Goal: Task Accomplishment & Management: Manage account settings

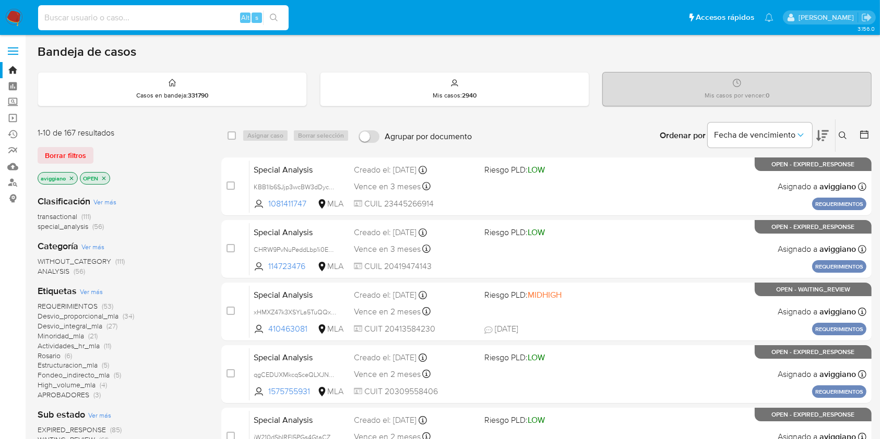
paste input "lanpbyWgckugCIRUyvysGXph"
type input "lanpbyWgckugCIRUyvysGXph"
click at [278, 19] on button "search-icon" at bounding box center [273, 17] width 21 height 15
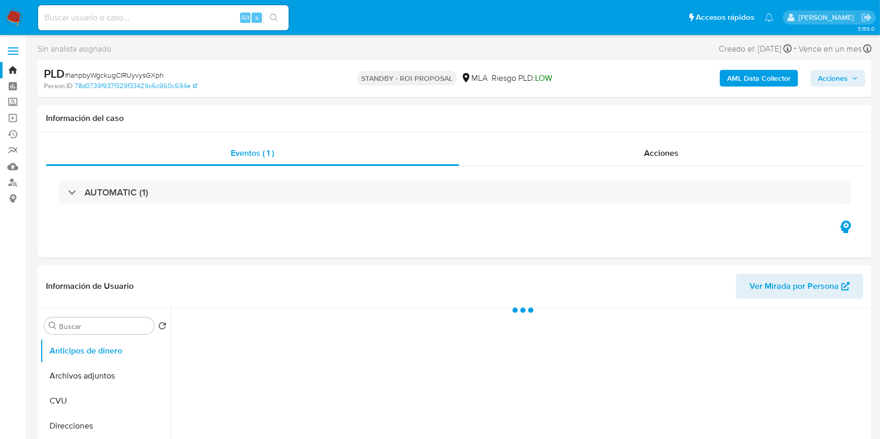
click at [667, 76] on span "Acciones" at bounding box center [833, 78] width 30 height 17
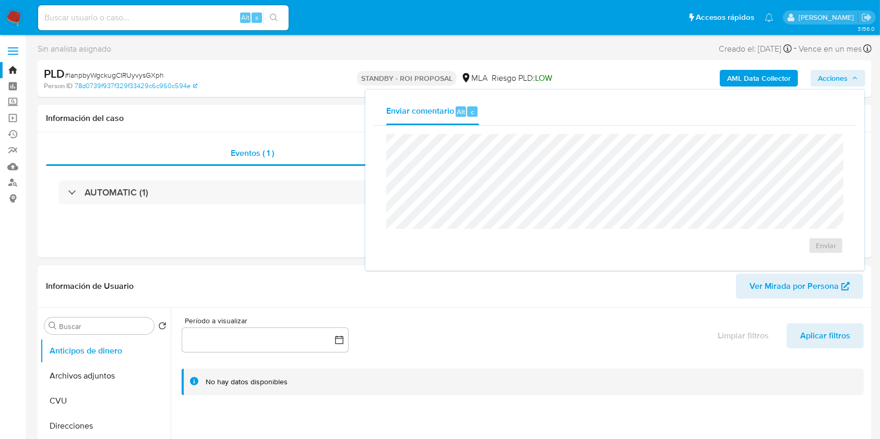
select select "10"
click at [269, 92] on div "PLD # lanpbyWgckugCIRUyvysGXph Person ID 78d0739f937f329f33429c6c960c594e STAND…" at bounding box center [455, 78] width 834 height 37
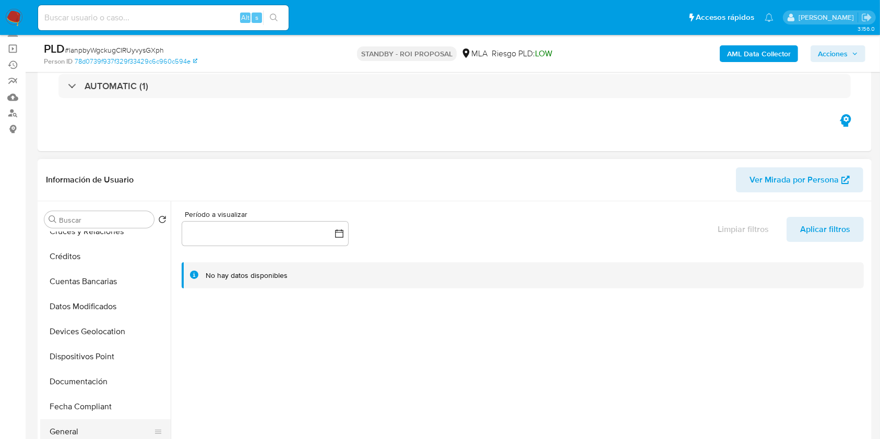
scroll to position [209, 0]
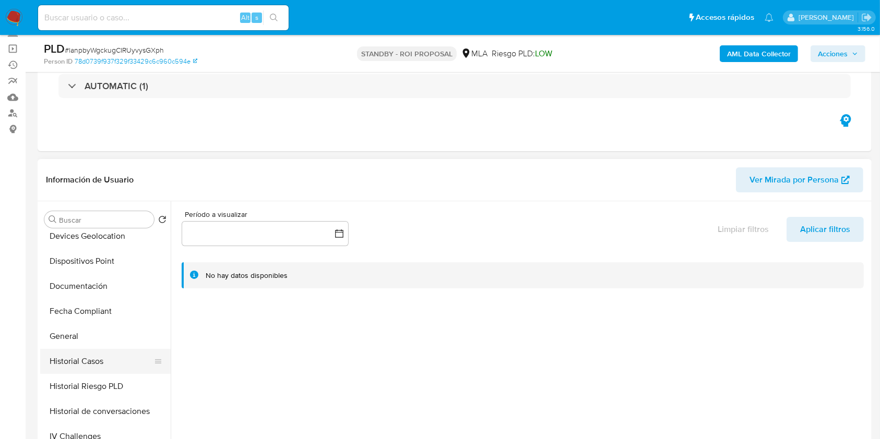
click at [95, 329] on button "Historial Casos" at bounding box center [101, 361] width 122 height 25
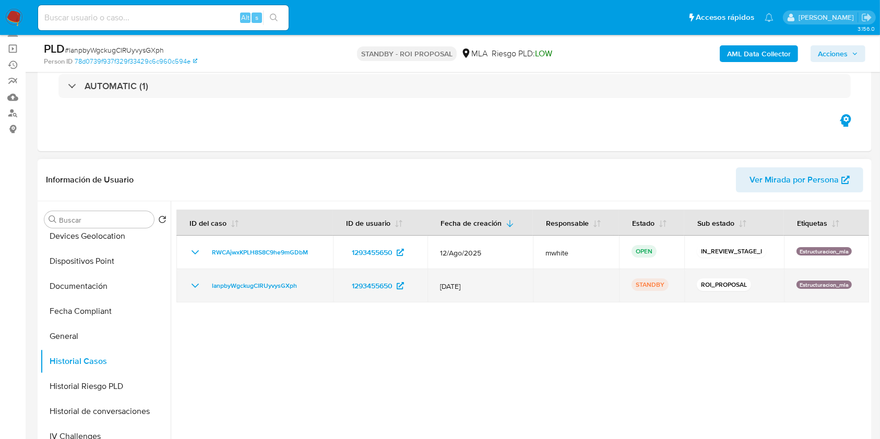
drag, startPoint x: 316, startPoint y: 284, endPoint x: 199, endPoint y: 291, distance: 116.6
click at [199, 291] on div "lanpbyWgckugCIRUyvysGXph" at bounding box center [254, 286] width 131 height 13
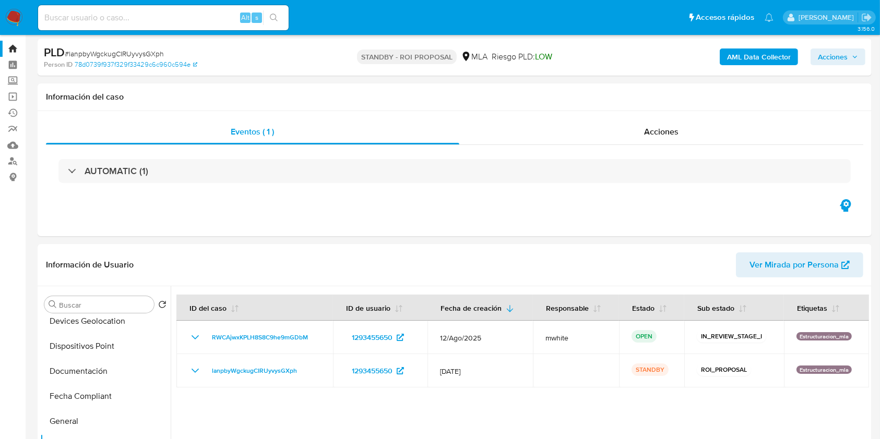
scroll to position [0, 0]
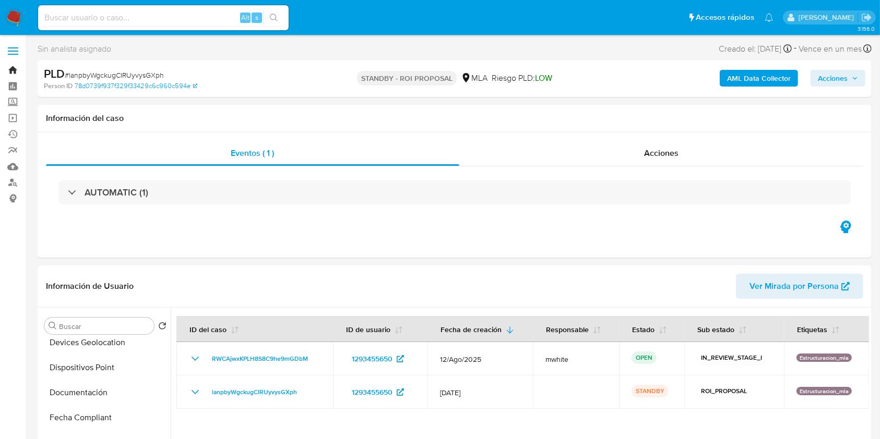
click at [15, 73] on link "Bandeja" at bounding box center [62, 70] width 124 height 16
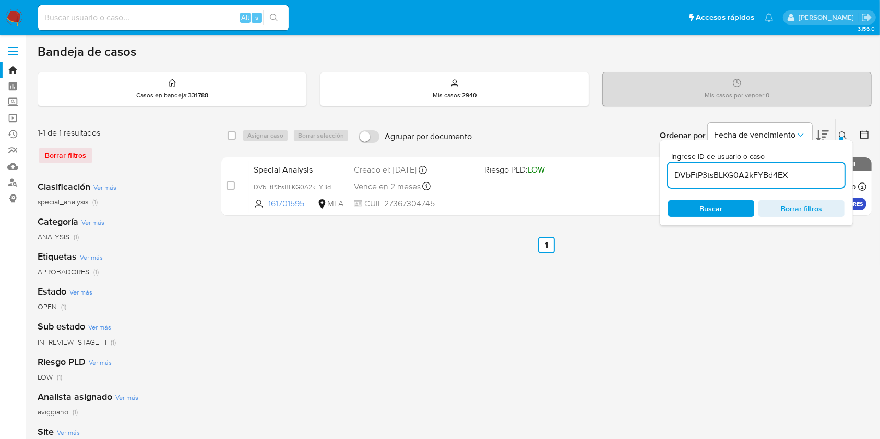
click at [845, 133] on icon at bounding box center [842, 135] width 8 height 8
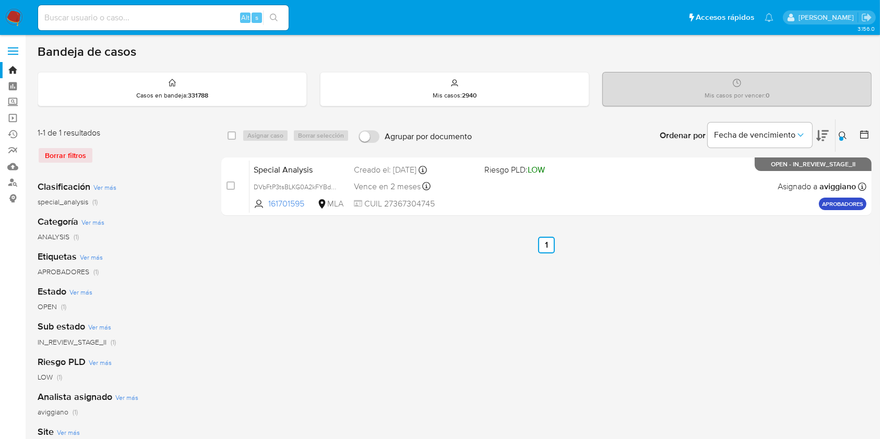
click at [840, 129] on button at bounding box center [843, 135] width 17 height 13
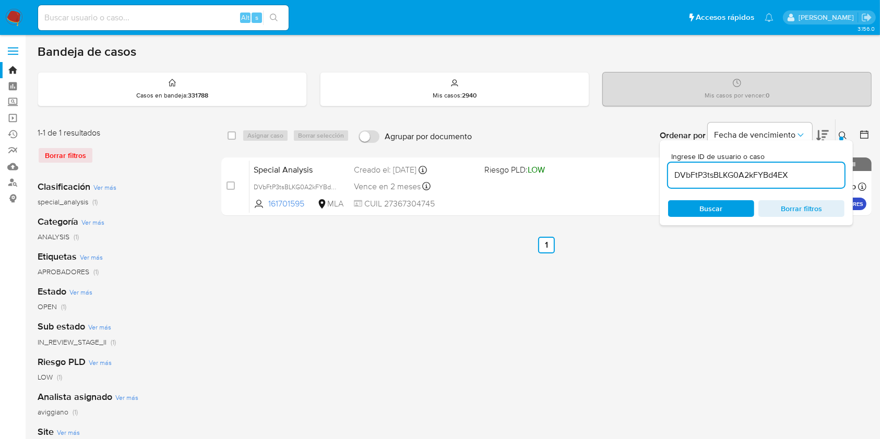
click at [801, 173] on input "DVbFtP3tsBLKG0A2kFYBd4EX" at bounding box center [756, 176] width 176 height 14
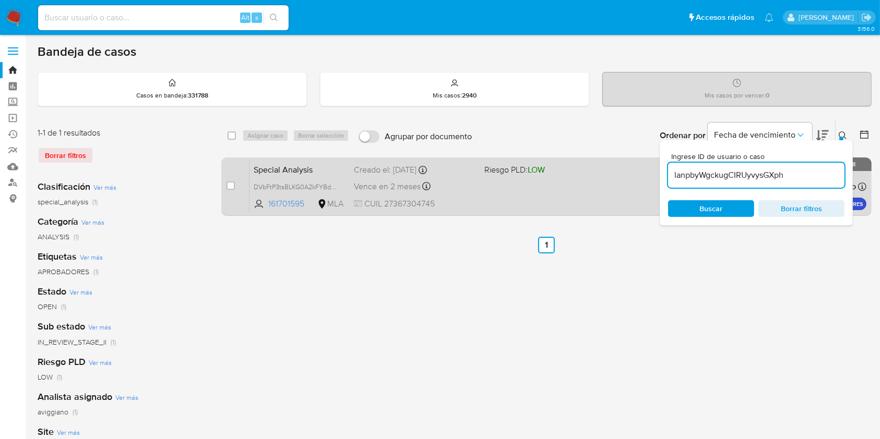
type input "lanpbyWgckugCIRUyvysGXph"
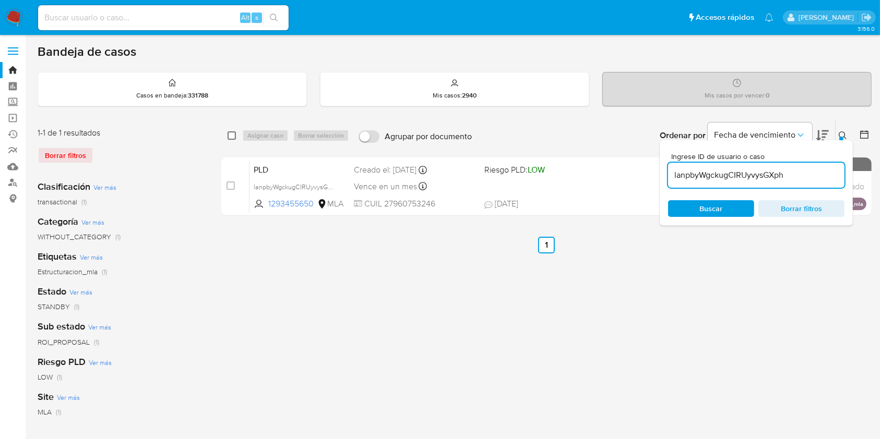
click at [233, 135] on input "checkbox" at bounding box center [231, 135] width 8 height 8
checkbox input "true"
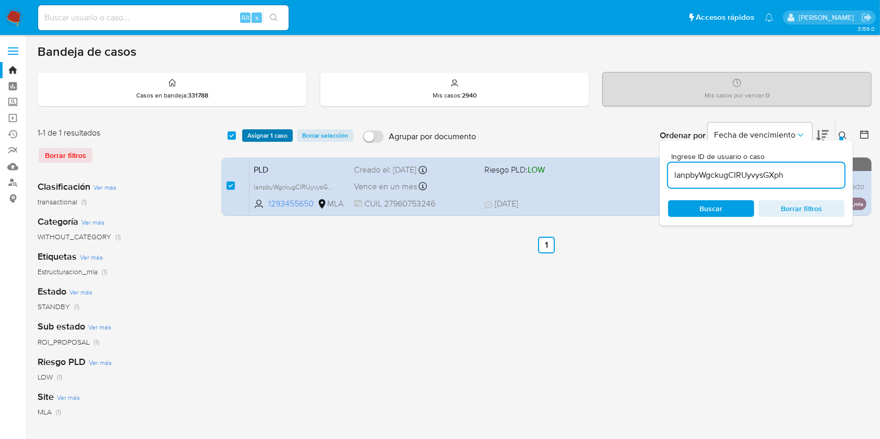
click at [260, 135] on span "Asignar 1 caso" at bounding box center [267, 135] width 40 height 10
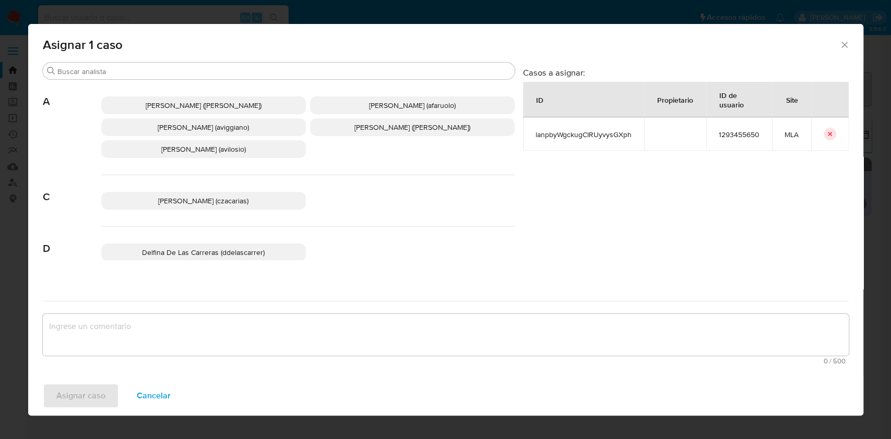
click at [250, 120] on p "Agustina Belen Viggiano (aviggiano)" at bounding box center [203, 127] width 205 height 18
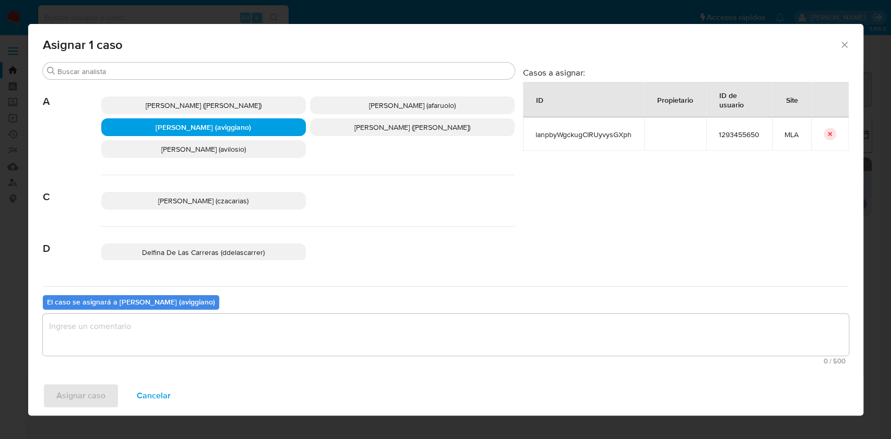
click at [241, 332] on textarea "assign-modal" at bounding box center [446, 335] width 806 height 42
click at [82, 405] on span "Asignar caso" at bounding box center [80, 395] width 49 height 23
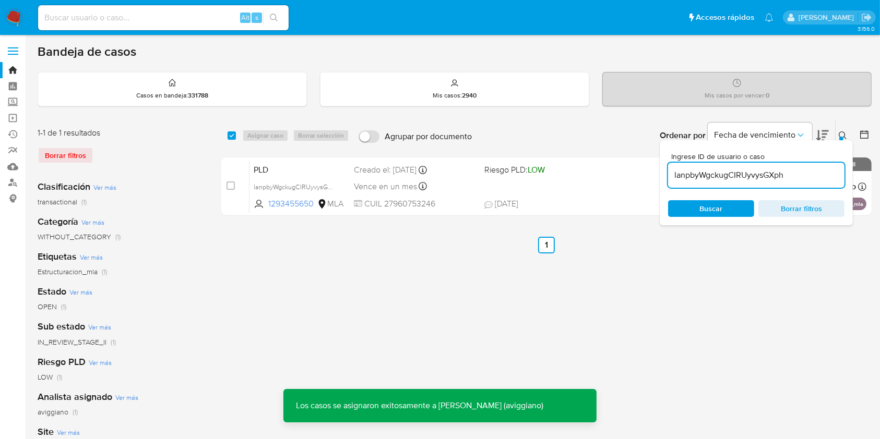
click at [544, 185] on div "PLD lanpbyWgckugCIRUyvysGXph 1293455650 MLA Riesgo PLD: LOW Creado el: 12/07/20…" at bounding box center [557, 186] width 617 height 53
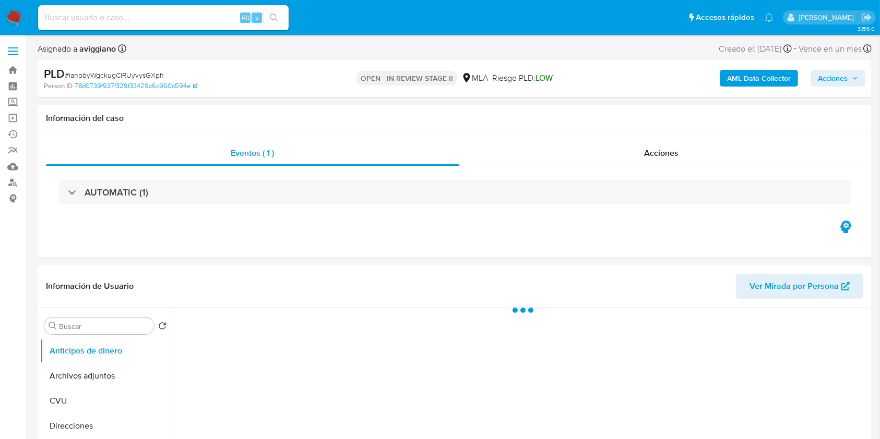
click at [839, 73] on span "Acciones" at bounding box center [833, 78] width 30 height 17
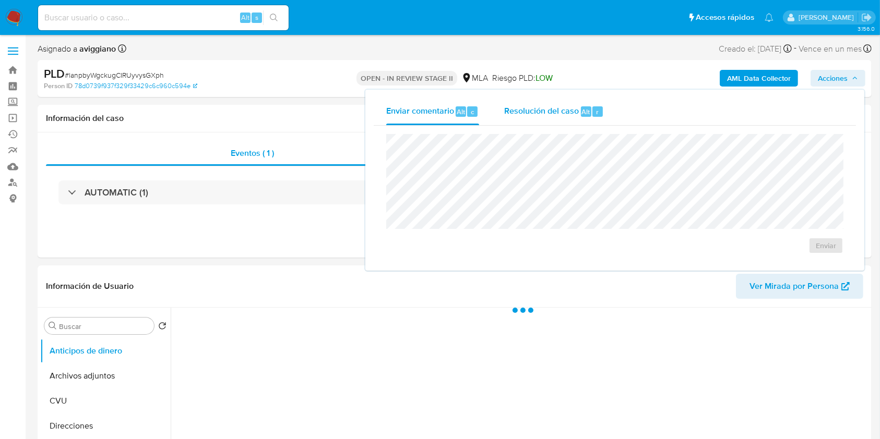
click at [553, 111] on span "Resolución del caso" at bounding box center [541, 111] width 75 height 12
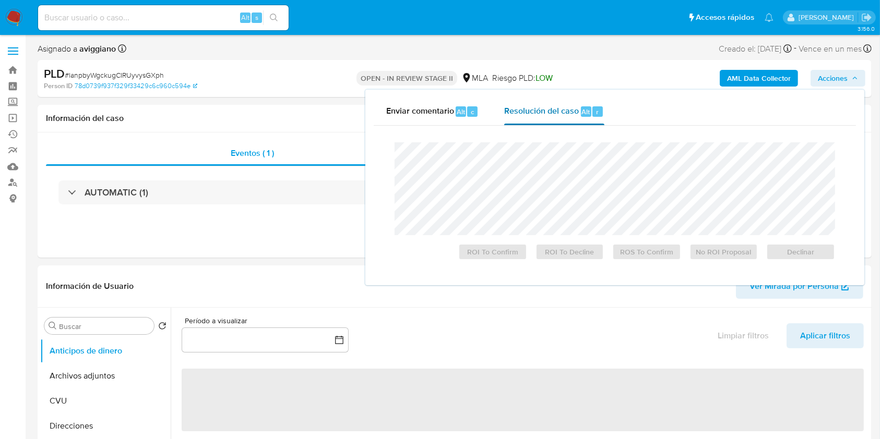
select select "10"
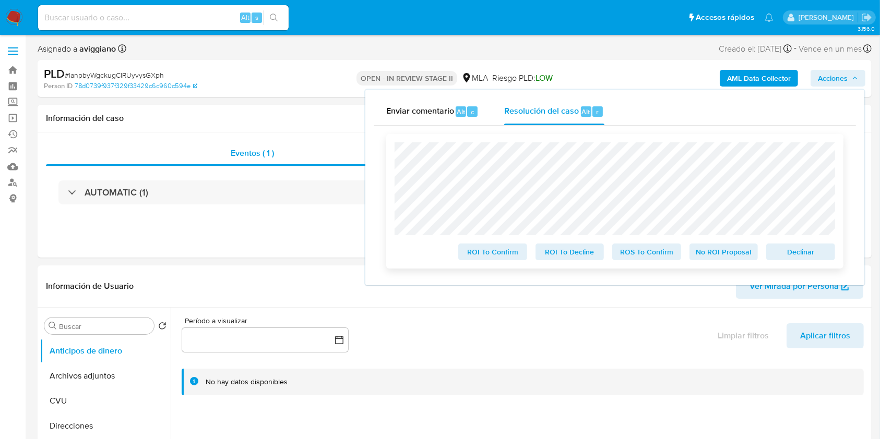
click at [820, 259] on span "Declinar" at bounding box center [800, 252] width 54 height 15
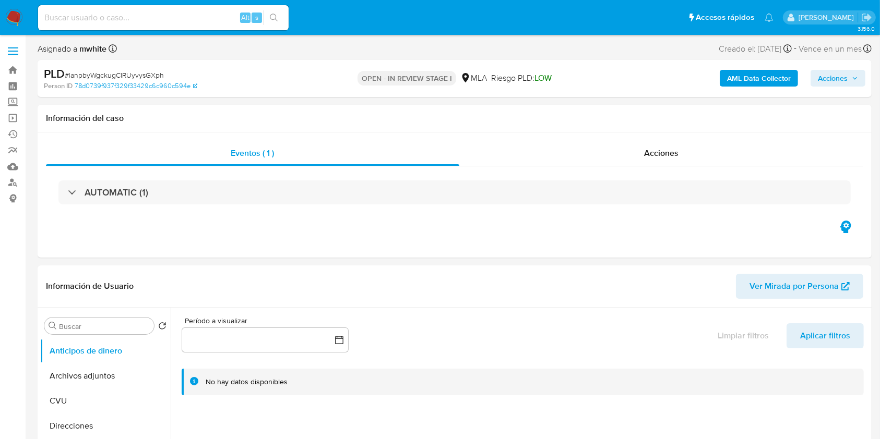
select select "10"
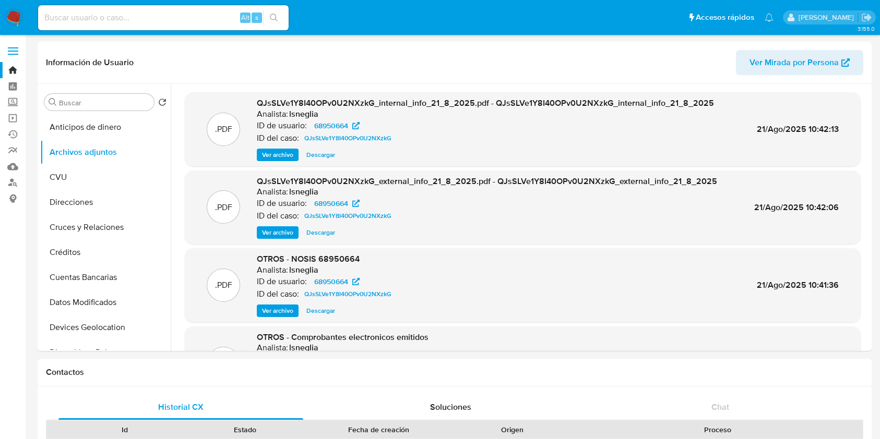
select select "10"
click at [5, 71] on link "Bandeja" at bounding box center [62, 70] width 124 height 16
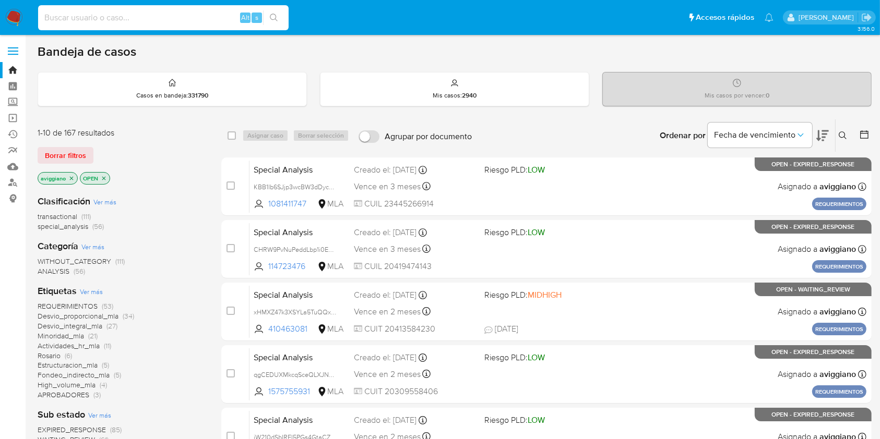
paste input "e6T9wEHTBvBpT51QP6jQ9mev"
type input "e6T9wEHTBvBpT51QP6jQ9mev"
click at [274, 25] on div "e6T9wEHTBvBpT51QP6jQ9mev Alt s" at bounding box center [163, 17] width 250 height 25
click at [271, 16] on icon "search-icon" at bounding box center [274, 18] width 8 height 8
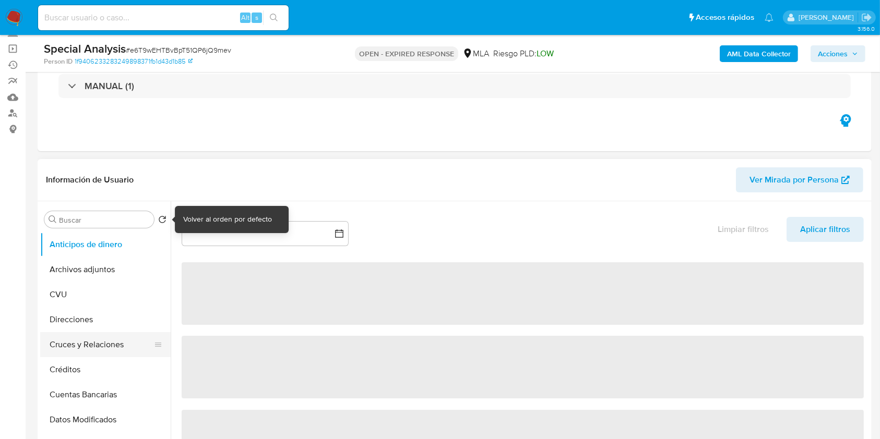
scroll to position [209, 0]
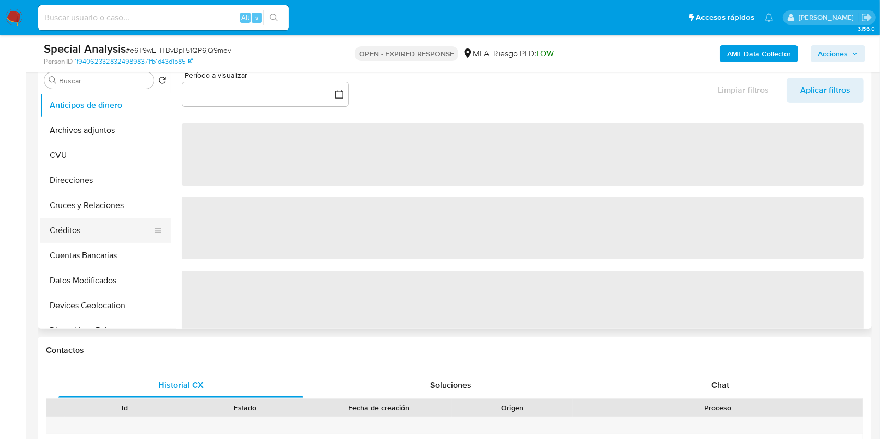
select select "10"
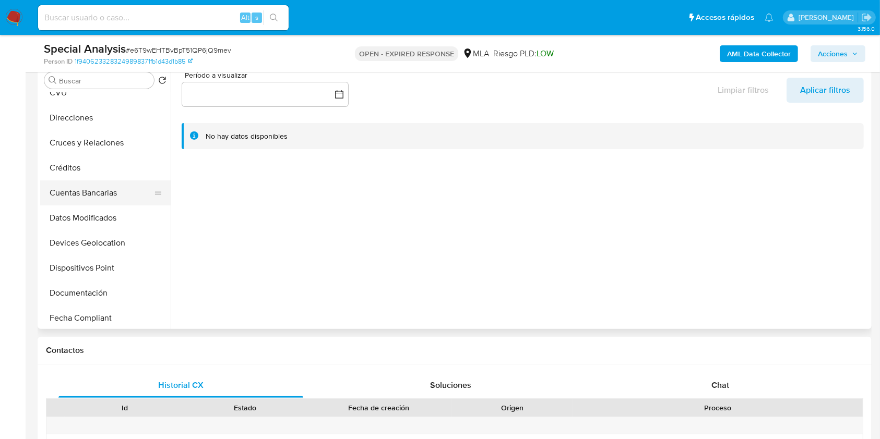
scroll to position [139, 0]
click at [100, 259] on button "General" at bounding box center [101, 267] width 122 height 25
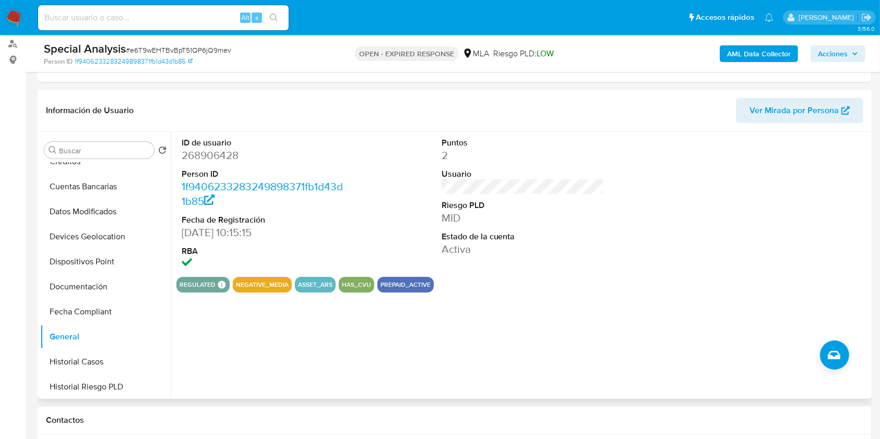
click at [207, 156] on dd "268906428" at bounding box center [263, 155] width 163 height 15
copy dd "268906428"
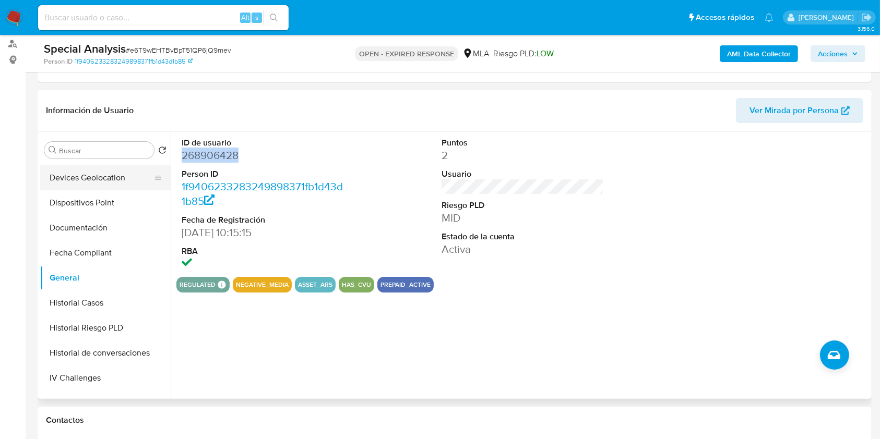
scroll to position [278, 0]
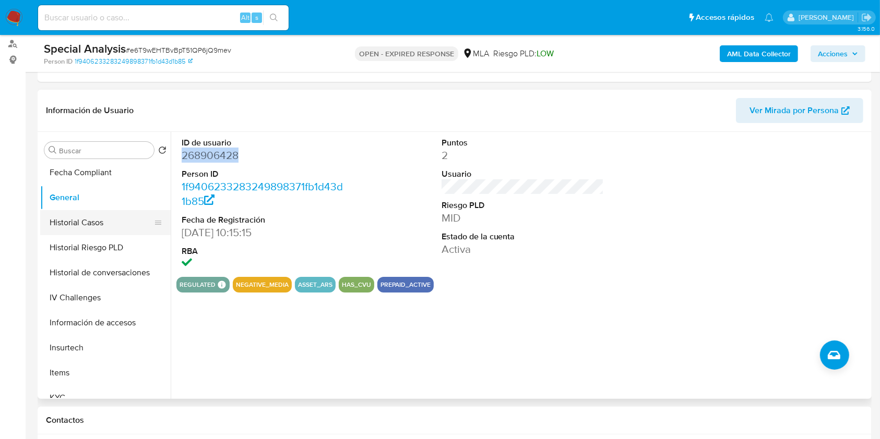
click at [105, 223] on button "Historial Casos" at bounding box center [101, 222] width 122 height 25
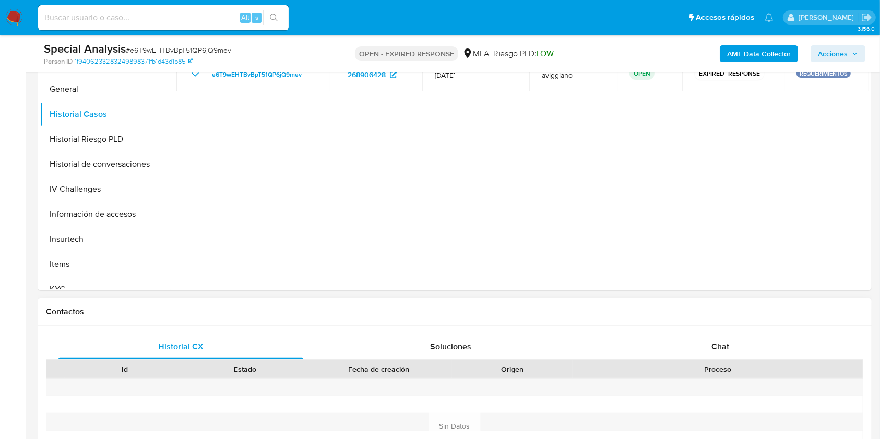
scroll to position [417, 0]
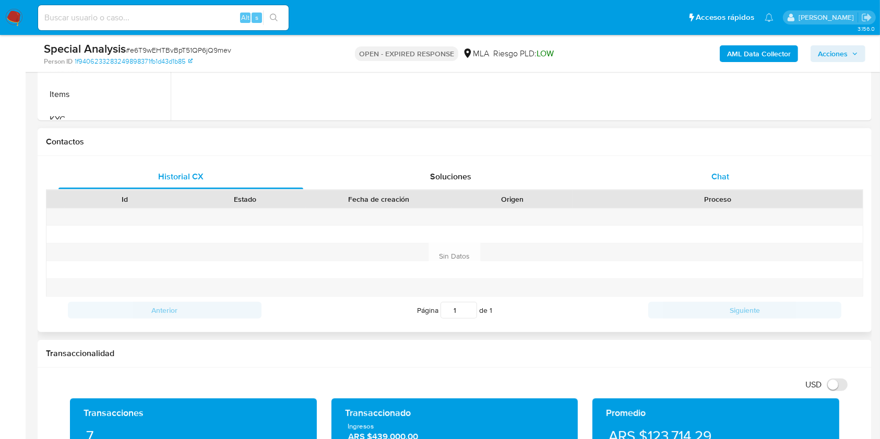
click at [749, 181] on div "Chat" at bounding box center [720, 176] width 245 height 25
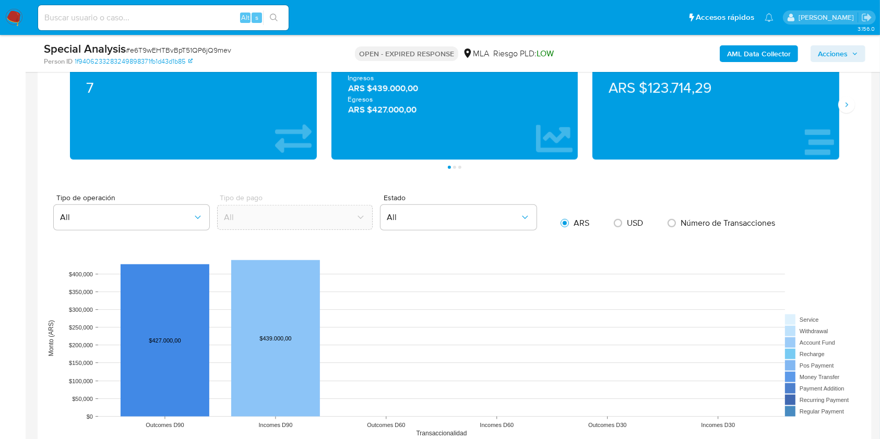
scroll to position [1043, 0]
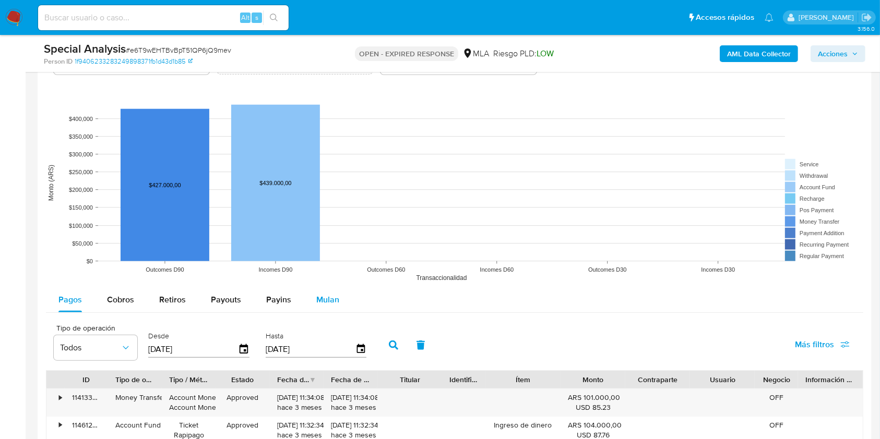
click at [334, 303] on span "Mulan" at bounding box center [327, 300] width 23 height 12
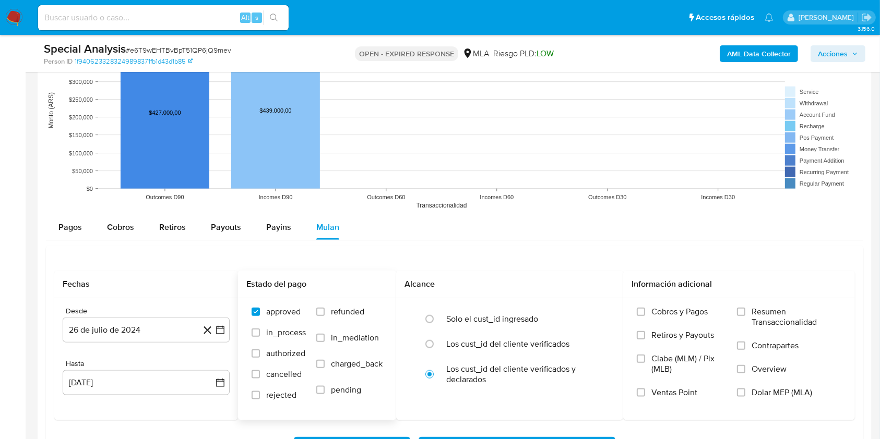
scroll to position [1182, 0]
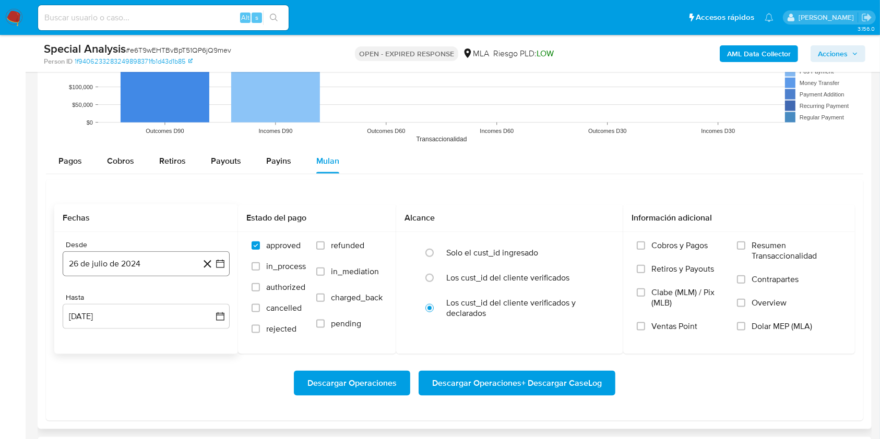
click at [151, 265] on button "26 de julio de 2024" at bounding box center [146, 263] width 167 height 25
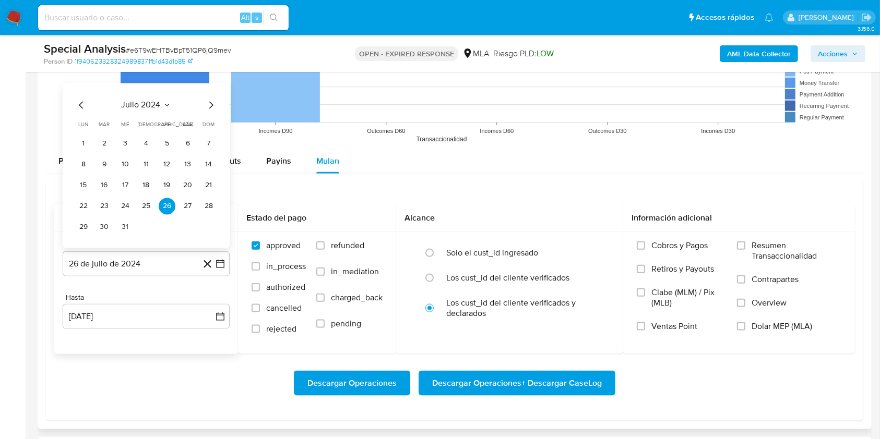
click at [210, 107] on icon "Mes siguiente" at bounding box center [211, 105] width 13 height 13
click at [141, 141] on button "1" at bounding box center [146, 144] width 17 height 17
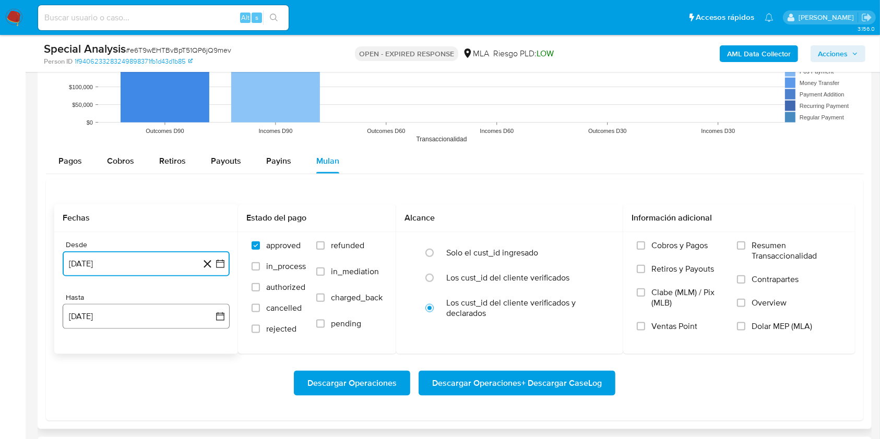
click at [113, 323] on button "26 de agosto de 2025" at bounding box center [146, 316] width 167 height 25
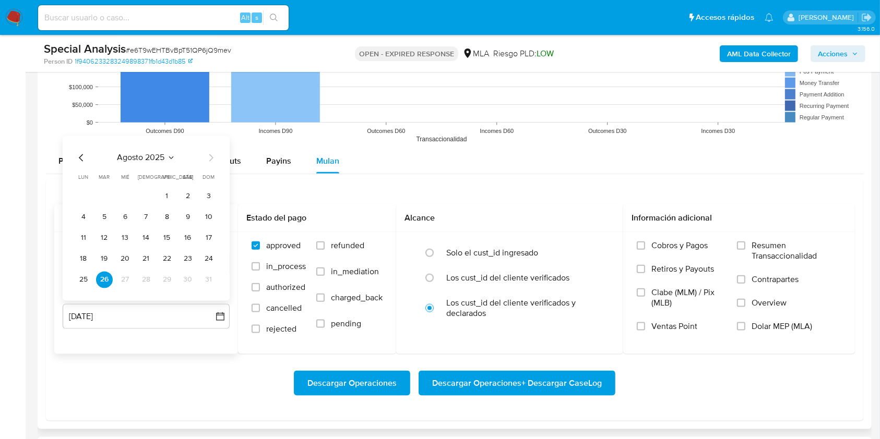
click at [83, 157] on icon "Mes anterior" at bounding box center [81, 158] width 13 height 13
click at [146, 282] on button "31" at bounding box center [146, 280] width 17 height 17
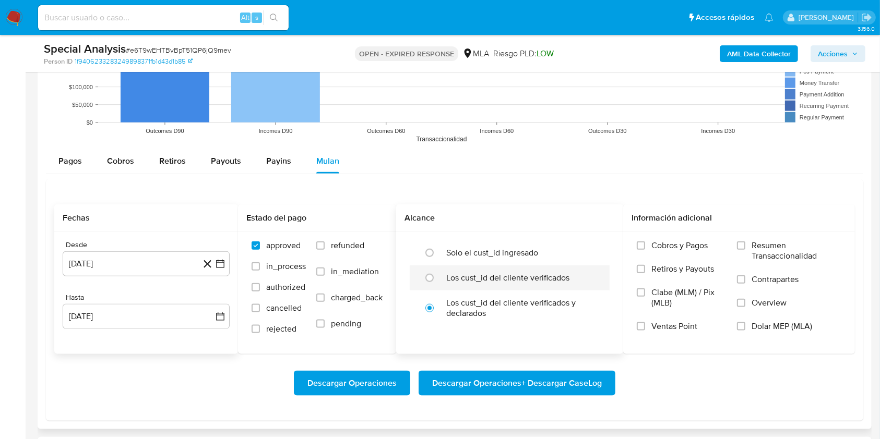
click at [456, 278] on label "Los cust_id del cliente verificados" at bounding box center [507, 278] width 123 height 10
click at [438, 278] on input "radio" at bounding box center [429, 278] width 17 height 17
radio input "true"
click at [762, 322] on span "Dolar MEP (MLA)" at bounding box center [781, 326] width 61 height 10
click at [745, 322] on input "Dolar MEP (MLA)" at bounding box center [741, 326] width 8 height 8
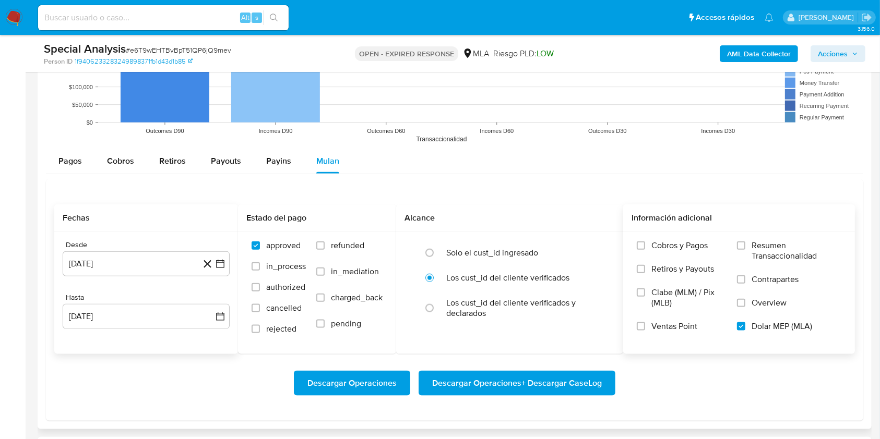
click at [518, 379] on span "Descargar Operaciones + Descargar CaseLog" at bounding box center [517, 383] width 170 height 23
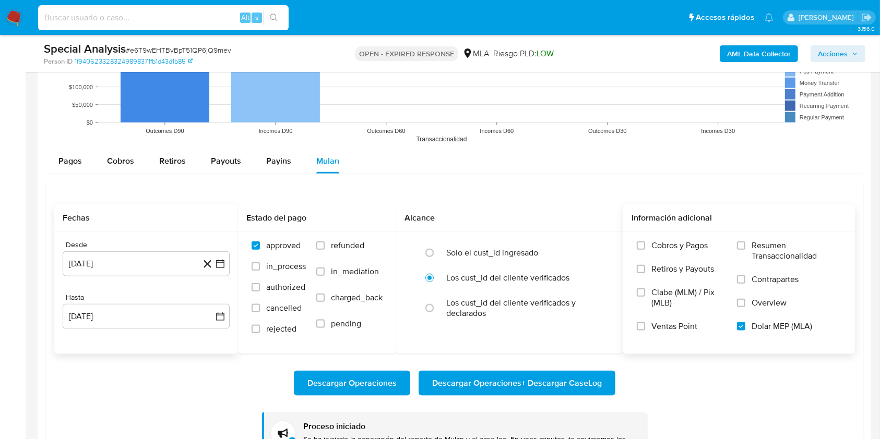
click at [121, 16] on input at bounding box center [163, 18] width 250 height 14
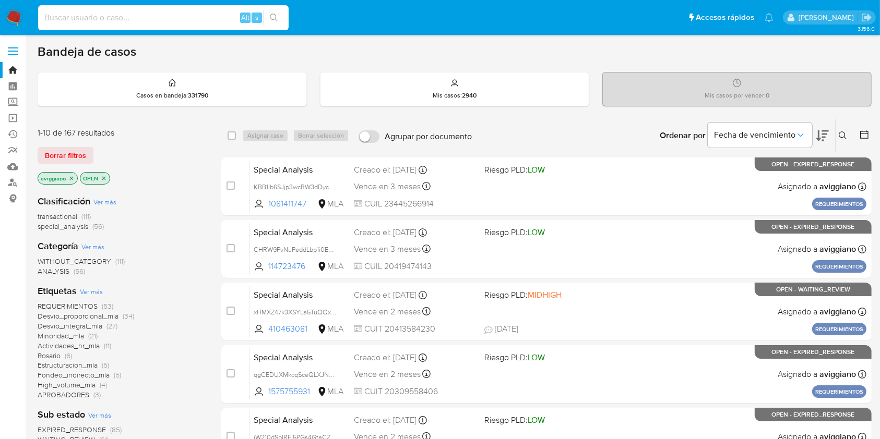
click at [116, 20] on input at bounding box center [163, 18] width 250 height 14
paste input "l4Pe1r7iIYnJIJWmlipw4xPP"
type input "l4Pe1r7iIYnJIJWmlipw4xPP"
click at [275, 23] on button "search-icon" at bounding box center [273, 17] width 21 height 15
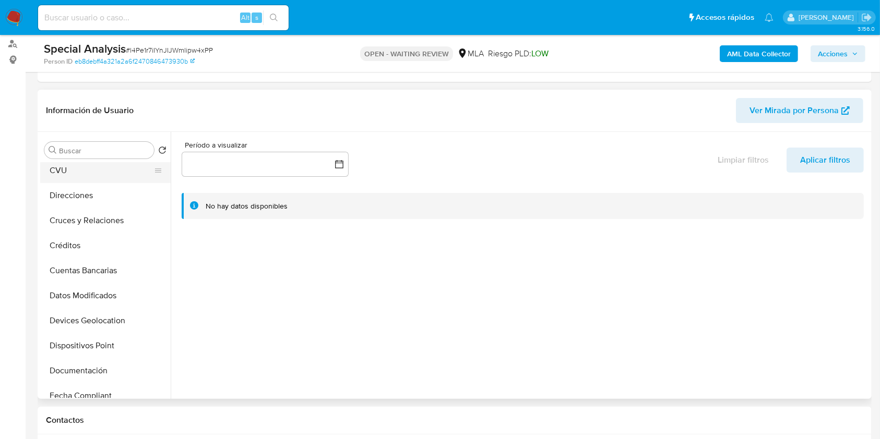
scroll to position [139, 0]
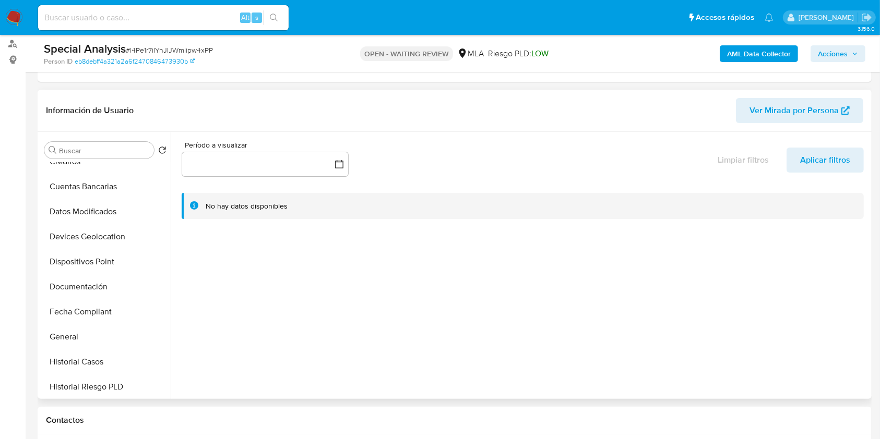
select select "10"
click at [83, 359] on button "Historial Casos" at bounding box center [101, 362] width 122 height 25
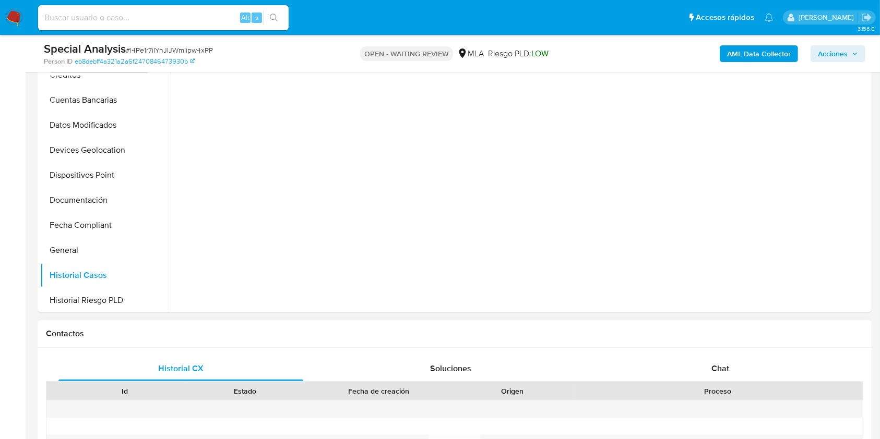
scroll to position [347, 0]
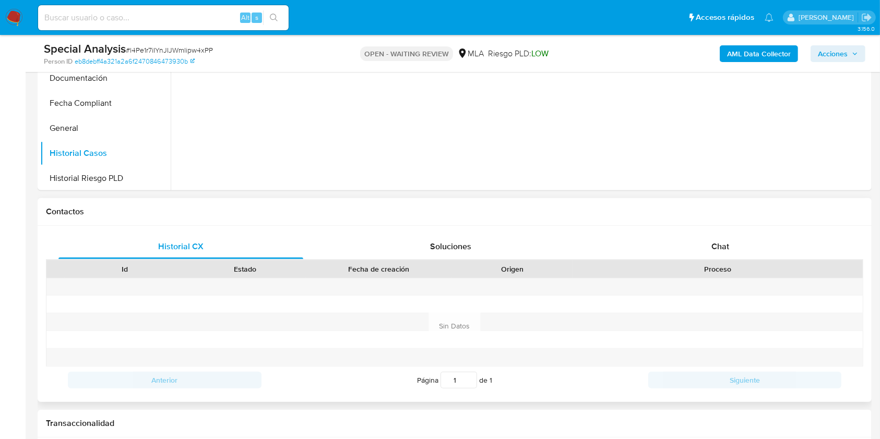
click at [712, 261] on div "Proceso" at bounding box center [717, 269] width 290 height 18
click at [711, 253] on div "Chat" at bounding box center [720, 246] width 245 height 25
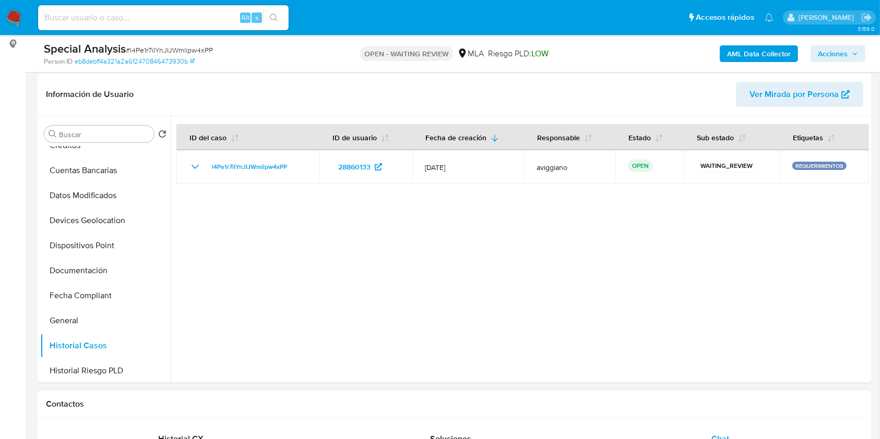
scroll to position [139, 0]
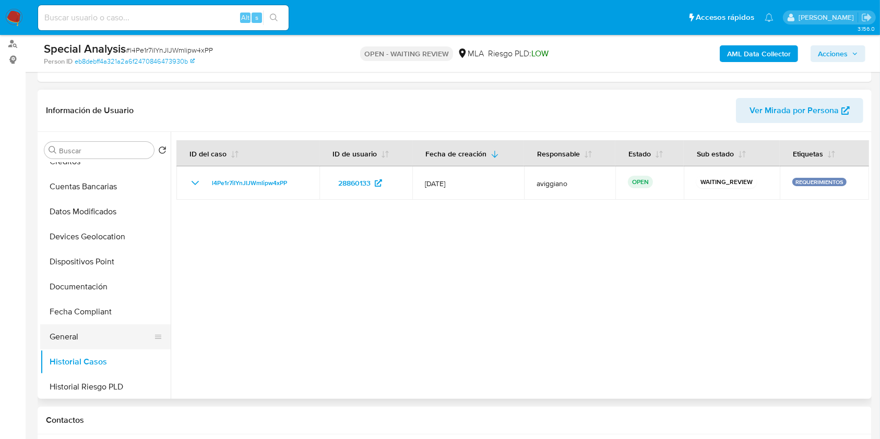
click at [75, 329] on button "General" at bounding box center [101, 336] width 122 height 25
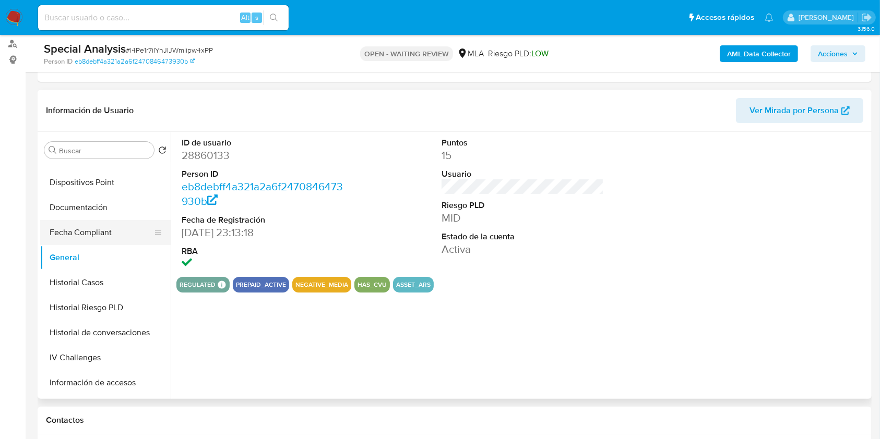
scroll to position [347, 0]
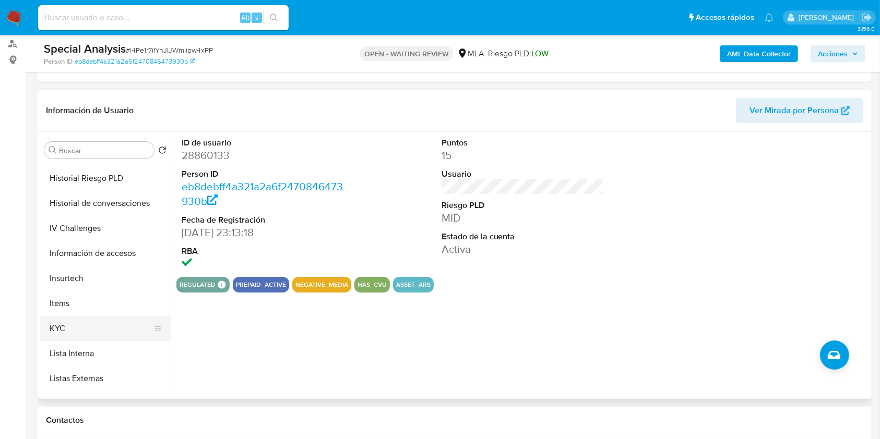
click at [79, 328] on button "KYC" at bounding box center [101, 328] width 122 height 25
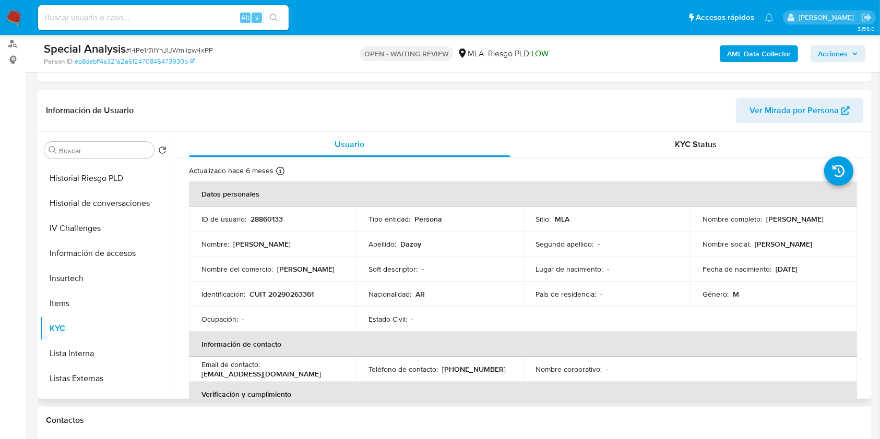
click at [279, 293] on p "CUIT 20290263361" at bounding box center [281, 294] width 64 height 9
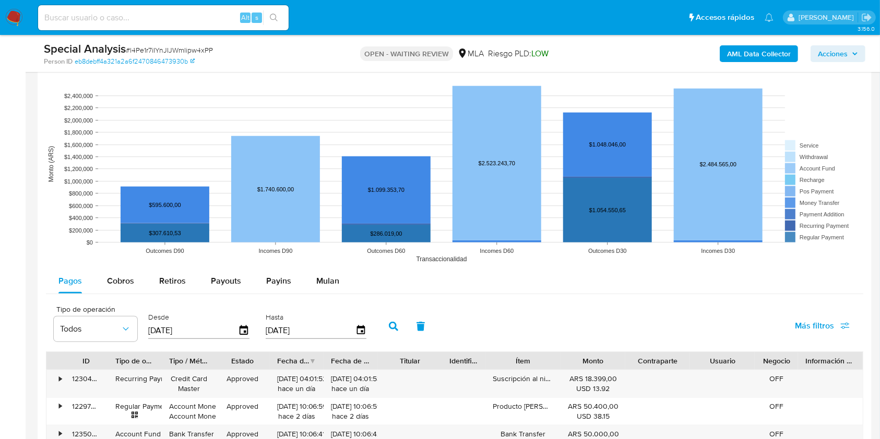
scroll to position [1113, 0]
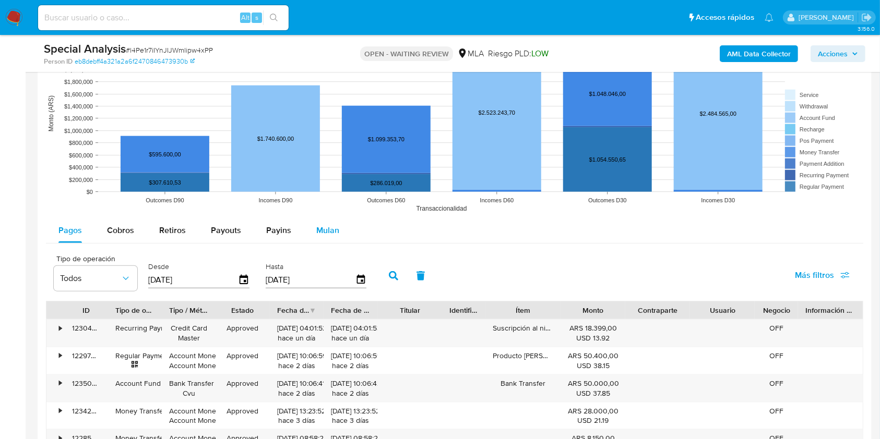
click at [338, 227] on button "Mulan" at bounding box center [328, 230] width 48 height 25
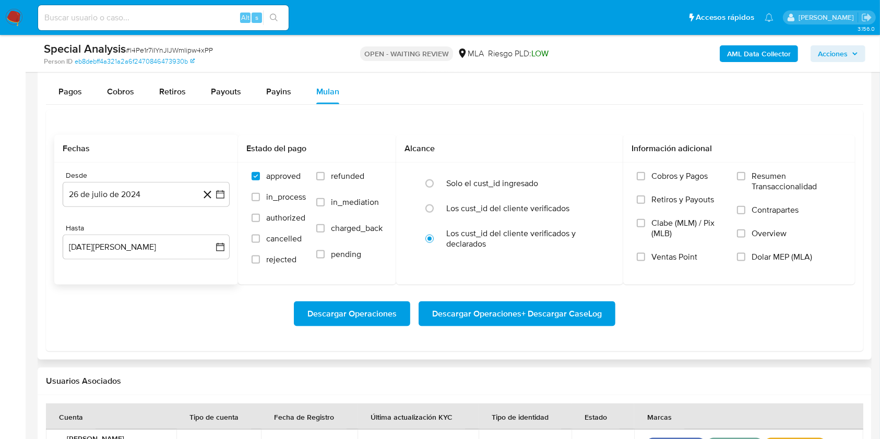
scroll to position [1252, 0]
click at [125, 182] on button "26 de julio de 2024" at bounding box center [146, 194] width 167 height 25
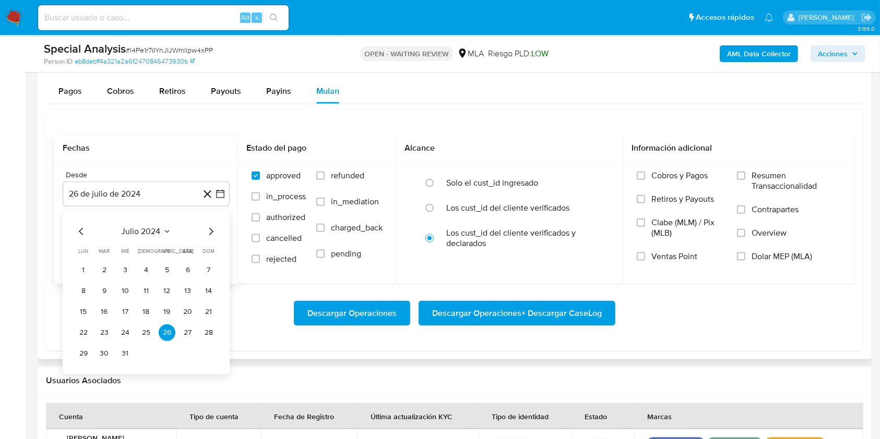
click at [213, 232] on icon "Mes siguiente" at bounding box center [211, 231] width 4 height 7
click at [142, 269] on button "1" at bounding box center [146, 270] width 17 height 17
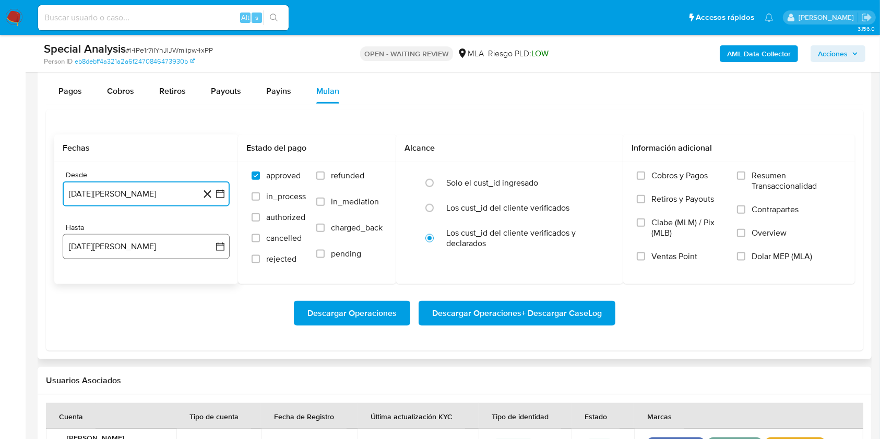
click at [135, 256] on button "26 de agosto de 2025" at bounding box center [146, 246] width 167 height 25
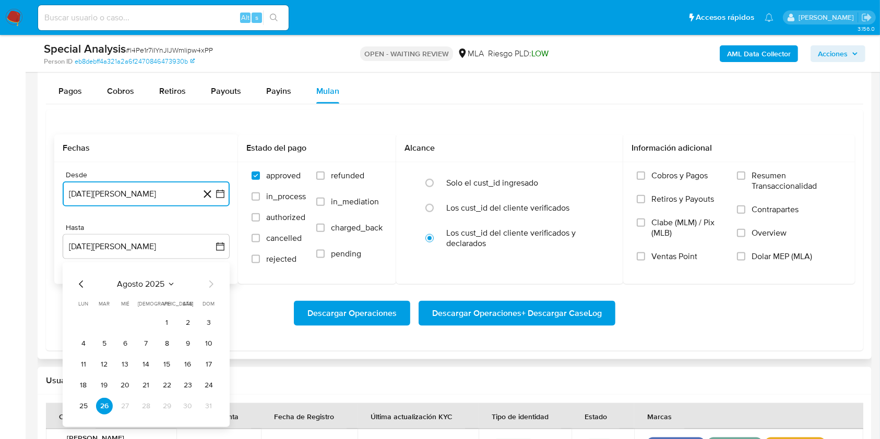
click at [77, 284] on icon "Mes anterior" at bounding box center [81, 284] width 13 height 13
click at [146, 404] on button "31" at bounding box center [146, 406] width 17 height 17
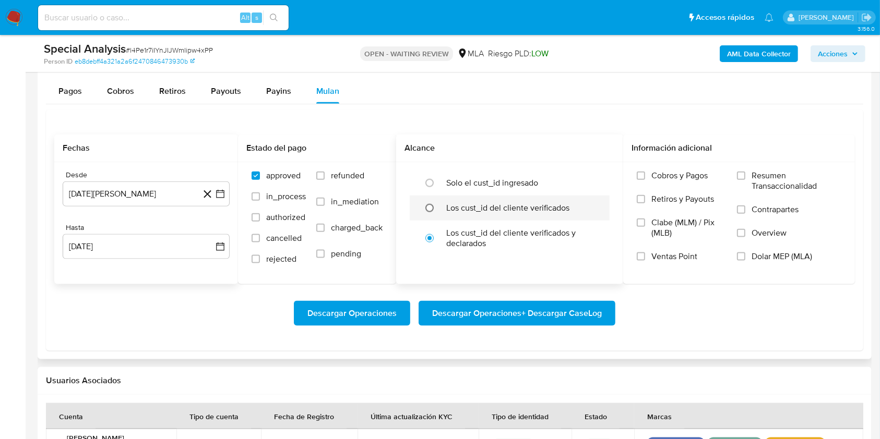
click at [438, 205] on input "radio" at bounding box center [429, 208] width 17 height 17
radio input "true"
drag, startPoint x: 749, startPoint y: 253, endPoint x: 730, endPoint y: 267, distance: 23.8
click at [748, 253] on label "Dolar MEP (MLA)" at bounding box center [789, 262] width 104 height 23
click at [544, 319] on span "Descargar Operaciones + Descargar CaseLog" at bounding box center [517, 313] width 170 height 23
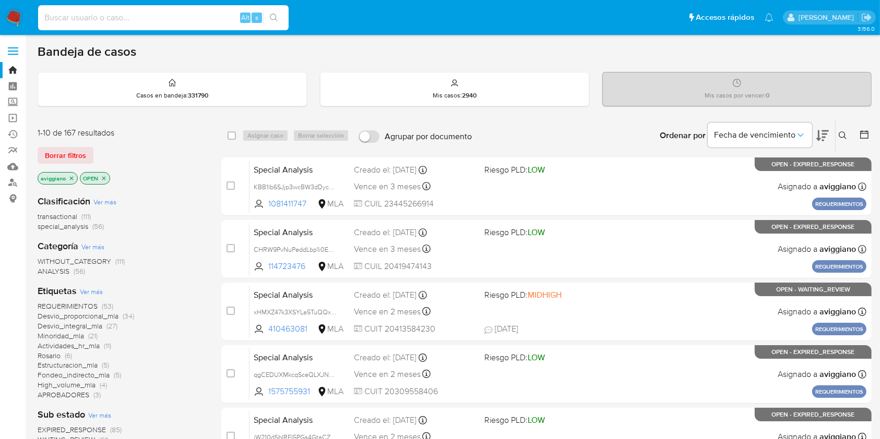
click at [125, 17] on input at bounding box center [163, 18] width 250 height 14
paste input "vMbexg8gDVfa2ym0JyZHTTSG"
type input "vMbexg8gDVfa2ym0JyZHTTSG"
click at [279, 17] on button "search-icon" at bounding box center [273, 17] width 21 height 15
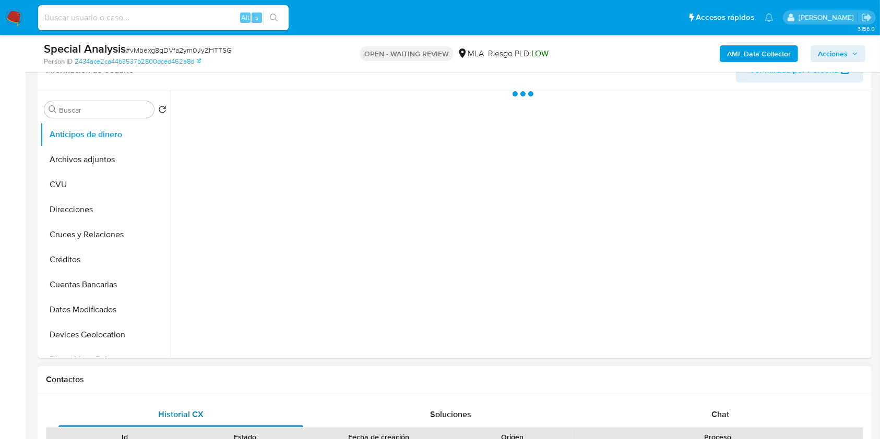
scroll to position [347, 0]
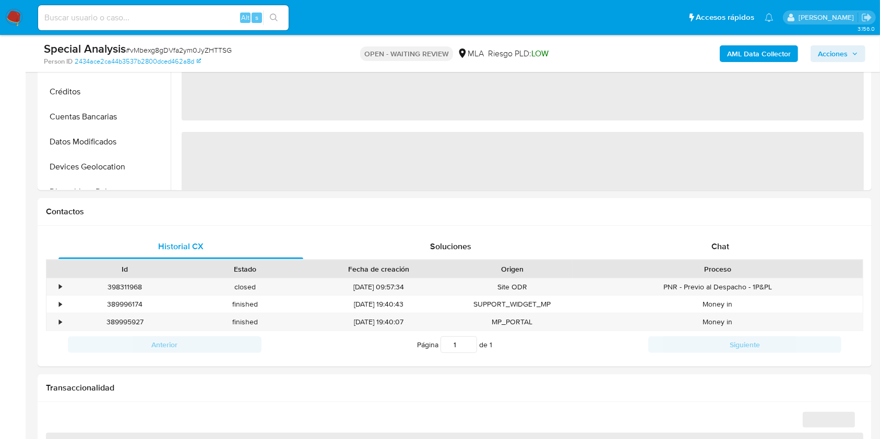
select select "10"
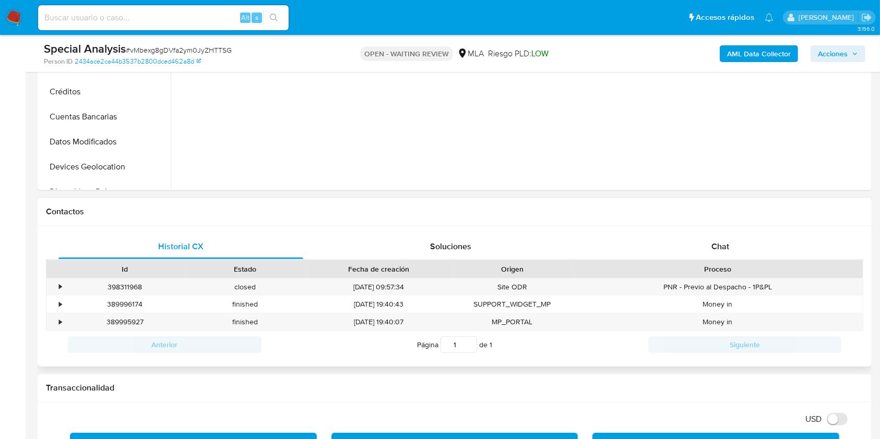
click at [703, 229] on div "Historial CX Soluciones Chat Id Estado Fecha de creación Origen Proceso • 39831…" at bounding box center [455, 296] width 834 height 141
click at [702, 240] on div "Chat" at bounding box center [720, 246] width 245 height 25
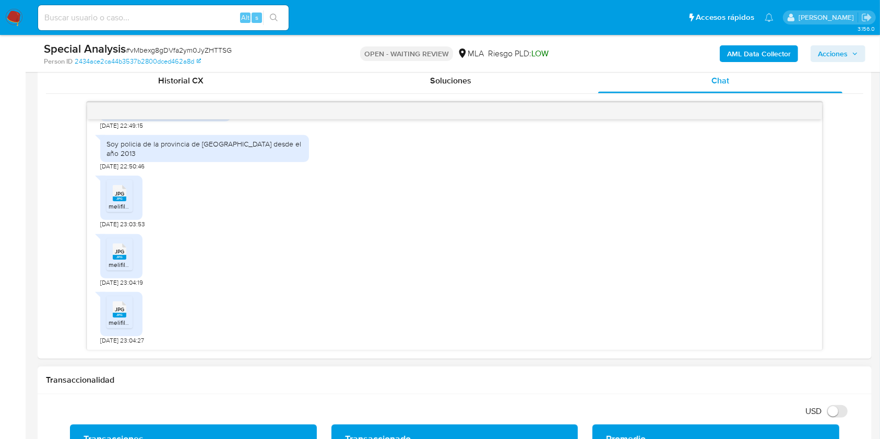
scroll to position [213, 0]
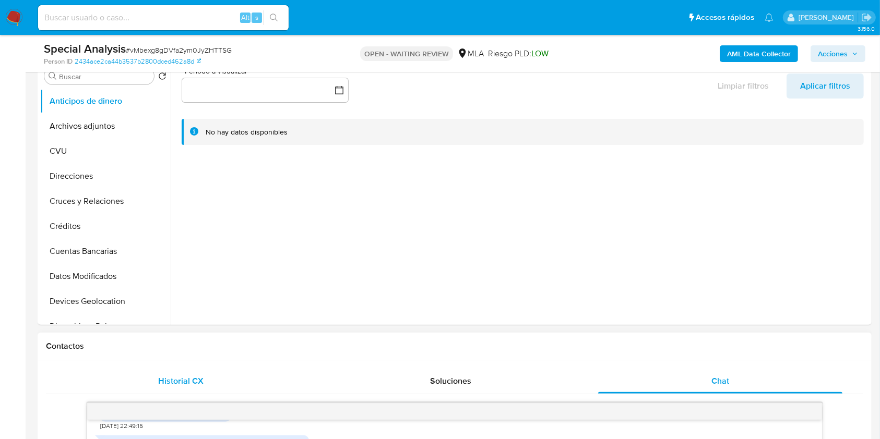
click at [187, 371] on div "Historial CX" at bounding box center [180, 381] width 245 height 25
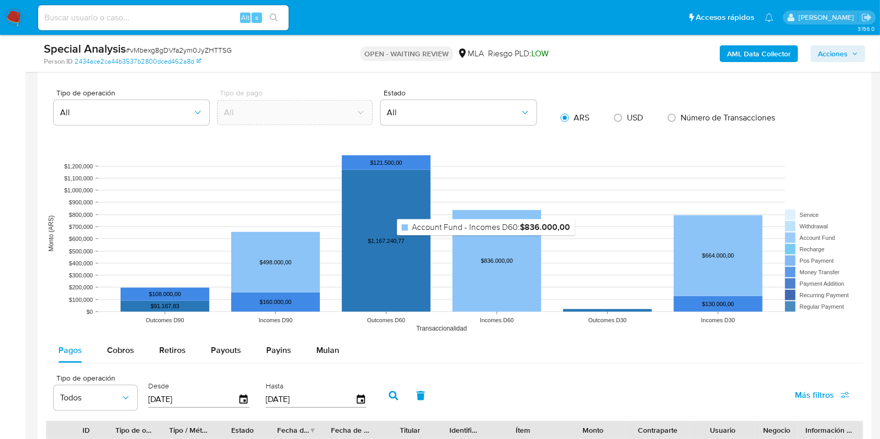
scroll to position [978, 0]
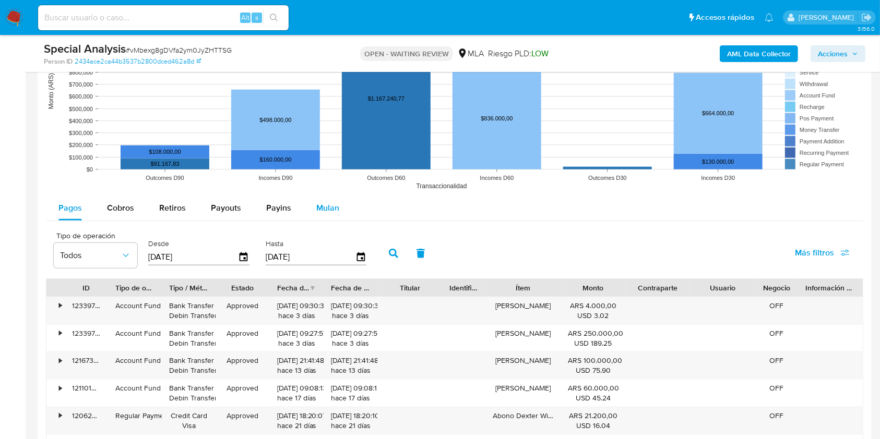
click at [318, 203] on span "Mulan" at bounding box center [327, 208] width 23 height 12
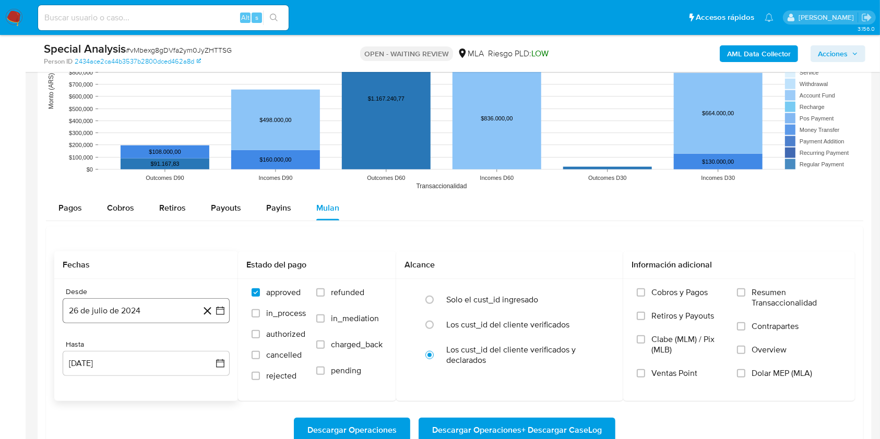
click at [95, 315] on button "26 de julio de 2024" at bounding box center [146, 310] width 167 height 25
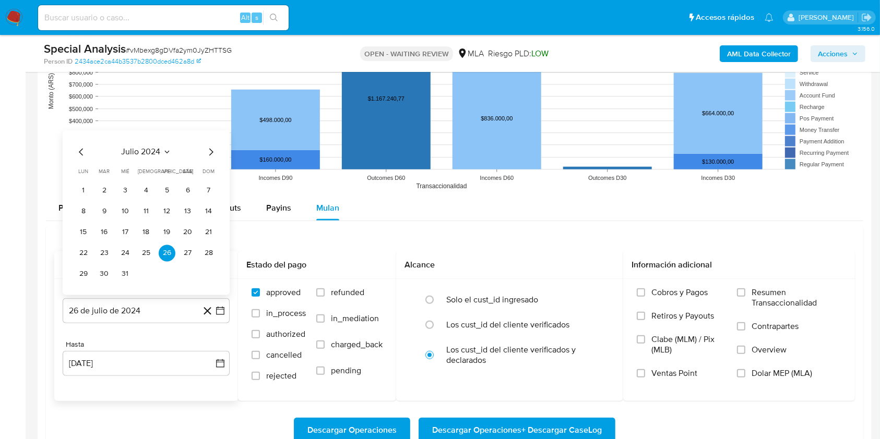
click at [204, 151] on div "julio 2024" at bounding box center [146, 152] width 142 height 13
click at [209, 153] on icon "Mes siguiente" at bounding box center [211, 152] width 13 height 13
click at [152, 193] on button "1" at bounding box center [146, 191] width 17 height 17
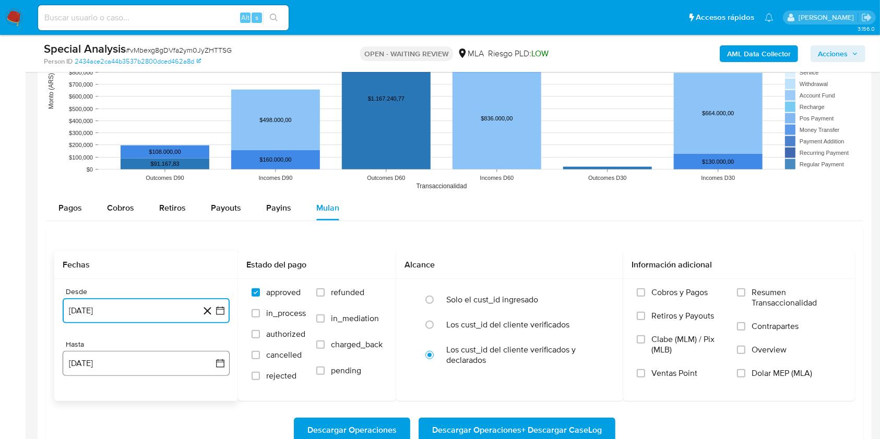
click at [93, 368] on button "26 de agosto de 2025" at bounding box center [146, 363] width 167 height 25
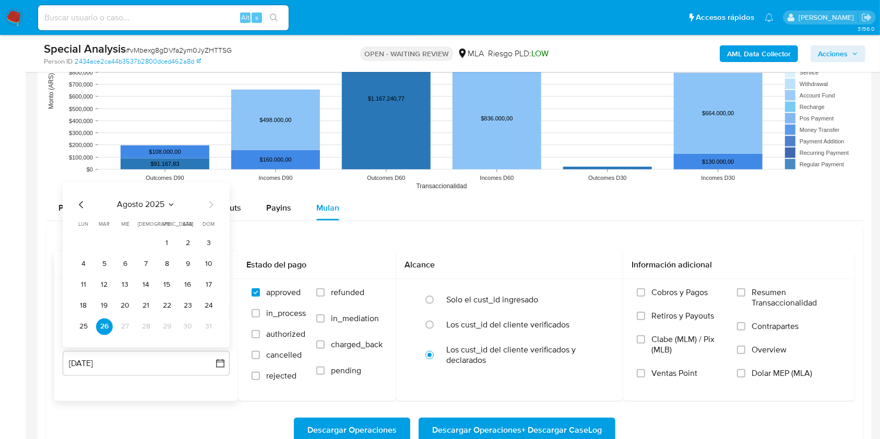
click at [81, 207] on icon "Mes anterior" at bounding box center [81, 204] width 4 height 7
click at [147, 324] on button "31" at bounding box center [146, 327] width 17 height 17
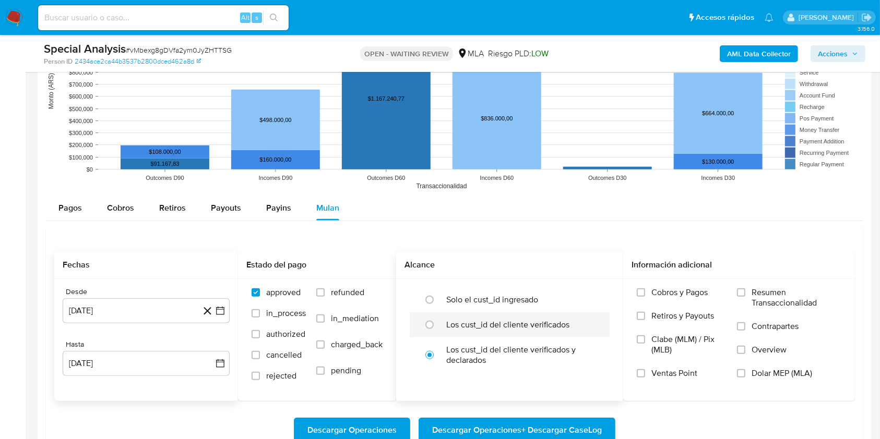
click at [551, 320] on label "Los cust_id del cliente verificados" at bounding box center [507, 325] width 123 height 10
click at [438, 320] on input "radio" at bounding box center [429, 325] width 17 height 17
radio input "true"
click at [796, 380] on label "Dolar MEP (MLA)" at bounding box center [789, 379] width 104 height 23
click at [745, 378] on input "Dolar MEP (MLA)" at bounding box center [741, 373] width 8 height 8
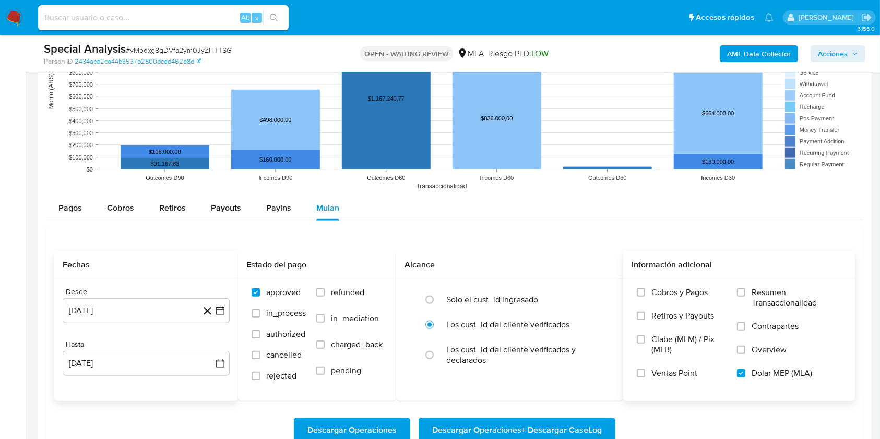
click at [557, 427] on span "Descargar Operaciones + Descargar CaseLog" at bounding box center [517, 430] width 170 height 23
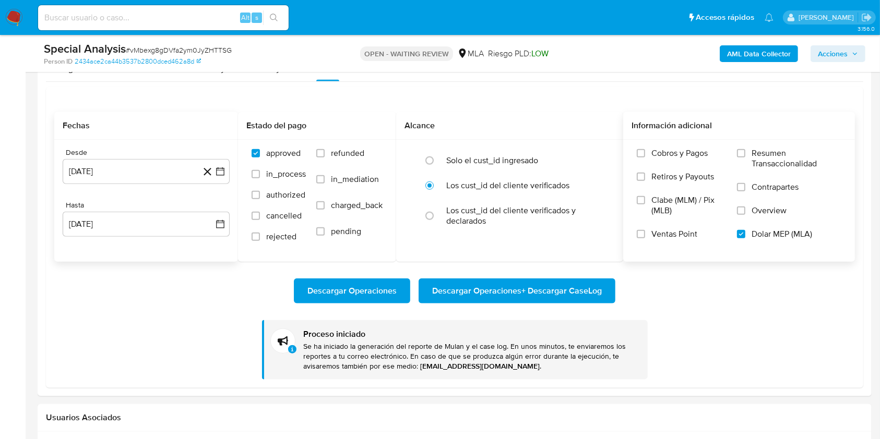
click at [459, 286] on span "Descargar Operaciones + Descargar CaseLog" at bounding box center [517, 291] width 170 height 23
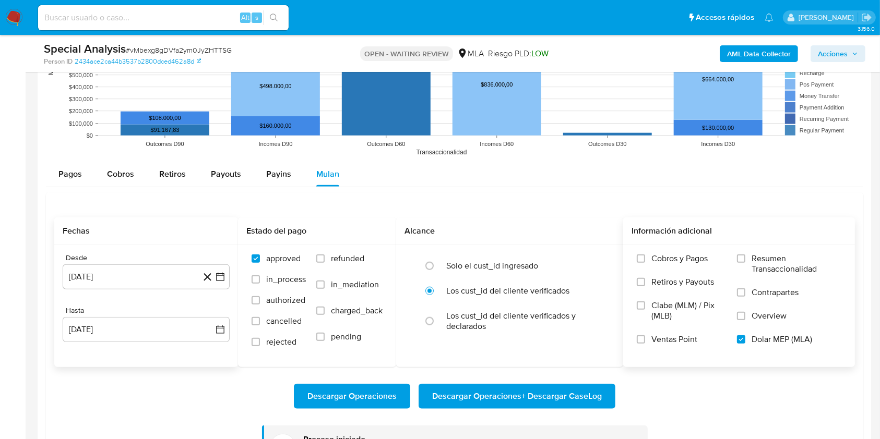
scroll to position [908, 0]
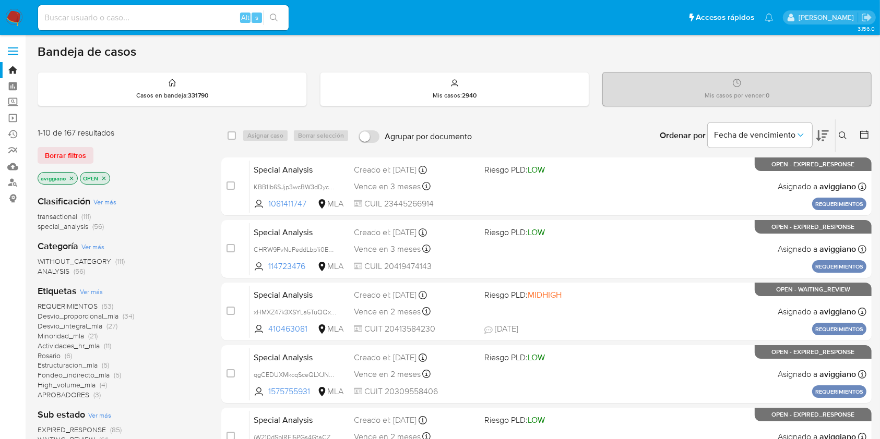
click at [123, 15] on input at bounding box center [163, 18] width 250 height 14
paste input "Ue7zaB6JqGfyRPQMJ3zQmcVO"
type input "Ue7zaB6JqGfyRPQMJ3zQmcVO"
click at [272, 18] on icon "search-icon" at bounding box center [274, 18] width 8 height 8
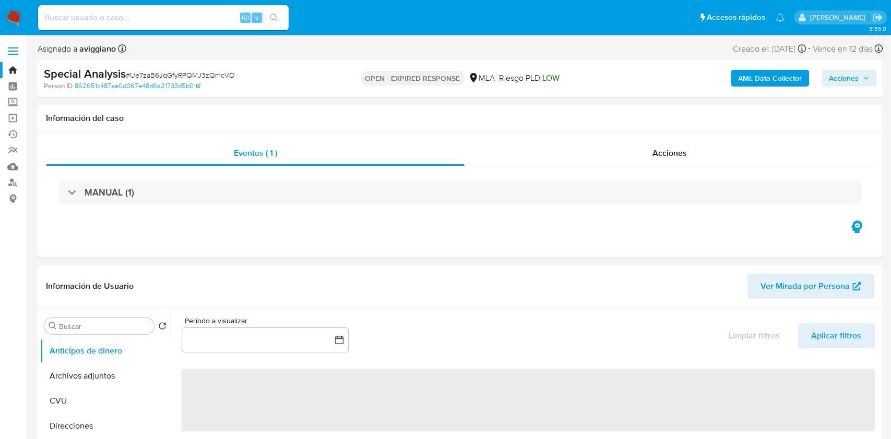
select select "10"
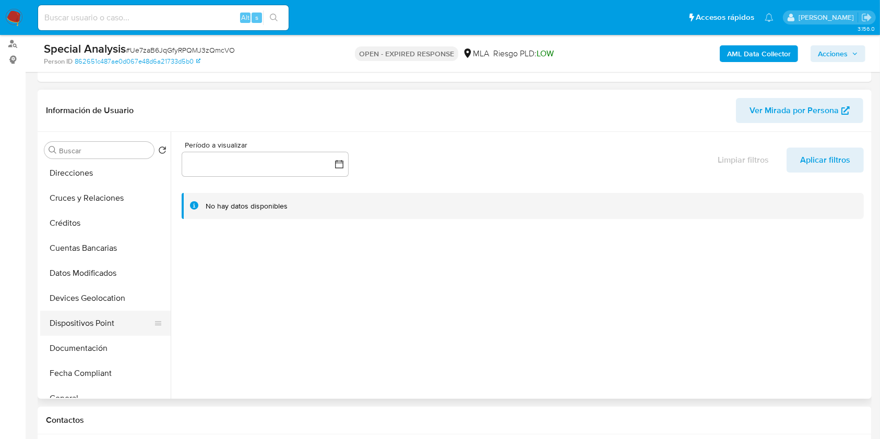
scroll to position [139, 0]
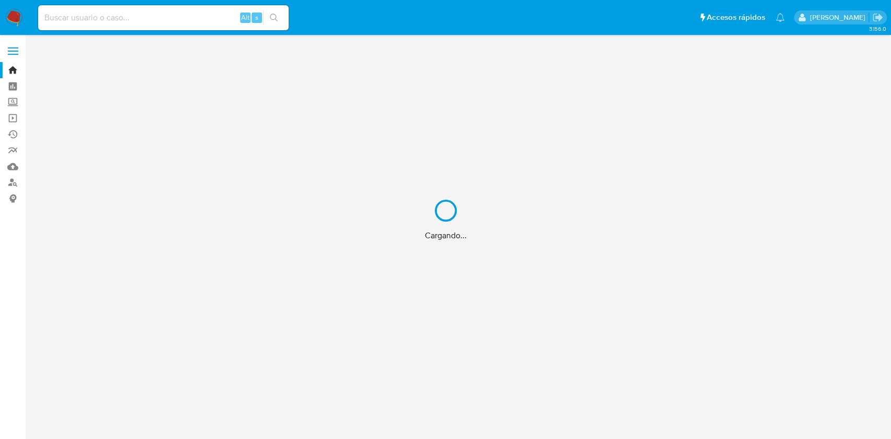
click at [160, 6] on div "Cargando..." at bounding box center [445, 219] width 891 height 439
click at [149, 16] on div "Cargando..." at bounding box center [445, 219] width 891 height 439
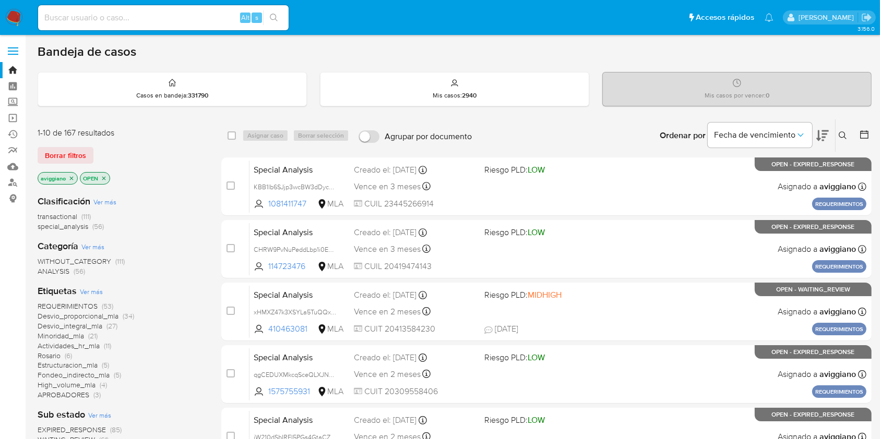
click at [149, 16] on input at bounding box center [163, 18] width 250 height 14
paste input "118902538"
type input "118902538"
click at [271, 21] on icon "search-icon" at bounding box center [274, 18] width 8 height 8
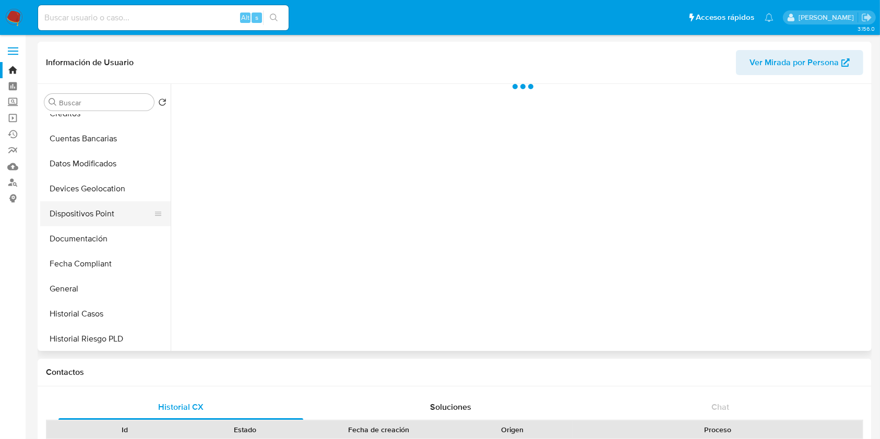
scroll to position [278, 0]
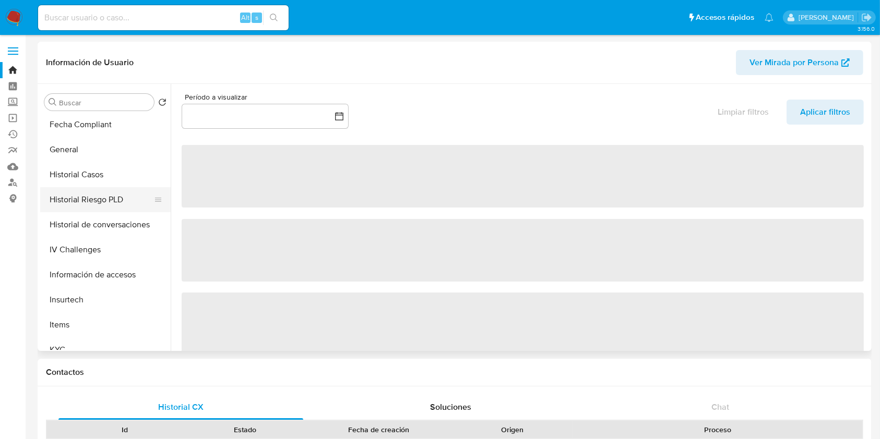
select select "10"
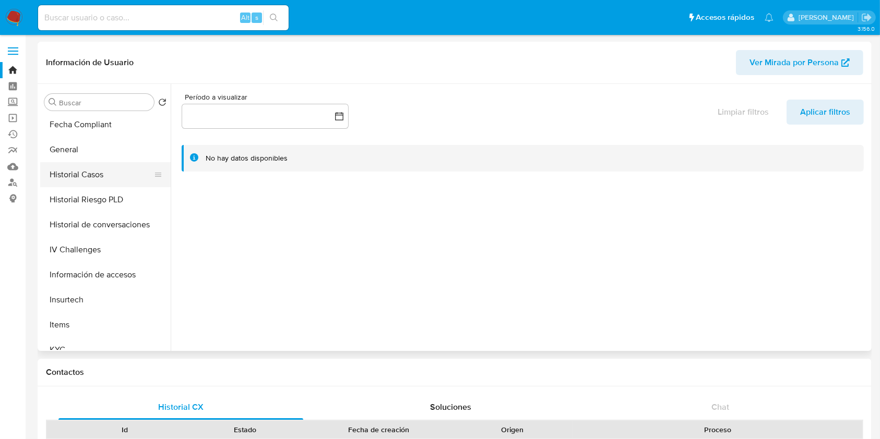
click at [88, 175] on button "Historial Casos" at bounding box center [101, 174] width 122 height 25
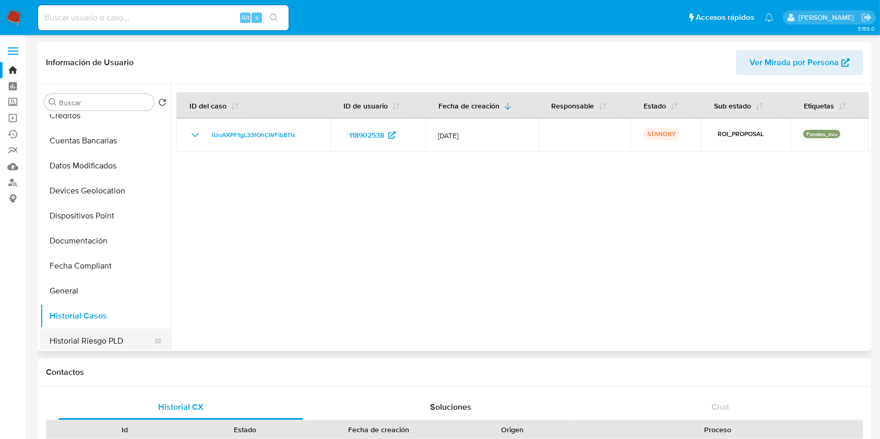
scroll to position [0, 0]
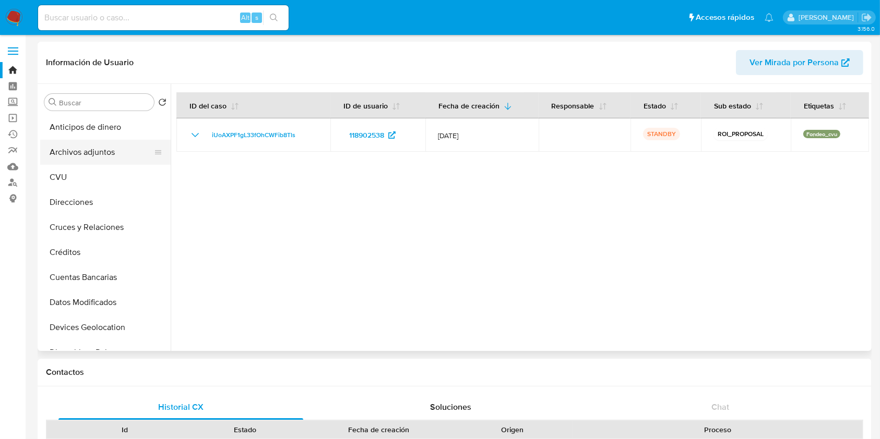
click at [66, 154] on button "Archivos adjuntos" at bounding box center [101, 152] width 122 height 25
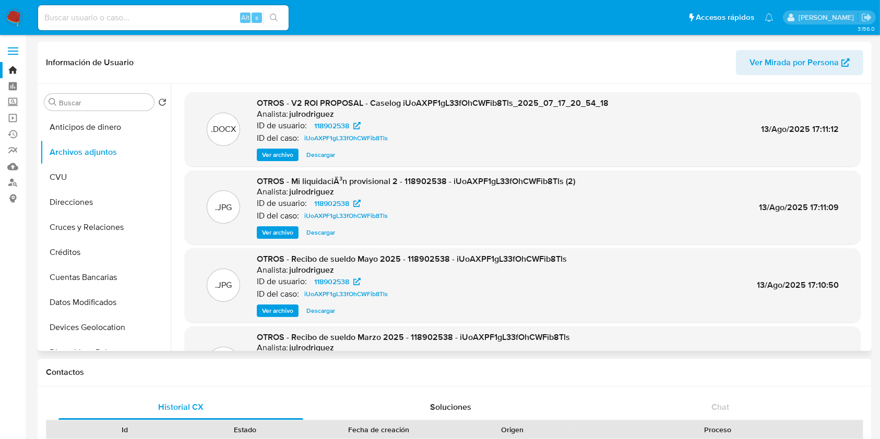
click at [309, 115] on h6 "julrodriguez" at bounding box center [311, 114] width 45 height 10
copy h6 "julrodriguez"
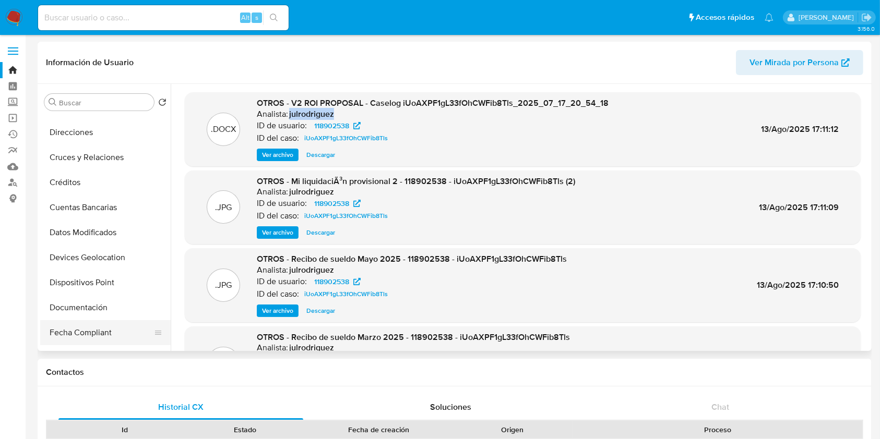
scroll to position [139, 0]
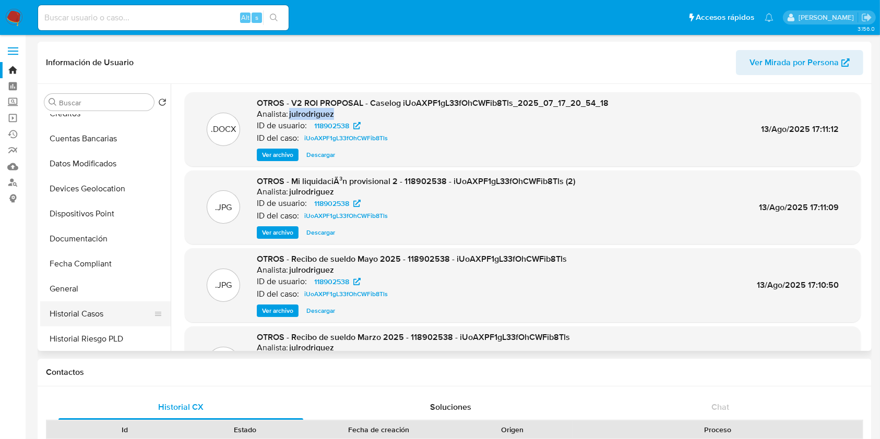
click at [96, 306] on button "Historial Casos" at bounding box center [101, 314] width 122 height 25
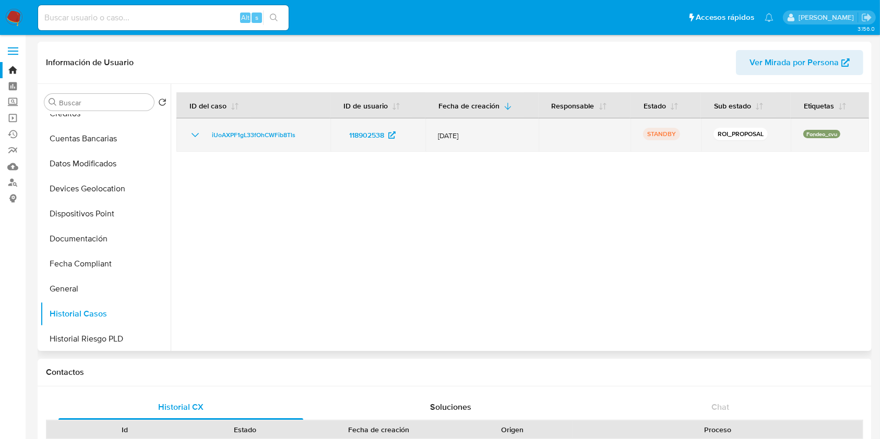
drag, startPoint x: 266, startPoint y: 135, endPoint x: 204, endPoint y: 137, distance: 61.6
click at [204, 137] on div "iUoAXPF1gL33fOhCWFib8Tls" at bounding box center [253, 135] width 129 height 13
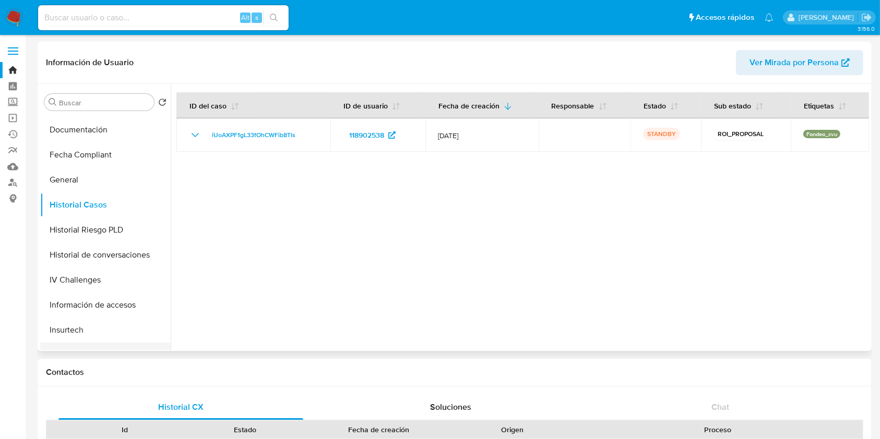
scroll to position [347, 0]
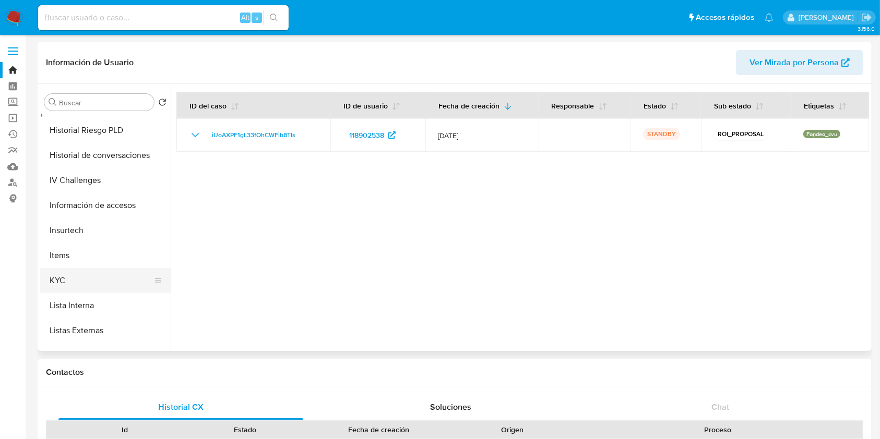
click at [65, 280] on button "KYC" at bounding box center [101, 280] width 122 height 25
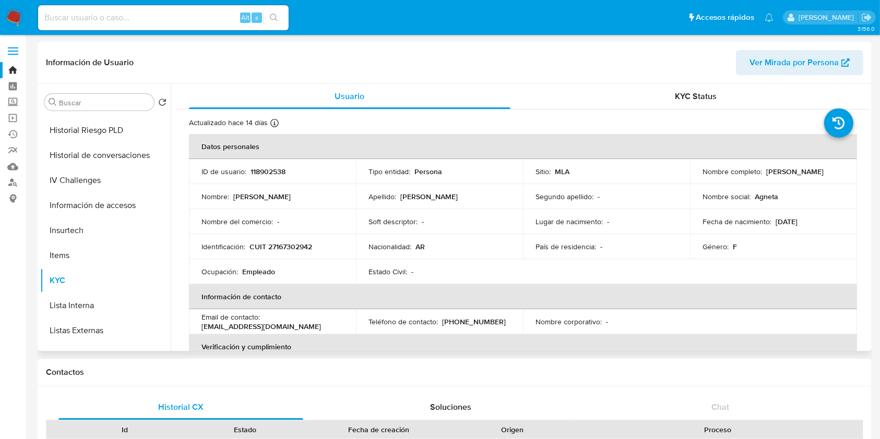
click at [295, 251] on p "CUIT 27167302942" at bounding box center [280, 246] width 63 height 9
copy p "27167302942"
drag, startPoint x: 761, startPoint y: 170, endPoint x: 830, endPoint y: 176, distance: 68.7
click at [830, 176] on td "Nombre completo : Maria Ines Cueto" at bounding box center [773, 171] width 167 height 25
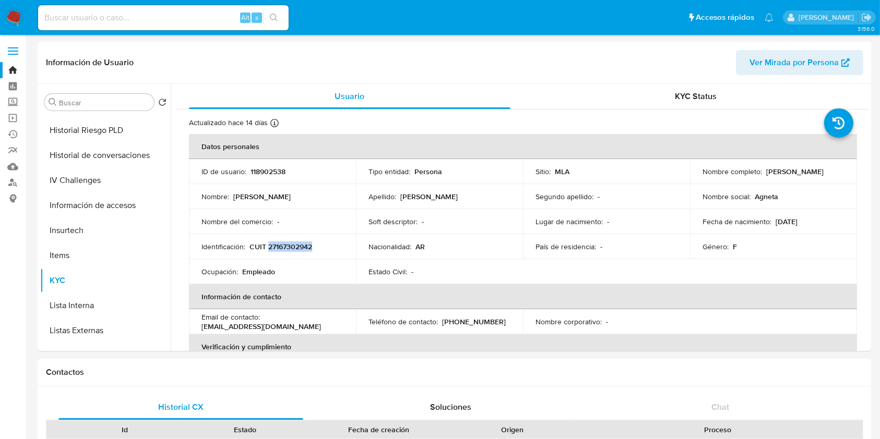
copy div "Maria Ines Cueto"
paste input "E4qPOd9WA3TI3FEzVcKSlRZ6"
type input "E4qPOd9WA3TI3FEzVcKSlRZ6"
click at [282, 23] on button "search-icon" at bounding box center [273, 17] width 21 height 15
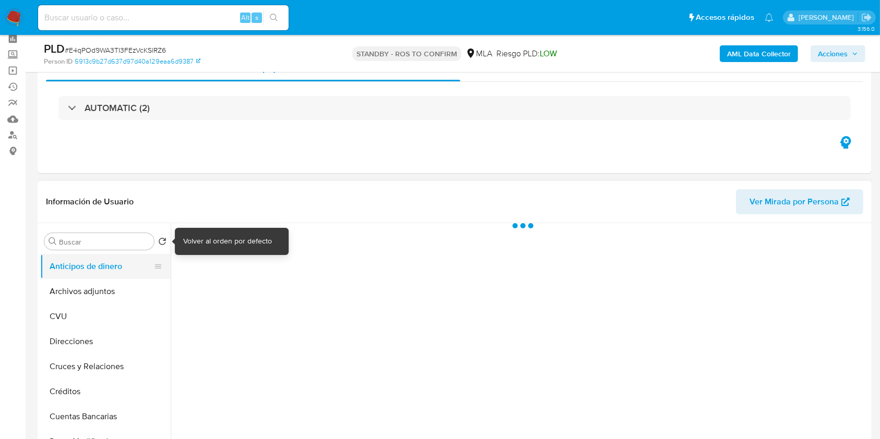
scroll to position [69, 0]
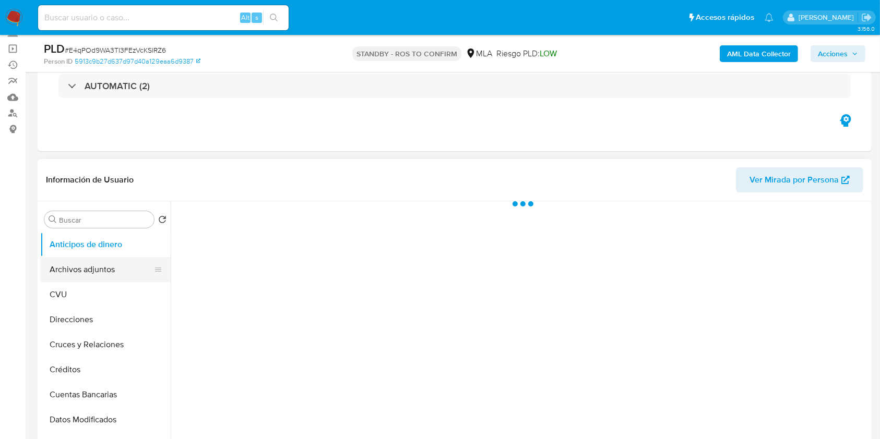
click at [93, 271] on button "Archivos adjuntos" at bounding box center [101, 269] width 122 height 25
select select "10"
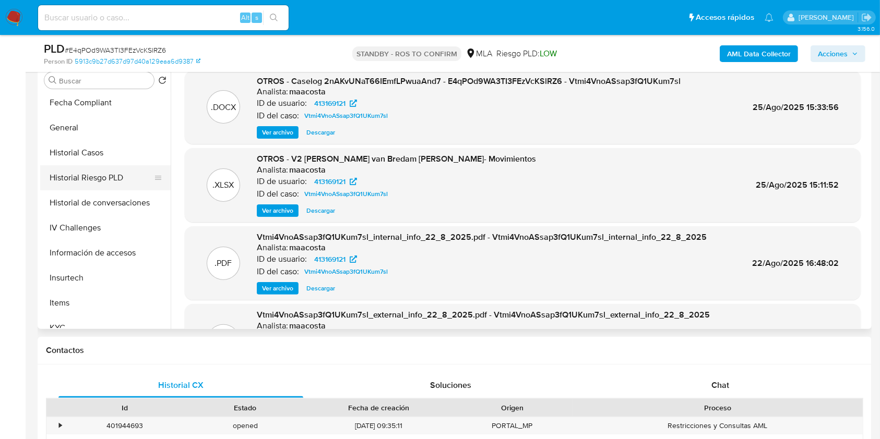
scroll to position [88, 0]
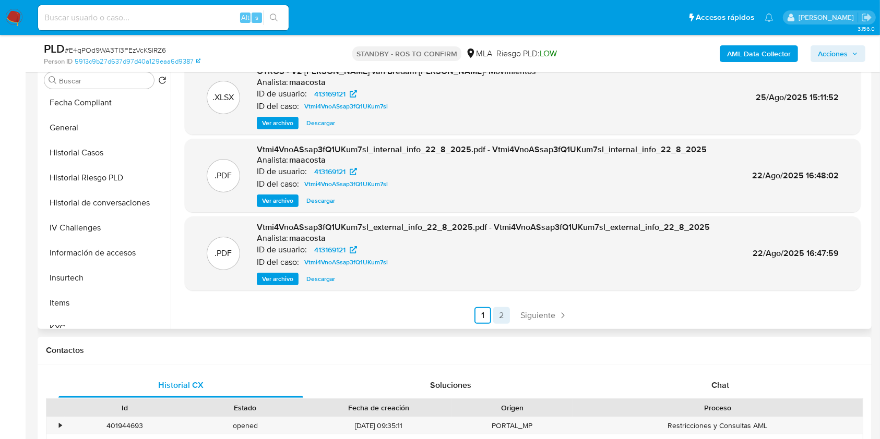
click at [499, 316] on link "2" at bounding box center [501, 315] width 17 height 17
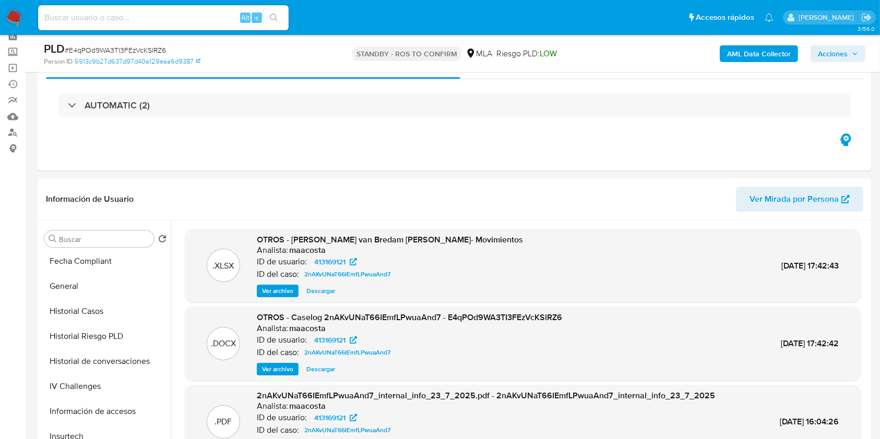
scroll to position [0, 0]
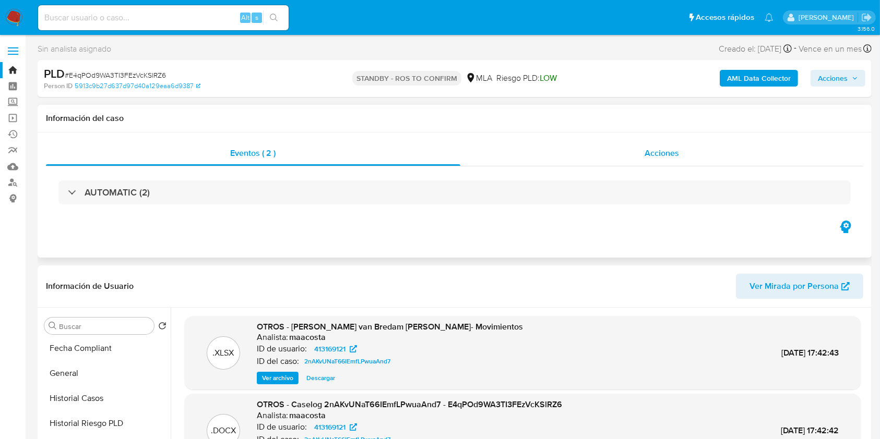
click at [721, 161] on div "Acciones" at bounding box center [661, 153] width 403 height 25
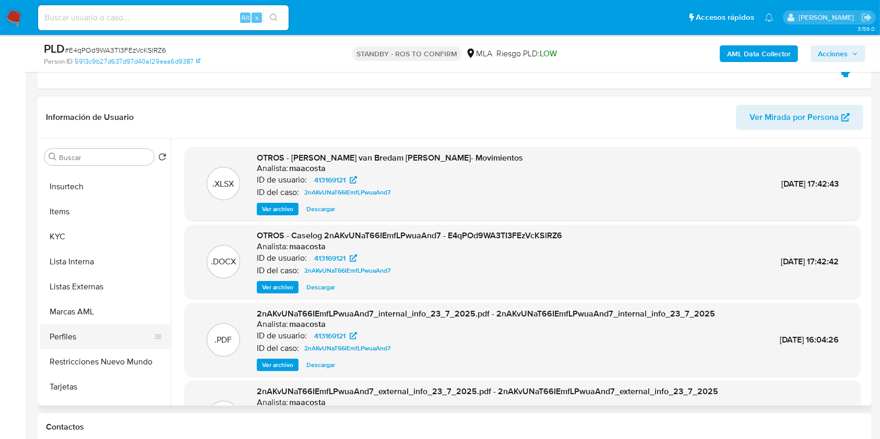
scroll to position [487, 0]
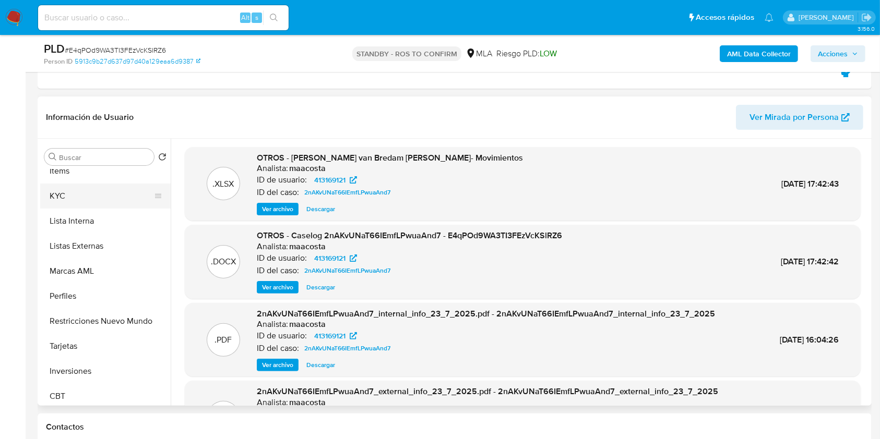
click at [73, 197] on button "KYC" at bounding box center [101, 196] width 122 height 25
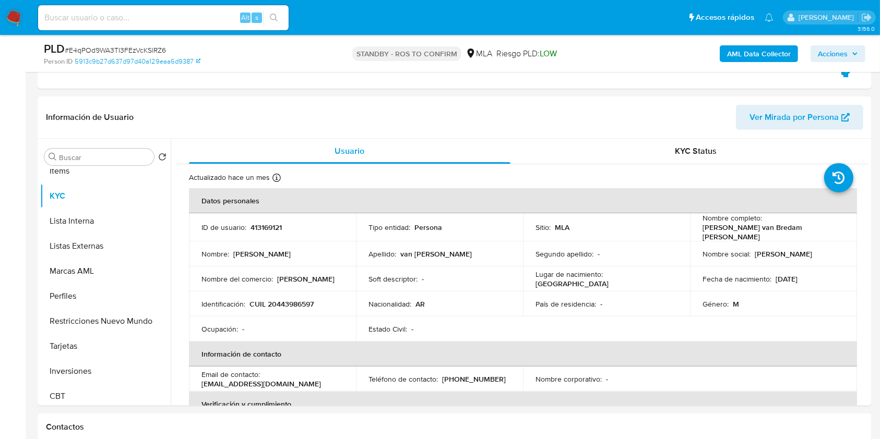
click at [219, 10] on div "Alt s" at bounding box center [163, 17] width 250 height 25
drag, startPoint x: 215, startPoint y: 13, endPoint x: 224, endPoint y: 18, distance: 10.3
click at [215, 13] on input at bounding box center [163, 18] width 250 height 14
paste input "T1SYoaM8jxXRRxr1V8WFOpUr"
type input "T1SYoaM8jxXRRxr1V8WFOpUr"
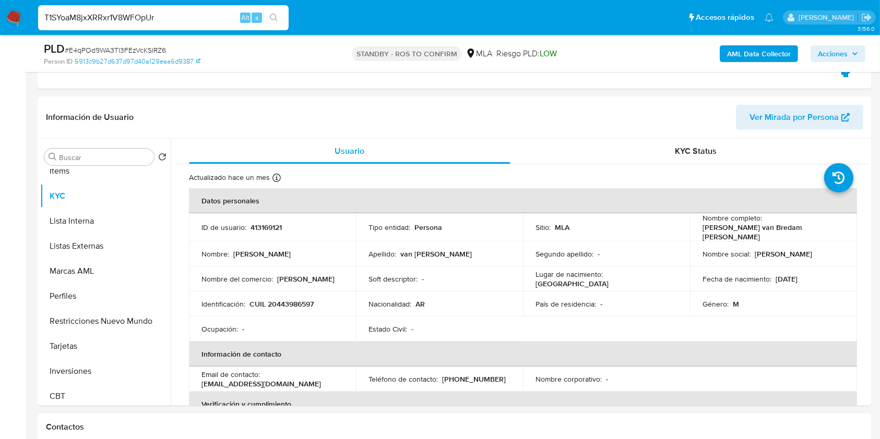
click at [270, 21] on icon "search-icon" at bounding box center [274, 18] width 8 height 8
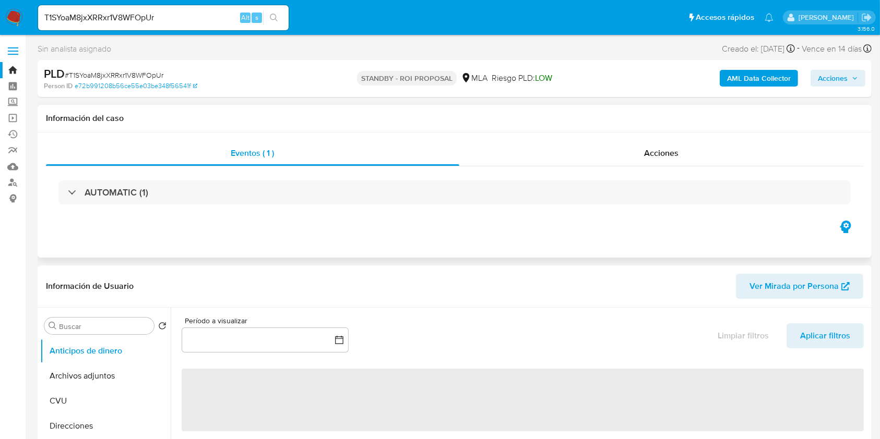
select select "10"
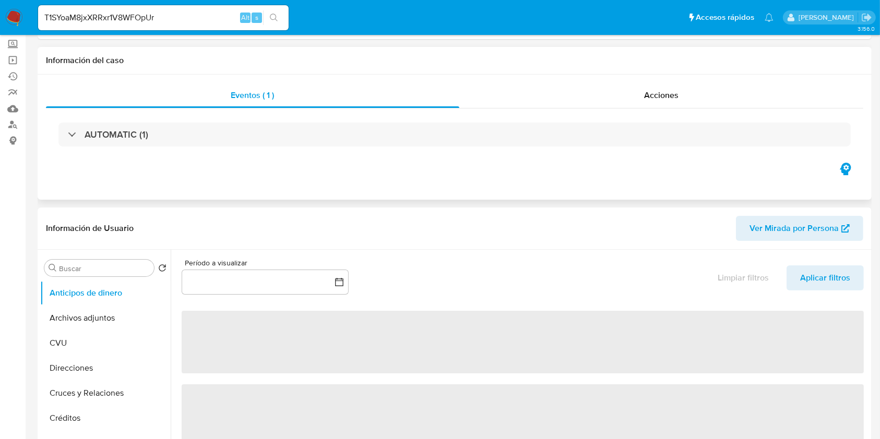
scroll to position [139, 0]
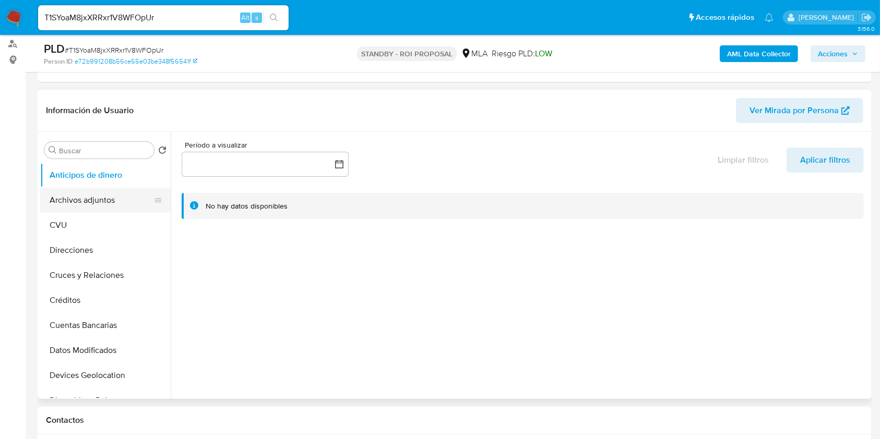
click at [88, 196] on button "Archivos adjuntos" at bounding box center [101, 200] width 122 height 25
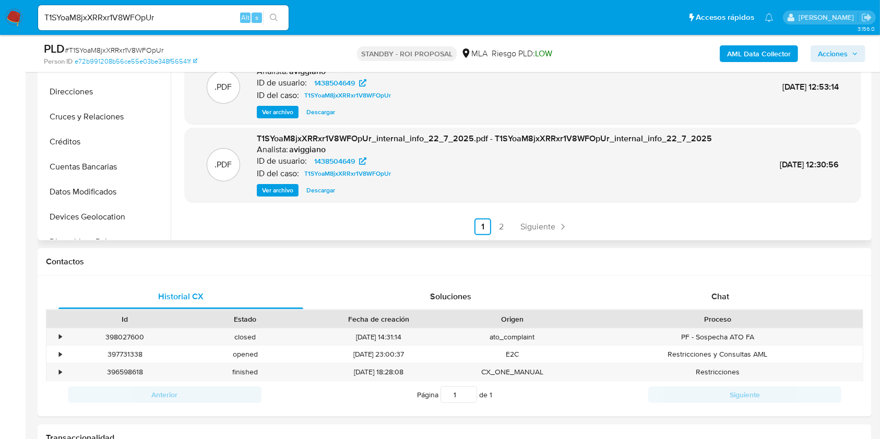
scroll to position [347, 0]
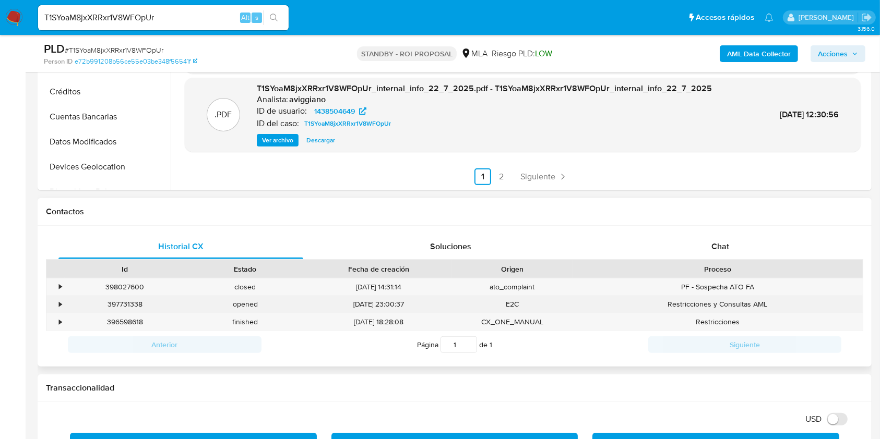
click at [57, 303] on div "•" at bounding box center [55, 304] width 18 height 17
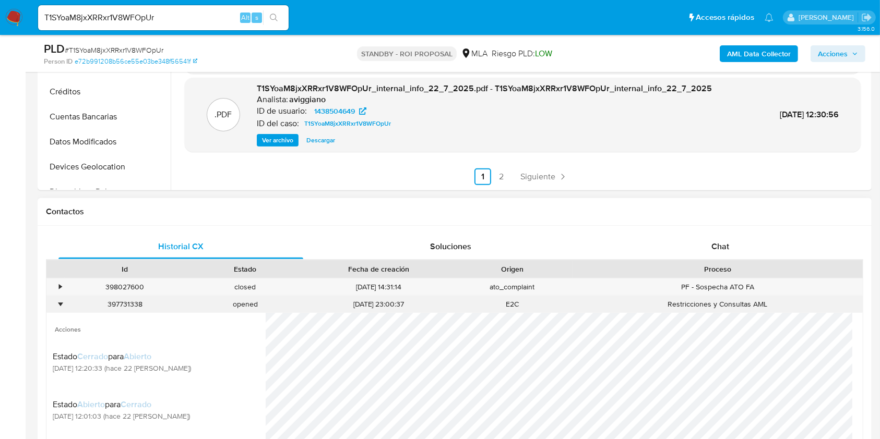
click at [121, 306] on div "397731338" at bounding box center [125, 304] width 121 height 17
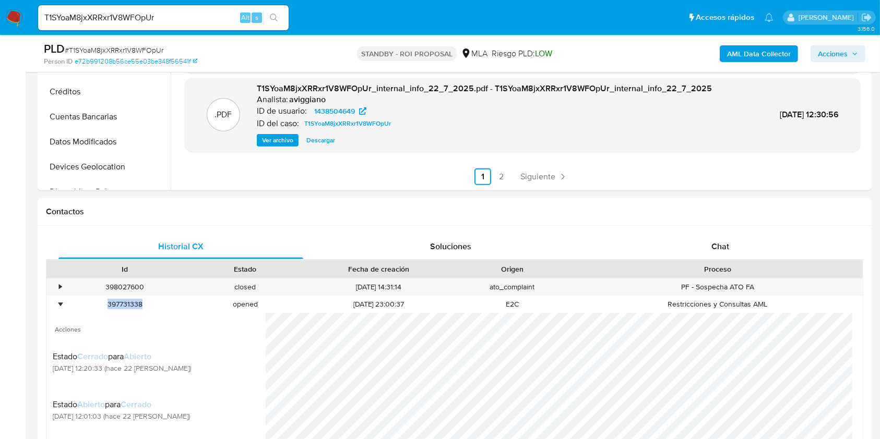
copy div "397731338"
click at [121, 20] on input "T1SYoaM8jxXRRxr1V8WFOpUr" at bounding box center [163, 18] width 250 height 14
paste input "WAu6VQfOiys5HwbUhWpeoyxG"
type input "WAu6VQfOiys5HwbUhWpeoyxG"
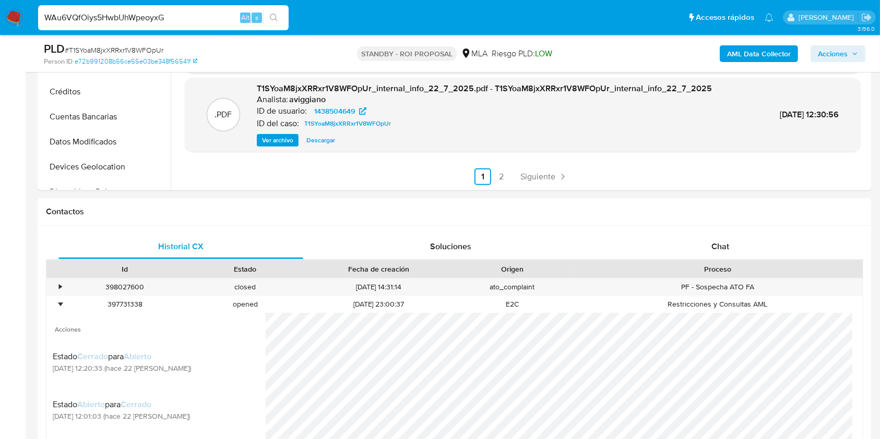
click at [272, 16] on icon "search-icon" at bounding box center [274, 18] width 8 height 8
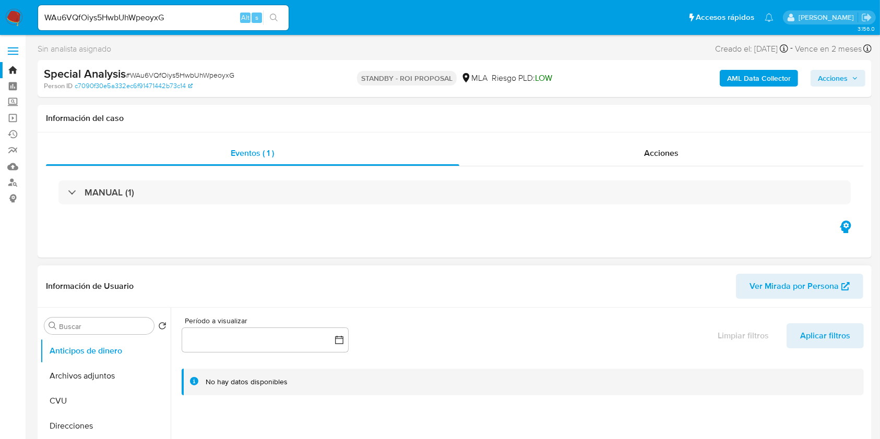
select select "10"
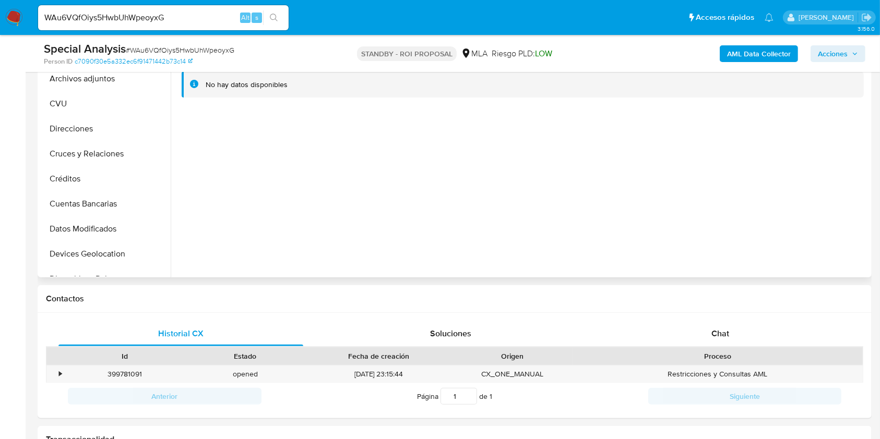
scroll to position [347, 0]
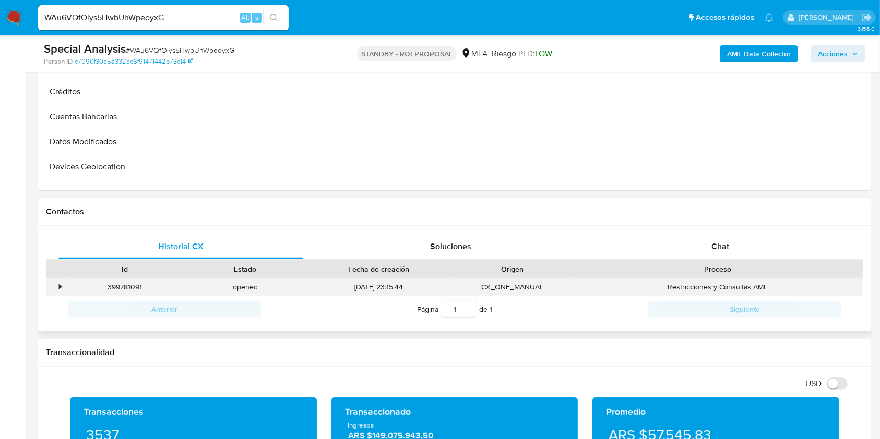
click at [122, 290] on div "399781091" at bounding box center [125, 287] width 121 height 17
copy div "399781091"
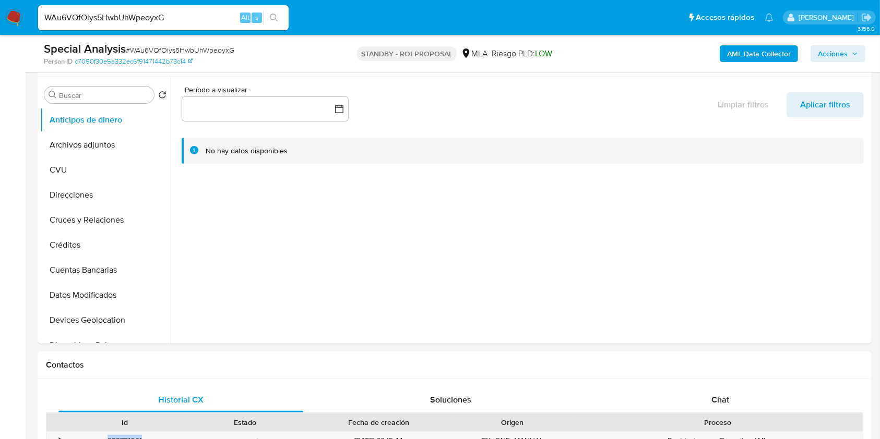
scroll to position [0, 0]
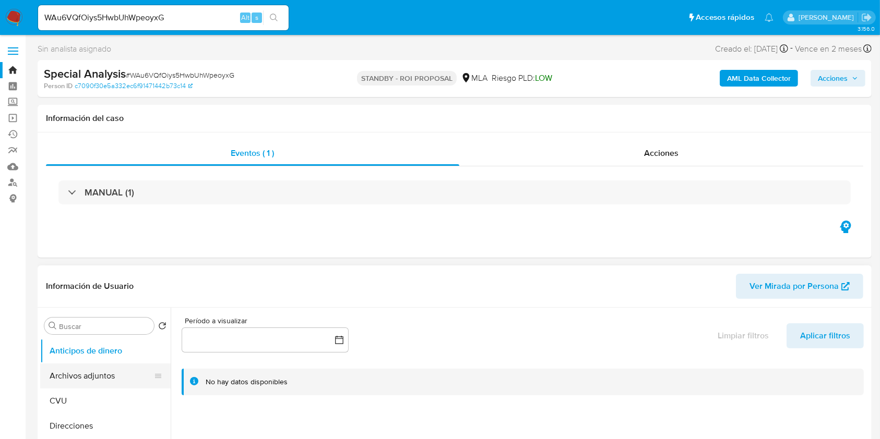
click at [66, 374] on button "Archivos adjuntos" at bounding box center [101, 376] width 122 height 25
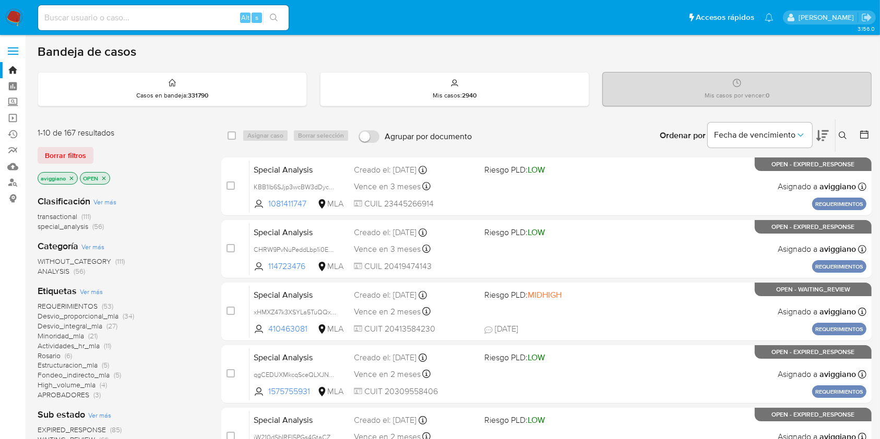
click at [838, 134] on button at bounding box center [843, 135] width 17 height 13
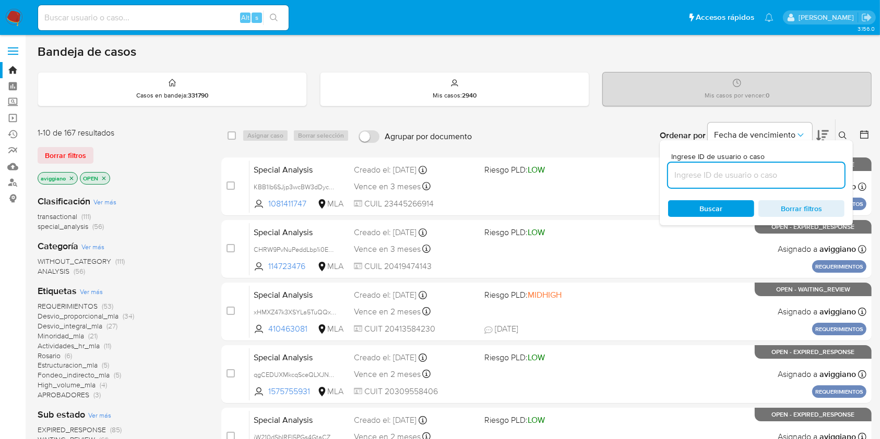
click at [760, 169] on input at bounding box center [756, 176] width 176 height 14
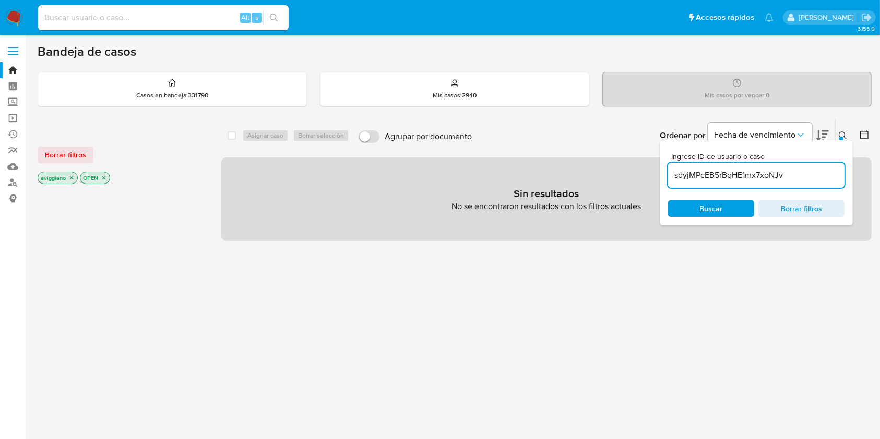
click at [74, 176] on icon "close-filter" at bounding box center [71, 178] width 6 height 6
click at [65, 177] on p "OPEN" at bounding box center [52, 177] width 29 height 11
click at [62, 178] on icon "close-filter" at bounding box center [61, 178] width 6 height 6
drag, startPoint x: 231, startPoint y: 140, endPoint x: 235, endPoint y: 136, distance: 5.9
click at [232, 139] on div "select-all-cases-checkbox" at bounding box center [233, 135] width 13 height 13
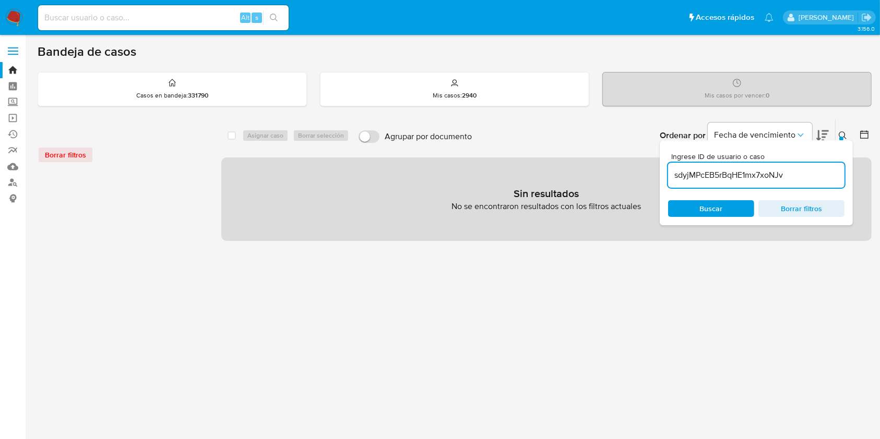
click at [785, 175] on input "sdyjMPcEB5rBqHE1mx7xoNJv" at bounding box center [756, 176] width 176 height 14
click at [818, 169] on input "sdyjMPcEB5rBqHE1mx7xoNJv" at bounding box center [756, 176] width 176 height 14
type input "sdyjMPcEB5rBqHE1mx7xoNJv"
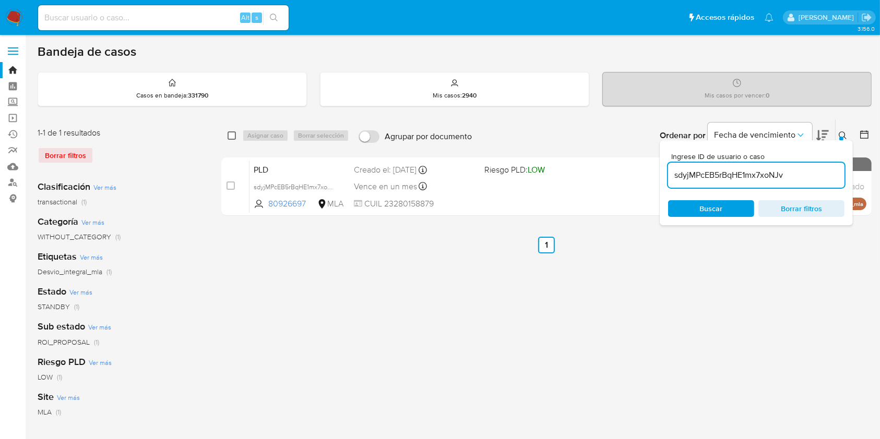
click at [230, 138] on input "checkbox" at bounding box center [231, 135] width 8 height 8
checkbox input "true"
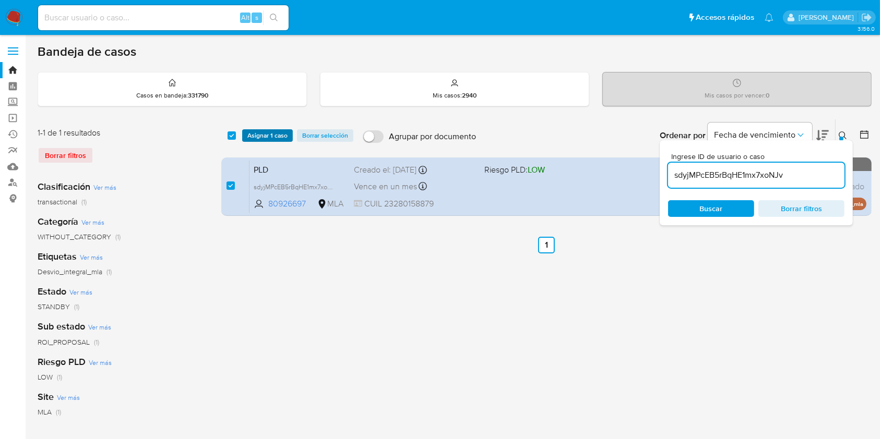
click at [246, 135] on button "Asignar 1 caso" at bounding box center [267, 135] width 51 height 13
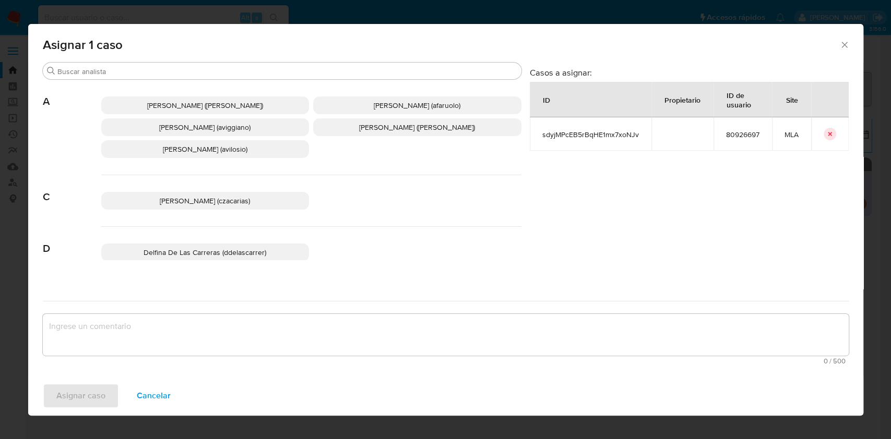
click at [178, 129] on span "[PERSON_NAME] (aviggiano)" at bounding box center [204, 127] width 91 height 10
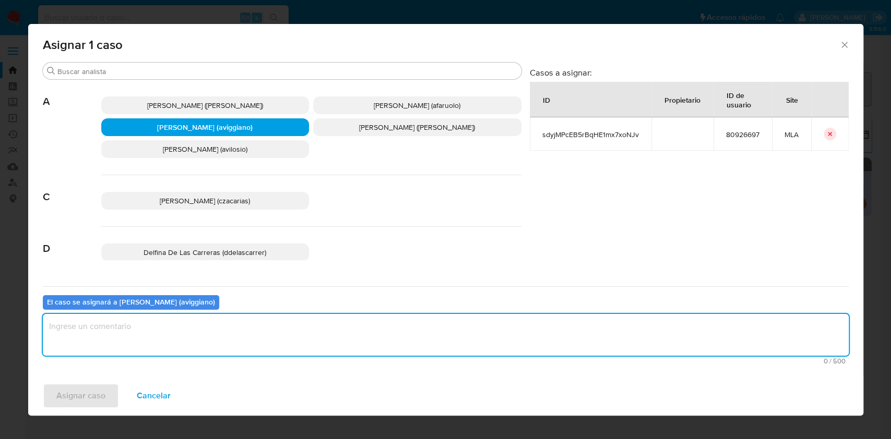
click at [138, 319] on textarea "assign-modal" at bounding box center [446, 335] width 806 height 42
click at [86, 384] on span "Asignar caso" at bounding box center [80, 395] width 49 height 23
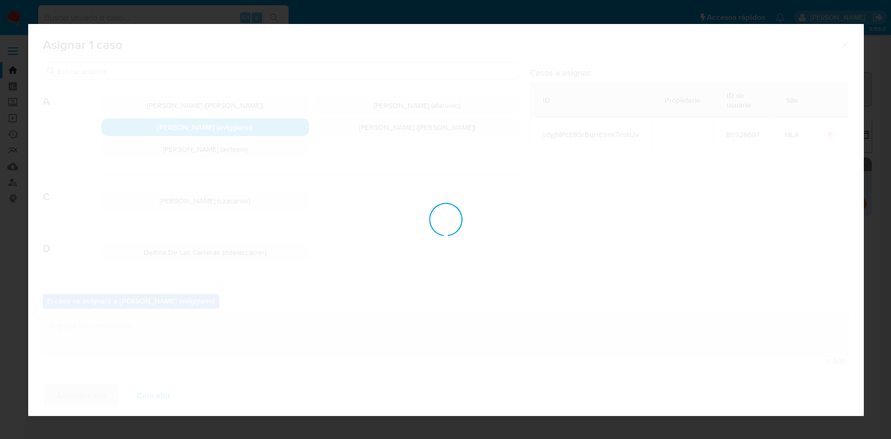
checkbox input "false"
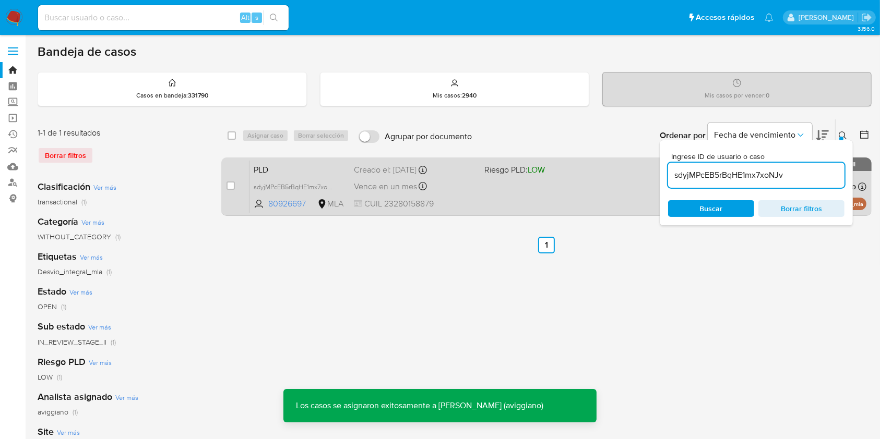
click at [419, 200] on span "CUIL 23280158879" at bounding box center [415, 203] width 122 height 11
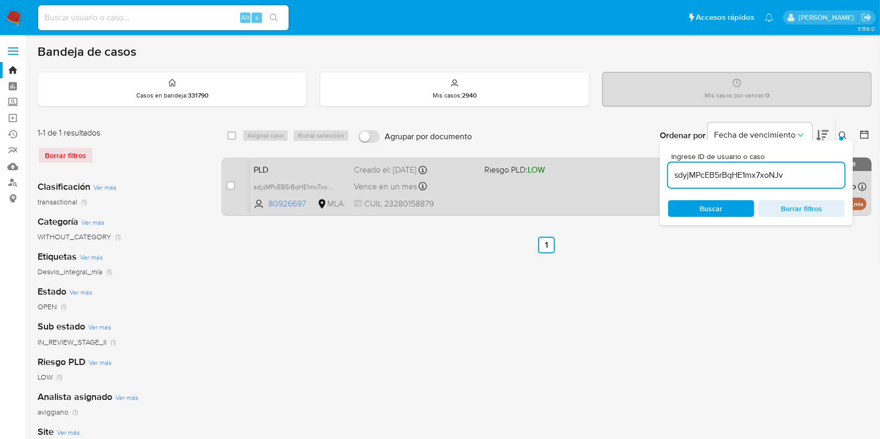
click at [492, 203] on div "PLD sdyjMPcEB5rBqHE1mx7xoNJv 80926697 MLA Riesgo PLD: LOW Creado el: [DATE] Cre…" at bounding box center [557, 186] width 617 height 53
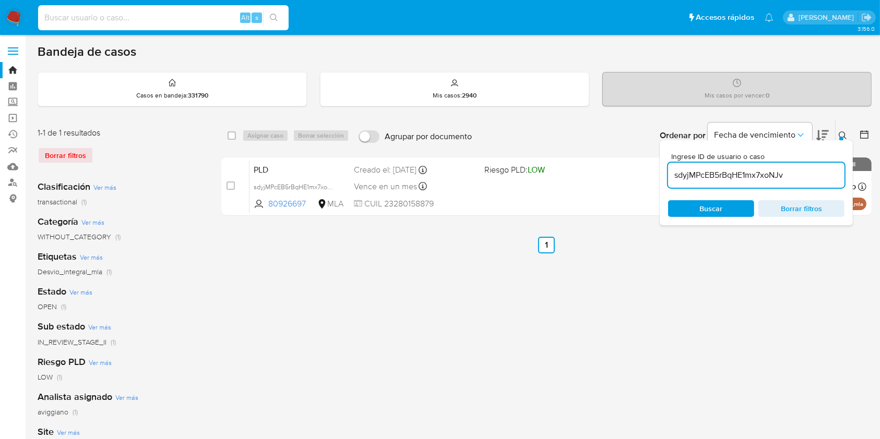
paste input "2208566255"
type input "2208566255"
click at [271, 15] on icon "search-icon" at bounding box center [274, 18] width 8 height 8
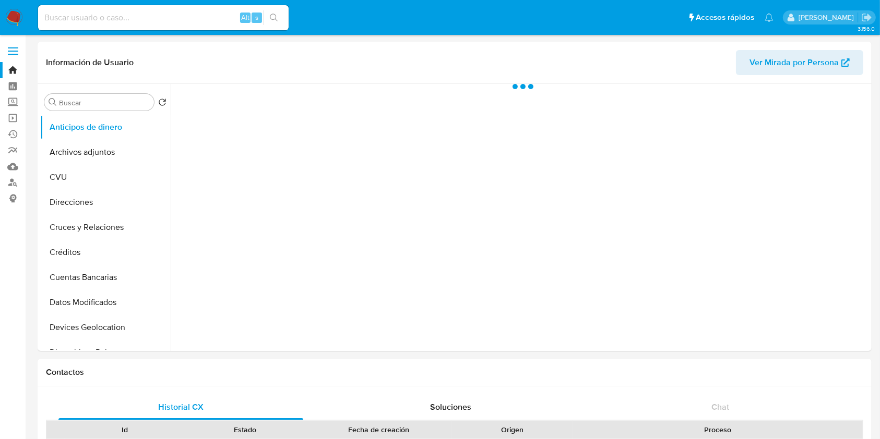
select select "10"
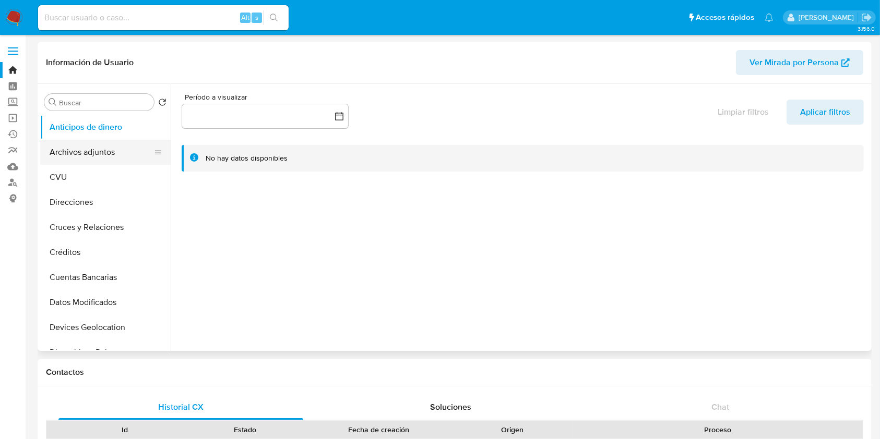
click at [100, 159] on button "Archivos adjuntos" at bounding box center [101, 152] width 122 height 25
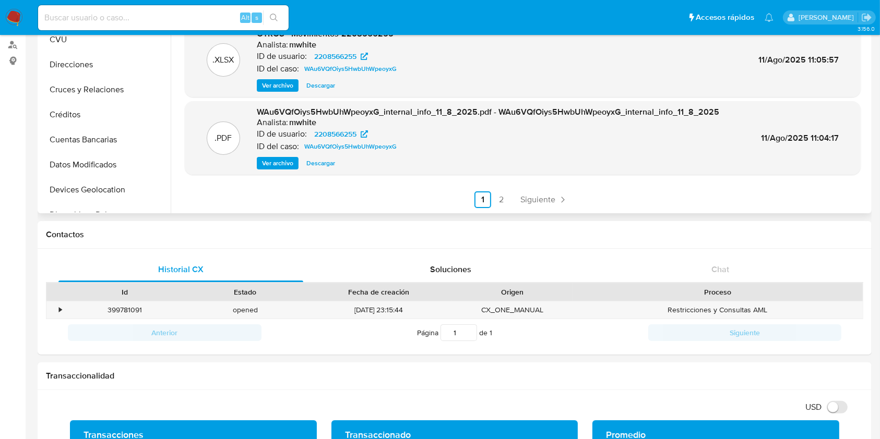
scroll to position [139, 0]
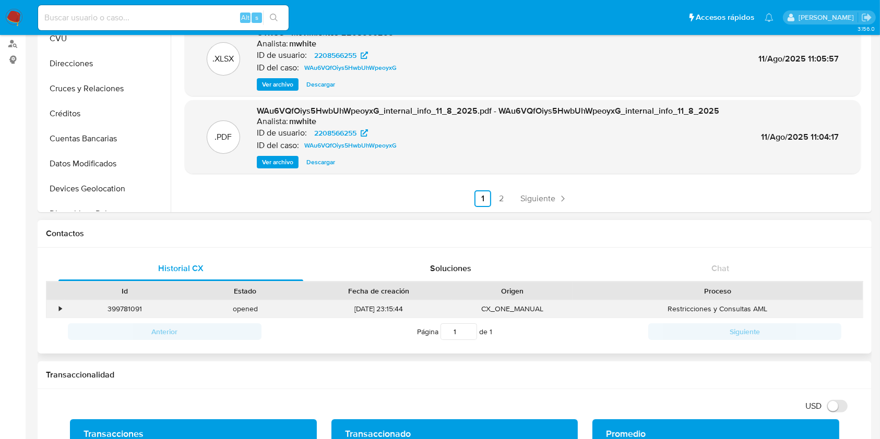
click at [61, 311] on div "•" at bounding box center [60, 309] width 3 height 10
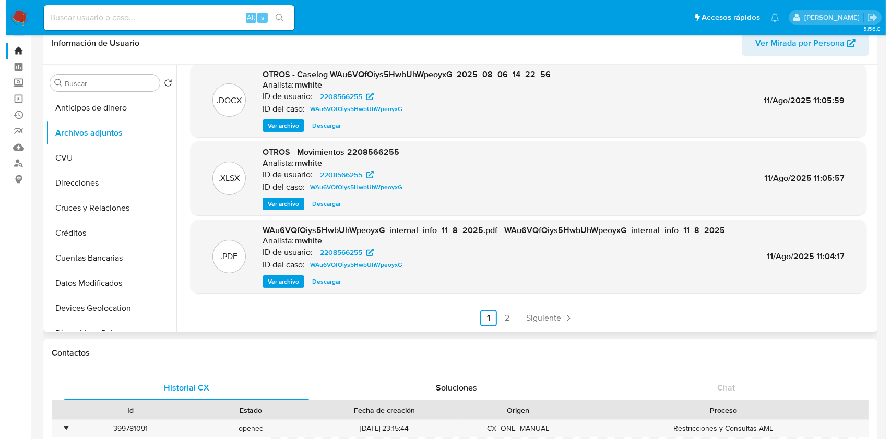
scroll to position [0, 0]
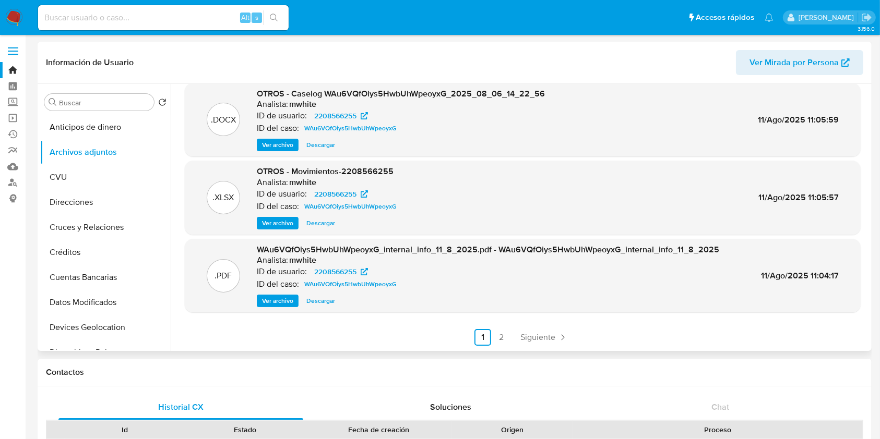
click at [289, 149] on span "Ver archivo" at bounding box center [277, 145] width 31 height 10
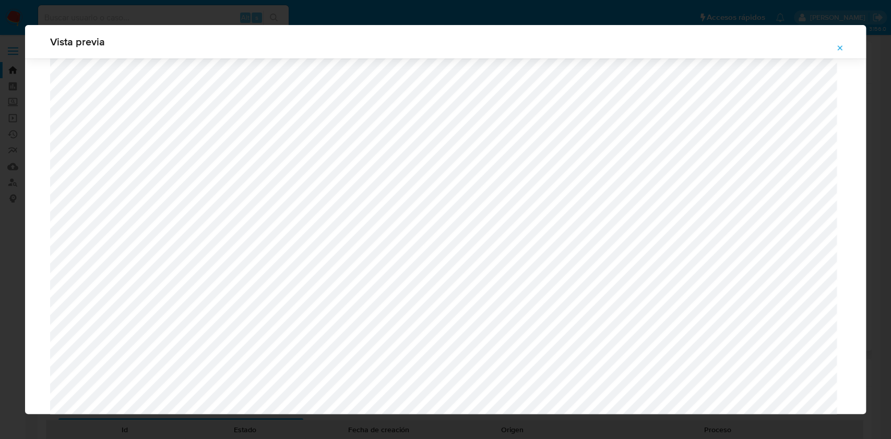
scroll to position [605, 0]
click at [836, 45] on icon "Attachment preview" at bounding box center [839, 48] width 8 height 8
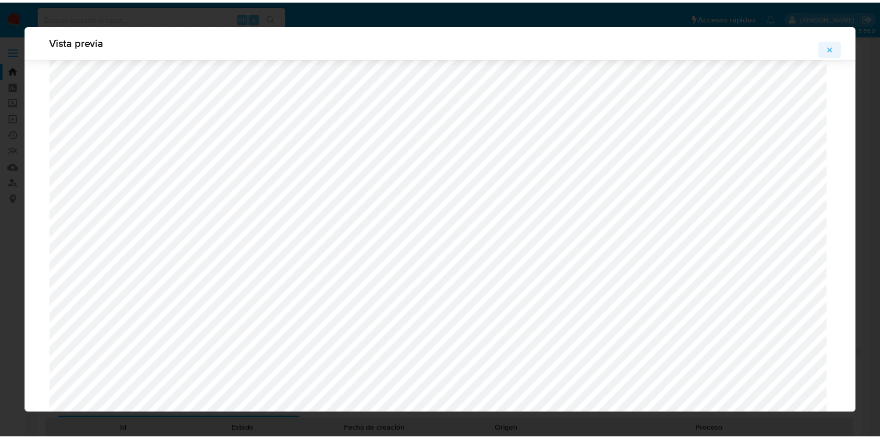
scroll to position [0, 0]
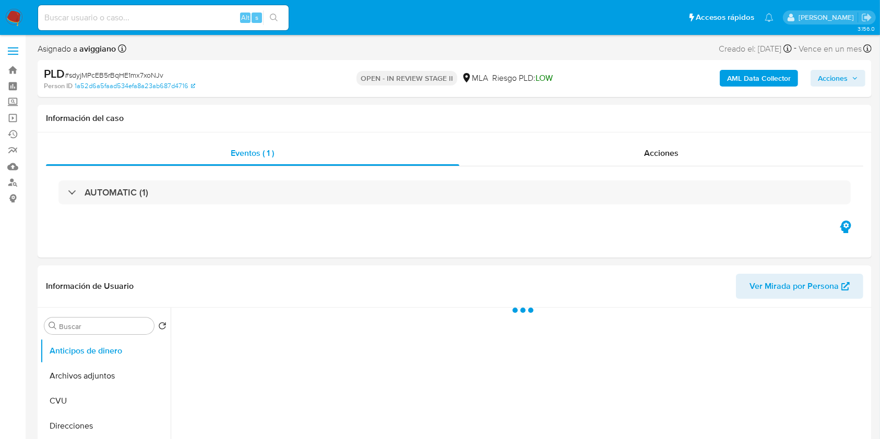
click at [831, 76] on span "Acciones" at bounding box center [833, 78] width 30 height 17
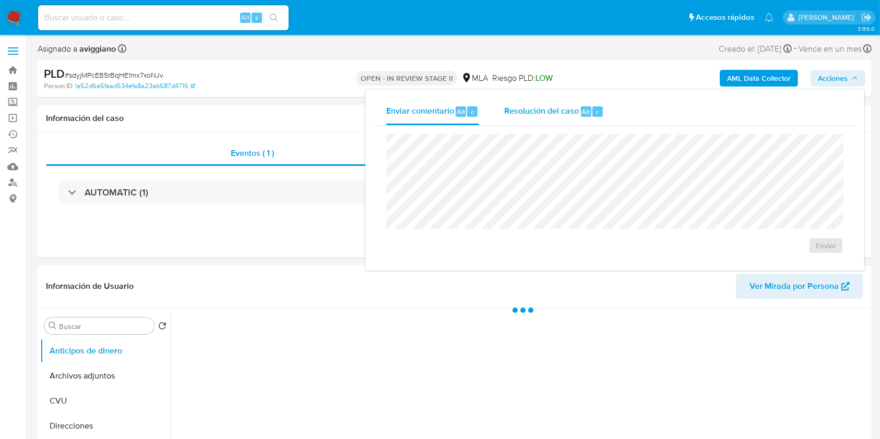
click at [551, 118] on div "Resolución del caso Alt r" at bounding box center [554, 111] width 100 height 27
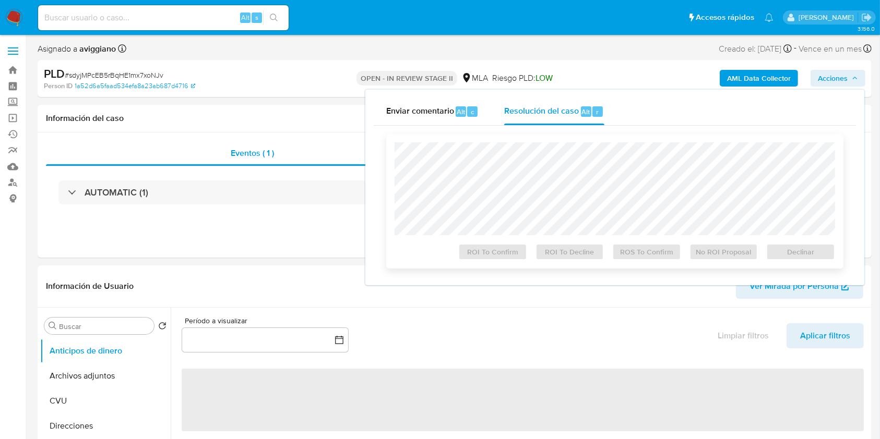
select select "10"
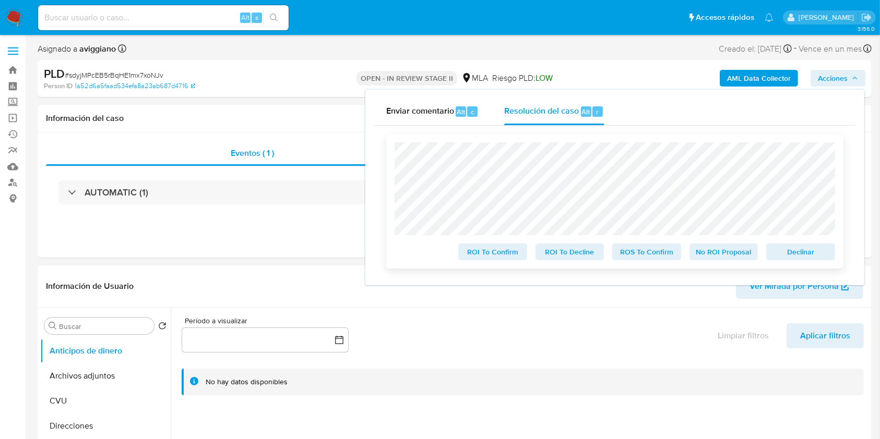
click at [775, 259] on span "Declinar" at bounding box center [800, 252] width 54 height 15
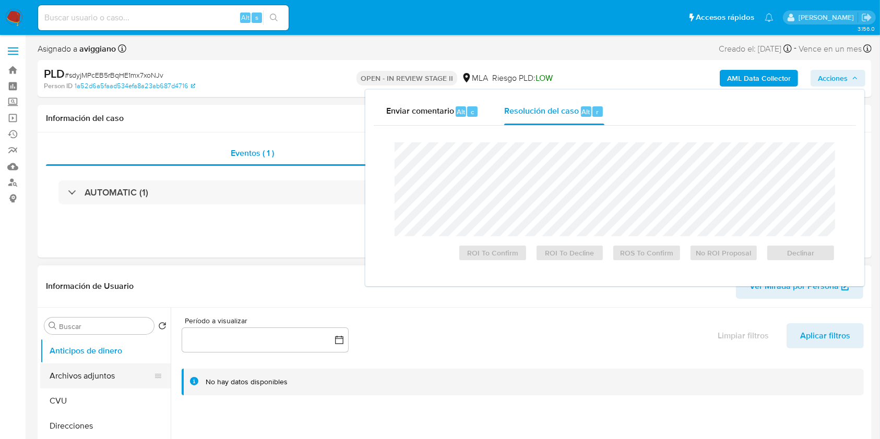
click at [72, 371] on button "Archivos adjuntos" at bounding box center [101, 376] width 122 height 25
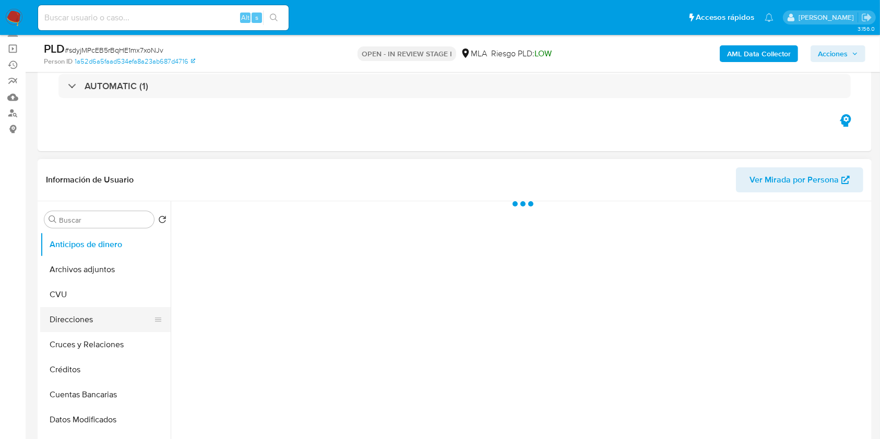
scroll to position [209, 0]
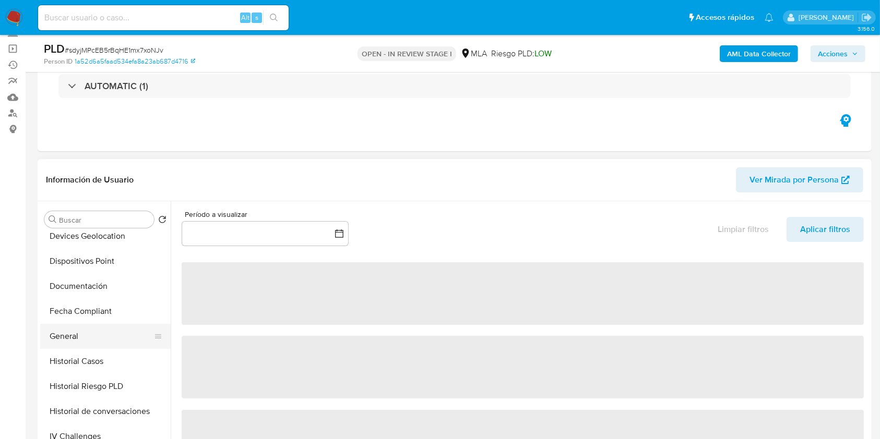
select select "10"
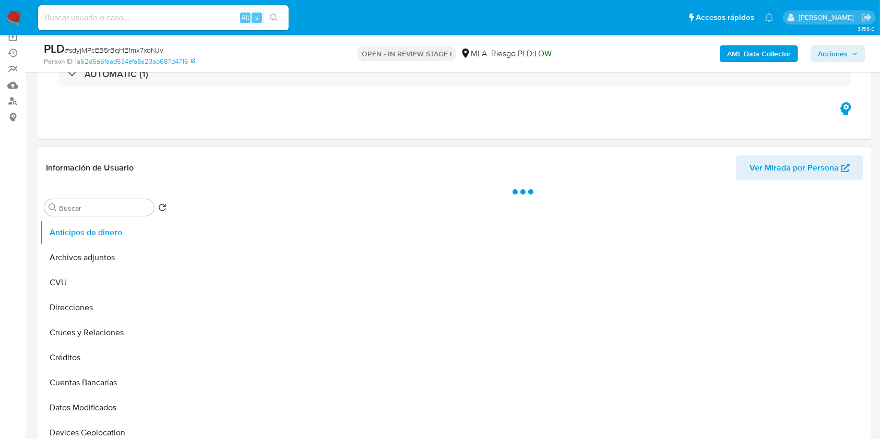
scroll to position [139, 0]
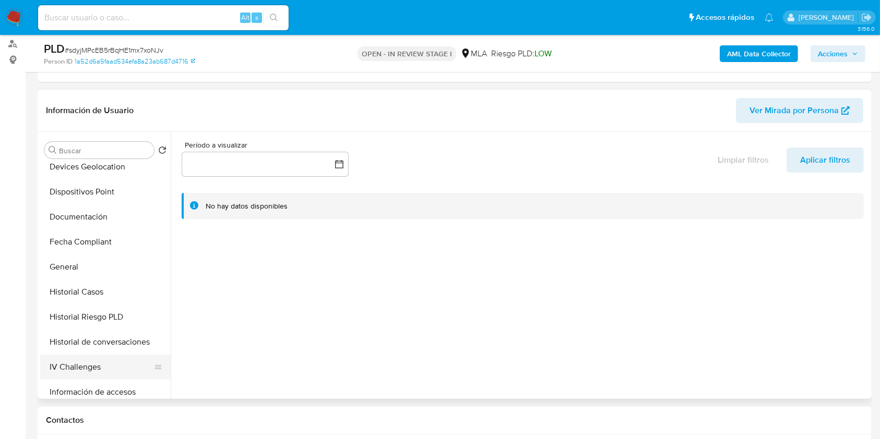
select select "10"
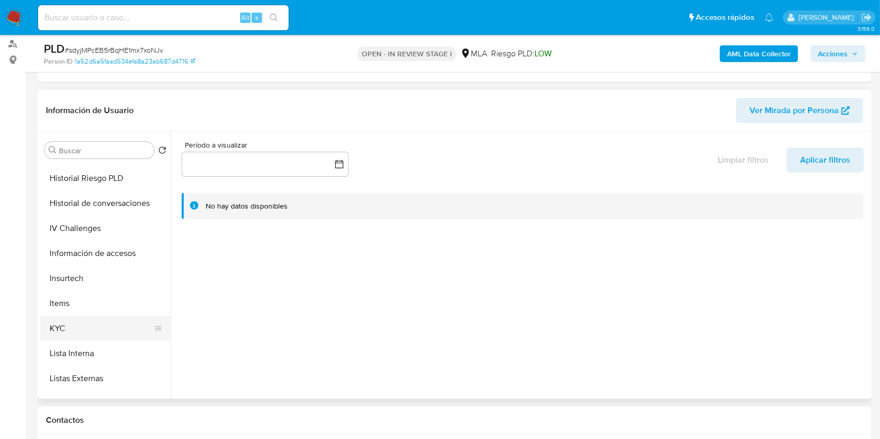
click at [73, 323] on button "KYC" at bounding box center [101, 328] width 122 height 25
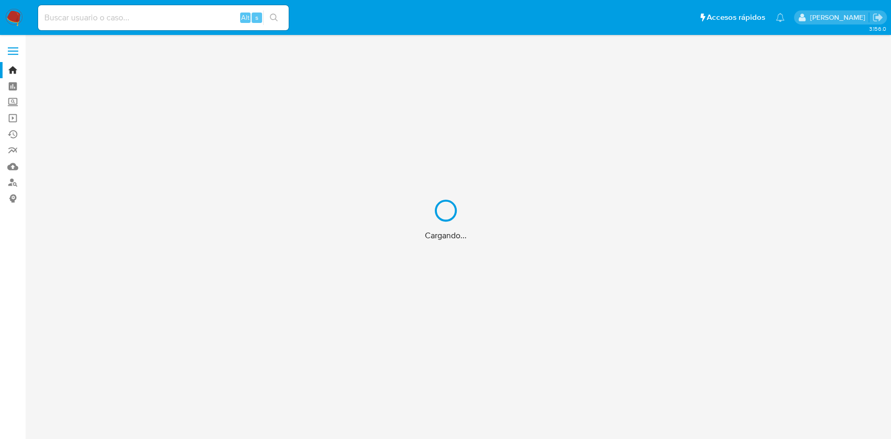
click at [10, 181] on div "Cargando..." at bounding box center [445, 219] width 891 height 439
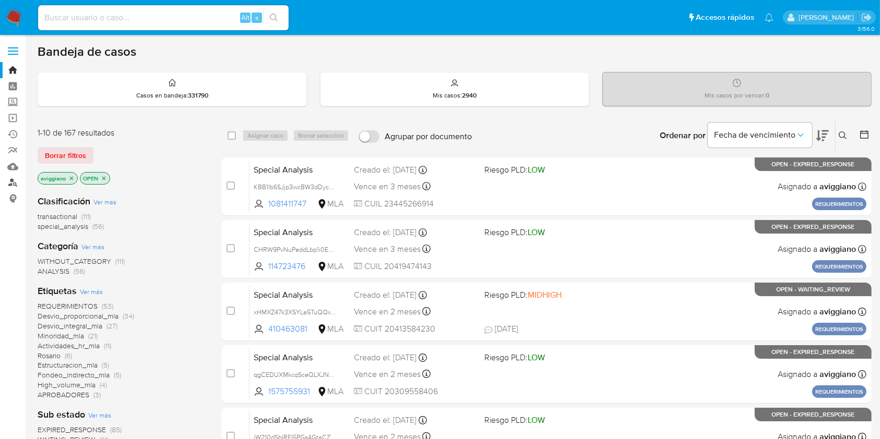
click at [10, 181] on link "Buscador de personas" at bounding box center [62, 183] width 124 height 16
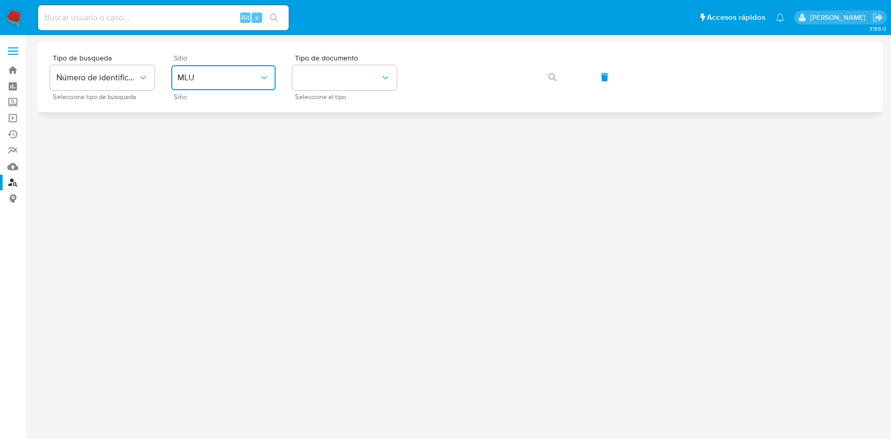
click at [224, 75] on span "MLU" at bounding box center [217, 78] width 81 height 10
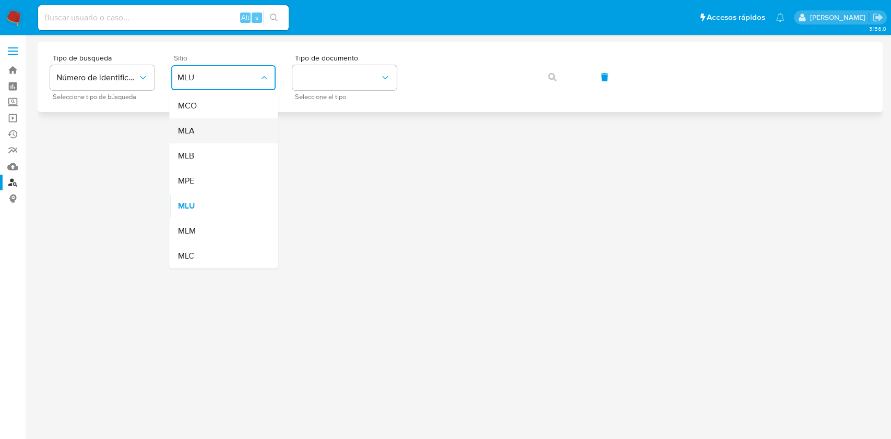
click at [209, 130] on div "MLA" at bounding box center [220, 130] width 86 height 25
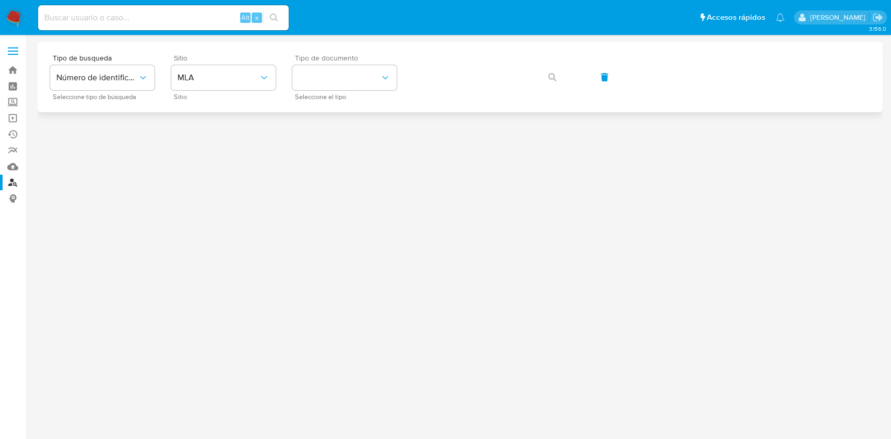
click at [380, 57] on span "Tipo de documento" at bounding box center [347, 57] width 104 height 7
click at [368, 73] on button "identificationType" at bounding box center [344, 77] width 104 height 25
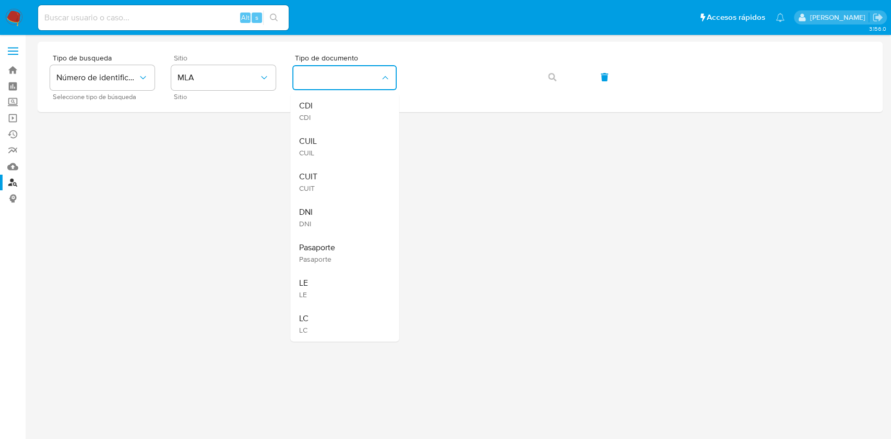
drag, startPoint x: 306, startPoint y: 176, endPoint x: 321, endPoint y: 169, distance: 16.1
click at [306, 176] on span "CUIT" at bounding box center [307, 177] width 18 height 10
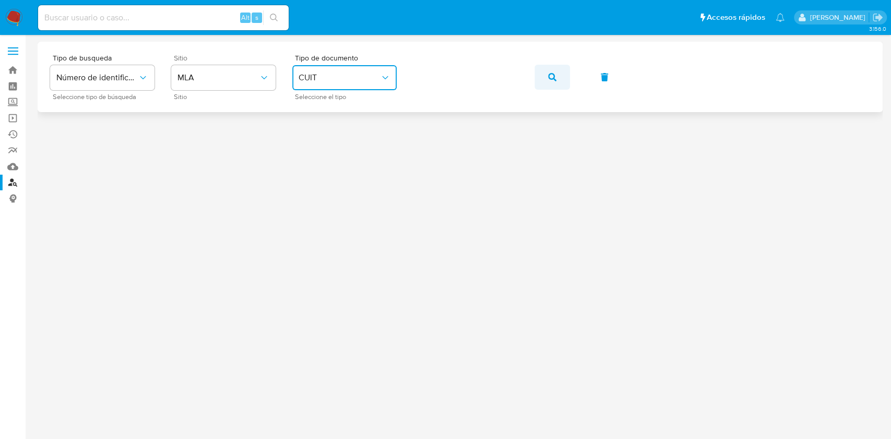
click at [543, 82] on button "button" at bounding box center [551, 77] width 35 height 25
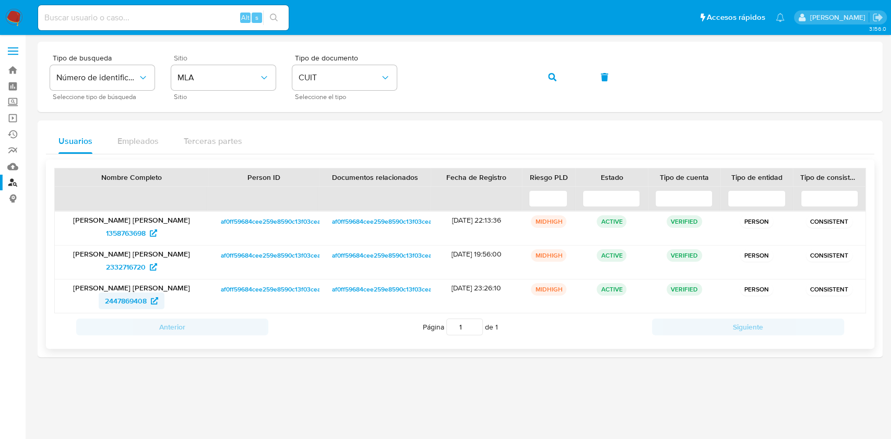
click at [127, 296] on span "2447869408" at bounding box center [126, 301] width 42 height 17
paste input "268906428"
type input "268906428"
click at [274, 18] on icon "search-icon" at bounding box center [274, 18] width 8 height 8
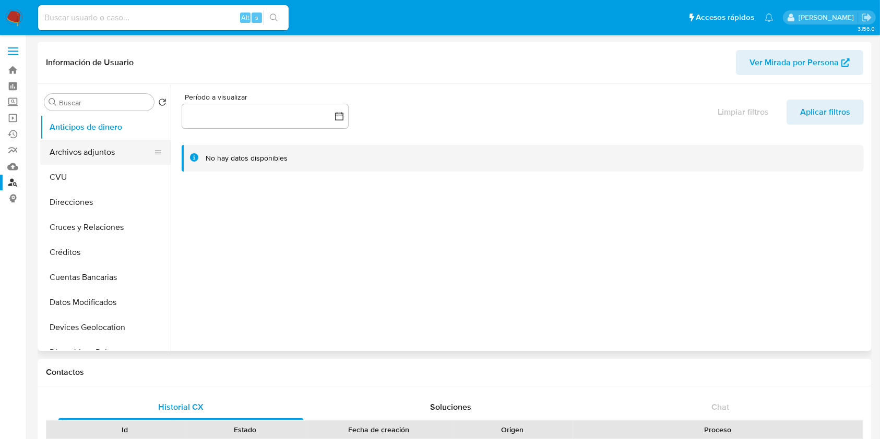
click at [116, 148] on button "Archivos adjuntos" at bounding box center [101, 152] width 122 height 25
select select "10"
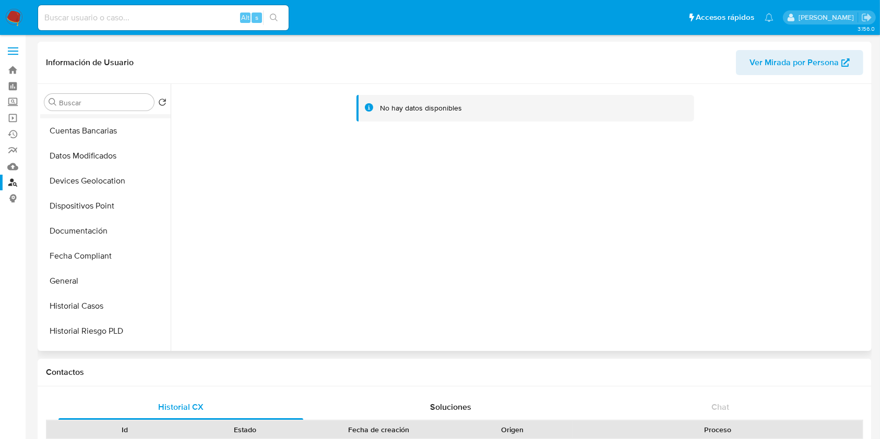
scroll to position [209, 0]
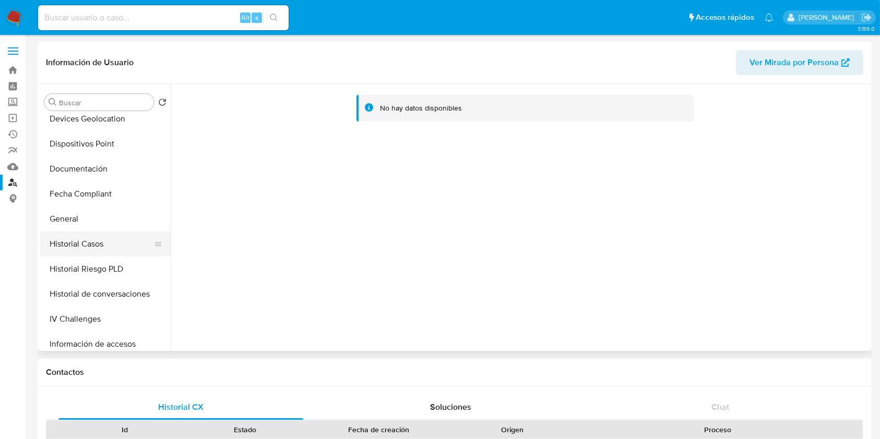
click at [114, 249] on button "Historial Casos" at bounding box center [101, 244] width 122 height 25
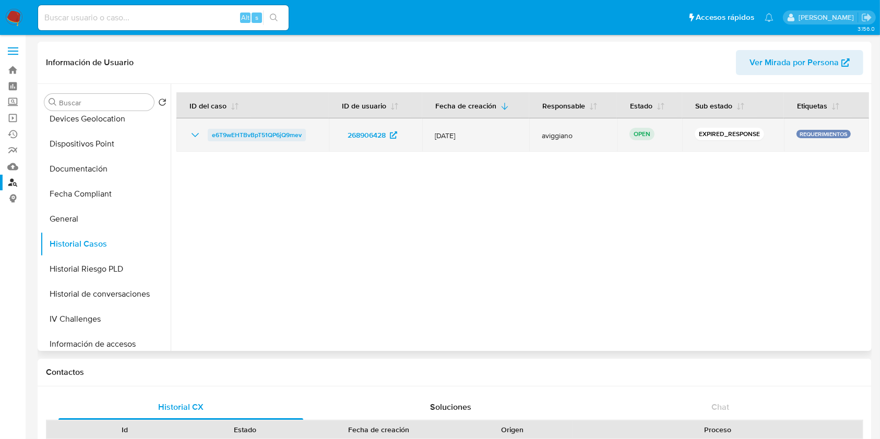
click at [254, 138] on span "e6T9wEHTBvBpT51QP6jQ9mev" at bounding box center [257, 135] width 90 height 13
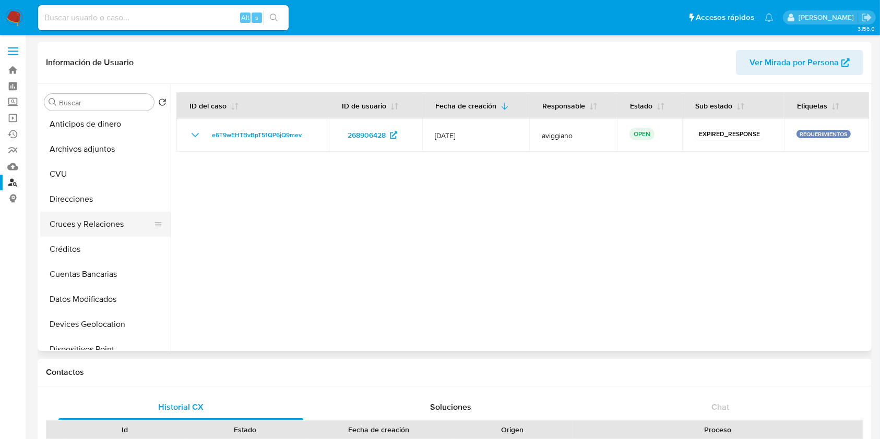
scroll to position [0, 0]
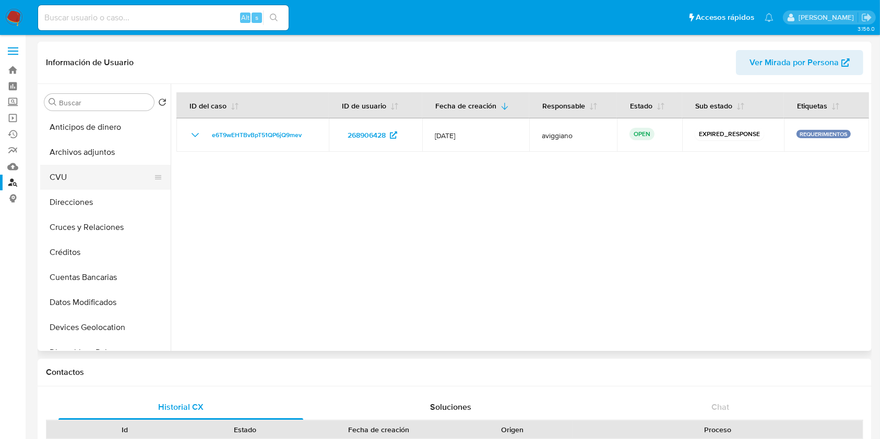
click at [144, 169] on button "CVU" at bounding box center [101, 177] width 122 height 25
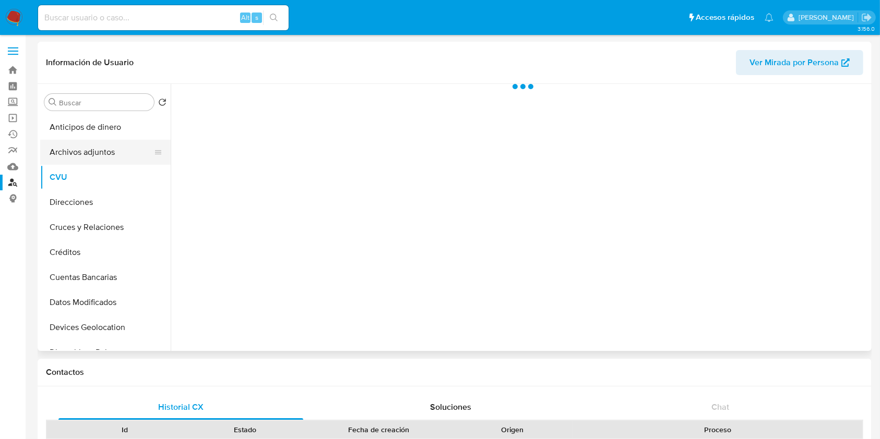
click at [145, 159] on button "Archivos adjuntos" at bounding box center [101, 152] width 122 height 25
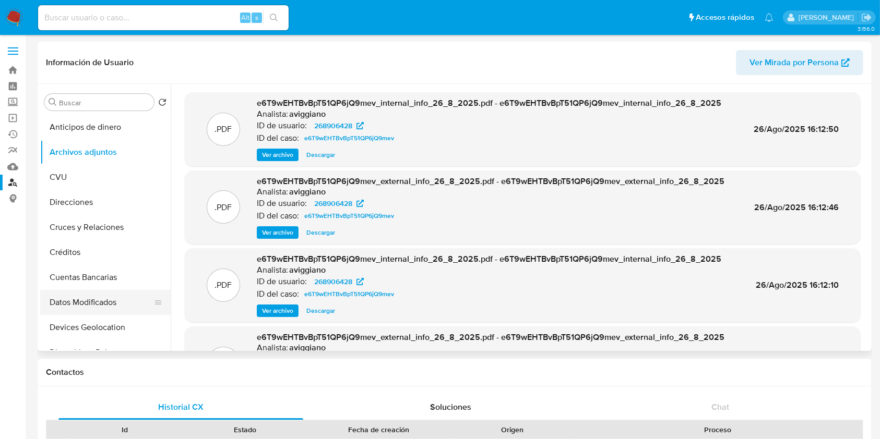
scroll to position [209, 0]
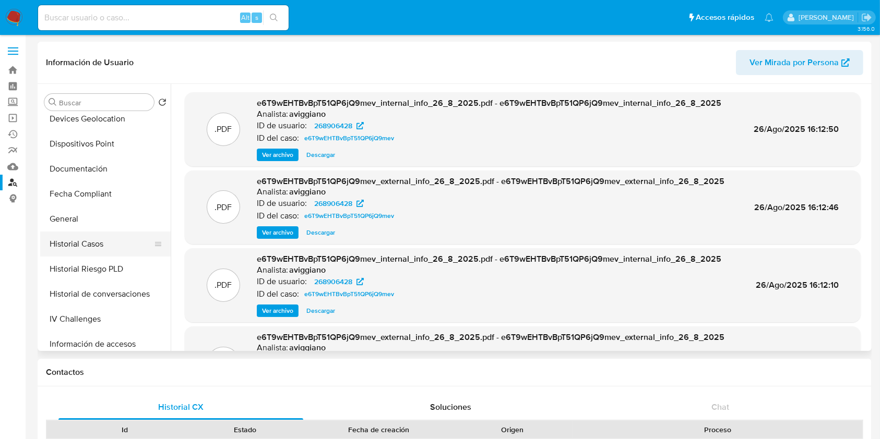
click at [104, 236] on button "Historial Casos" at bounding box center [101, 244] width 122 height 25
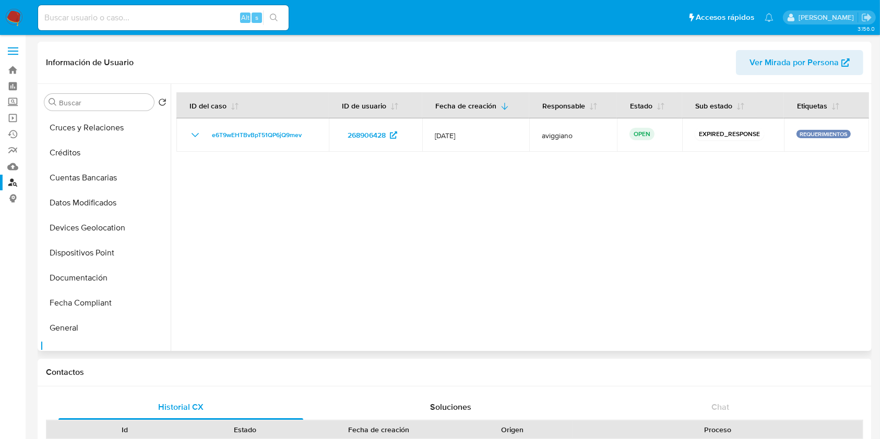
scroll to position [0, 0]
click at [83, 157] on button "Archivos adjuntos" at bounding box center [101, 152] width 122 height 25
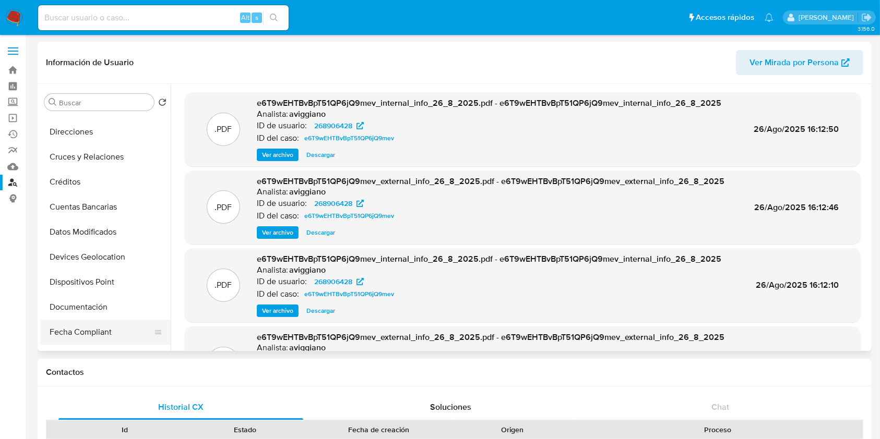
scroll to position [139, 0]
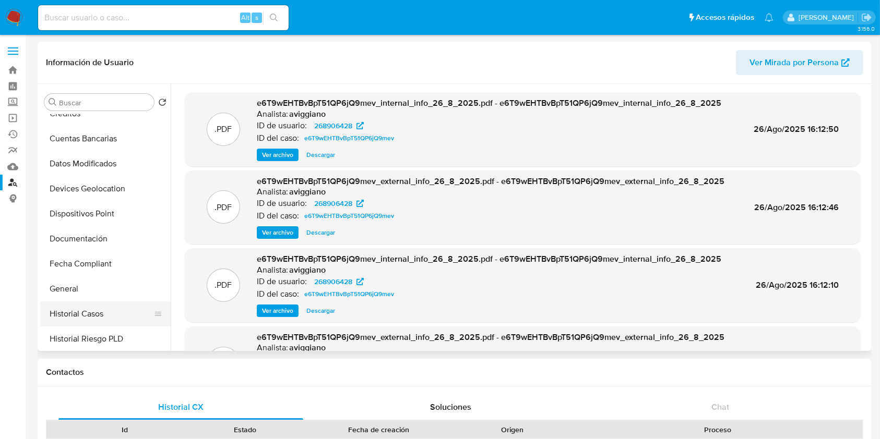
click at [91, 319] on button "Historial Casos" at bounding box center [101, 314] width 122 height 25
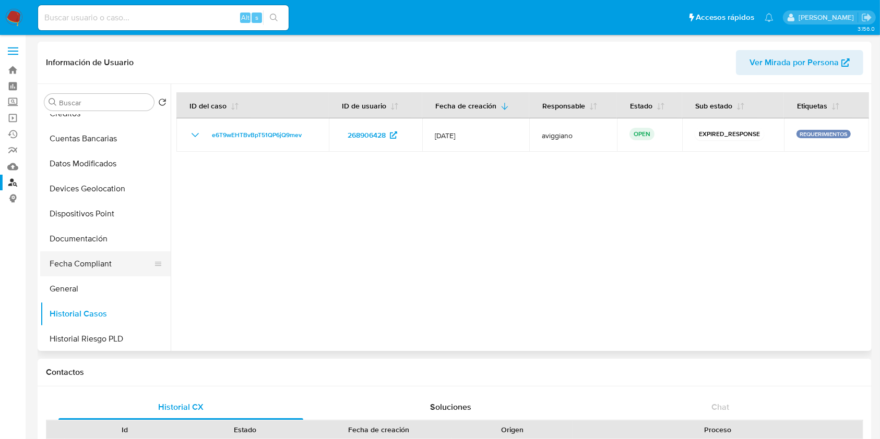
drag, startPoint x: 99, startPoint y: 264, endPoint x: 98, endPoint y: 274, distance: 10.0
click at [99, 265] on button "Fecha Compliant" at bounding box center [101, 263] width 122 height 25
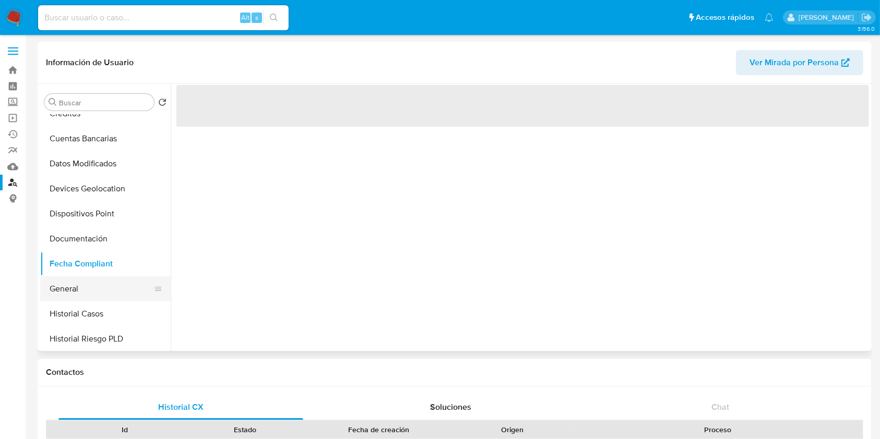
click at [90, 282] on button "General" at bounding box center [101, 289] width 122 height 25
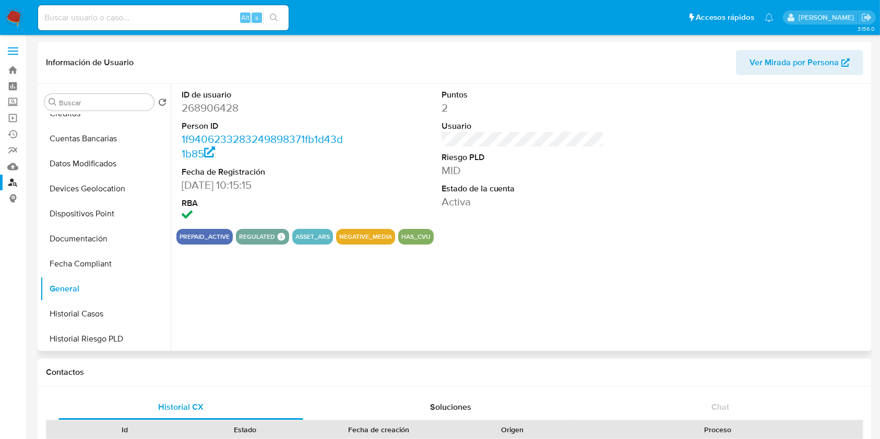
click at [211, 105] on dd "268906428" at bounding box center [263, 108] width 163 height 15
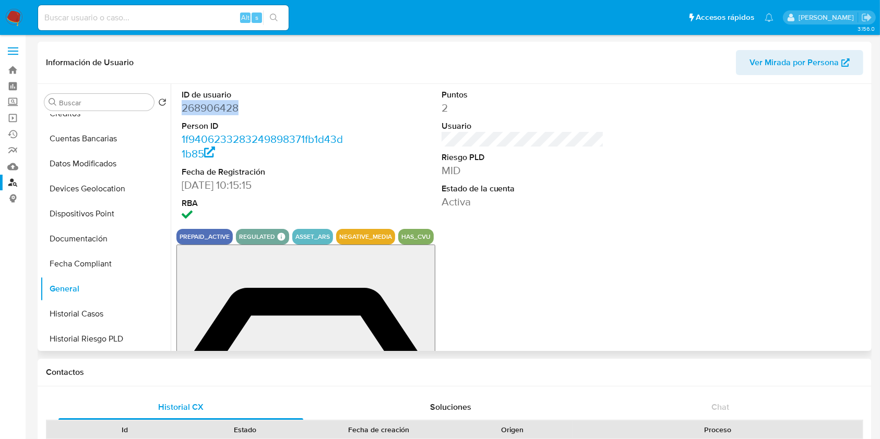
copy dd "268906428"
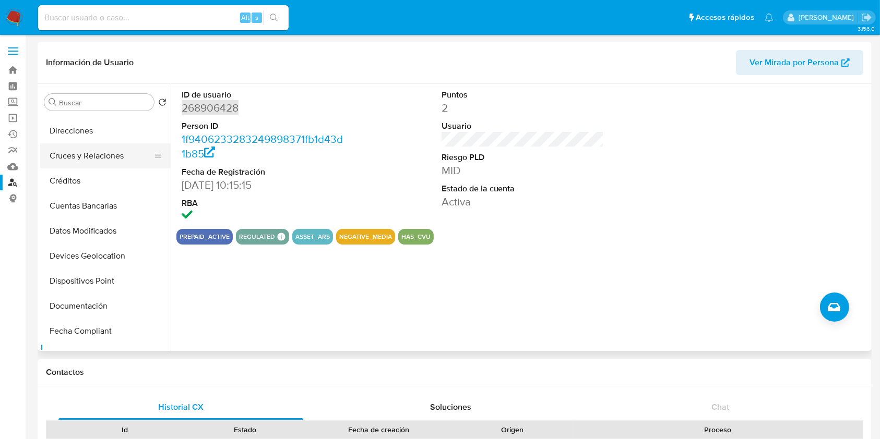
scroll to position [0, 0]
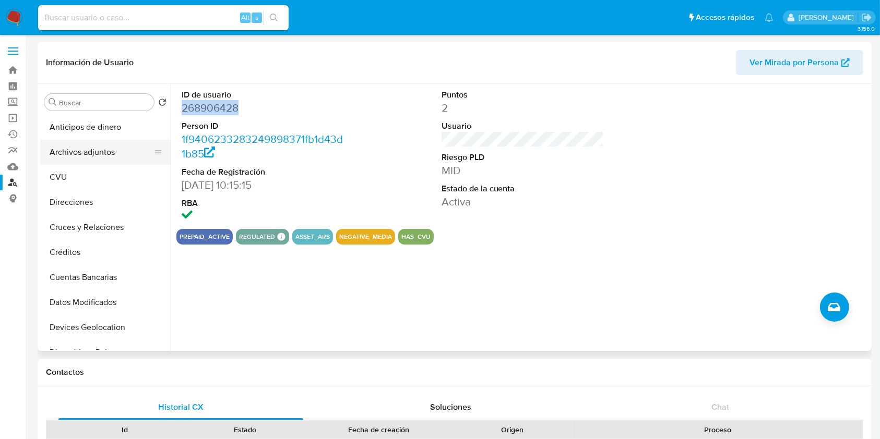
click at [91, 154] on button "Archivos adjuntos" at bounding box center [101, 152] width 122 height 25
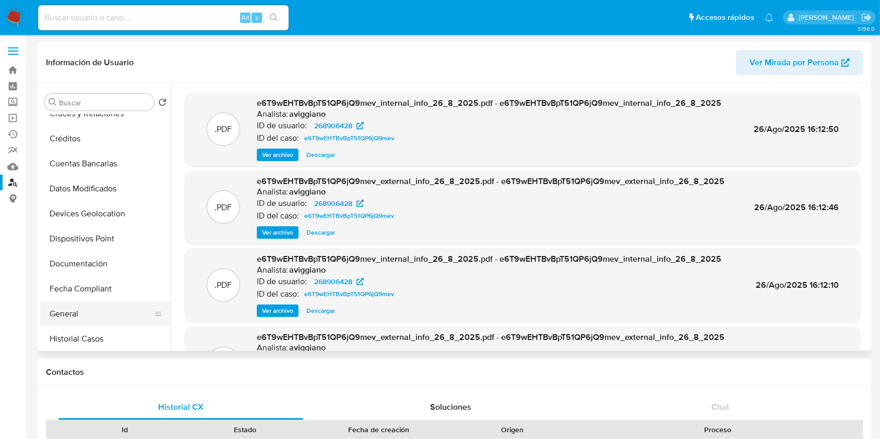
scroll to position [139, 0]
click at [89, 312] on button "Historial Casos" at bounding box center [101, 314] width 122 height 25
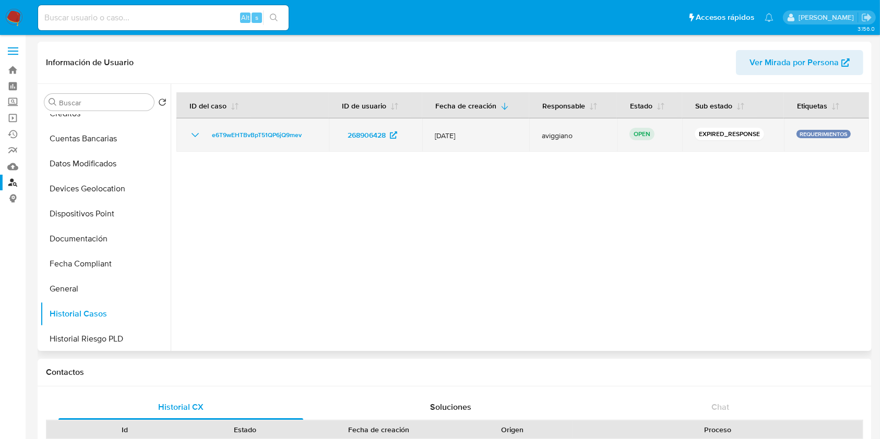
drag, startPoint x: 317, startPoint y: 136, endPoint x: 204, endPoint y: 140, distance: 113.3
click at [204, 140] on td "e6T9wEHTBvBpT51QP6jQ9mev" at bounding box center [252, 134] width 152 height 33
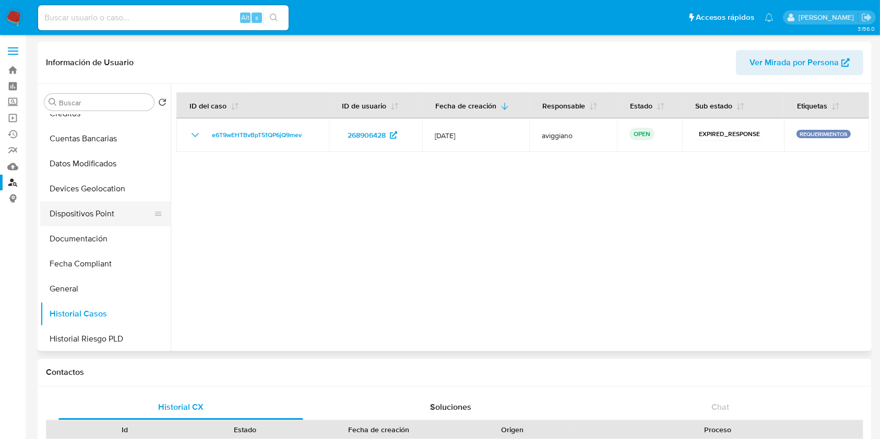
scroll to position [0, 0]
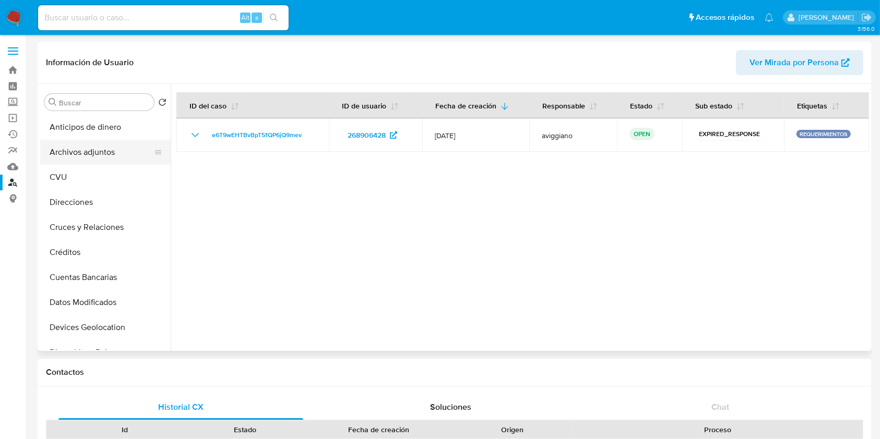
click at [91, 142] on button "Archivos adjuntos" at bounding box center [101, 152] width 122 height 25
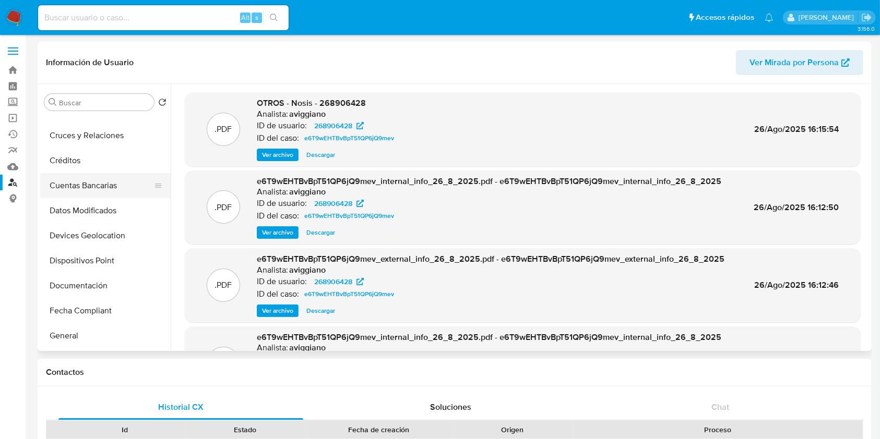
scroll to position [139, 0]
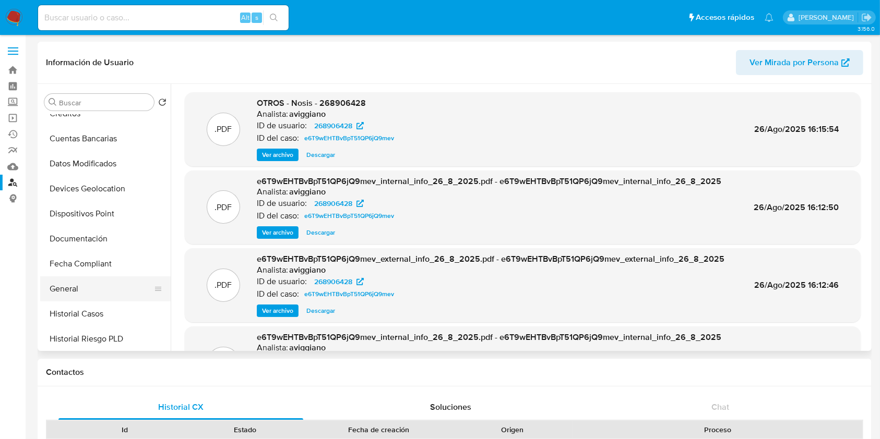
click at [105, 290] on button "General" at bounding box center [101, 289] width 122 height 25
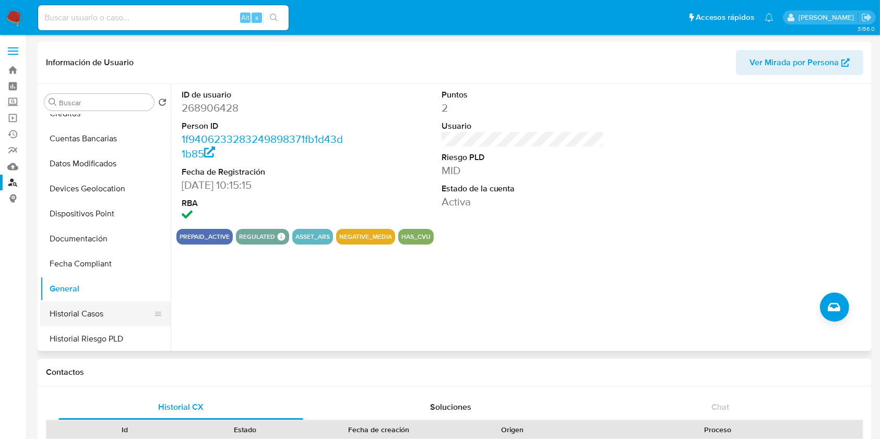
click at [110, 307] on button "Historial Casos" at bounding box center [101, 314] width 122 height 25
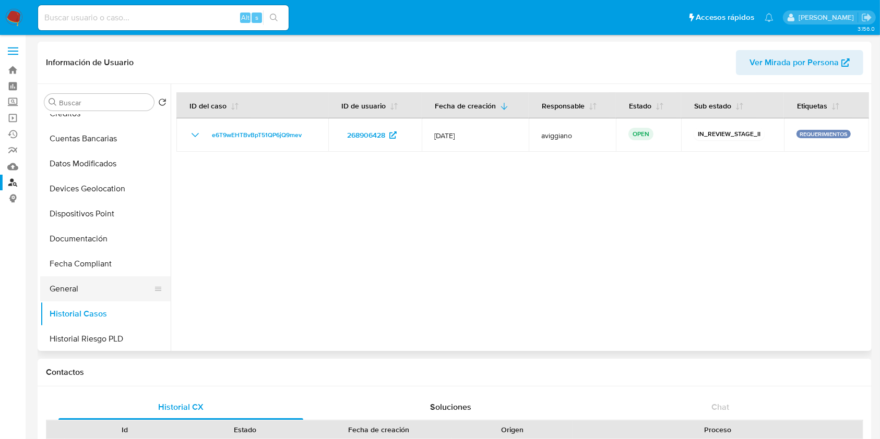
click at [110, 294] on button "General" at bounding box center [101, 289] width 122 height 25
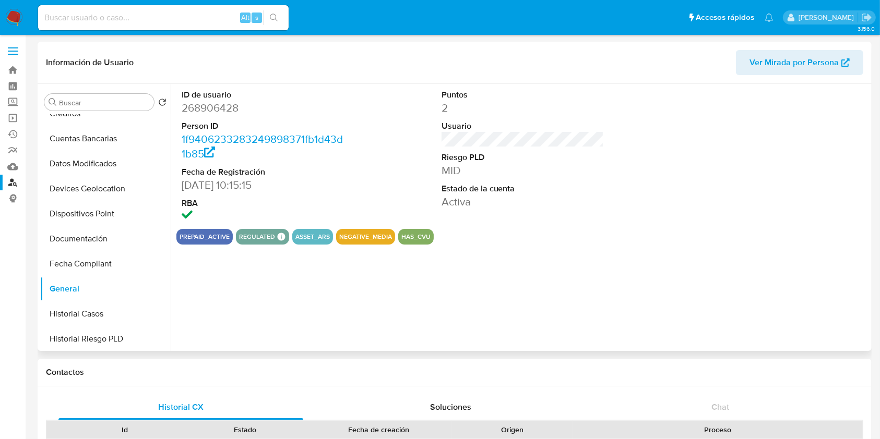
click at [209, 105] on dd "268906428" at bounding box center [263, 108] width 163 height 15
copy dd "268906428"
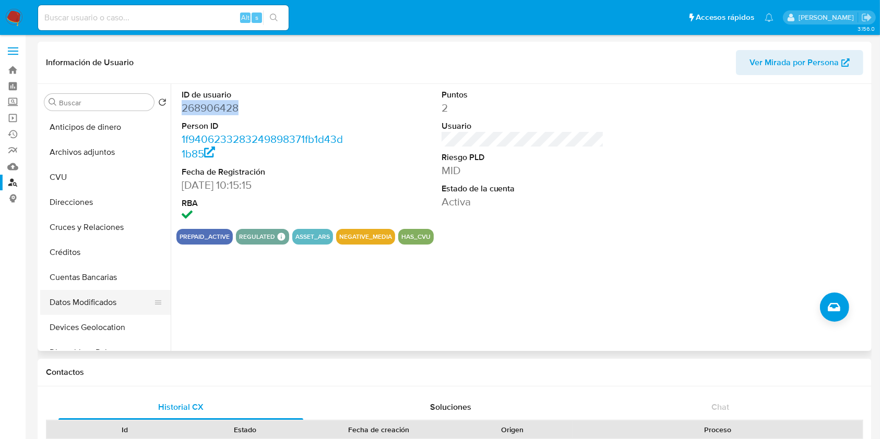
click at [132, 161] on button "Archivos adjuntos" at bounding box center [105, 152] width 130 height 25
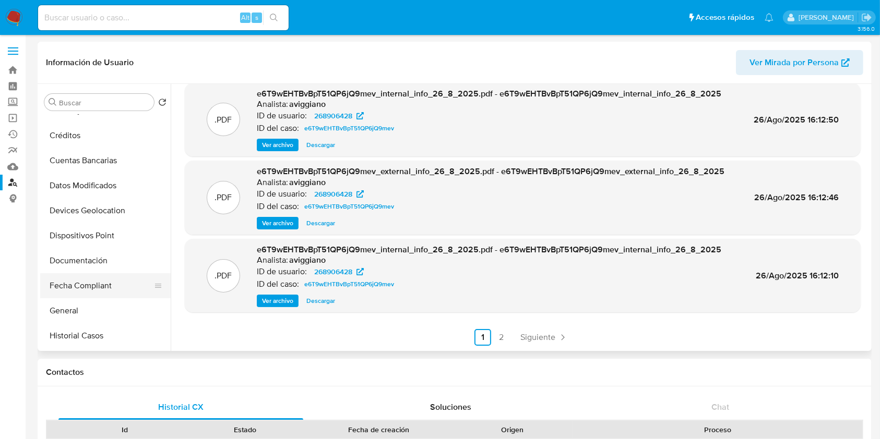
scroll to position [139, 0]
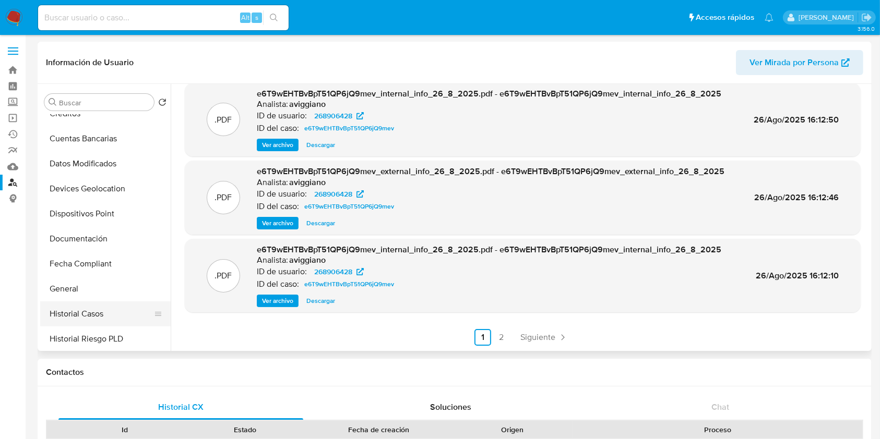
click at [99, 320] on button "Historial Casos" at bounding box center [101, 314] width 122 height 25
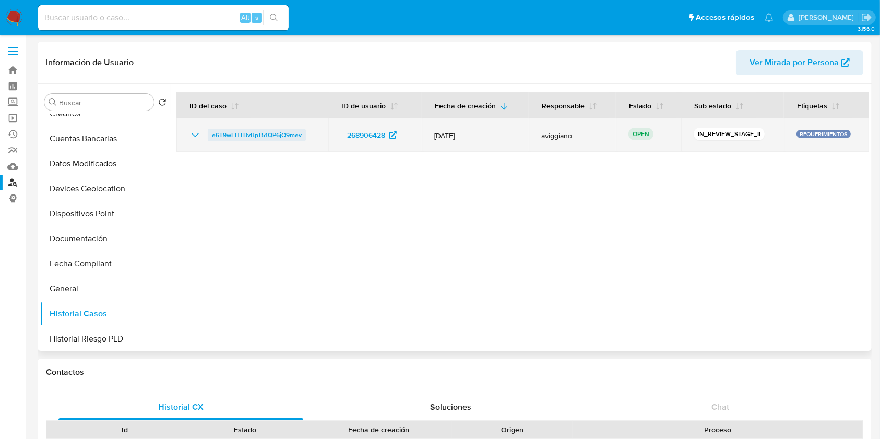
click at [246, 133] on span "e6T9wEHTBvBpT51QP6jQ9mev" at bounding box center [257, 135] width 90 height 13
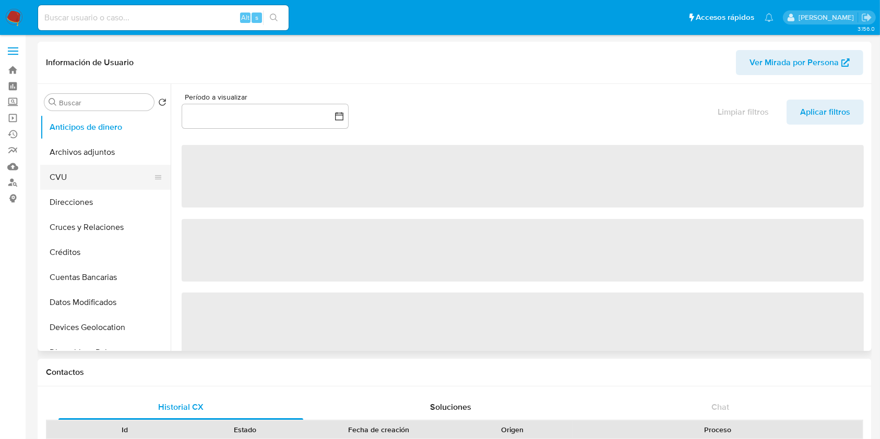
select select "10"
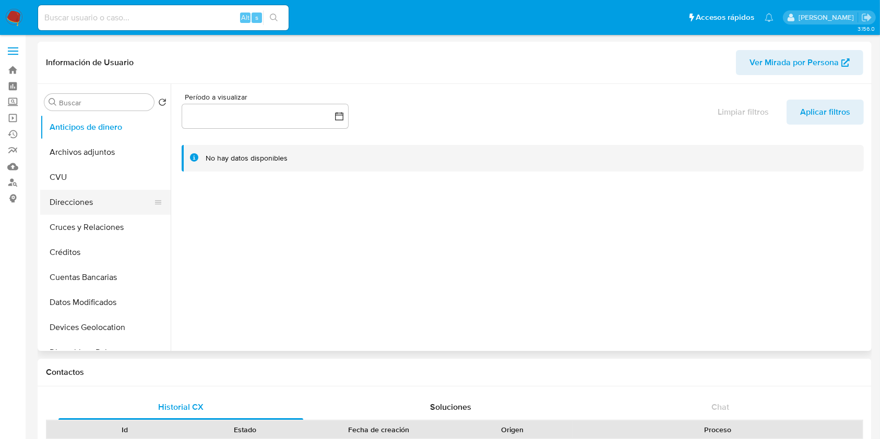
scroll to position [209, 0]
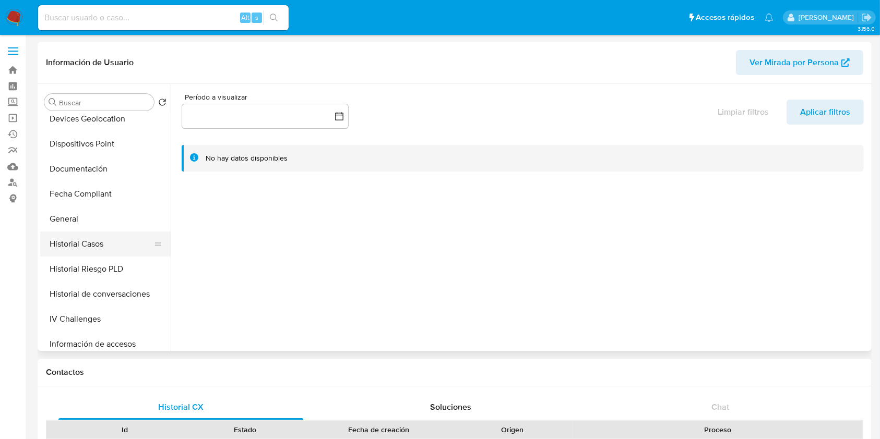
click at [86, 245] on button "Historial Casos" at bounding box center [101, 244] width 122 height 25
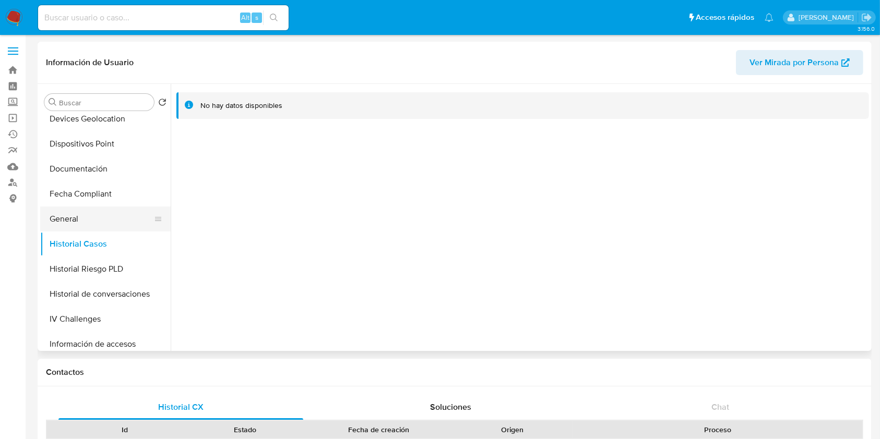
click at [104, 214] on button "General" at bounding box center [101, 219] width 122 height 25
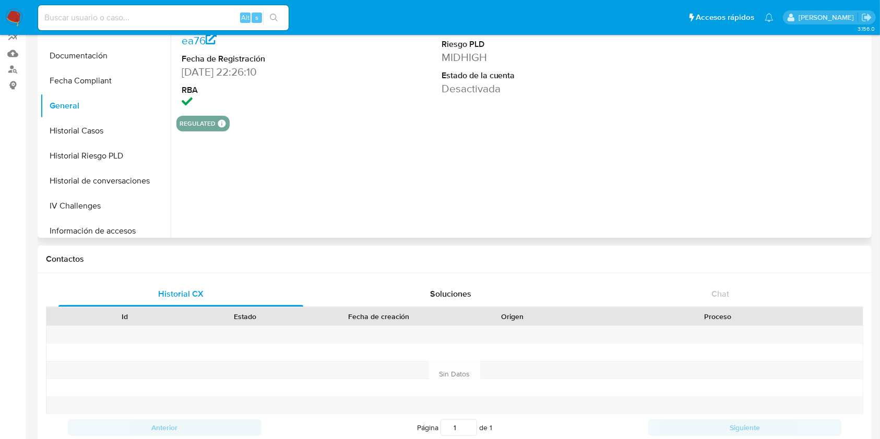
scroll to position [0, 0]
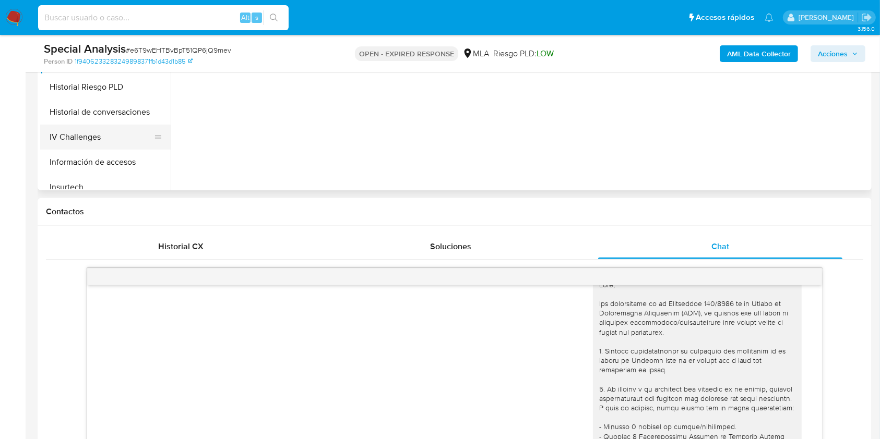
scroll to position [209, 0]
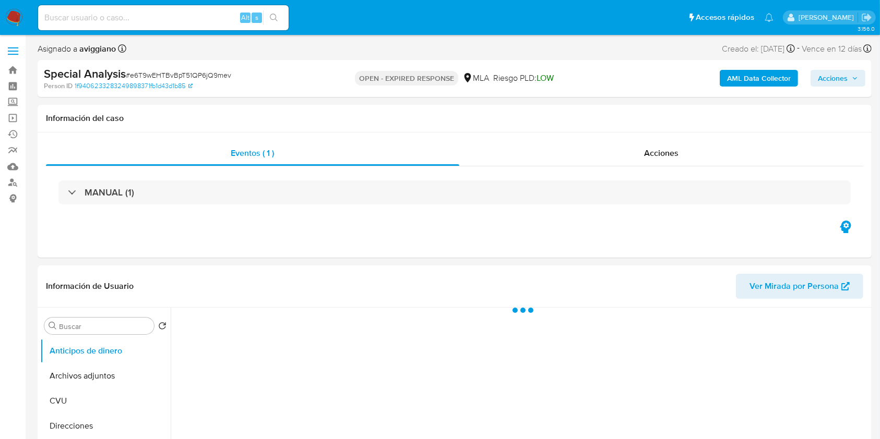
click at [768, 77] on b "AML Data Collector" at bounding box center [759, 78] width 64 height 17
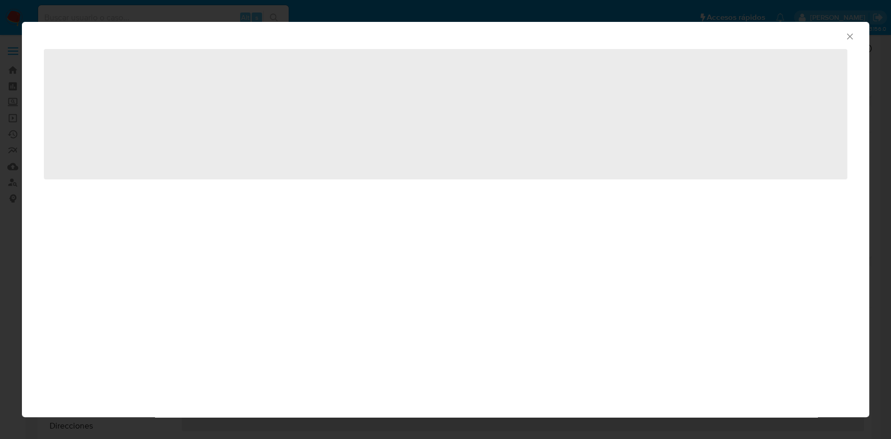
select select "10"
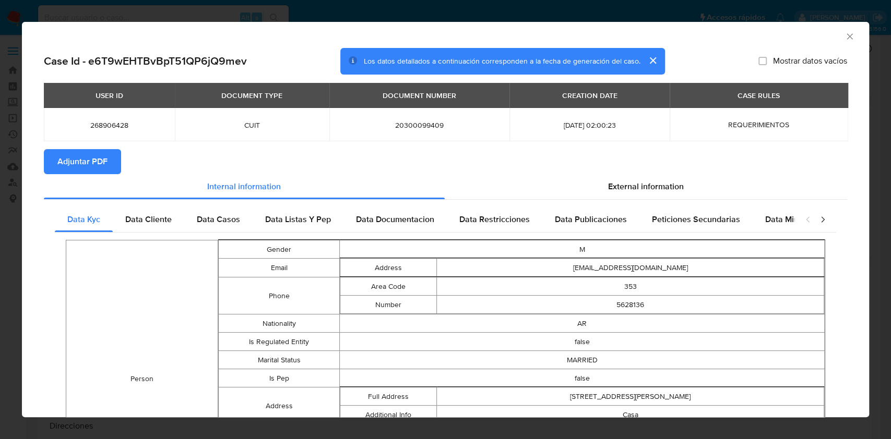
click at [85, 173] on span "Adjuntar PDF" at bounding box center [82, 161] width 50 height 23
click at [80, 153] on span "Adjuntar PDF" at bounding box center [82, 161] width 50 height 23
click at [844, 40] on icon "Cerrar ventana" at bounding box center [849, 36] width 10 height 10
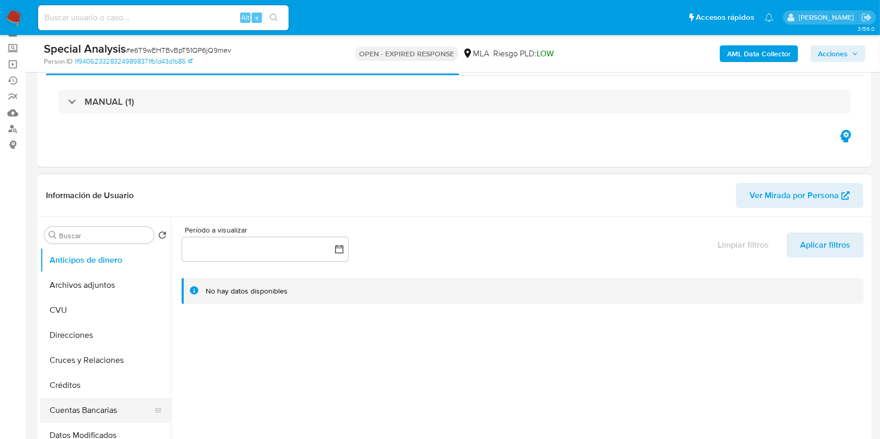
scroll to position [139, 0]
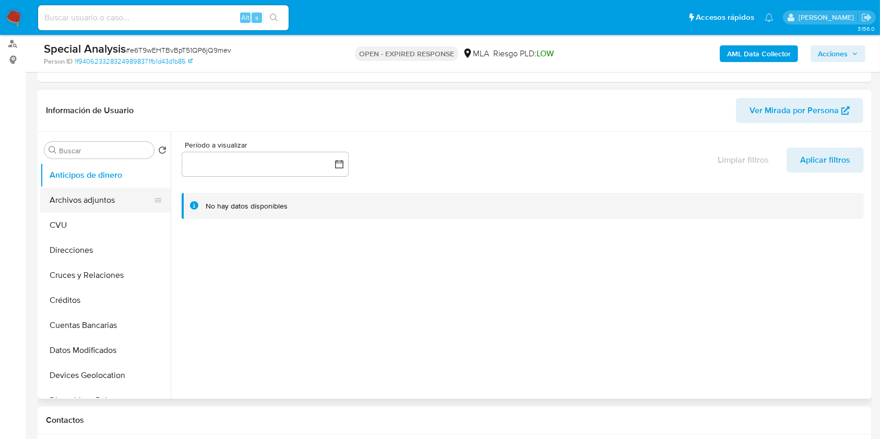
click at [91, 202] on button "Archivos adjuntos" at bounding box center [101, 200] width 122 height 25
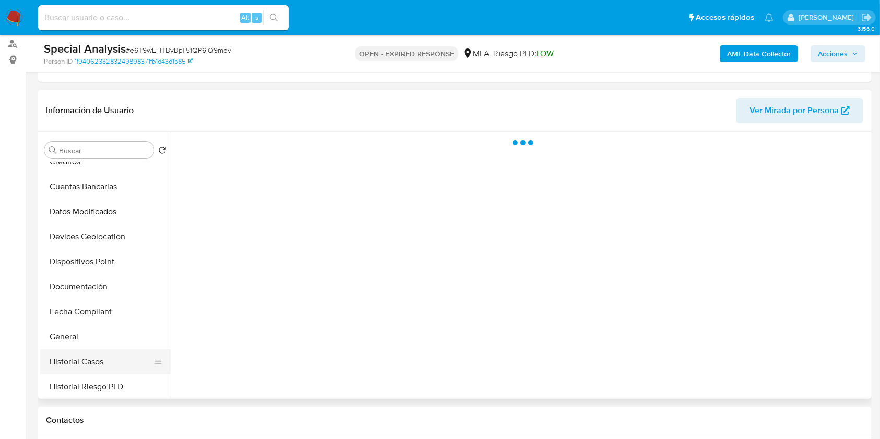
click at [104, 366] on button "Historial Casos" at bounding box center [101, 362] width 122 height 25
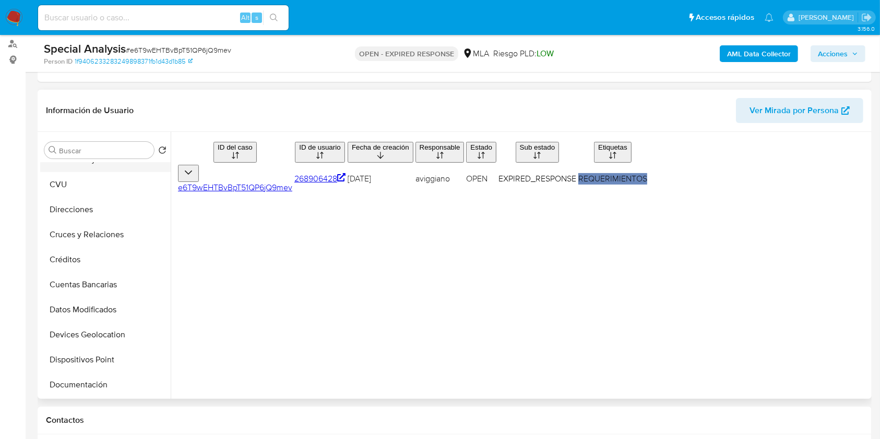
scroll to position [0, 0]
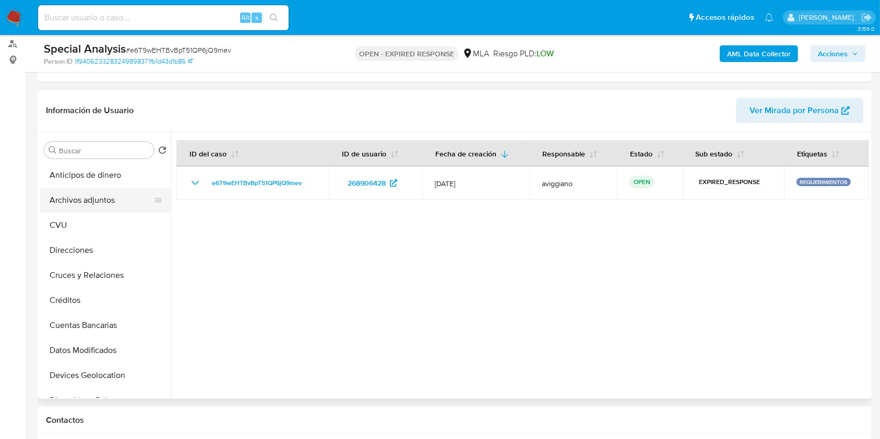
click at [119, 190] on button "Archivos adjuntos" at bounding box center [101, 200] width 122 height 25
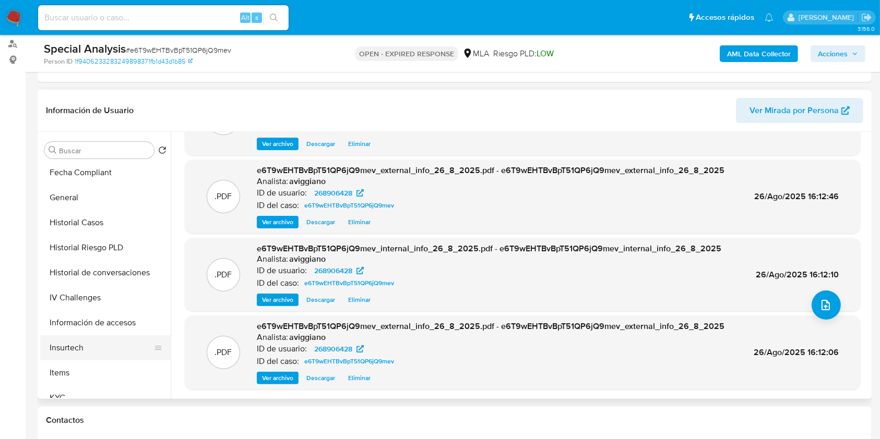
scroll to position [417, 0]
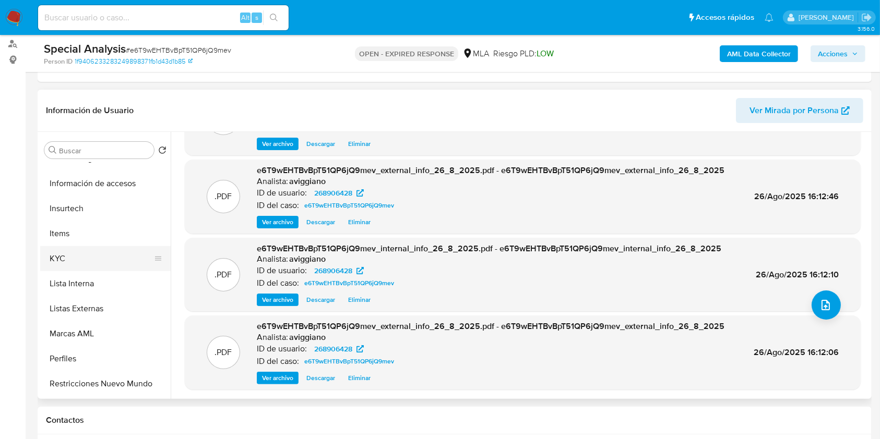
click at [85, 261] on button "KYC" at bounding box center [101, 258] width 122 height 25
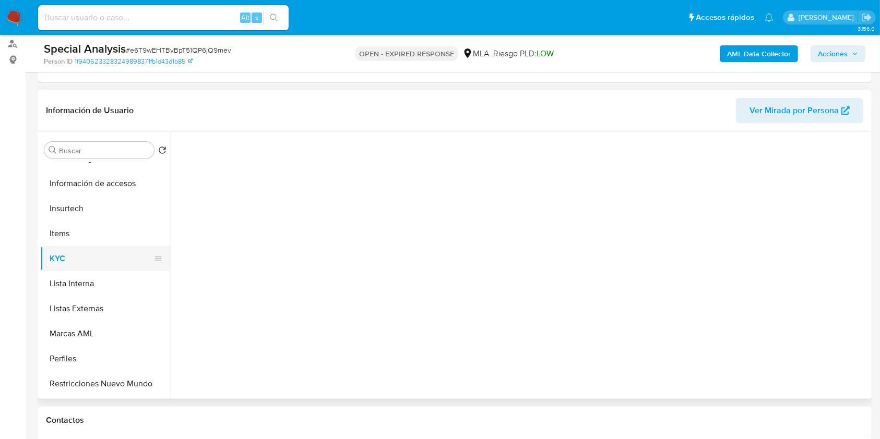
scroll to position [0, 0]
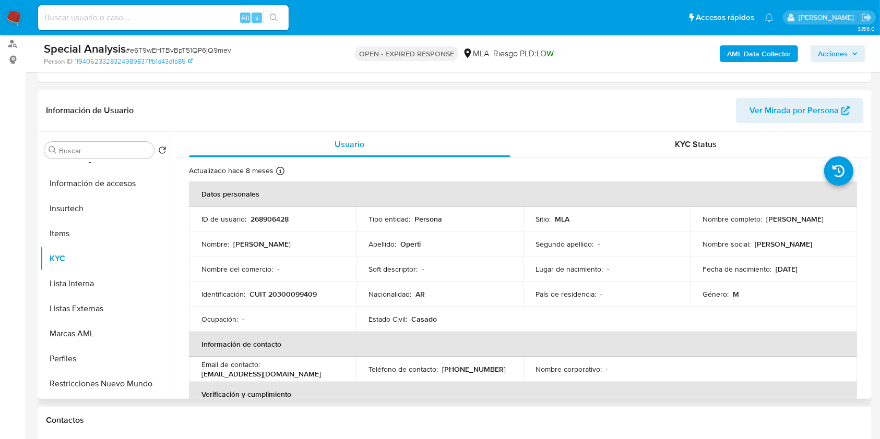
click at [303, 293] on p "CUIT 20300099409" at bounding box center [282, 294] width 67 height 9
copy p "20300099409"
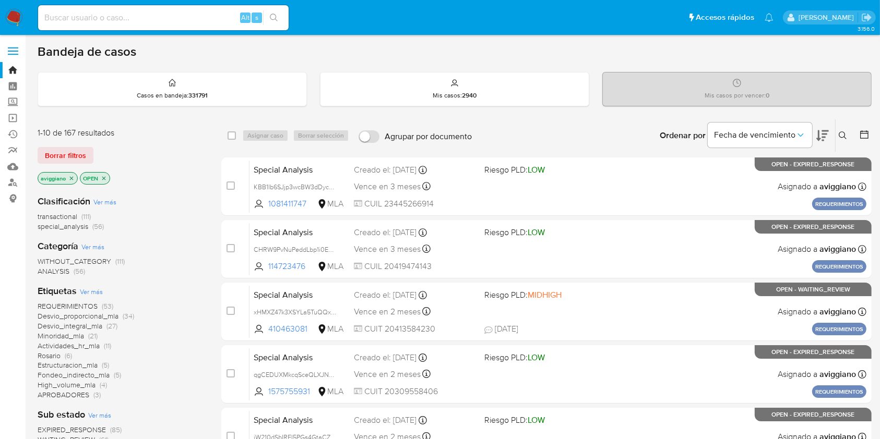
click at [843, 131] on icon at bounding box center [842, 135] width 8 height 8
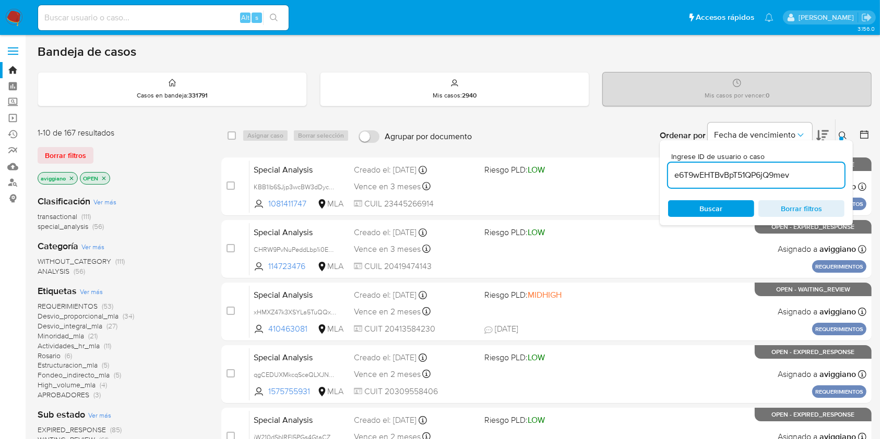
type input "e6T9wEHTBvBpT51QP6jQ9mev"
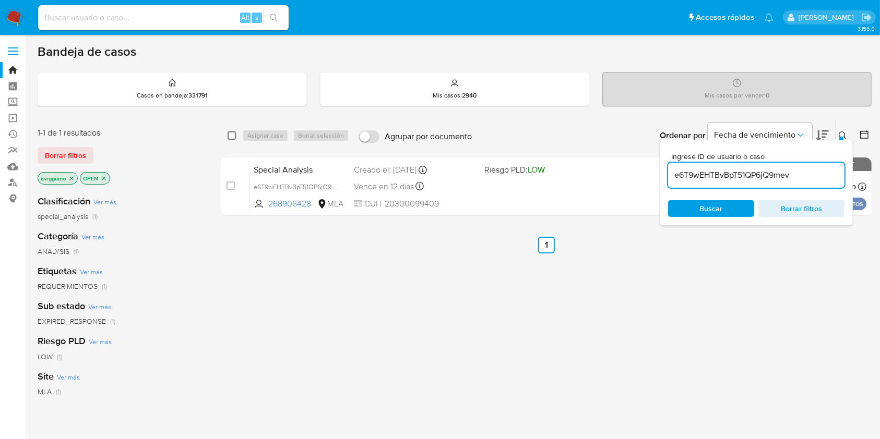
click at [228, 135] on input "checkbox" at bounding box center [231, 135] width 8 height 8
checkbox input "true"
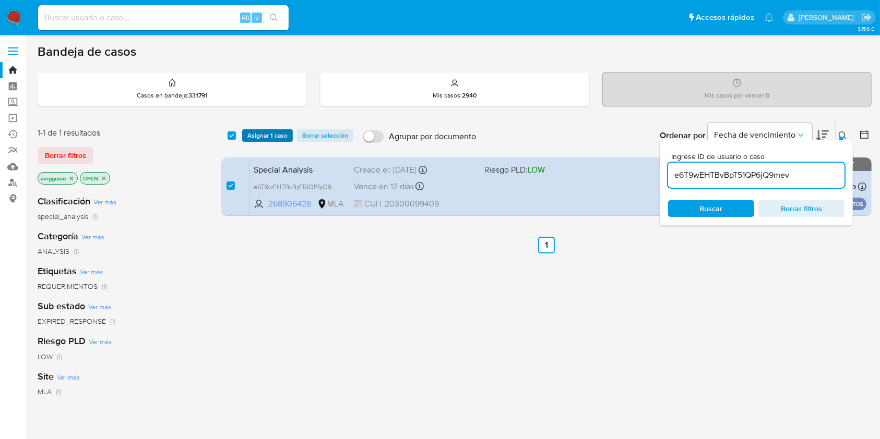
click at [251, 134] on span "Asignar 1 caso" at bounding box center [267, 135] width 40 height 10
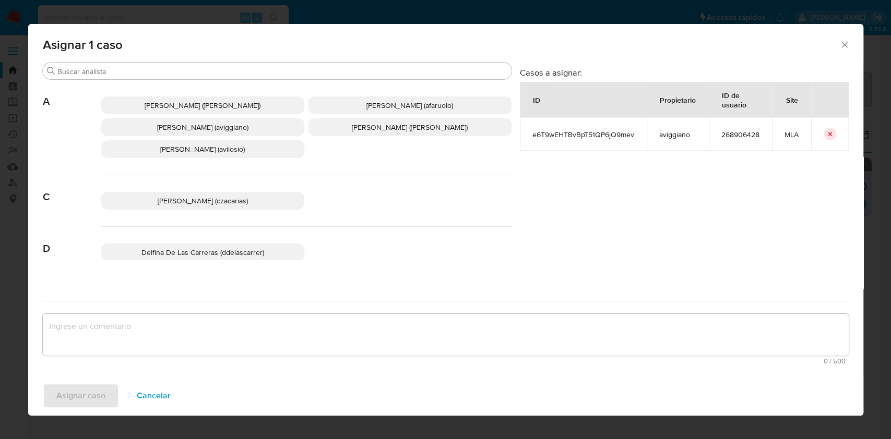
click at [231, 133] on p "[PERSON_NAME] (aviggiano)" at bounding box center [202, 127] width 203 height 18
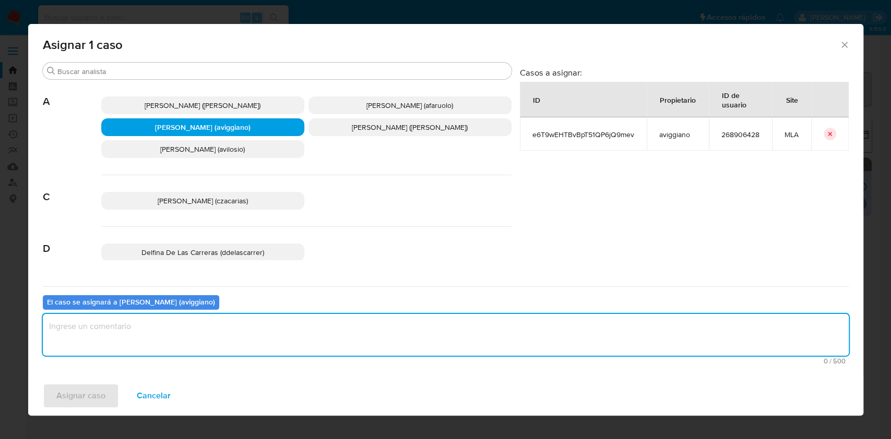
click at [245, 315] on textarea "assign-modal" at bounding box center [446, 335] width 806 height 42
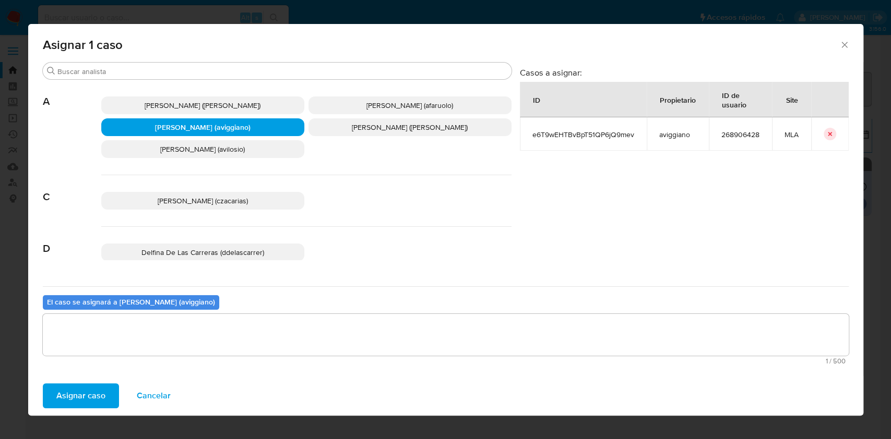
click at [97, 402] on span "Asignar caso" at bounding box center [80, 395] width 49 height 23
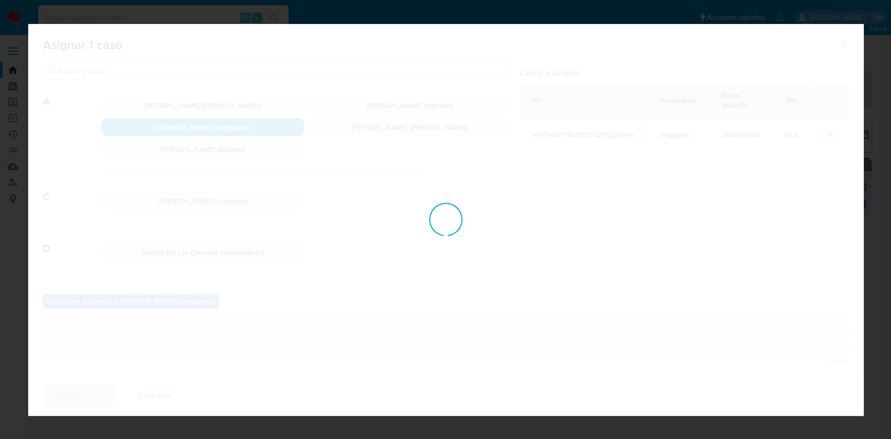
checkbox input "false"
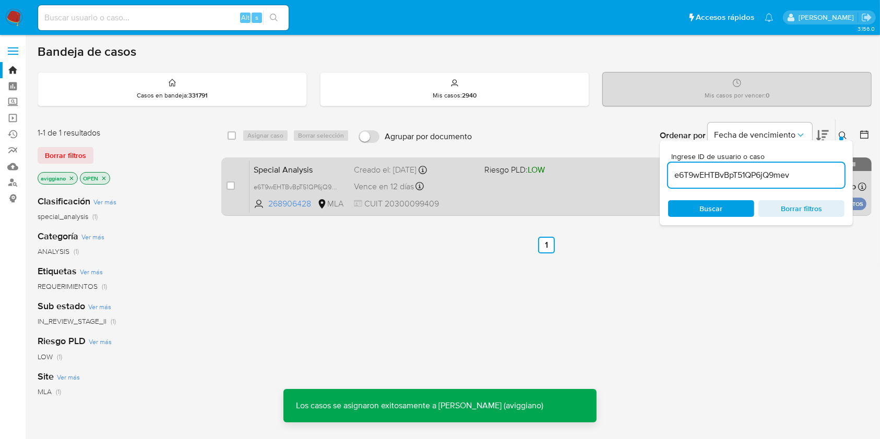
click at [485, 190] on div "Special Analysis e6T9wEHTBvBpT51QP6jQ9mev 268906428 MLA Riesgo PLD: LOW Creado …" at bounding box center [557, 186] width 617 height 53
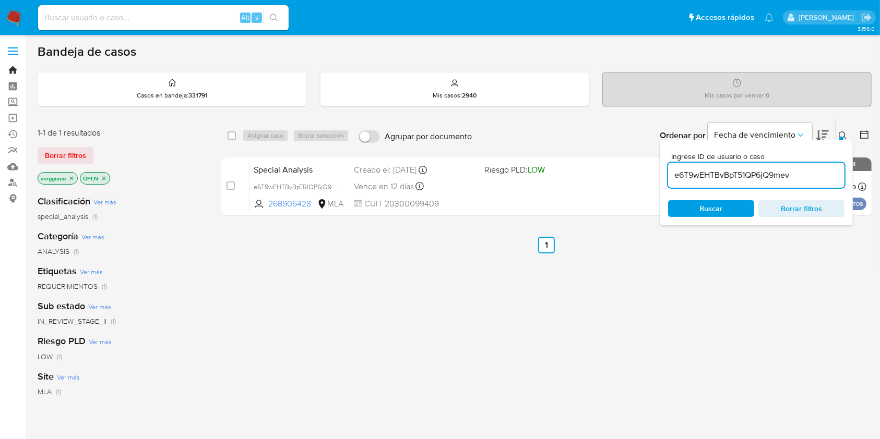
click at [13, 69] on link "Bandeja" at bounding box center [62, 70] width 124 height 16
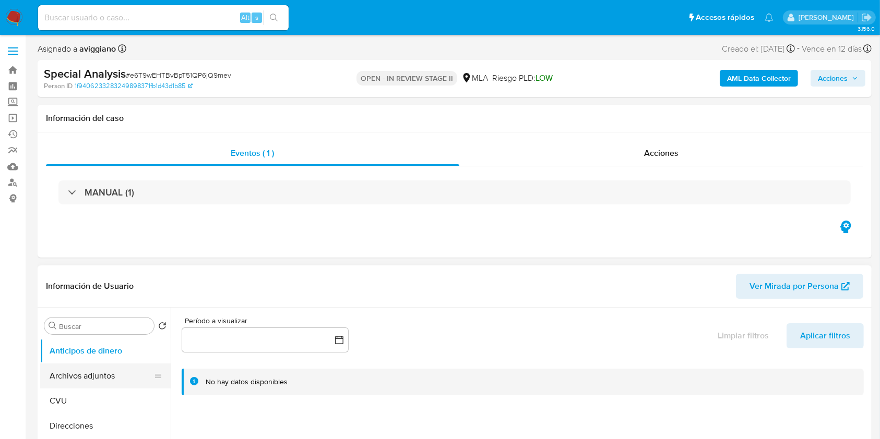
click at [75, 381] on button "Archivos adjuntos" at bounding box center [101, 376] width 122 height 25
select select "10"
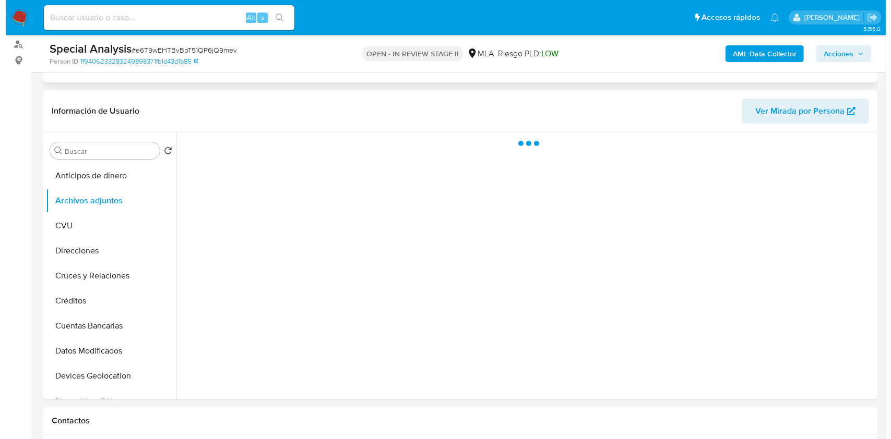
scroll to position [139, 0]
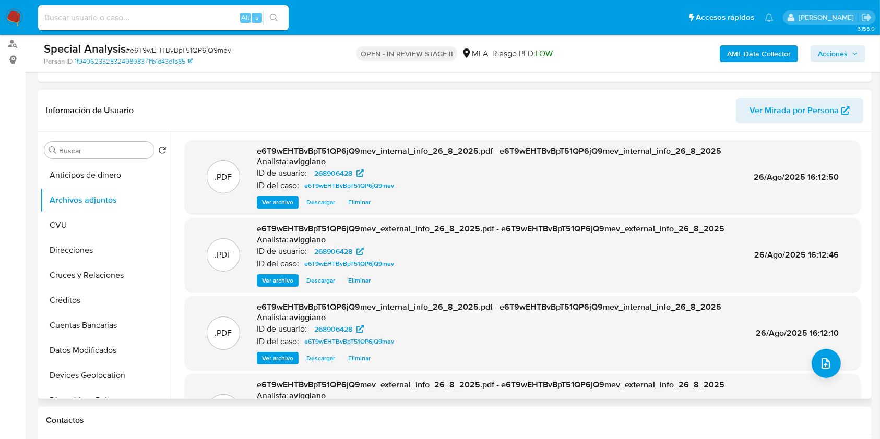
click at [806, 365] on div ".PDF e6T9wEHTBvBpT51QP6jQ9mev_internal_info_26_8_2025.pdf - e6T9wEHTBvBpT51QP6j…" at bounding box center [523, 333] width 676 height 74
click at [821, 364] on icon "upload-file" at bounding box center [825, 363] width 13 height 13
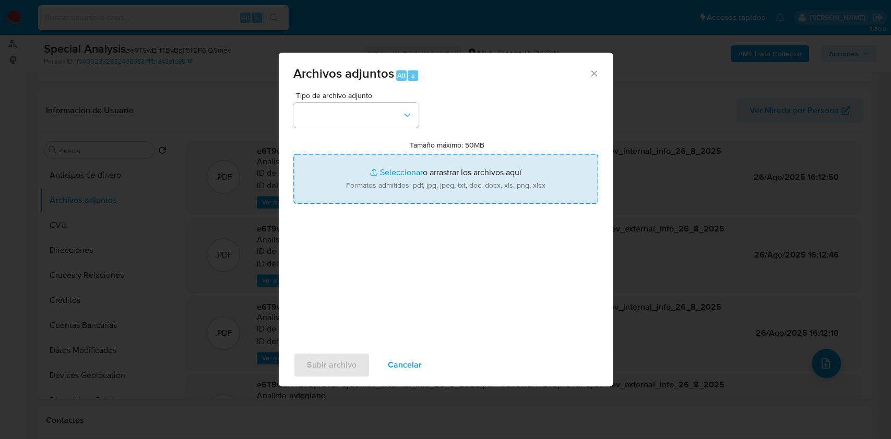
click at [461, 190] on input "Tamaño máximo: 50MB Seleccionar archivos" at bounding box center [445, 179] width 305 height 50
type input "C:\fakepath\Nosis - 268906428.pdf"
click at [317, 126] on button "button" at bounding box center [355, 115] width 125 height 25
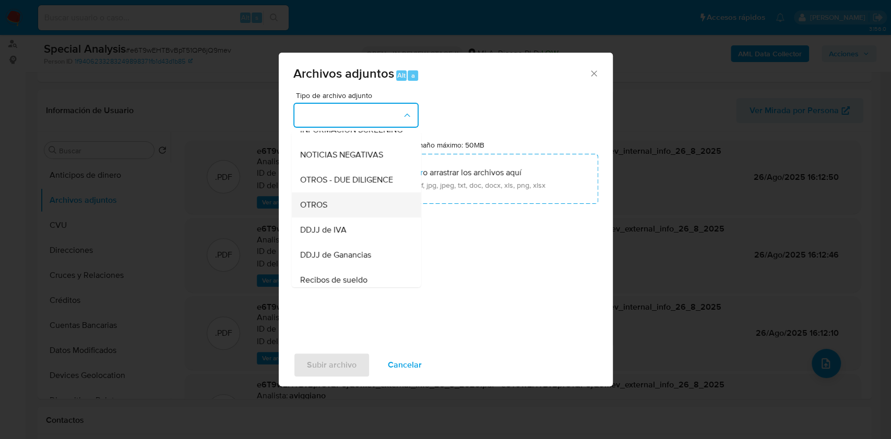
click at [326, 218] on div "OTROS" at bounding box center [352, 205] width 106 height 25
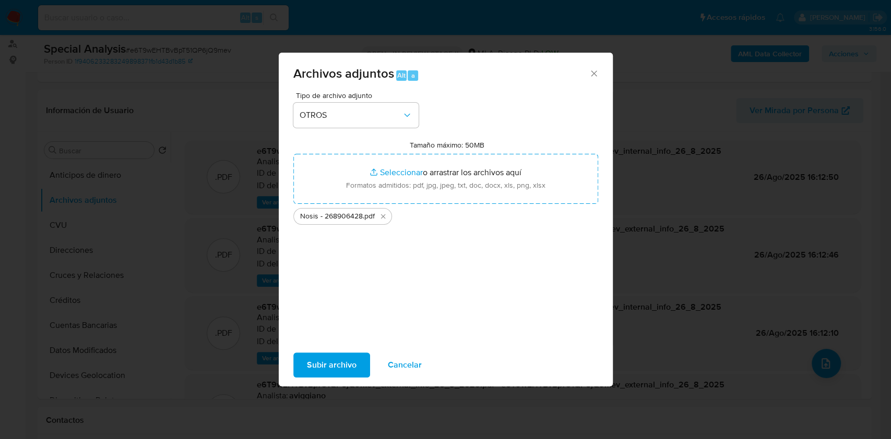
click at [313, 363] on span "Subir archivo" at bounding box center [332, 365] width 50 height 23
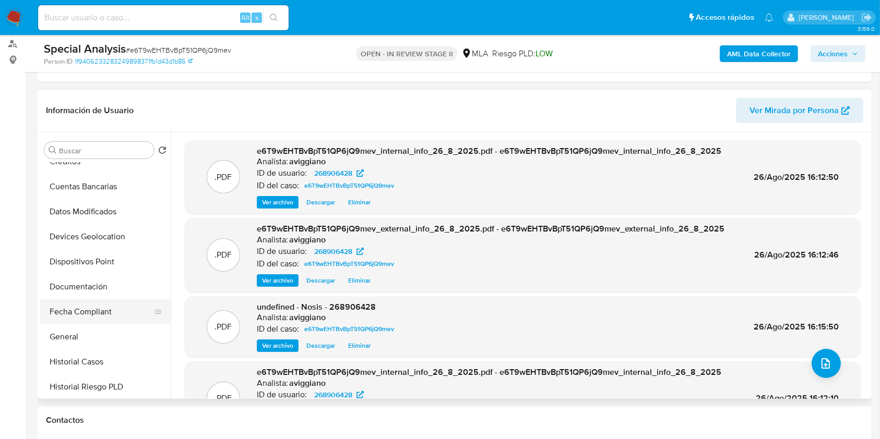
click at [117, 322] on button "Fecha Compliant" at bounding box center [101, 311] width 122 height 25
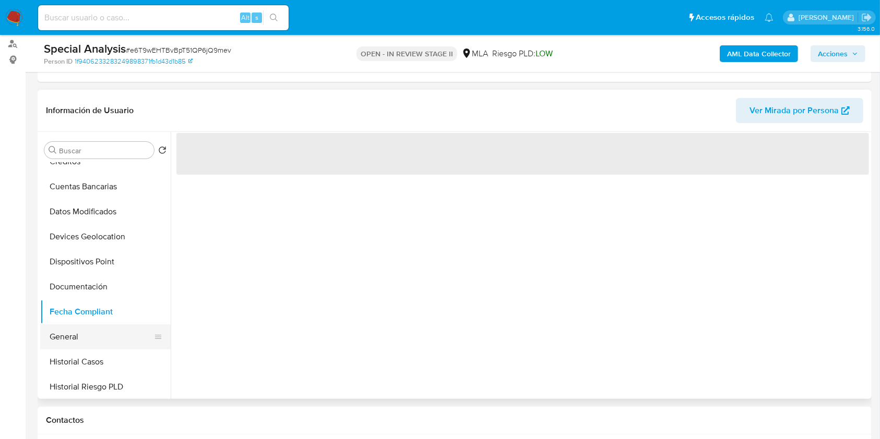
click at [106, 343] on button "General" at bounding box center [101, 336] width 122 height 25
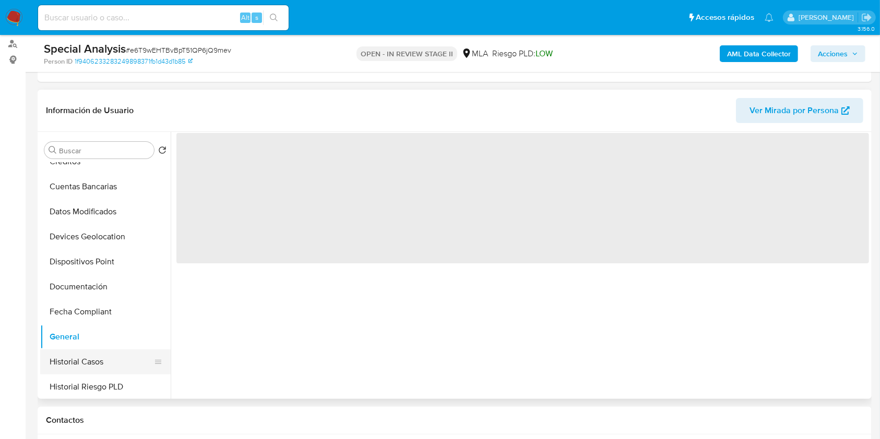
click at [105, 359] on button "Historial Casos" at bounding box center [101, 362] width 122 height 25
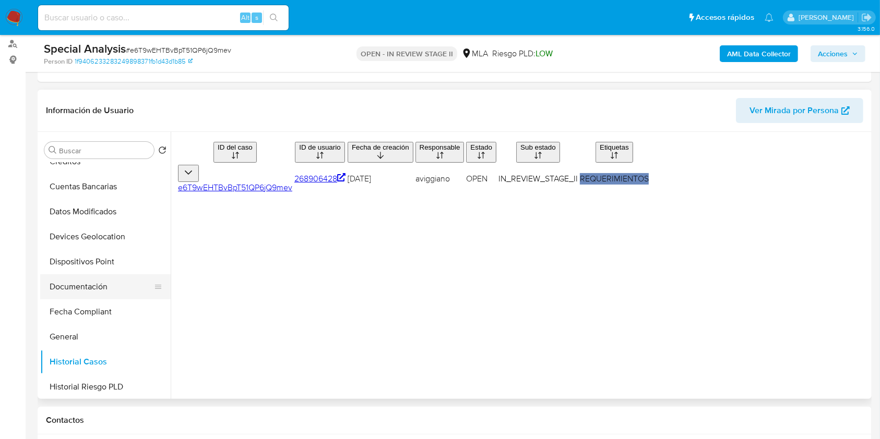
scroll to position [0, 0]
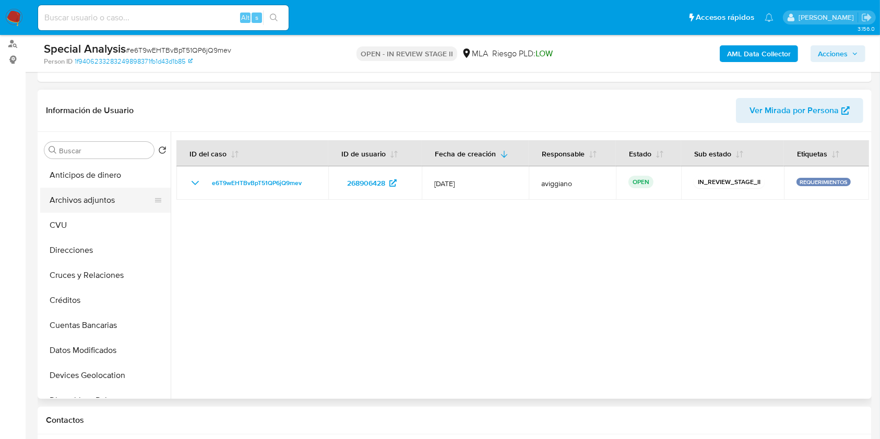
click at [79, 188] on button "Archivos adjuntos" at bounding box center [101, 200] width 122 height 25
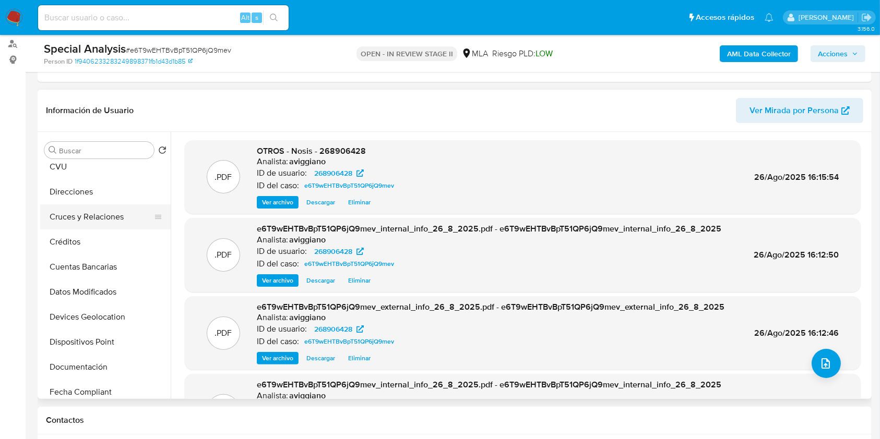
scroll to position [139, 0]
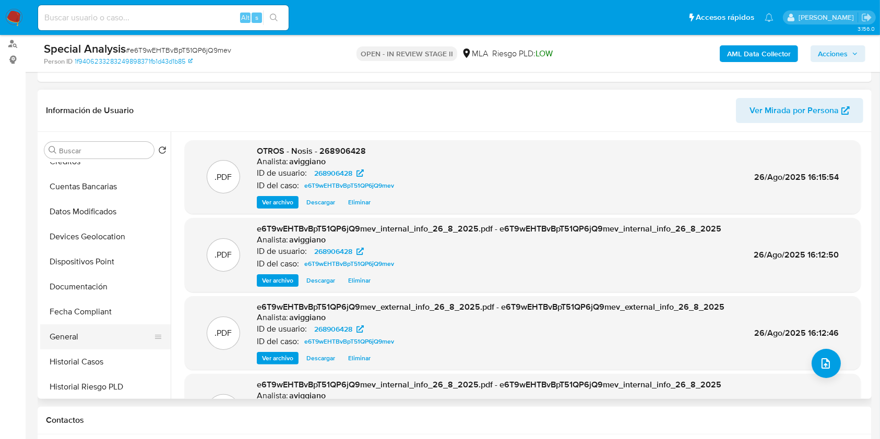
click at [89, 326] on button "General" at bounding box center [101, 336] width 122 height 25
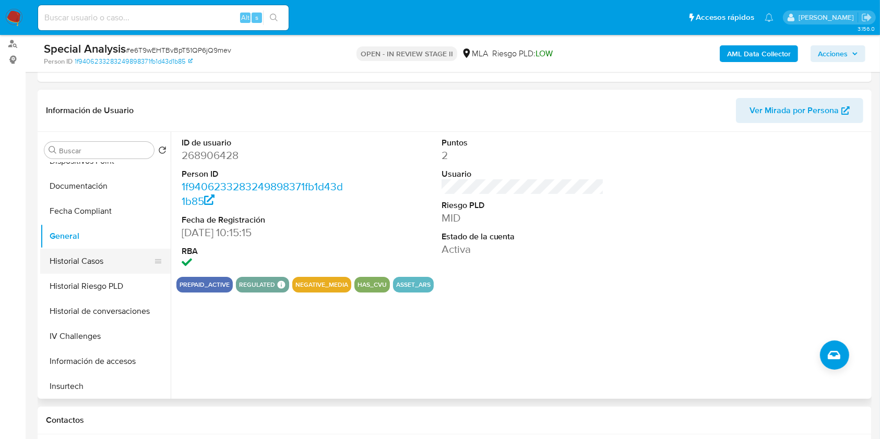
scroll to position [347, 0]
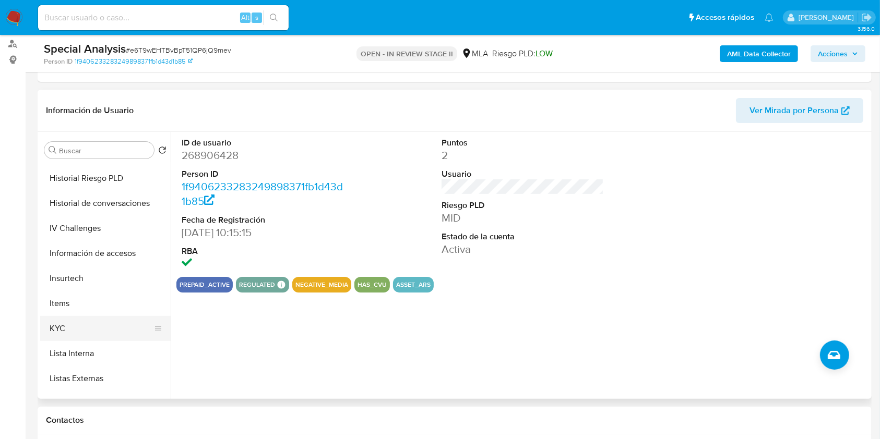
drag, startPoint x: 85, startPoint y: 325, endPoint x: 107, endPoint y: 331, distance: 23.3
click at [86, 324] on button "KYC" at bounding box center [101, 328] width 122 height 25
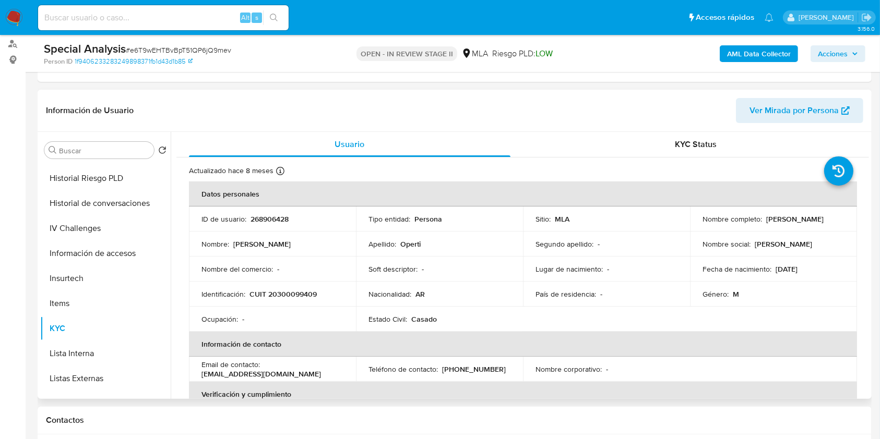
drag, startPoint x: 763, startPoint y: 219, endPoint x: 816, endPoint y: 220, distance: 53.2
click at [831, 215] on div "Nombre completo : Carlos Rafael Operti" at bounding box center [773, 218] width 142 height 9
copy p "Carlos Rafael Operti"
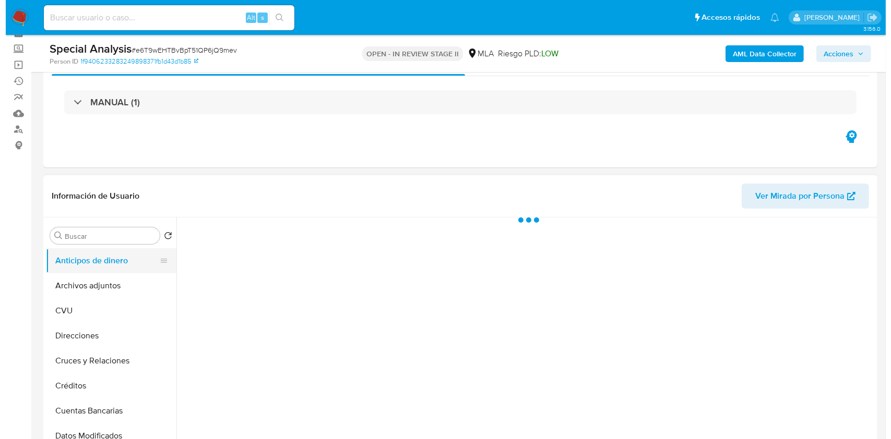
scroll to position [139, 0]
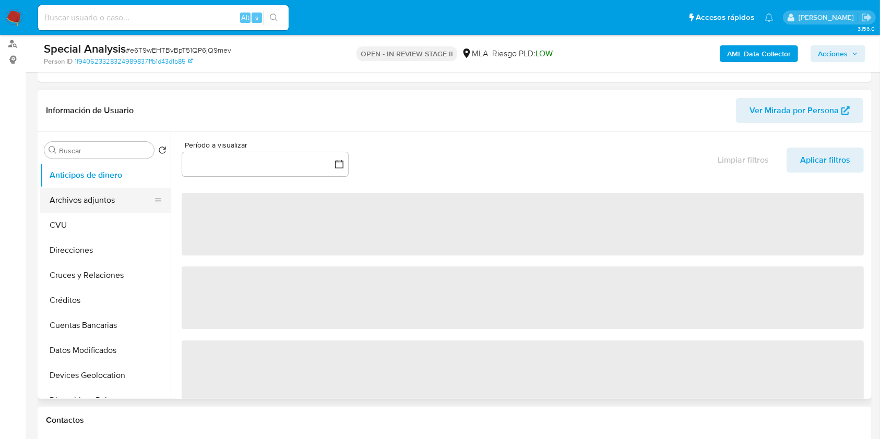
click at [126, 198] on button "Archivos adjuntos" at bounding box center [101, 200] width 122 height 25
select select "10"
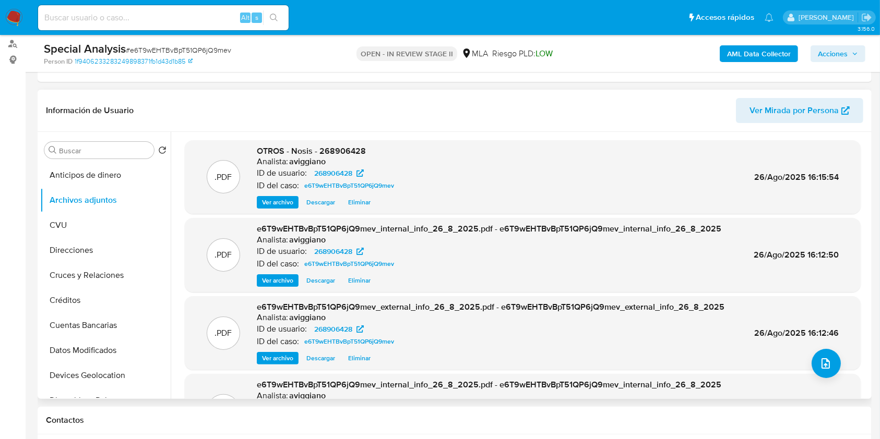
click at [804, 365] on div ".PDF e6T9wEHTBvBpT51QP6jQ9mev_external_info_26_8_2025.pdf - e6T9wEHTBvBpT51QP6j…" at bounding box center [523, 333] width 676 height 74
click at [811, 364] on button "upload-file" at bounding box center [825, 363] width 29 height 29
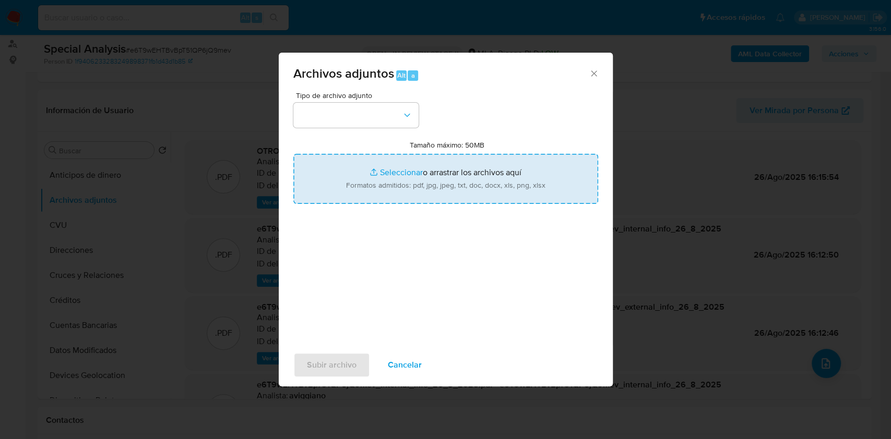
click at [456, 188] on input "Tamaño máximo: 50MB Seleccionar archivos" at bounding box center [445, 179] width 305 height 50
type input "C:\fakepath\Movimientos-Aladdin-v10_1 - 268906428.xlsx"
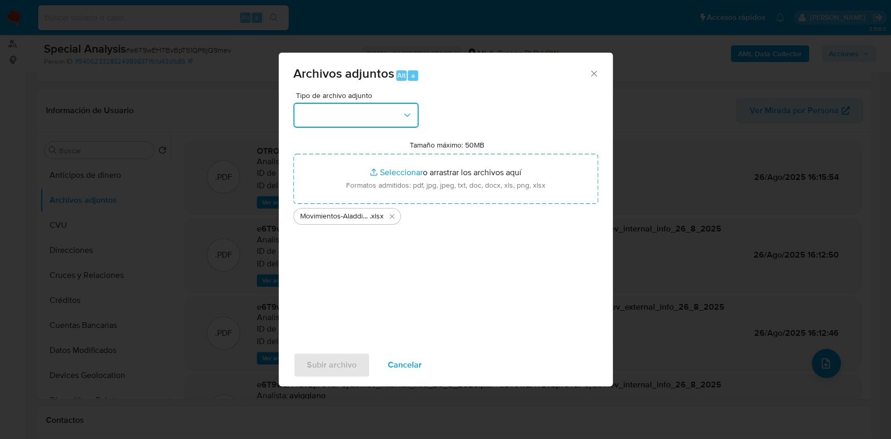
click at [302, 111] on button "button" at bounding box center [355, 115] width 125 height 25
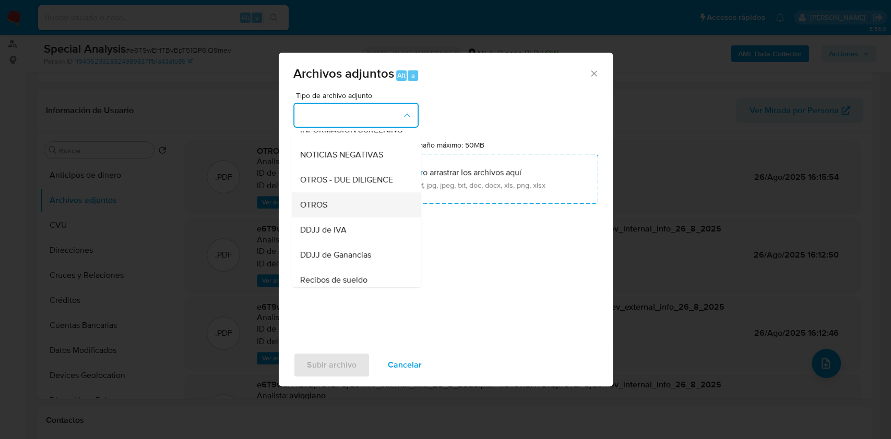
click at [321, 210] on span "OTROS" at bounding box center [312, 205] width 27 height 10
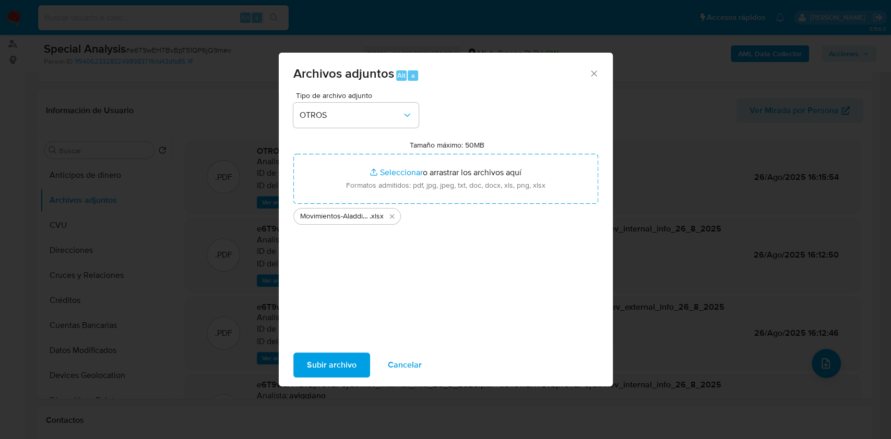
click at [312, 373] on span "Subir archivo" at bounding box center [332, 365] width 50 height 23
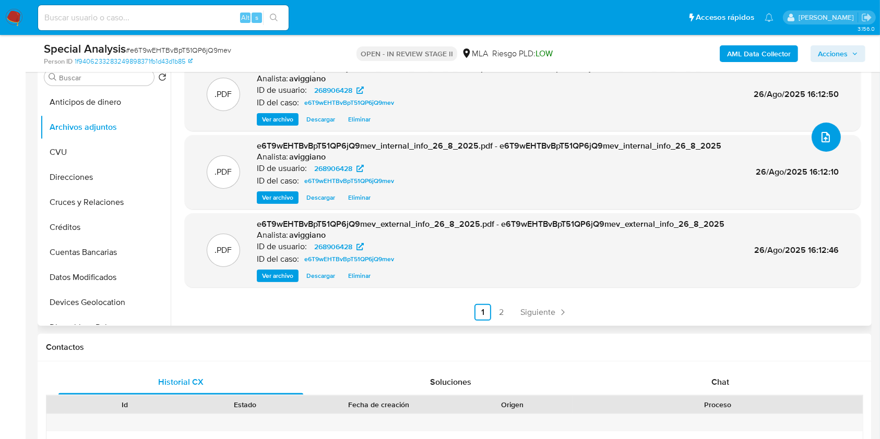
scroll to position [347, 0]
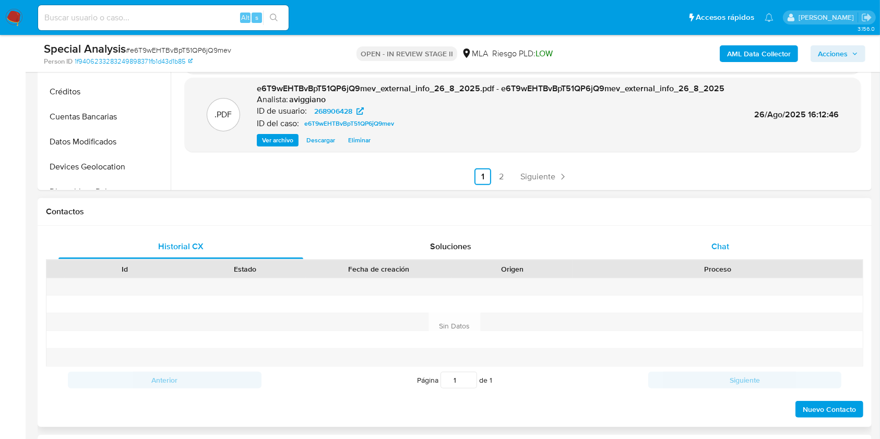
click at [716, 249] on span "Chat" at bounding box center [720, 247] width 18 height 12
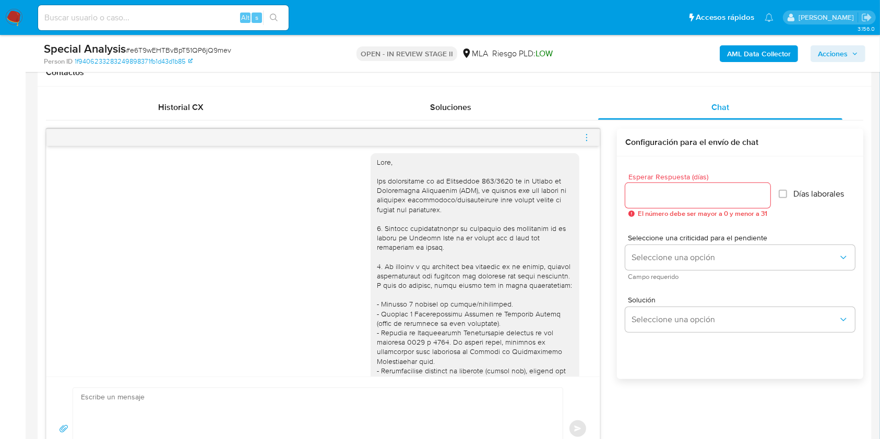
scroll to position [0, 0]
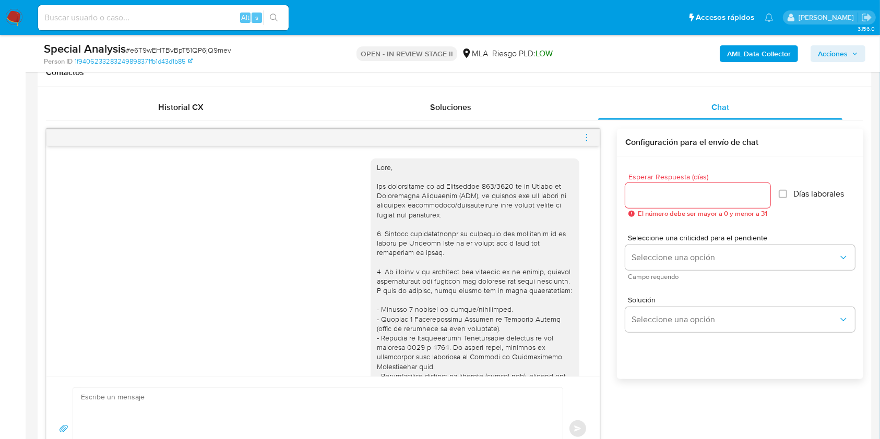
click at [586, 138] on icon "menu-action" at bounding box center [586, 137] width 9 height 9
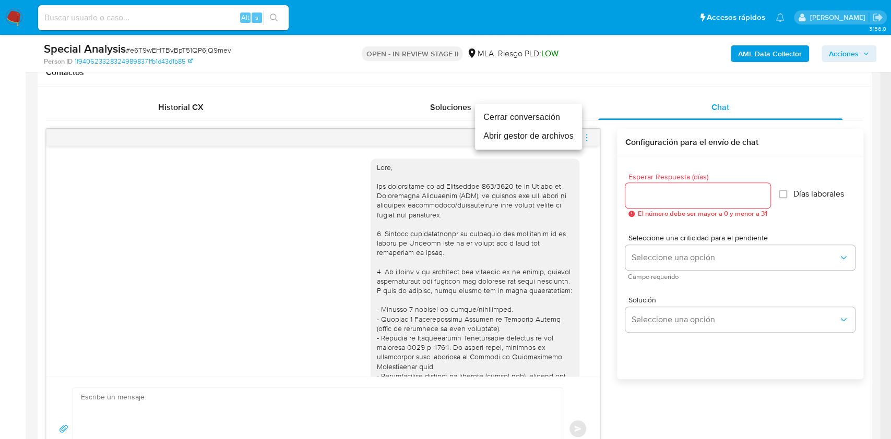
drag, startPoint x: 512, startPoint y: 122, endPoint x: 502, endPoint y: 126, distance: 11.1
click at [512, 121] on li "Cerrar conversación" at bounding box center [528, 117] width 107 height 19
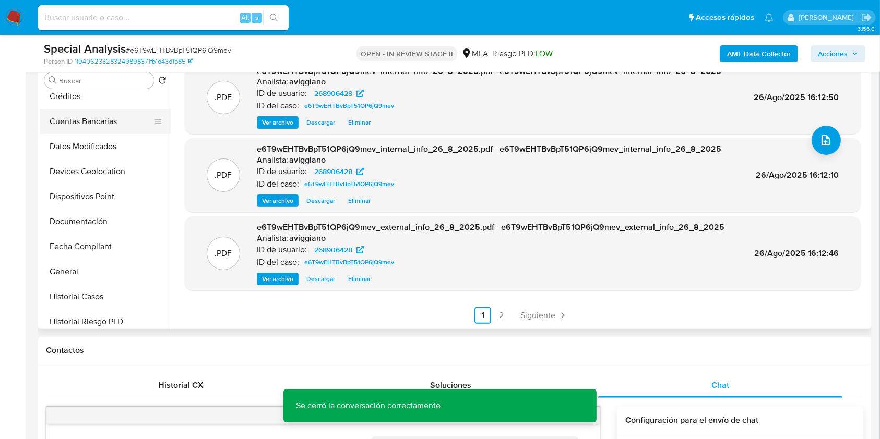
scroll to position [278, 0]
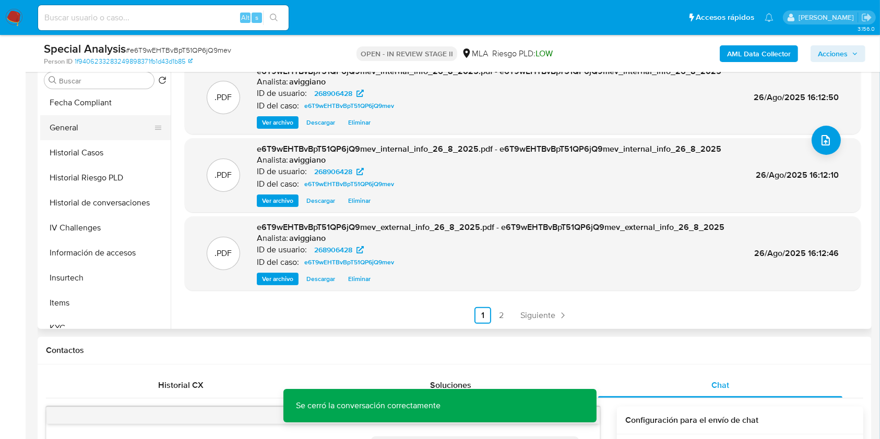
click at [104, 134] on button "General" at bounding box center [101, 127] width 122 height 25
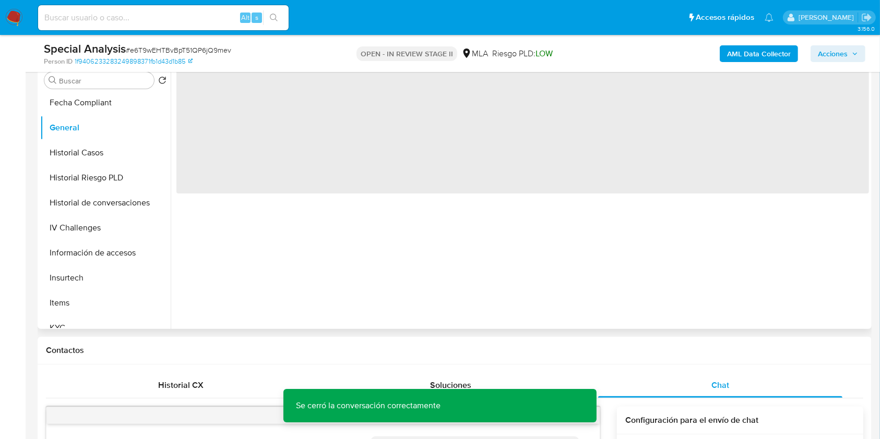
scroll to position [139, 0]
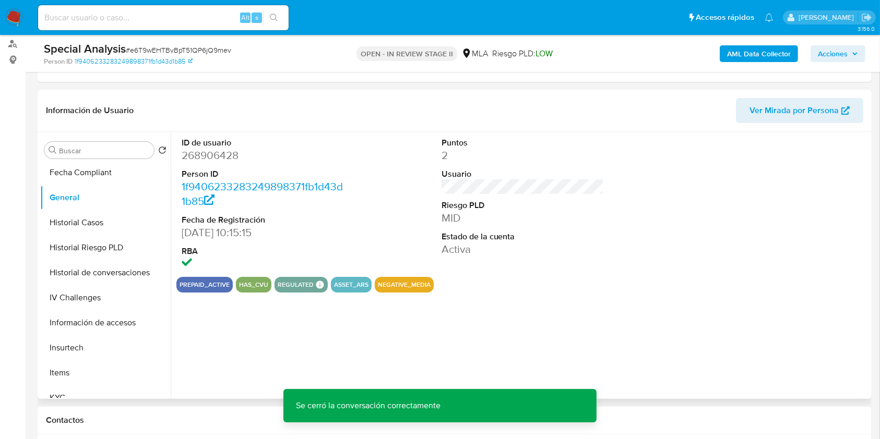
click at [212, 151] on dd "268906428" at bounding box center [263, 155] width 163 height 15
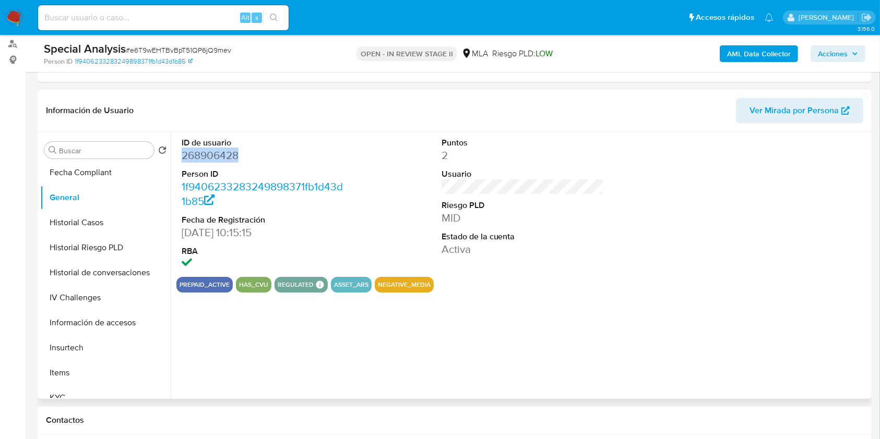
click at [212, 151] on dd "268906428" at bounding box center [263, 155] width 163 height 15
copy dd "268906428"
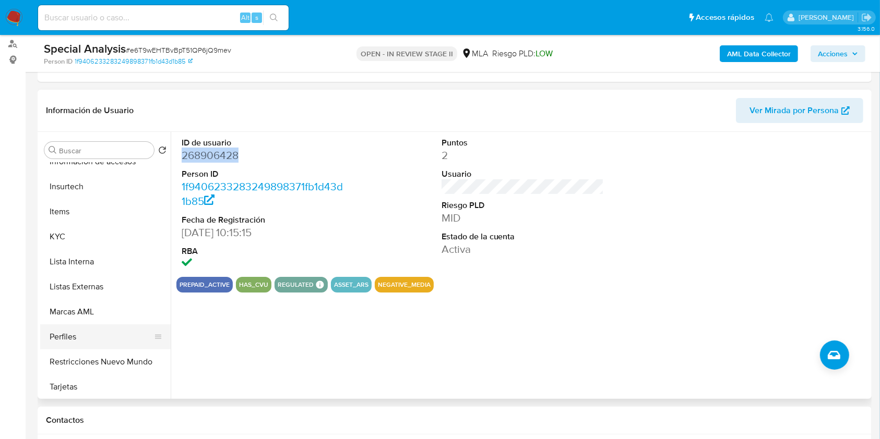
scroll to position [487, 0]
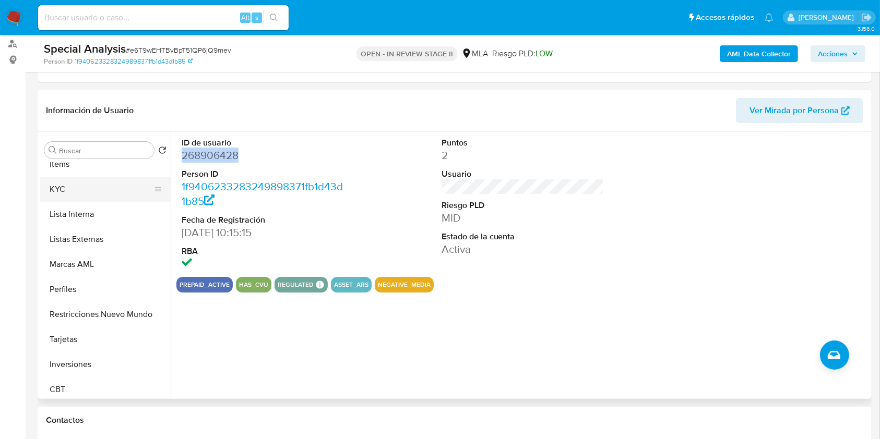
click at [86, 188] on button "KYC" at bounding box center [101, 189] width 122 height 25
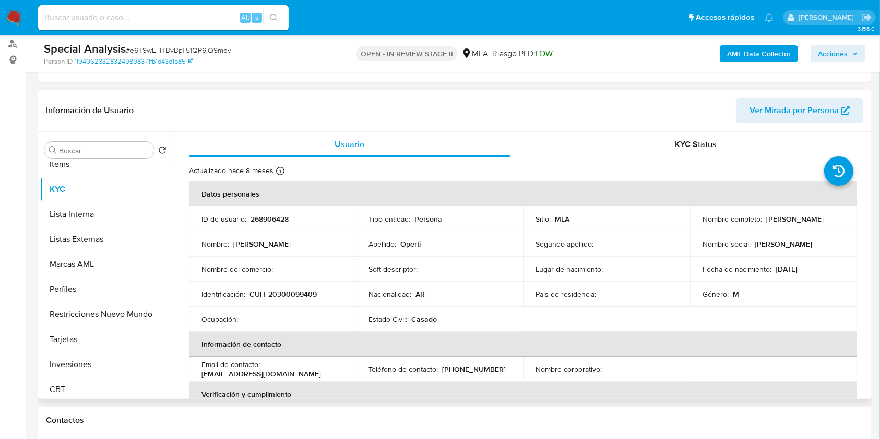
drag, startPoint x: 763, startPoint y: 219, endPoint x: 846, endPoint y: 216, distance: 83.0
click at [846, 216] on td "Nombre completo : Carlos Rafael Operti" at bounding box center [773, 219] width 167 height 25
copy p "Carlos Rafael Operti"
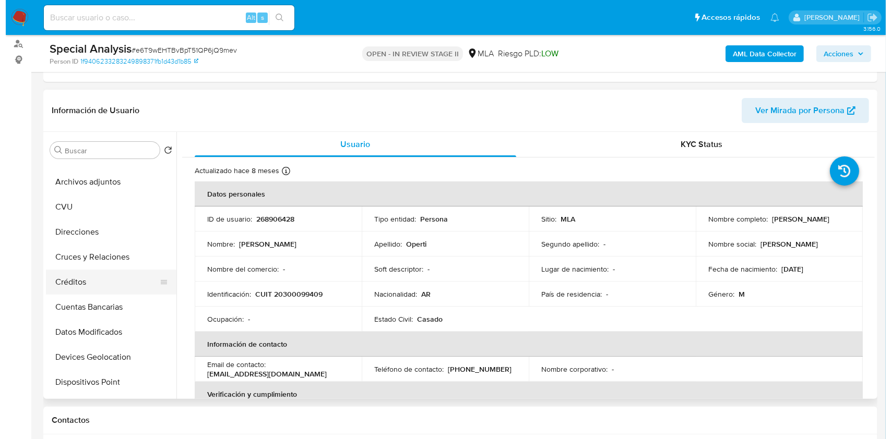
scroll to position [0, 0]
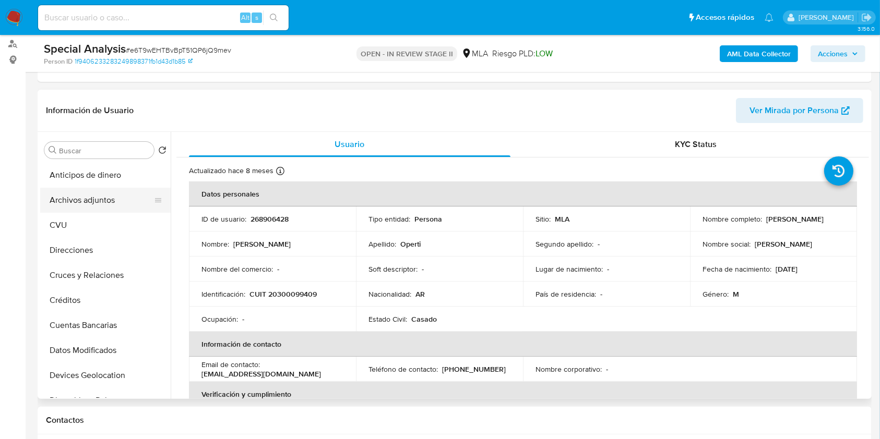
click at [114, 199] on button "Archivos adjuntos" at bounding box center [101, 200] width 122 height 25
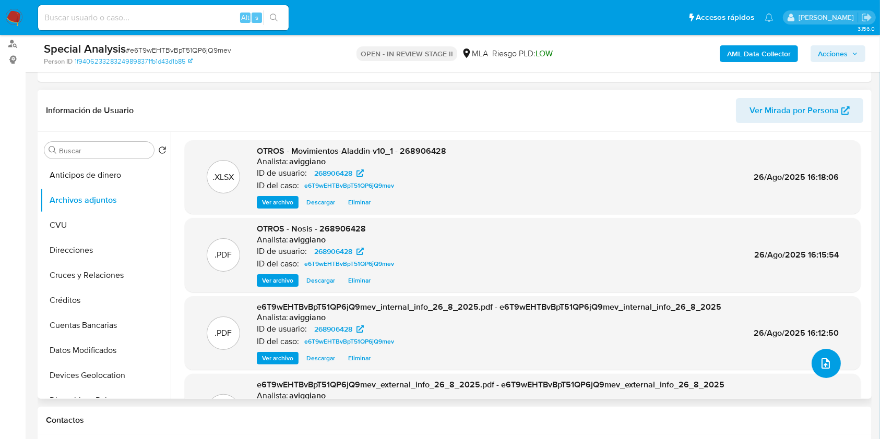
click at [811, 362] on button "upload-file" at bounding box center [825, 363] width 29 height 29
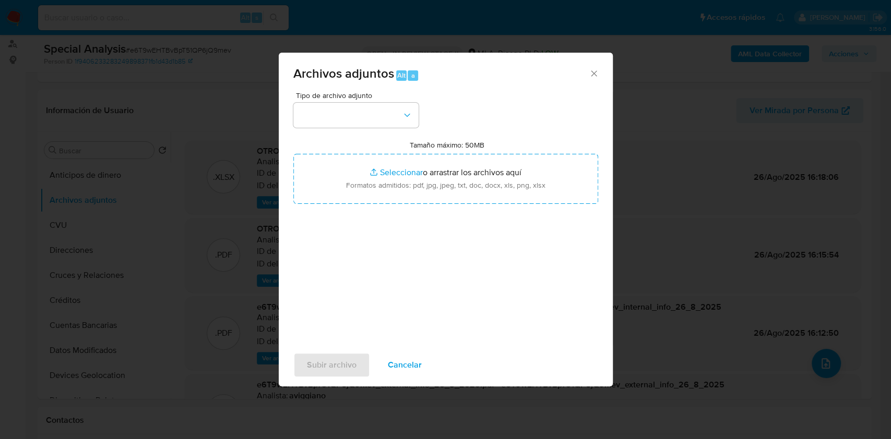
click at [417, 152] on div "Tamaño máximo: 50MB Seleccionar archivos Seleccionar o arrastrar los archivos a…" at bounding box center [445, 172] width 305 height 64
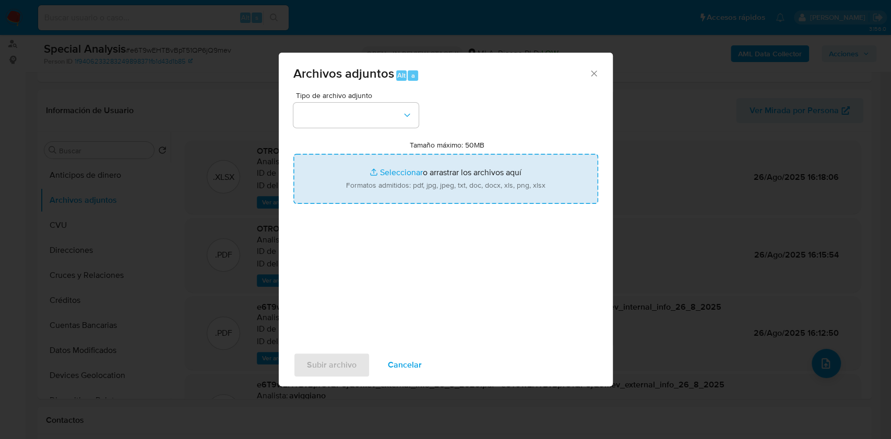
click at [424, 171] on input "Tamaño máximo: 50MB Seleccionar archivos" at bounding box center [445, 179] width 305 height 50
type input "C:\fakepath\Caselog e6T9wEHTBvBpT51QP6jQ9mev_2025_08_26_14_47_14.docx"
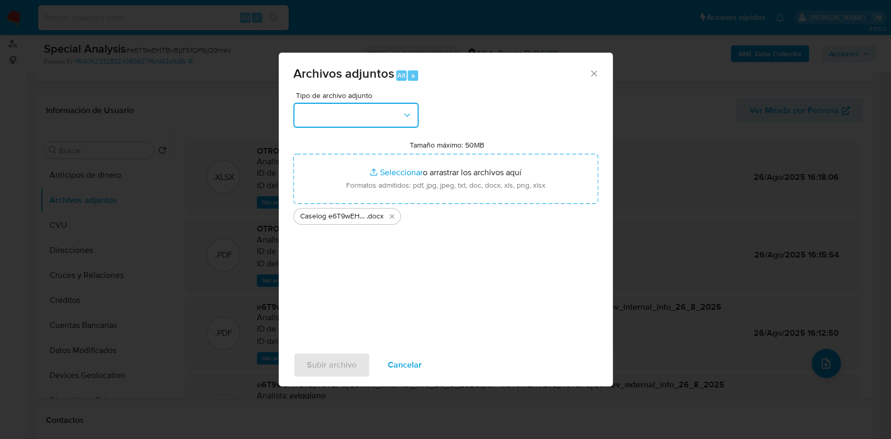
click at [344, 117] on button "button" at bounding box center [355, 115] width 125 height 25
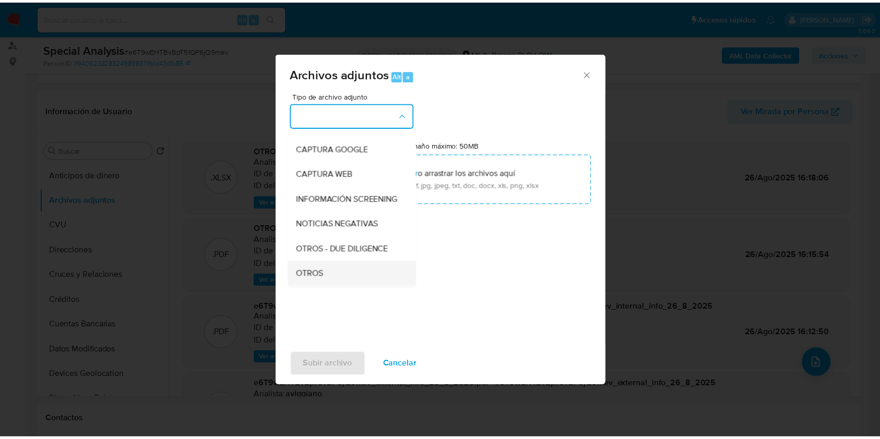
scroll to position [139, 0]
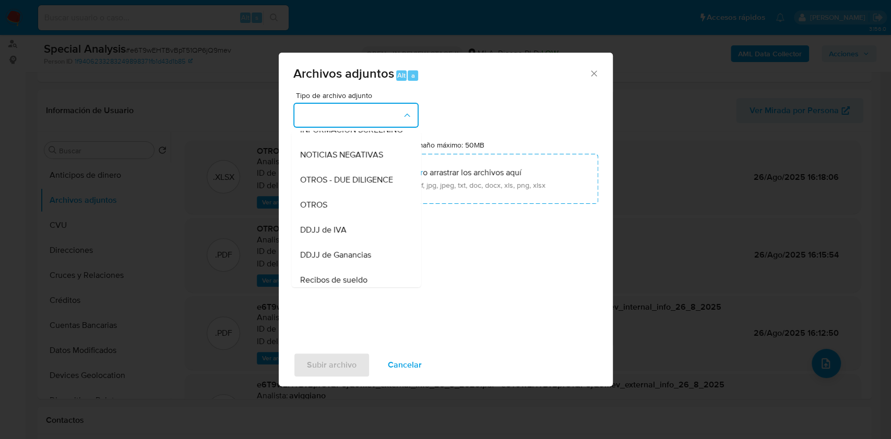
click at [333, 217] on div "OTROS" at bounding box center [352, 205] width 106 height 25
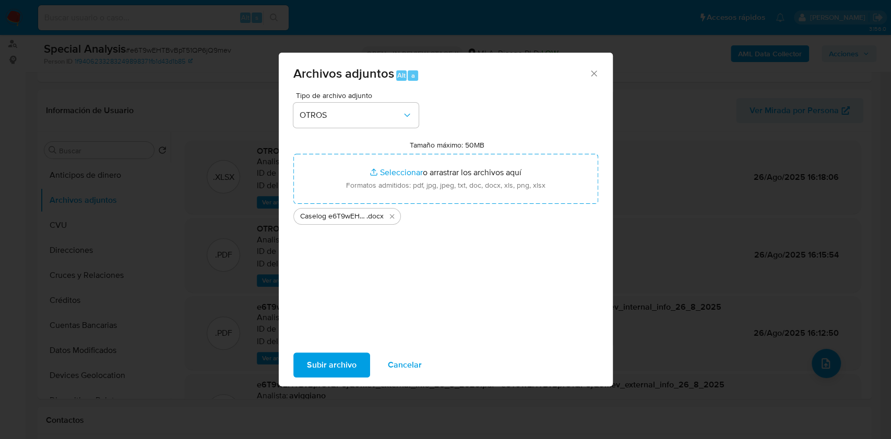
click at [326, 366] on span "Subir archivo" at bounding box center [332, 365] width 50 height 23
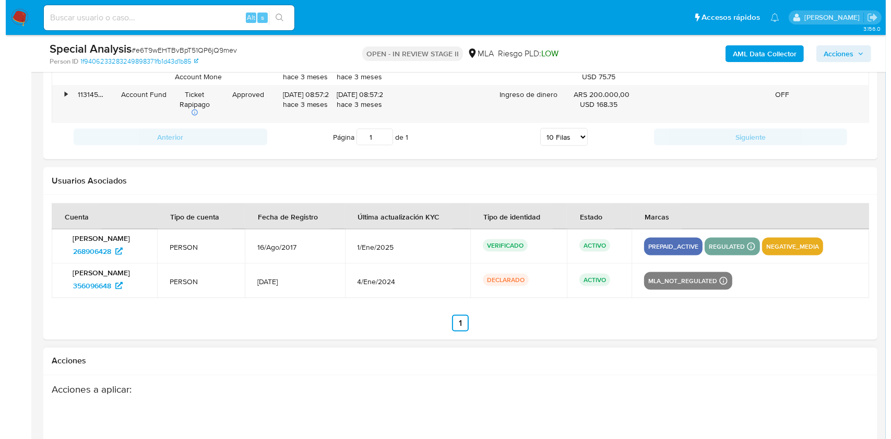
scroll to position [1808, 0]
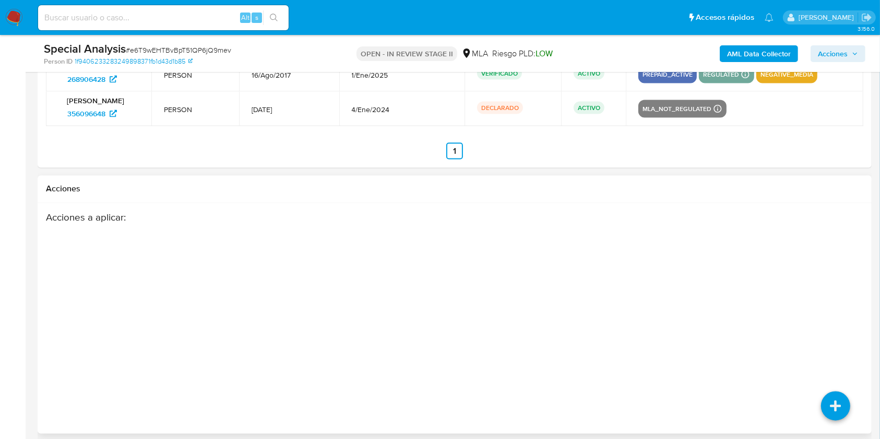
click at [842, 327] on div "Acciones a aplicar :" at bounding box center [454, 295] width 817 height 167
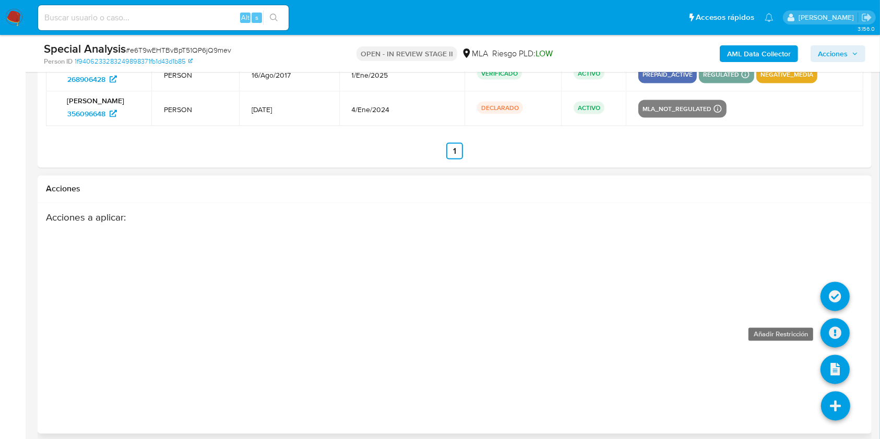
click at [839, 323] on icon at bounding box center [834, 333] width 29 height 29
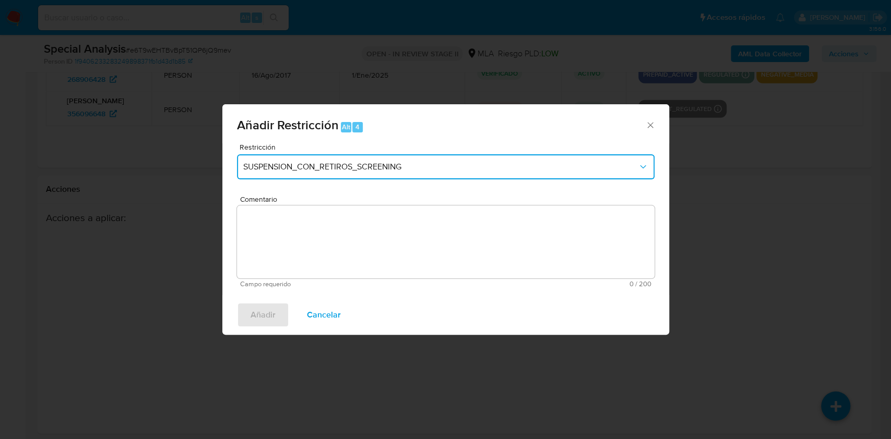
click at [478, 164] on span "SUSPENSION_CON_RETIROS_SCREENING" at bounding box center [440, 167] width 394 height 10
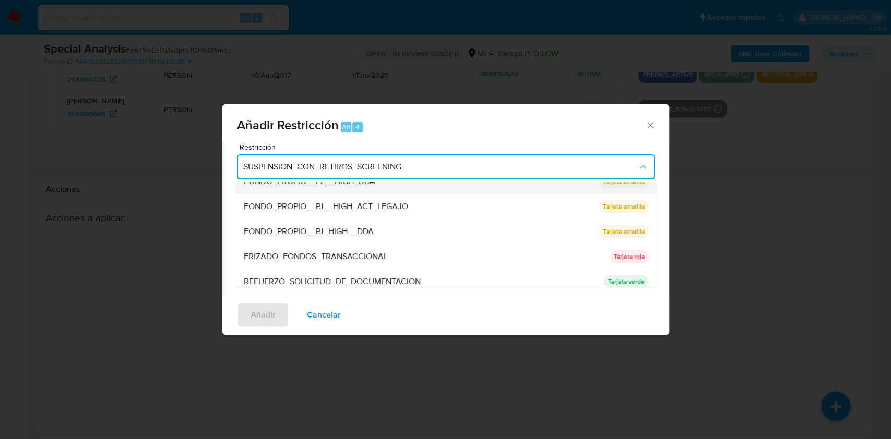
scroll to position [209, 0]
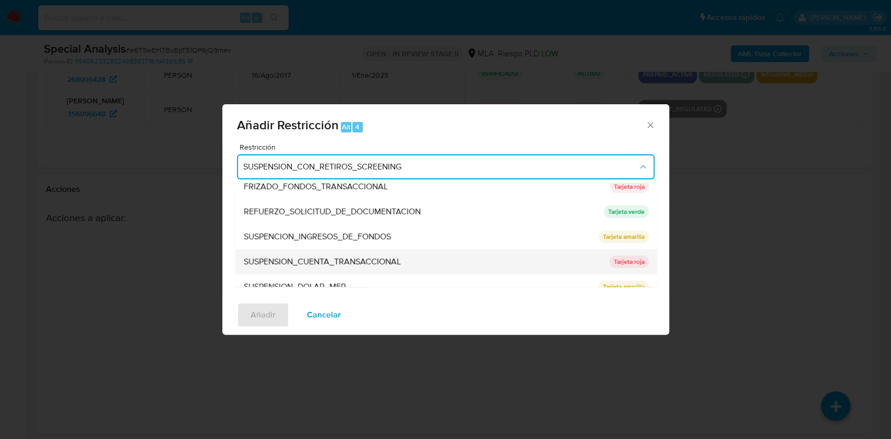
click at [407, 257] on div "SUSPENSION_CUENTA_TRANSACCIONAL" at bounding box center [422, 261] width 359 height 25
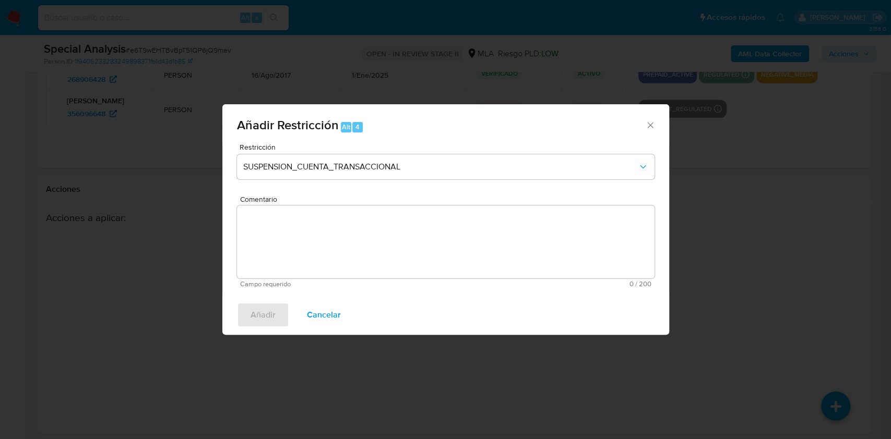
click at [407, 257] on textarea "Comentario" at bounding box center [445, 242] width 417 height 73
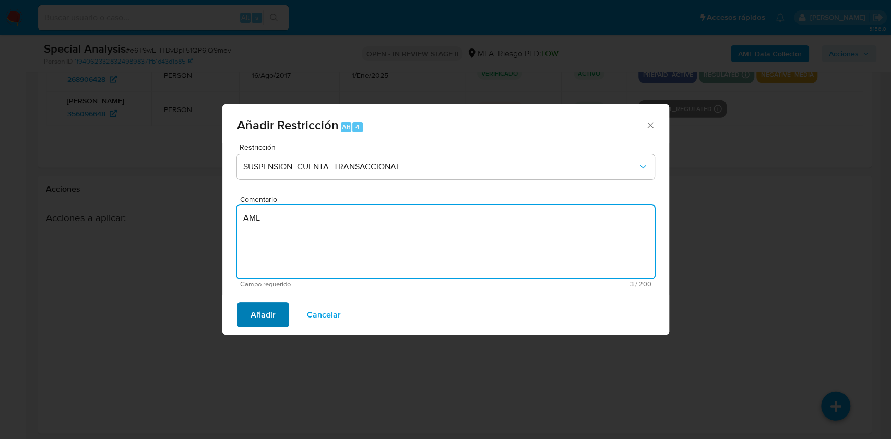
type textarea "AML"
click at [267, 310] on span "Añadir" at bounding box center [262, 315] width 25 height 23
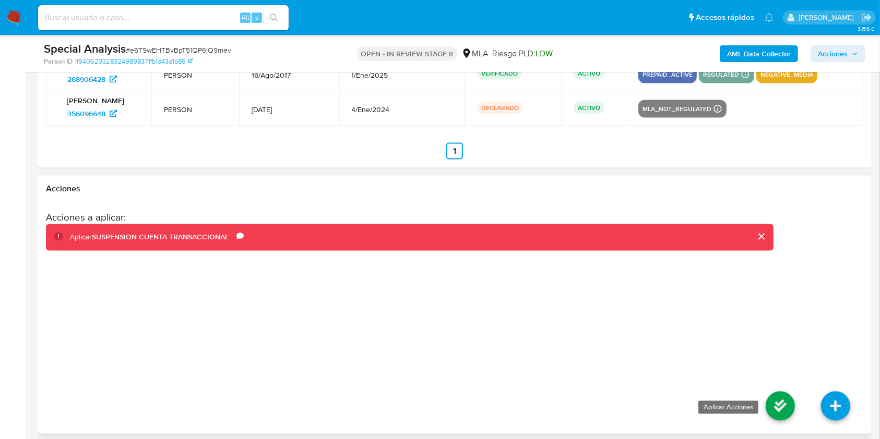
click at [780, 402] on icon at bounding box center [779, 406] width 29 height 29
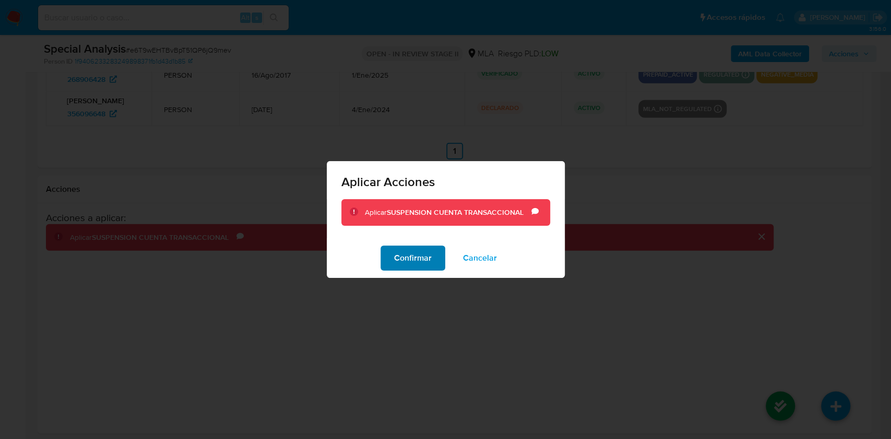
click at [401, 262] on span "Confirmar" at bounding box center [413, 258] width 38 height 23
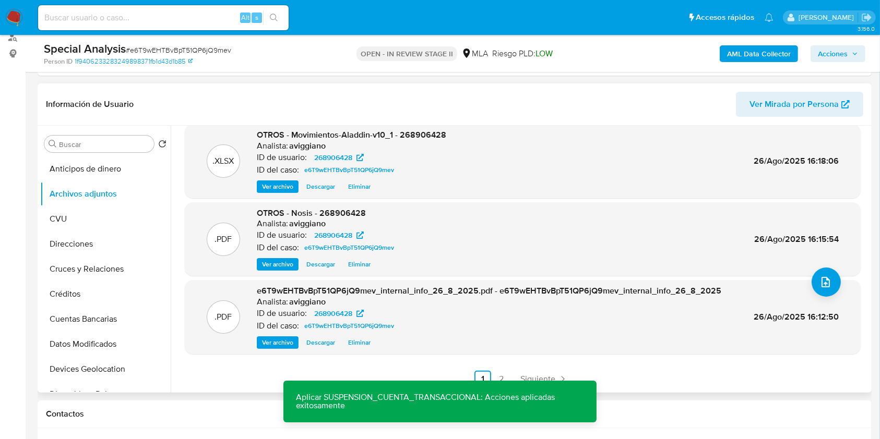
scroll to position [0, 0]
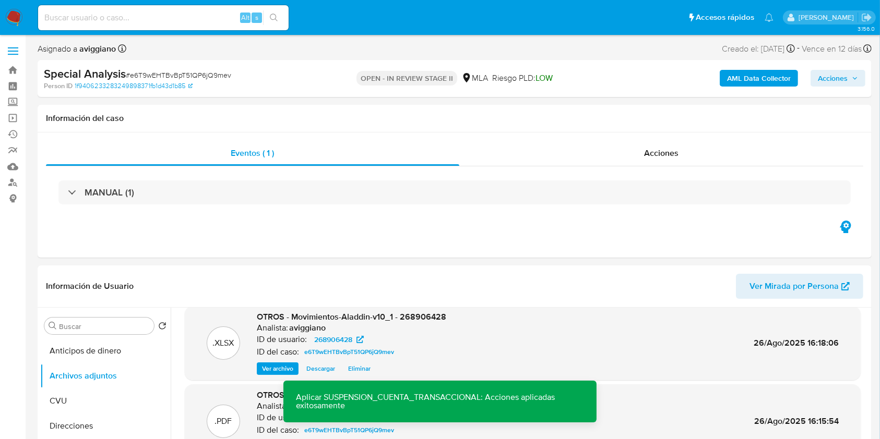
click at [855, 77] on icon "button" at bounding box center [854, 78] width 6 height 6
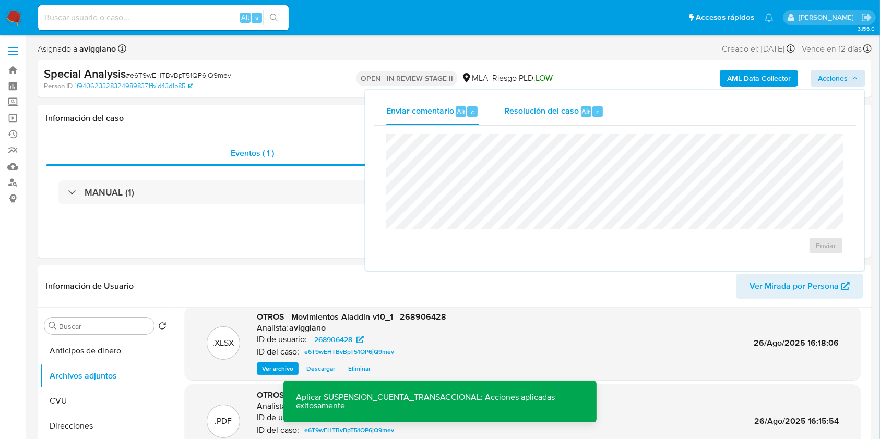
click at [607, 111] on button "Resolución del caso Alt r" at bounding box center [553, 111] width 125 height 27
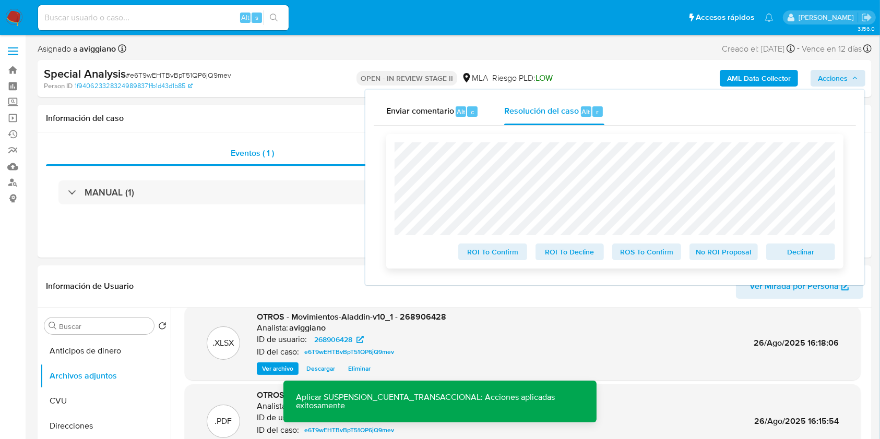
click at [795, 254] on span "Declinar" at bounding box center [800, 252] width 54 height 15
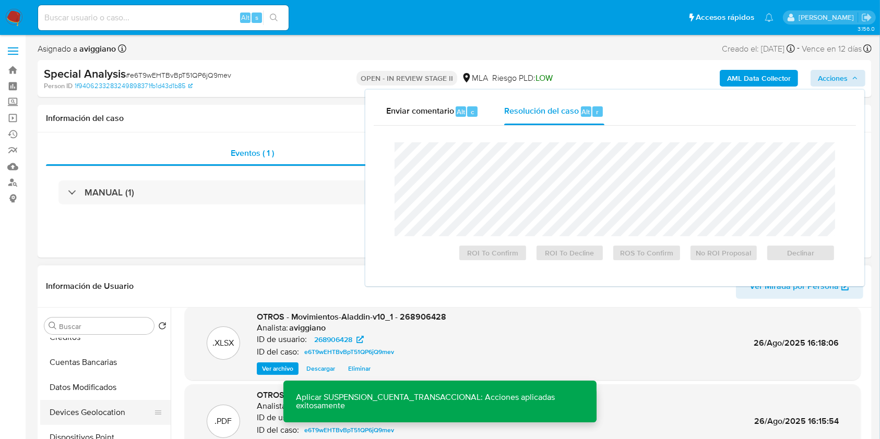
scroll to position [278, 0]
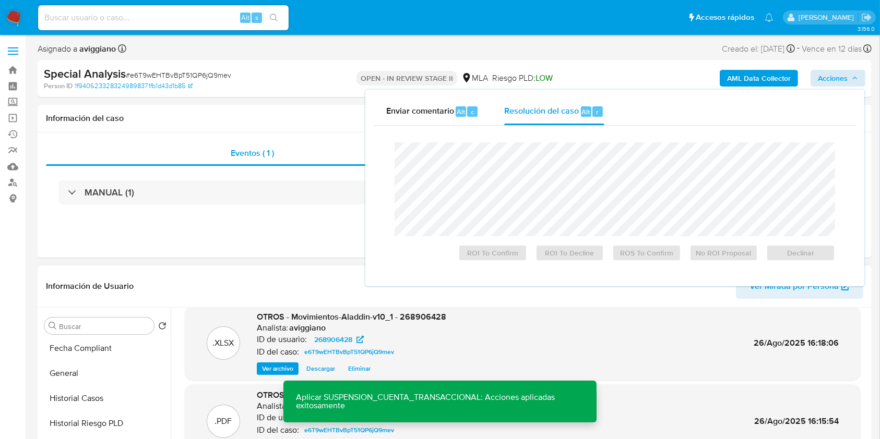
click at [126, 392] on button "Historial Casos" at bounding box center [105, 398] width 130 height 25
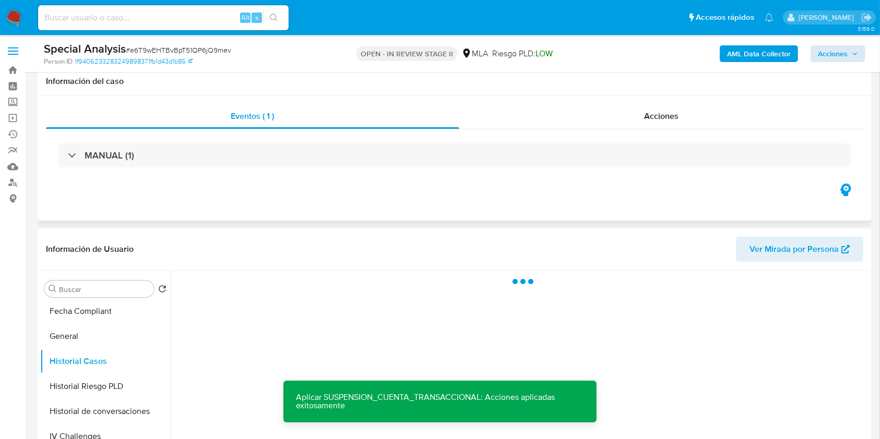
scroll to position [139, 0]
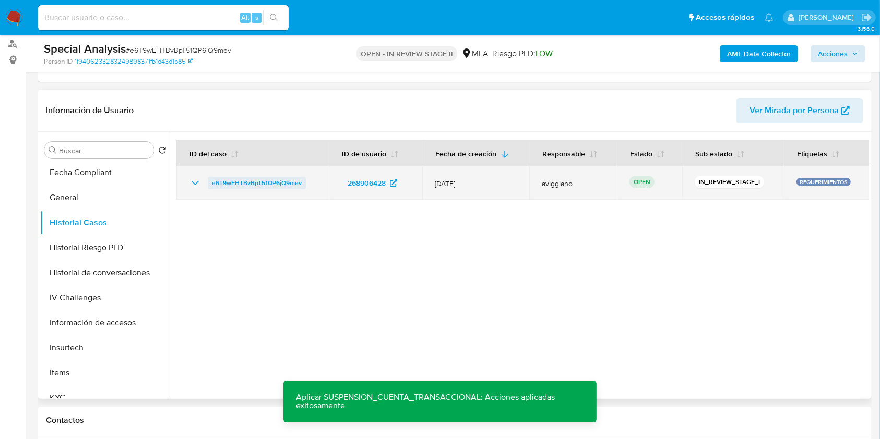
click at [230, 179] on span "e6T9wEHTBvBpT51QP6jQ9mev" at bounding box center [257, 183] width 90 height 13
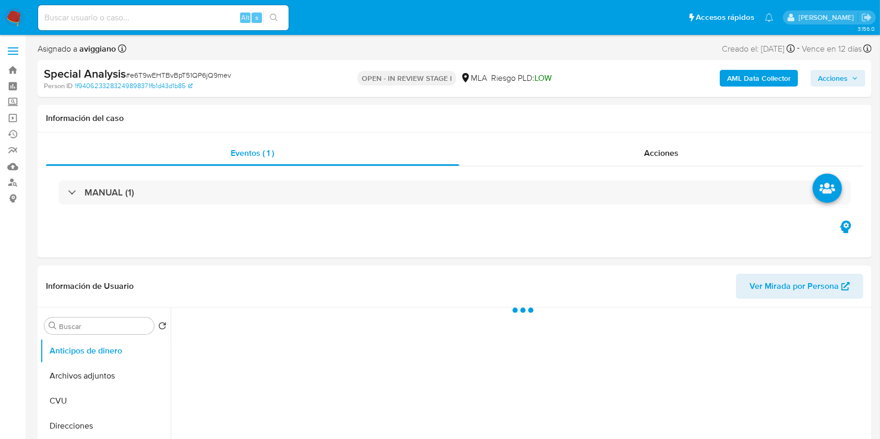
click at [854, 80] on icon "button" at bounding box center [854, 78] width 6 height 6
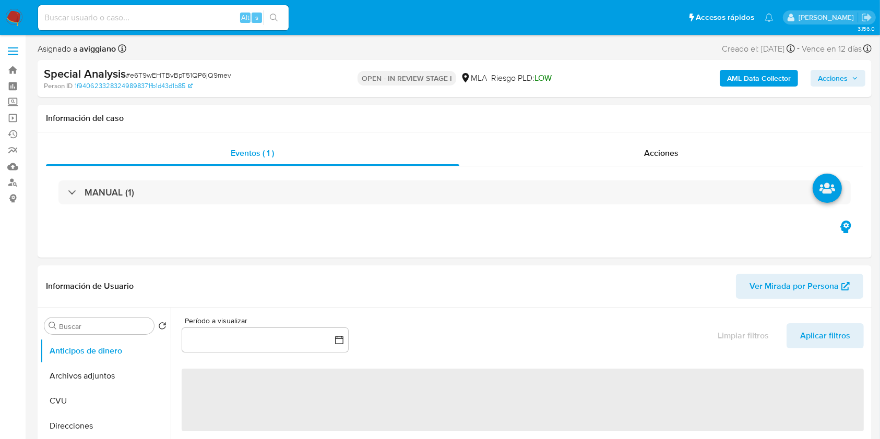
select select "10"
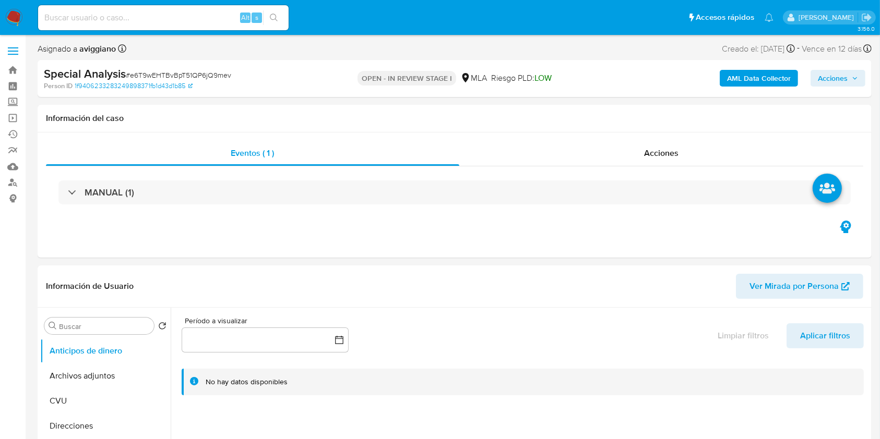
click at [822, 82] on span "Acciones" at bounding box center [833, 78] width 30 height 17
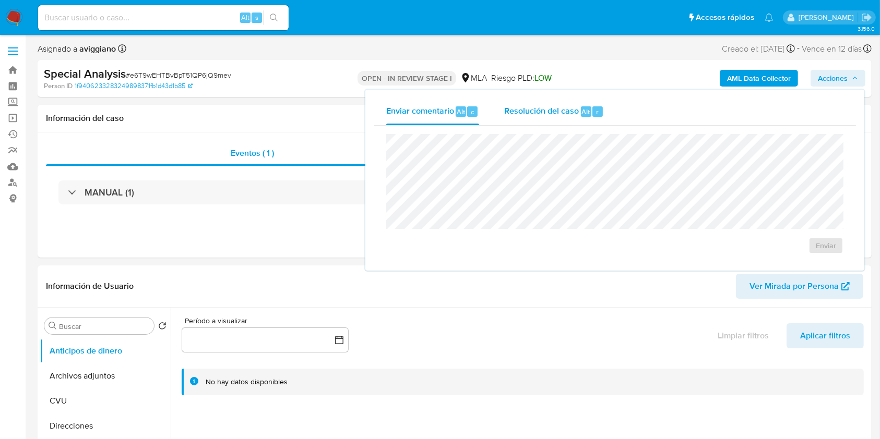
click at [542, 111] on span "Resolución del caso" at bounding box center [541, 111] width 75 height 12
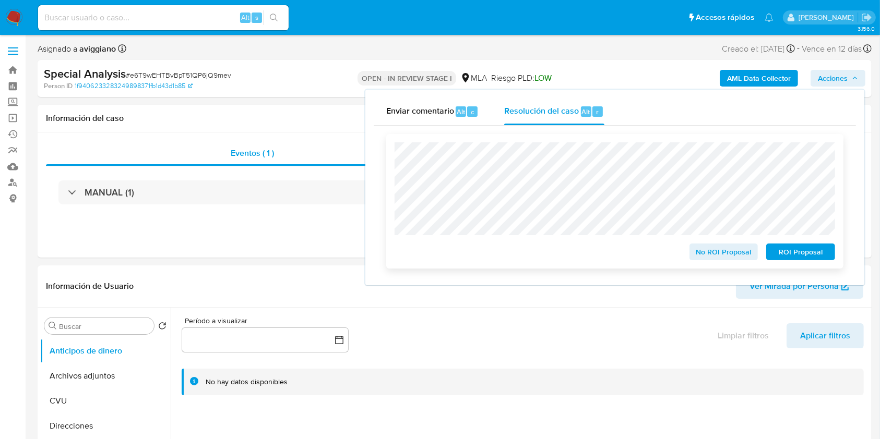
click at [795, 254] on span "ROI Proposal" at bounding box center [800, 252] width 54 height 15
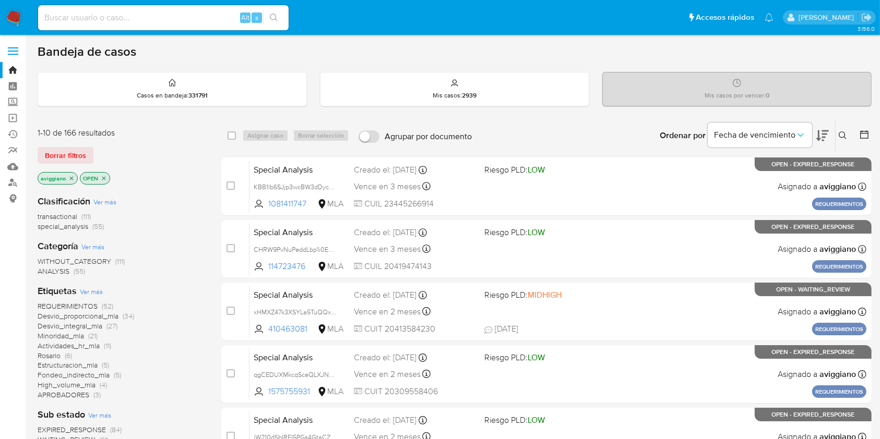
click at [71, 175] on icon "close-filter" at bounding box center [71, 178] width 6 height 6
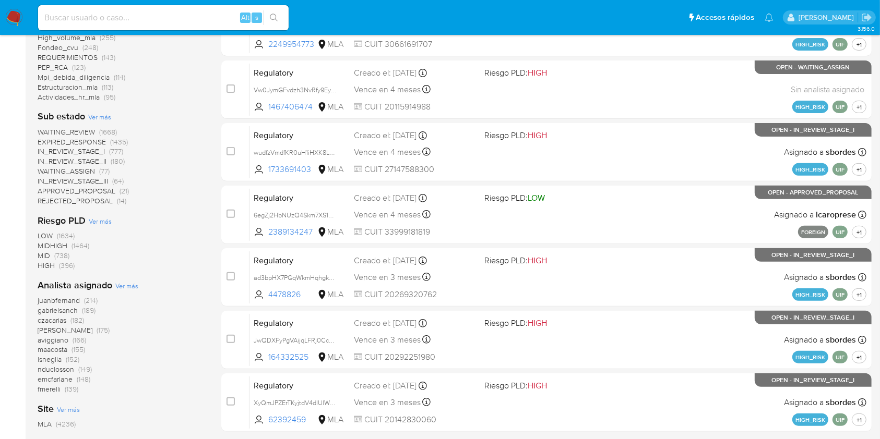
scroll to position [393, 0]
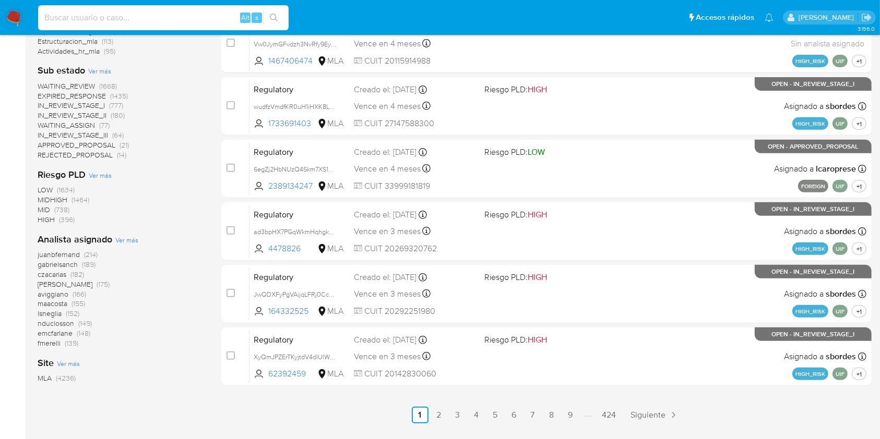
paste input "l4Pe1r7iIYnJIJWmlipw4xPP"
type input "l4Pe1r7iIYnJIJWmlipw4xPP"
click at [275, 14] on icon "search-icon" at bounding box center [274, 18] width 8 height 8
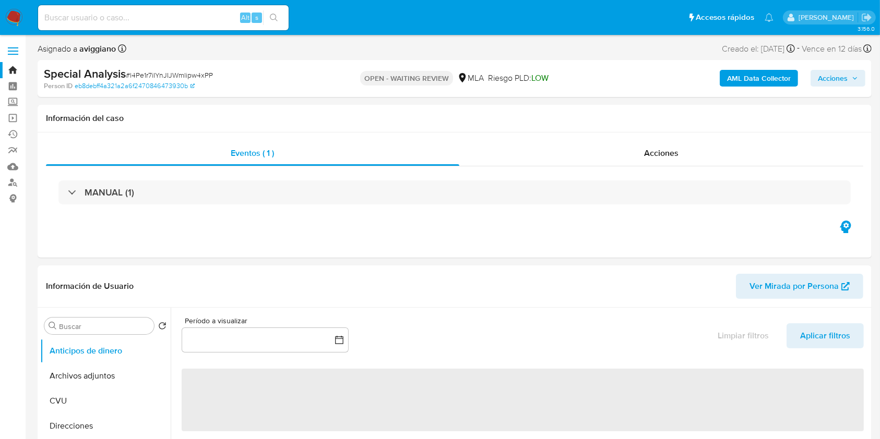
select select "10"
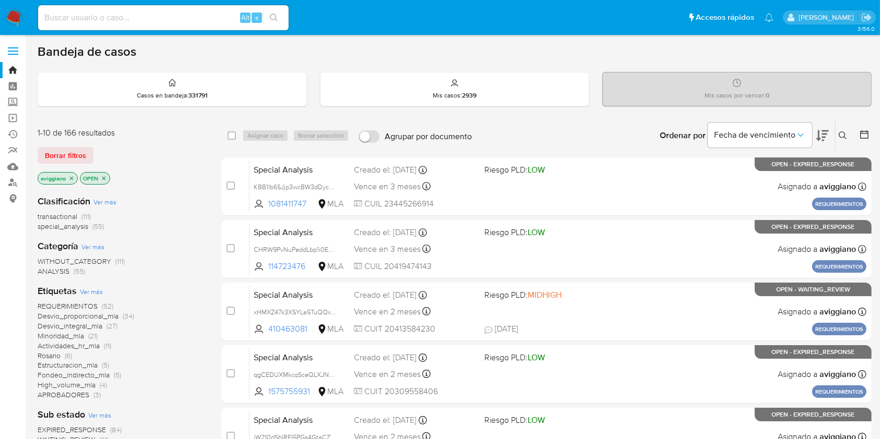
click at [833, 139] on div "Ordenar por Fecha de vencimiento" at bounding box center [743, 135] width 184 height 32
click at [839, 136] on icon at bounding box center [842, 135] width 8 height 8
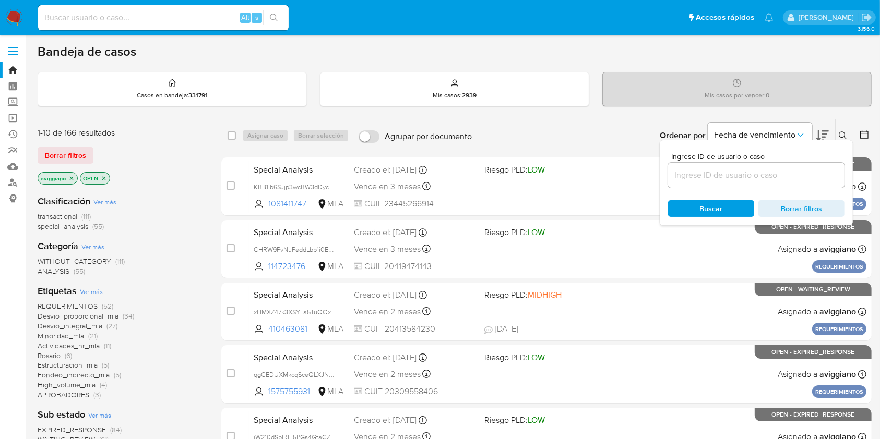
click at [726, 182] on div at bounding box center [756, 175] width 176 height 25
click at [728, 177] on input at bounding box center [756, 176] width 176 height 14
paste input "gFmDkBVoQADysPbJBCfnYm7I"
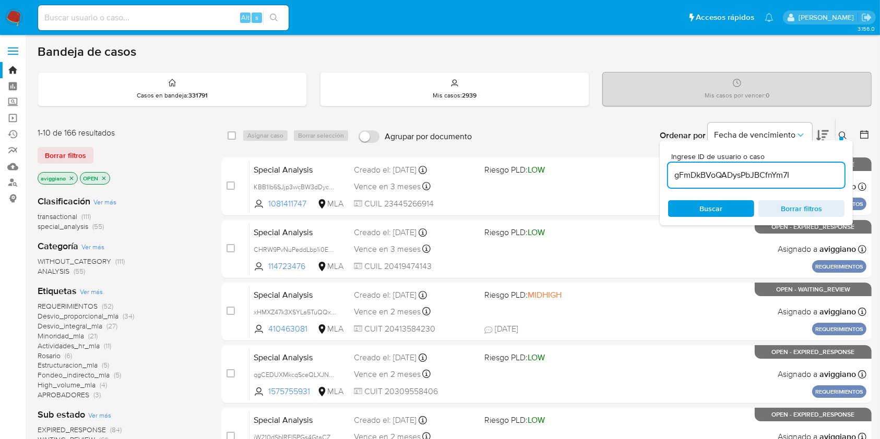
type input "gFmDkBVoQADysPbJBCfnYm7I"
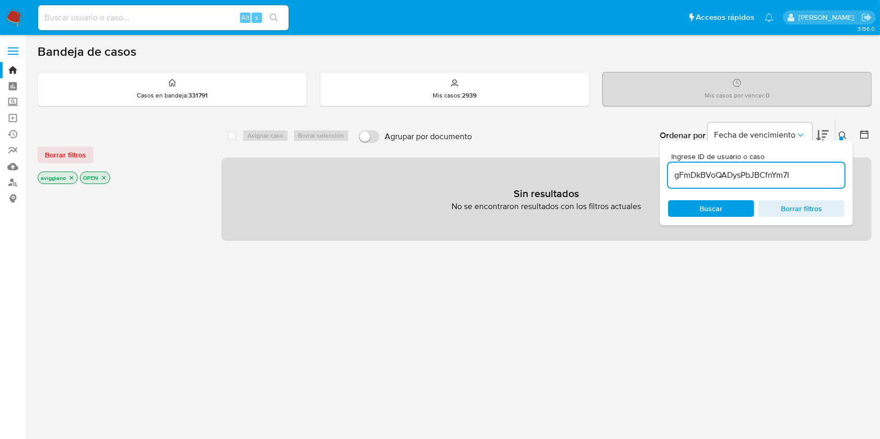
click at [74, 177] on icon "close-filter" at bounding box center [71, 178] width 6 height 6
click at [64, 176] on icon "close-filter" at bounding box center [61, 178] width 6 height 6
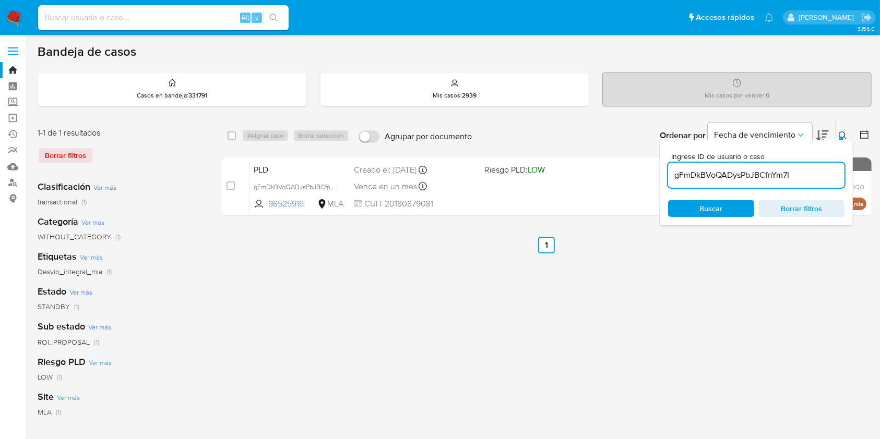
click at [236, 135] on div "select-all-cases-checkbox" at bounding box center [233, 135] width 13 height 13
click at [233, 136] on input "checkbox" at bounding box center [231, 135] width 8 height 8
checkbox input "true"
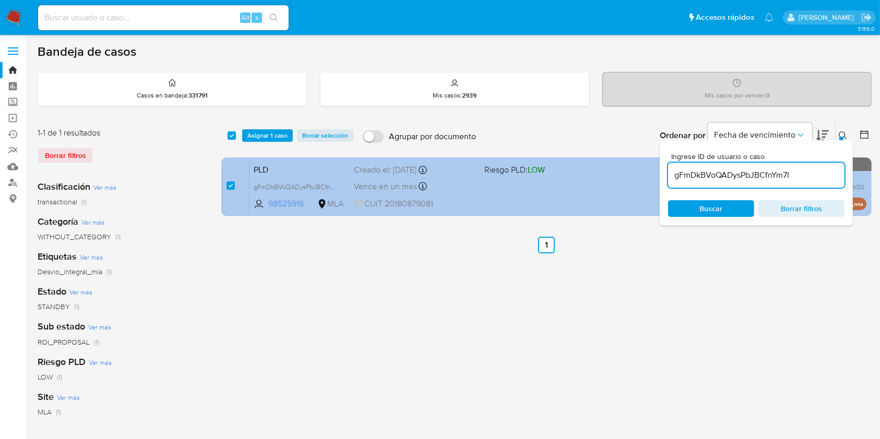
click at [505, 176] on div "PLD gFmDkBVoQADysPbJBCfnYm7I 98525916 MLA Riesgo PLD: LOW Creado el: 12/07/2025…" at bounding box center [557, 186] width 617 height 53
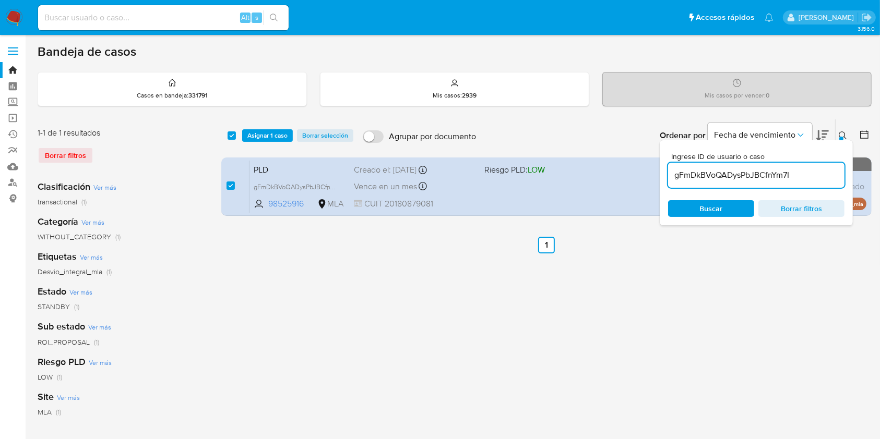
click at [259, 137] on span "Asignar 1 caso" at bounding box center [267, 135] width 40 height 10
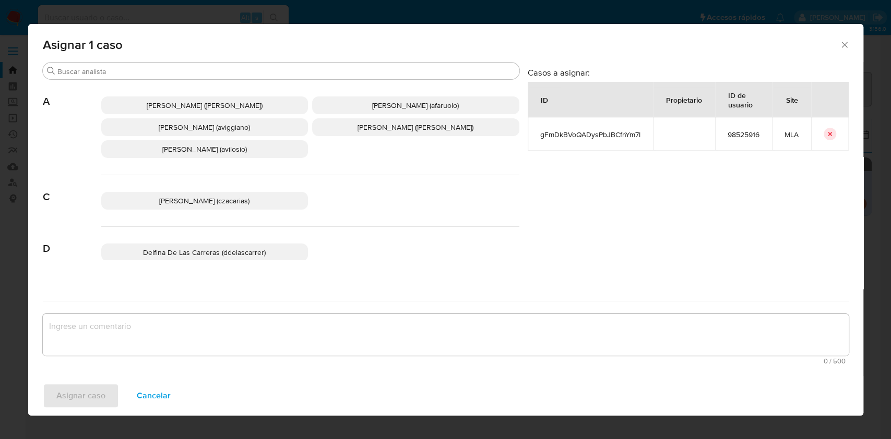
click at [212, 124] on span "Agustina Belen Viggiano (aviggiano)" at bounding box center [204, 127] width 91 height 10
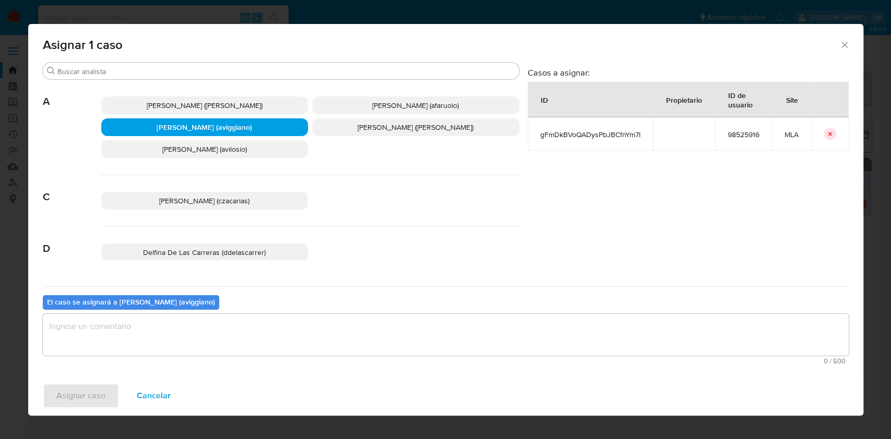
click at [165, 334] on textarea "assign-modal" at bounding box center [446, 335] width 806 height 42
click at [89, 396] on span "Asignar caso" at bounding box center [80, 395] width 49 height 23
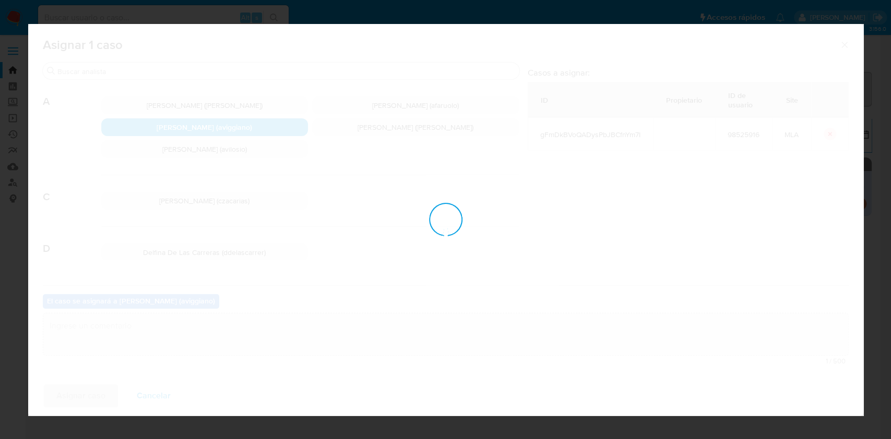
checkbox input "false"
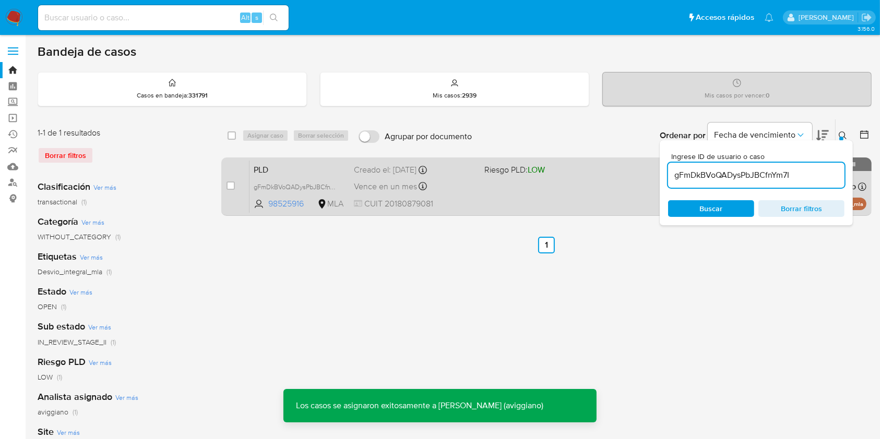
click at [464, 188] on div "Vence en un mes Vence el 10/10/2025 03:14:22" at bounding box center [415, 186] width 122 height 14
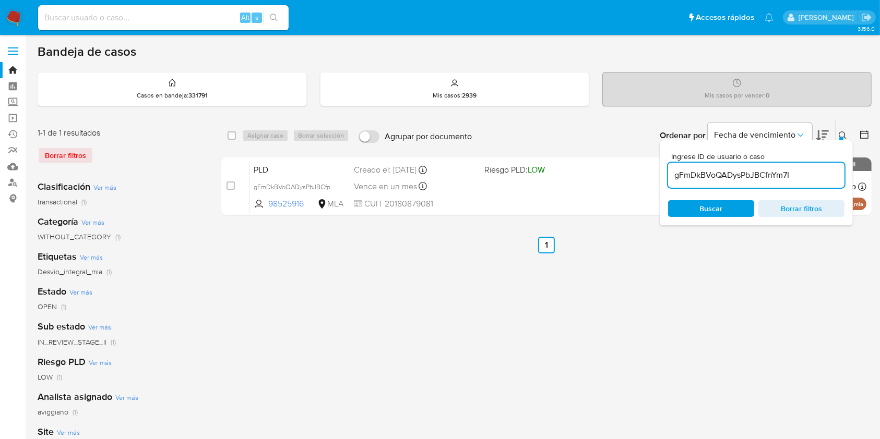
click at [720, 171] on input "gFmDkBVoQADysPbJBCfnYm7I" at bounding box center [756, 176] width 176 height 14
paste input "QncUvYLWrWuLwWDYLavJ8n7j"
type input "QncUvYLWrWuLwWDYLavJ8n7j"
click at [230, 137] on input "checkbox" at bounding box center [231, 135] width 8 height 8
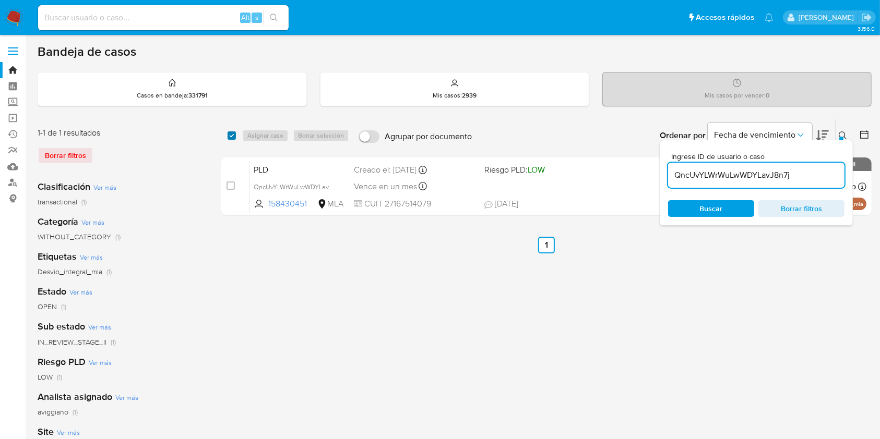
checkbox input "true"
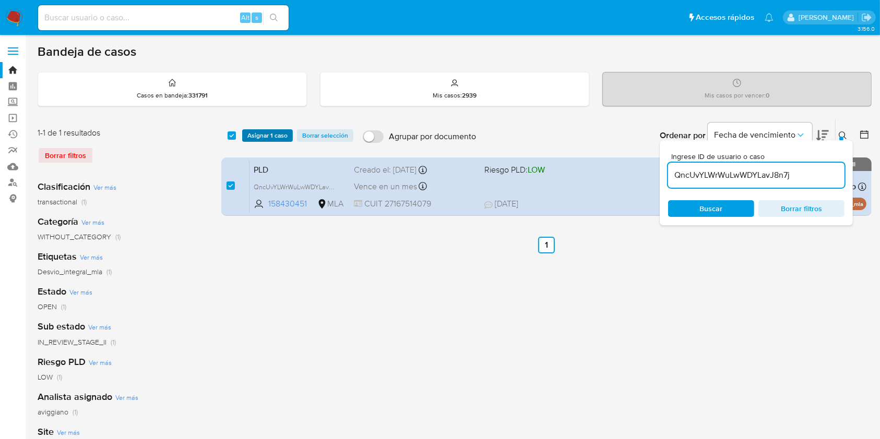
click at [250, 133] on span "Asignar 1 caso" at bounding box center [267, 135] width 40 height 10
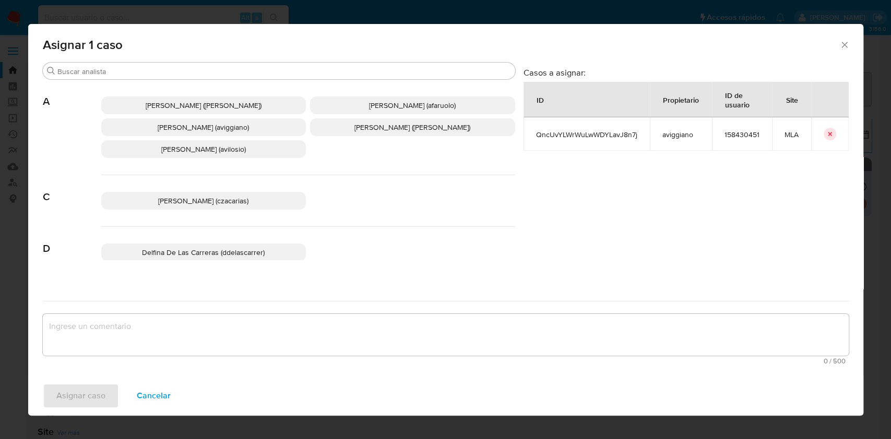
click at [237, 132] on span "Agustina Belen Viggiano (aviggiano)" at bounding box center [203, 127] width 91 height 10
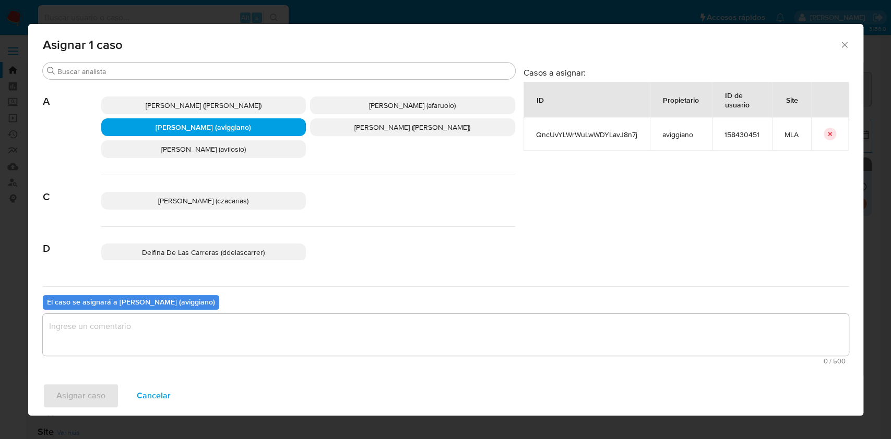
click at [271, 318] on textarea "assign-modal" at bounding box center [446, 335] width 806 height 42
click at [103, 414] on div "Asignar caso Cancelar" at bounding box center [445, 396] width 835 height 40
click at [97, 403] on span "Asignar caso" at bounding box center [80, 395] width 49 height 23
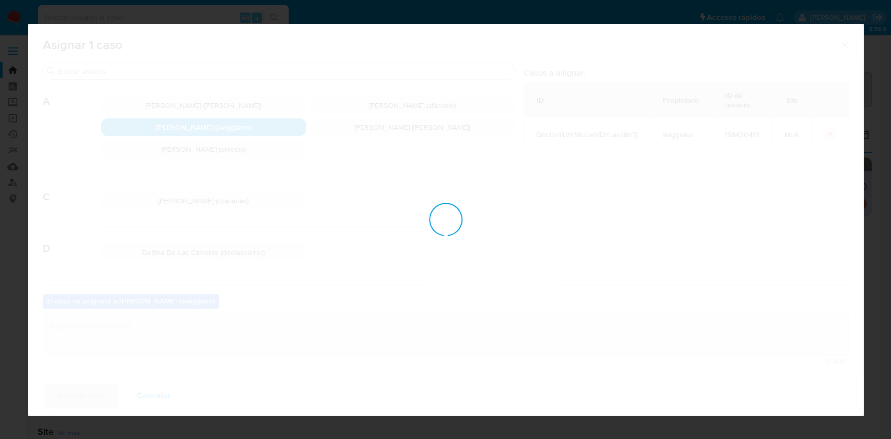
checkbox input "false"
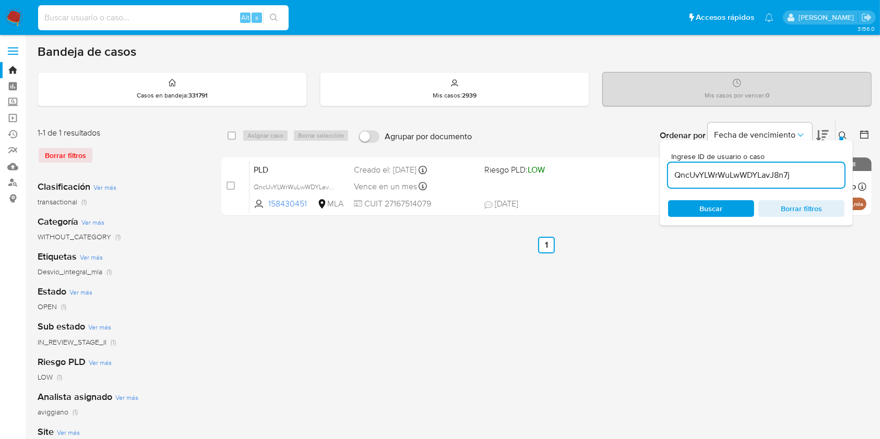
click at [191, 23] on input at bounding box center [163, 18] width 250 height 14
paste input "hKVw15APd18pDmwuB19B7n2j"
click at [288, 16] on input "hKVw15APd18pDmwuB19B7n2j" at bounding box center [163, 18] width 250 height 14
type input "hKVw15APd18pDmwuB19B7n2j"
click at [276, 15] on icon "search-icon" at bounding box center [274, 18] width 8 height 8
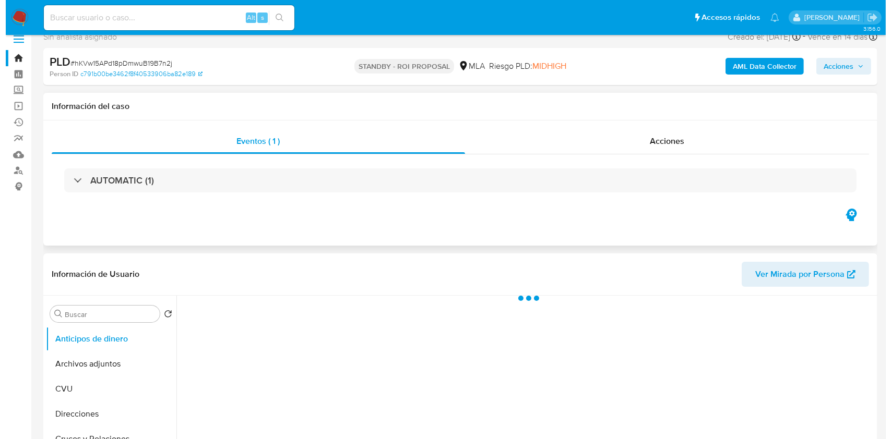
scroll to position [139, 0]
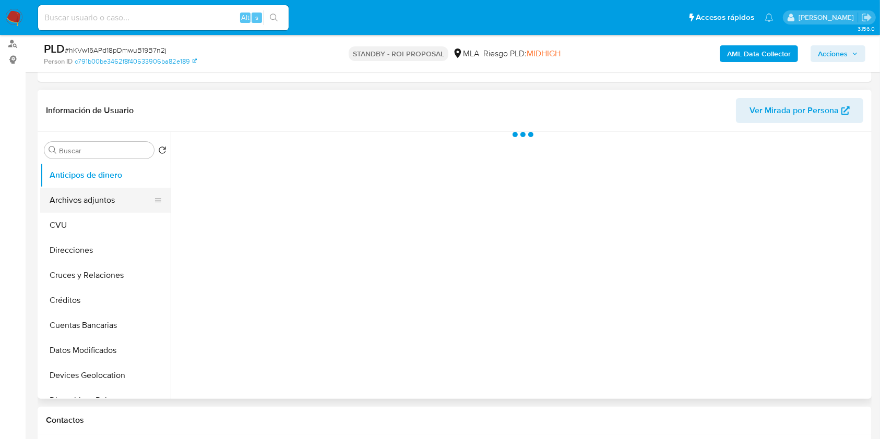
click at [115, 198] on button "Archivos adjuntos" at bounding box center [101, 200] width 122 height 25
select select "10"
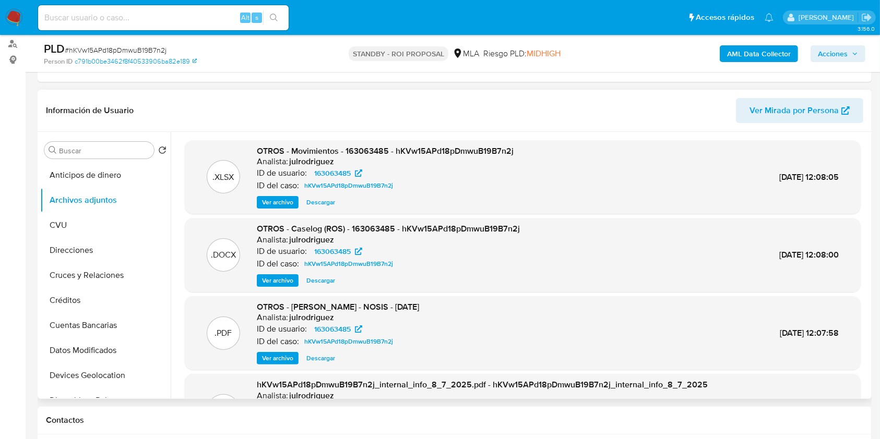
click at [290, 278] on span "Ver archivo" at bounding box center [277, 280] width 31 height 10
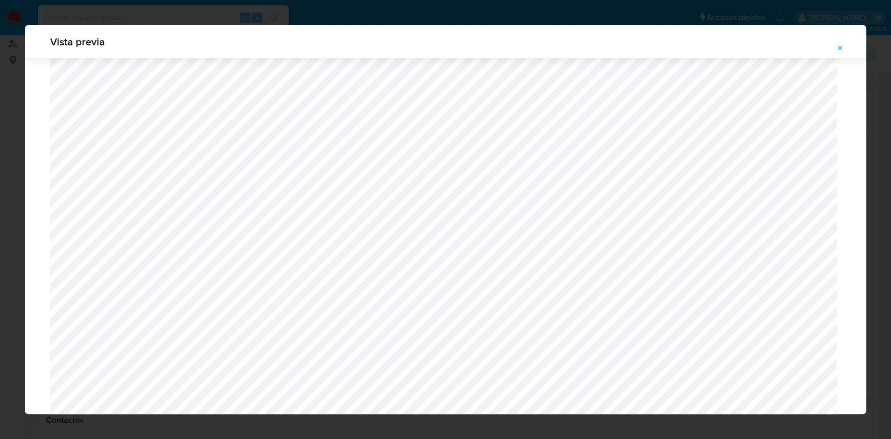
scroll to position [605, 0]
click at [826, 44] on span "Vista previa" at bounding box center [445, 42] width 790 height 10
click at [835, 48] on icon "Attachment preview" at bounding box center [839, 48] width 8 height 8
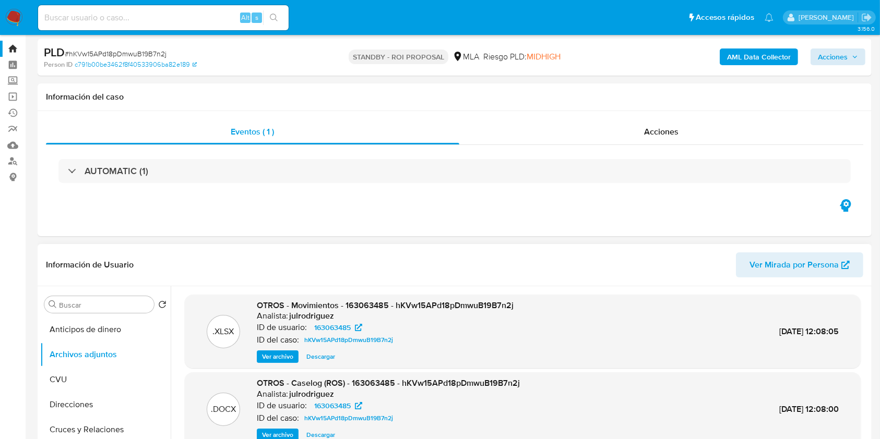
scroll to position [0, 0]
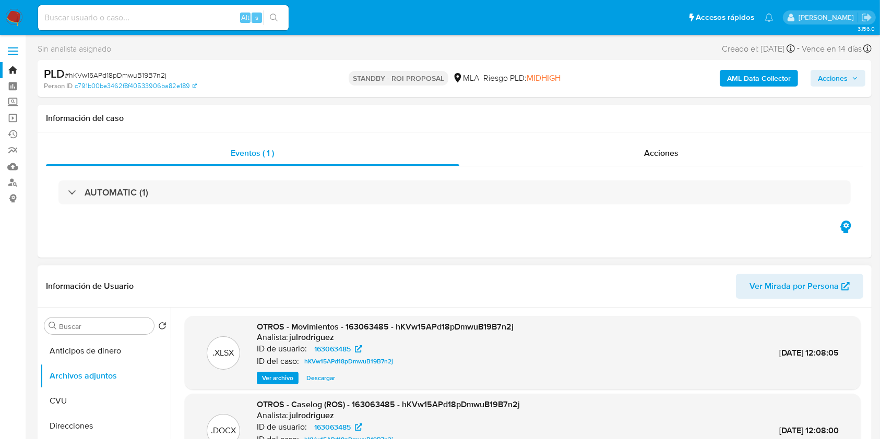
click at [823, 81] on span "Acciones" at bounding box center [833, 78] width 30 height 17
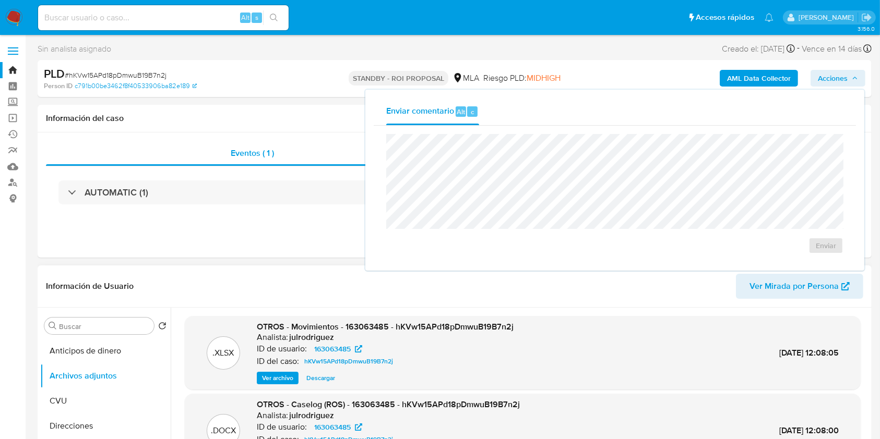
drag, startPoint x: 13, startPoint y: 68, endPoint x: 30, endPoint y: 65, distance: 18.0
click at [13, 68] on link "Bandeja" at bounding box center [62, 70] width 124 height 16
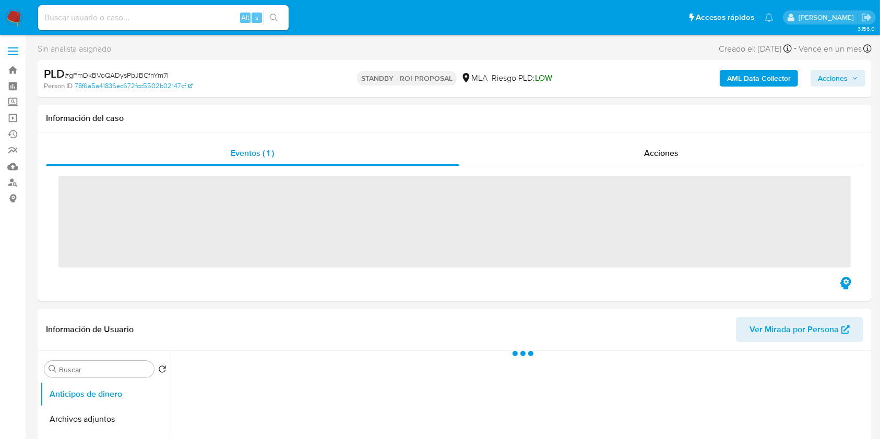
click at [843, 88] on div "AML Data Collector Acciones" at bounding box center [729, 78] width 271 height 25
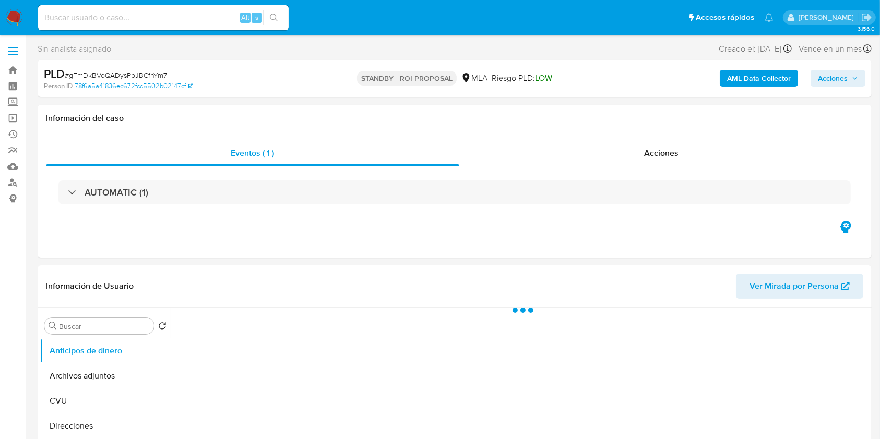
click at [840, 86] on span "Acciones" at bounding box center [833, 78] width 30 height 17
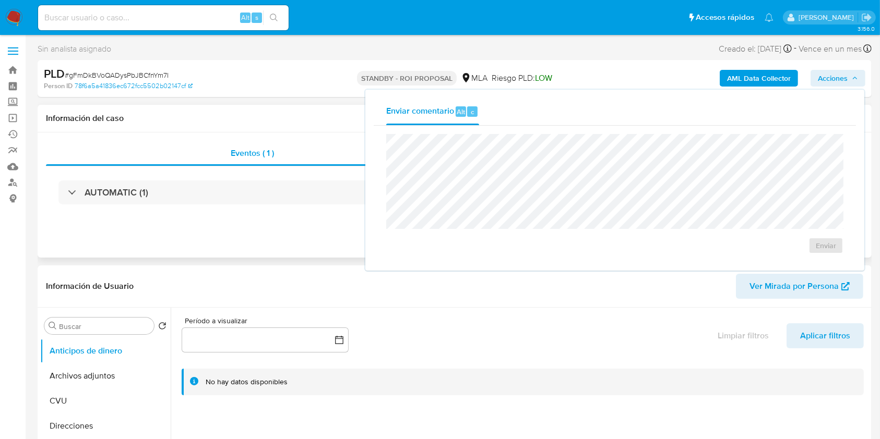
select select "10"
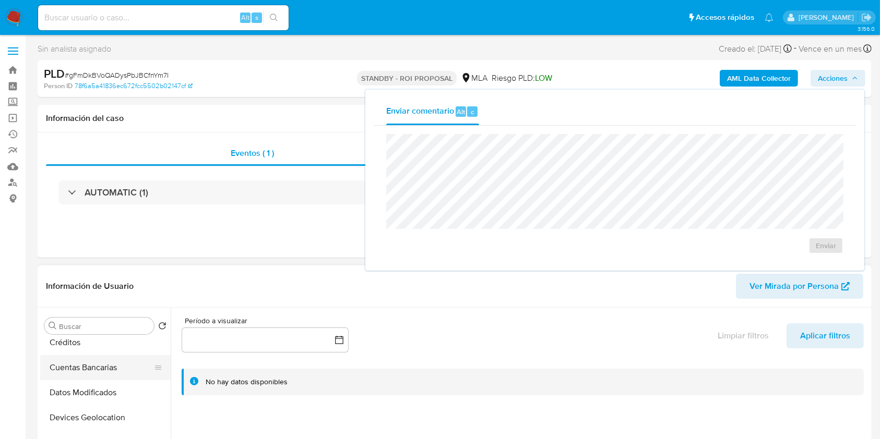
scroll to position [139, 0]
click at [186, 243] on div "Eventos ( 1 ) Acciones AUTOMATIC (1)" at bounding box center [455, 195] width 834 height 125
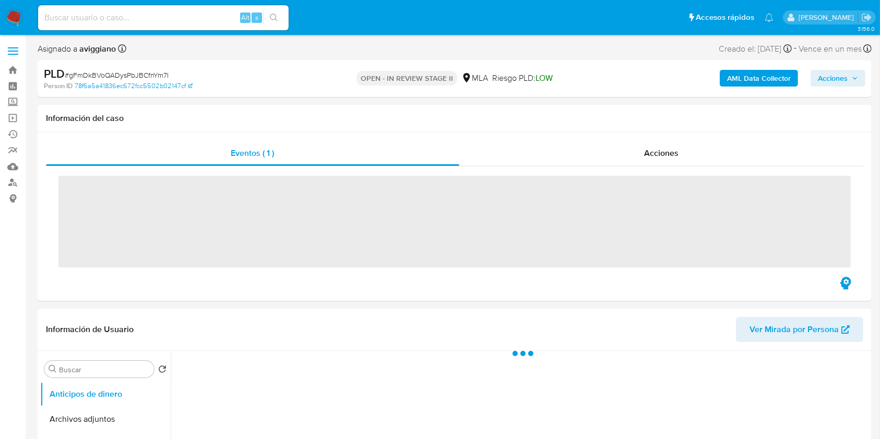
click at [846, 76] on span "Acciones" at bounding box center [833, 78] width 30 height 17
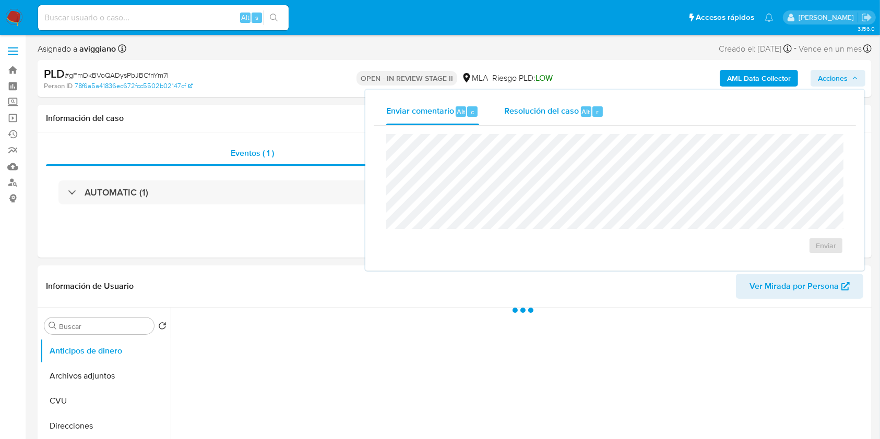
click at [541, 112] on span "Resolución del caso" at bounding box center [541, 111] width 75 height 12
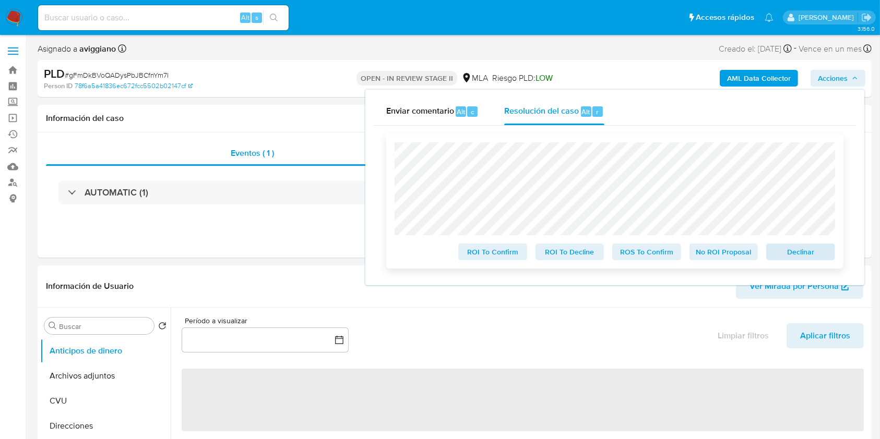
select select "10"
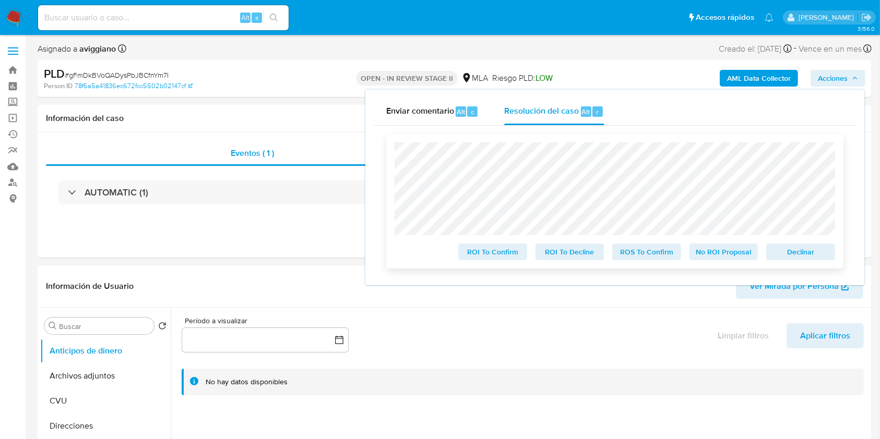
click at [785, 252] on span "Declinar" at bounding box center [800, 252] width 54 height 15
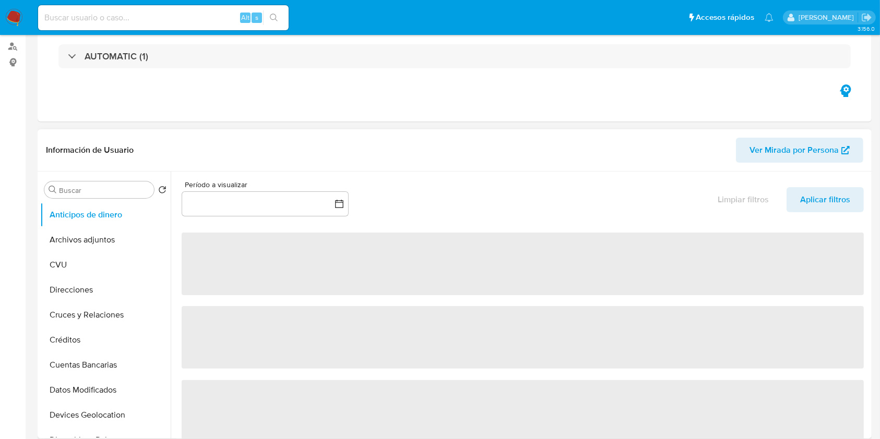
select select "10"
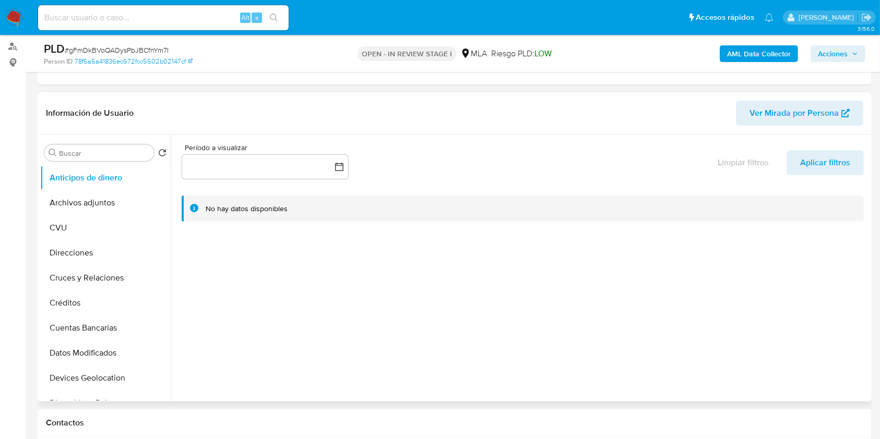
scroll to position [139, 0]
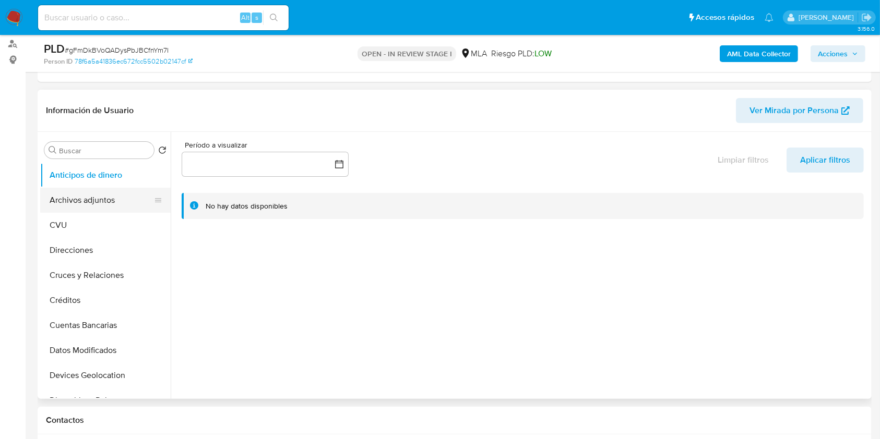
click at [109, 202] on button "Archivos adjuntos" at bounding box center [101, 200] width 122 height 25
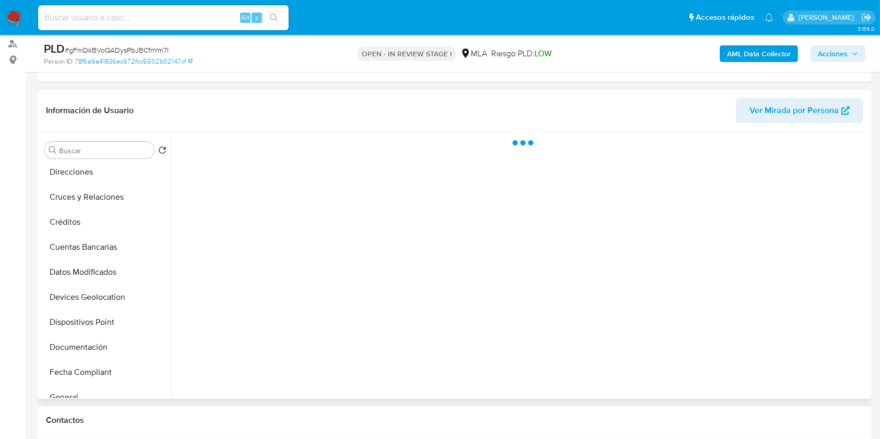
scroll to position [209, 0]
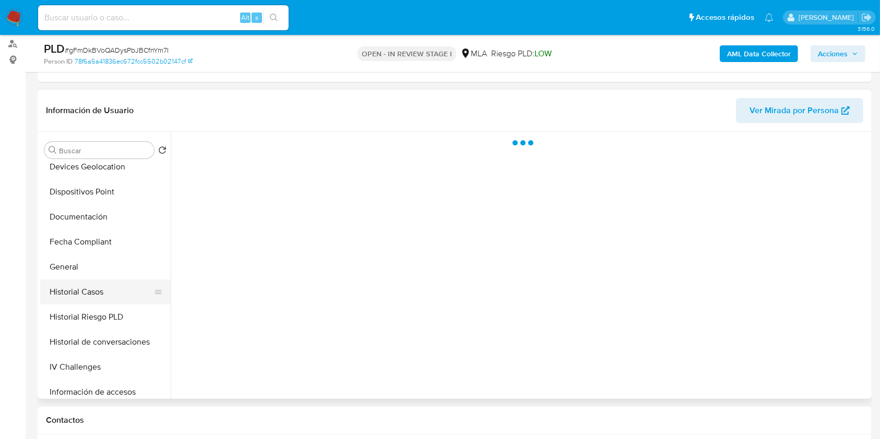
click at [106, 286] on button "Historial Casos" at bounding box center [101, 292] width 122 height 25
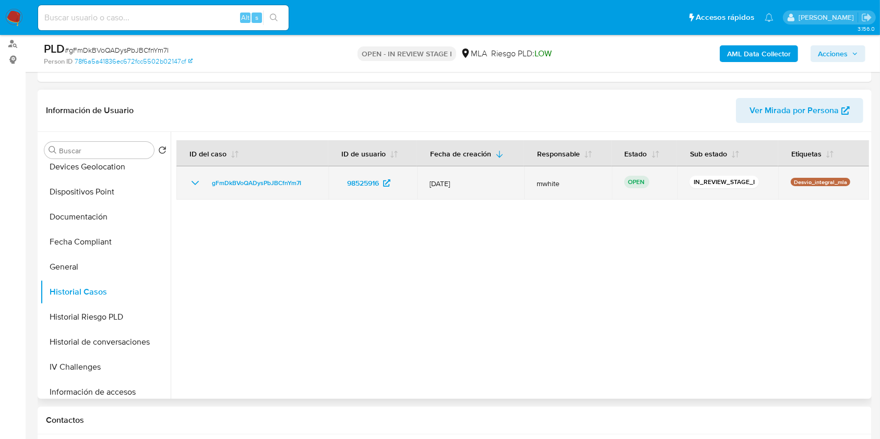
drag, startPoint x: 313, startPoint y: 177, endPoint x: 201, endPoint y: 183, distance: 112.3
click at [201, 183] on div "gFmDkBVoQADysPbJBCfnYm7I" at bounding box center [252, 183] width 127 height 13
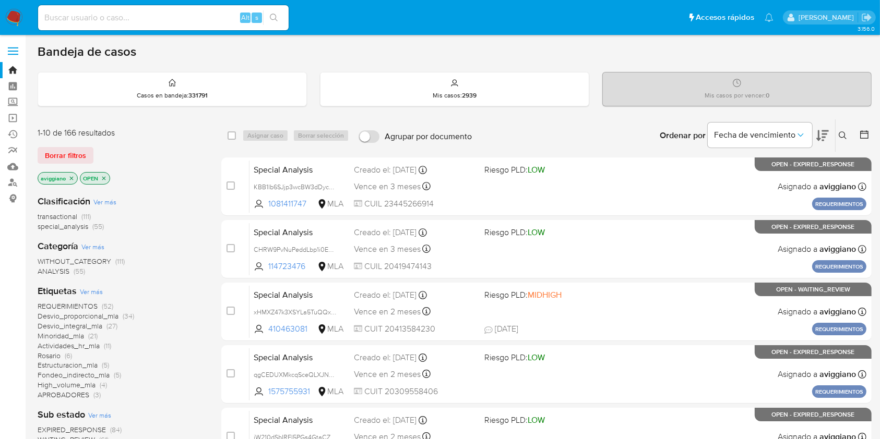
click at [841, 135] on icon at bounding box center [842, 135] width 8 height 8
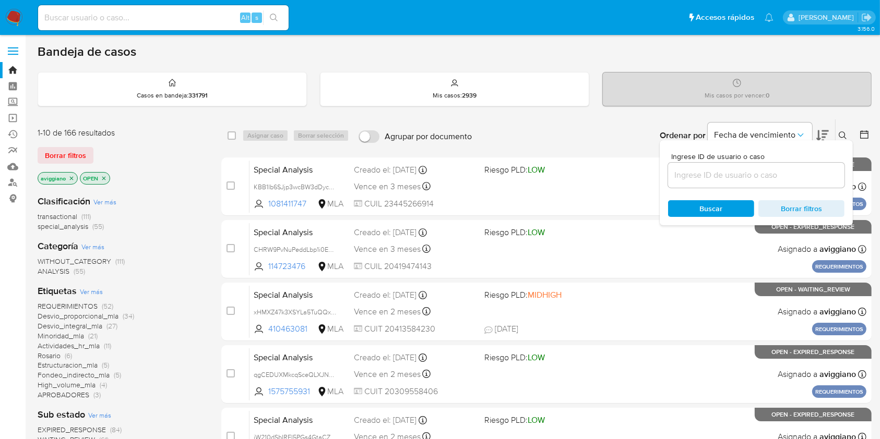
click at [754, 169] on input at bounding box center [756, 176] width 176 height 14
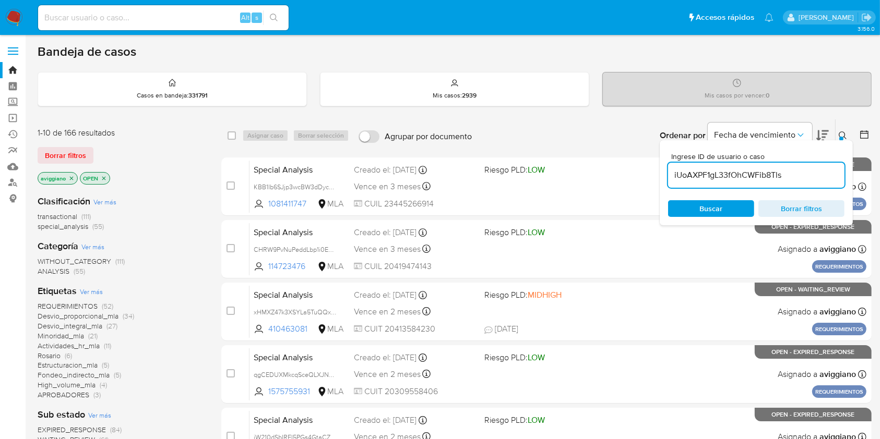
type input "iUoAXPF1gL33fOhCWFib8Tls"
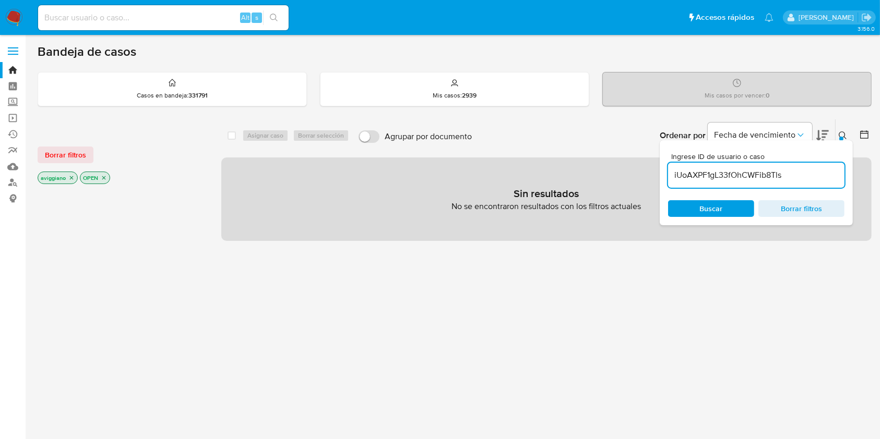
click at [69, 176] on icon "close-filter" at bounding box center [71, 178] width 6 height 6
click at [59, 178] on icon "close-filter" at bounding box center [61, 178] width 6 height 6
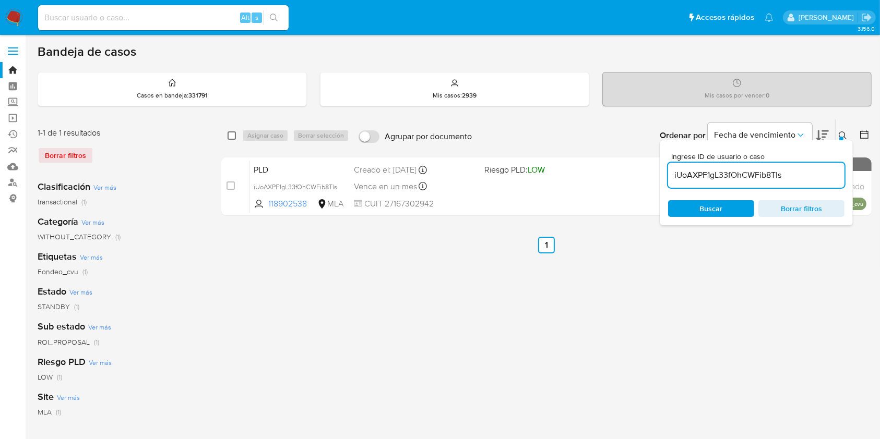
click at [232, 134] on input "checkbox" at bounding box center [231, 135] width 8 height 8
checkbox input "true"
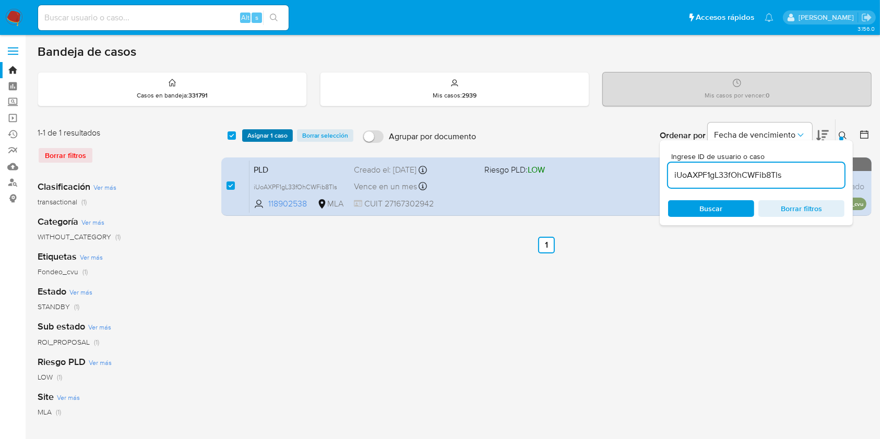
click at [252, 139] on span "Asignar 1 caso" at bounding box center [267, 135] width 40 height 10
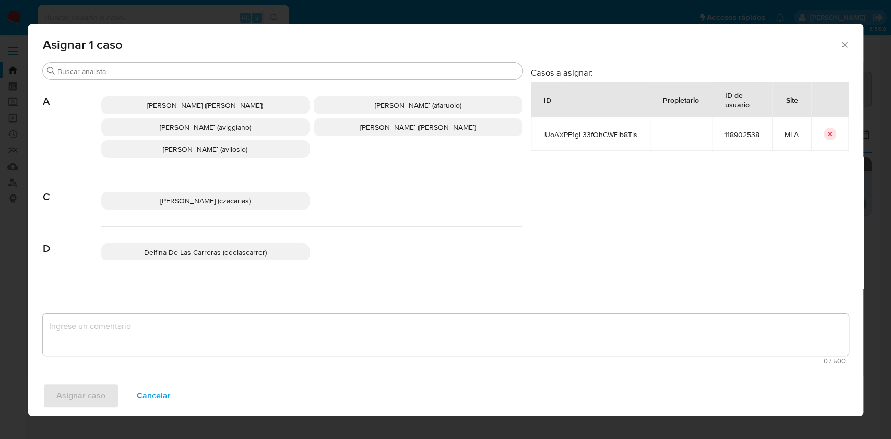
click at [170, 137] on div "Abril Karina Medzovich (amedzovich) Agostina Dinora Faruolo (afaruolo) Agustina…" at bounding box center [311, 127] width 421 height 95
drag, startPoint x: 171, startPoint y: 134, endPoint x: 177, endPoint y: 167, distance: 33.9
click at [171, 134] on p "Agustina Belen Viggiano (aviggiano)" at bounding box center [205, 127] width 209 height 18
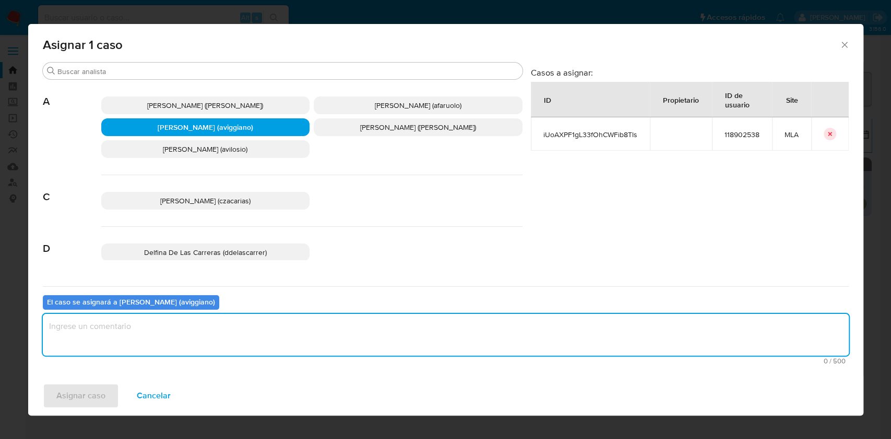
click at [149, 315] on textarea "assign-modal" at bounding box center [446, 335] width 806 height 42
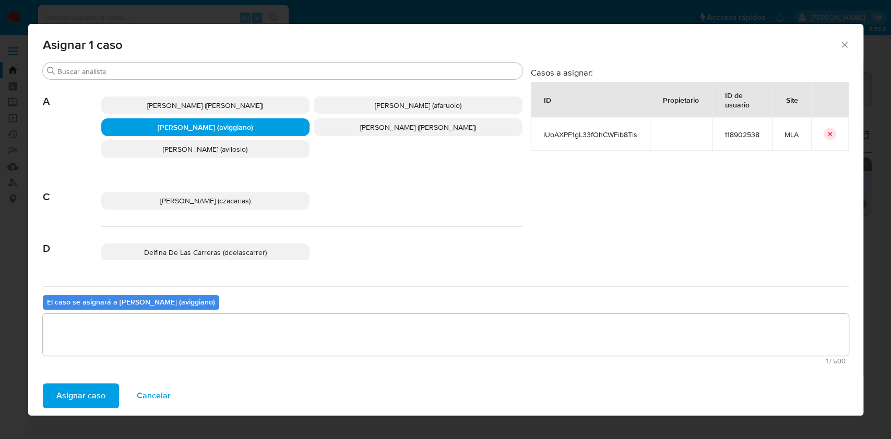
click at [61, 392] on span "Asignar caso" at bounding box center [80, 395] width 49 height 23
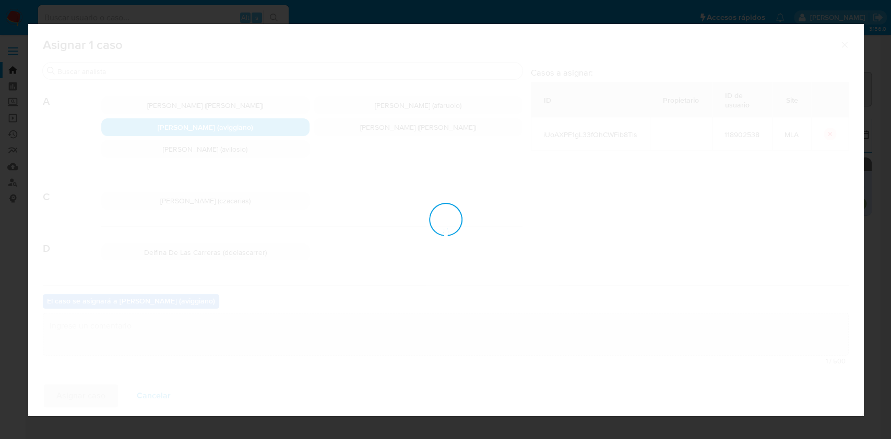
checkbox input "false"
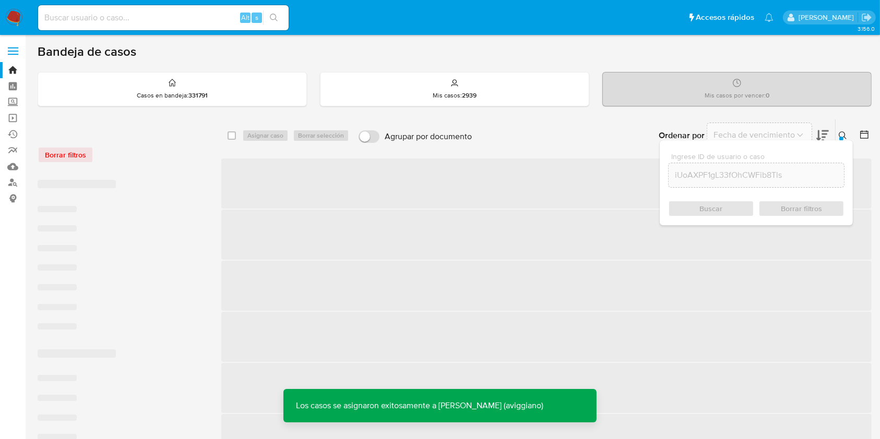
click at [402, 181] on span "‌" at bounding box center [546, 184] width 650 height 50
click at [421, 188] on span "‌" at bounding box center [546, 184] width 650 height 50
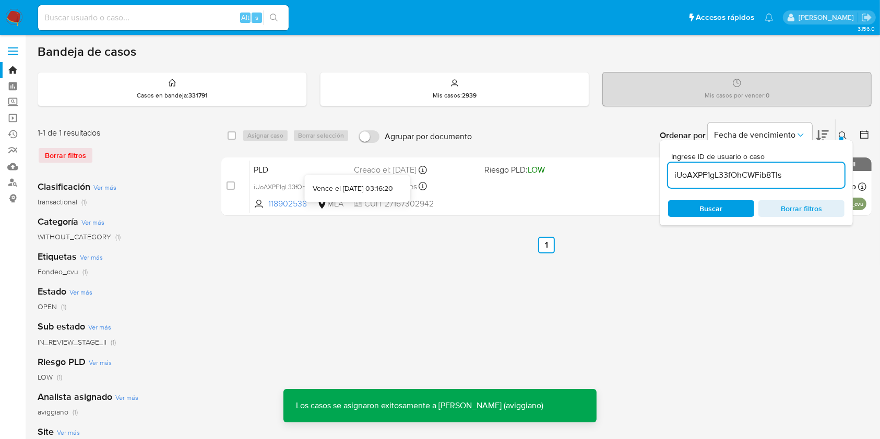
click at [421, 188] on icon at bounding box center [422, 186] width 8 height 8
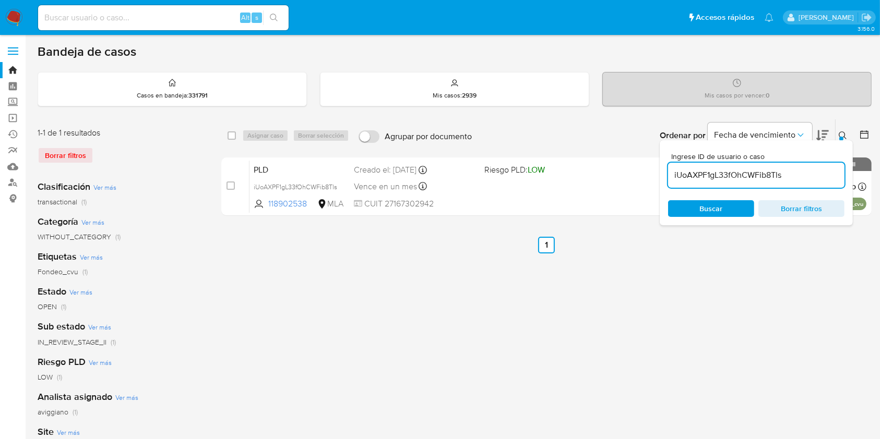
click at [736, 176] on input "iUoAXPF1gL33fOhCWFib8Tls" at bounding box center [756, 176] width 176 height 14
paste input "ObO3AioCgRNNhiT1AQaOJP4A"
type input "ObO3AioCgRNNhiT1AQaOJP4A"
click at [706, 208] on span "Buscar" at bounding box center [711, 208] width 23 height 17
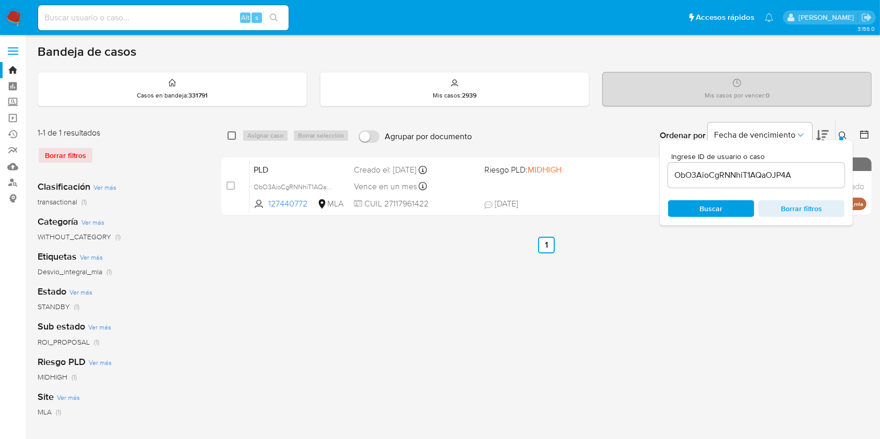
click at [234, 135] on input "checkbox" at bounding box center [231, 135] width 8 height 8
checkbox input "true"
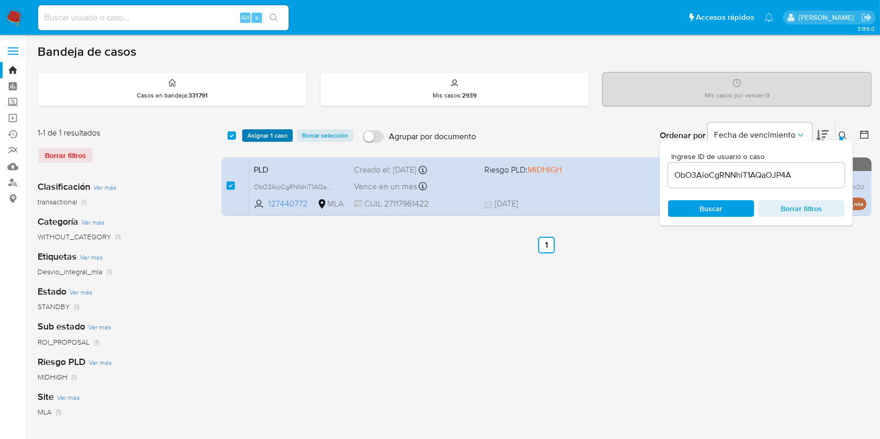
click at [260, 137] on span "Asignar 1 caso" at bounding box center [267, 135] width 40 height 10
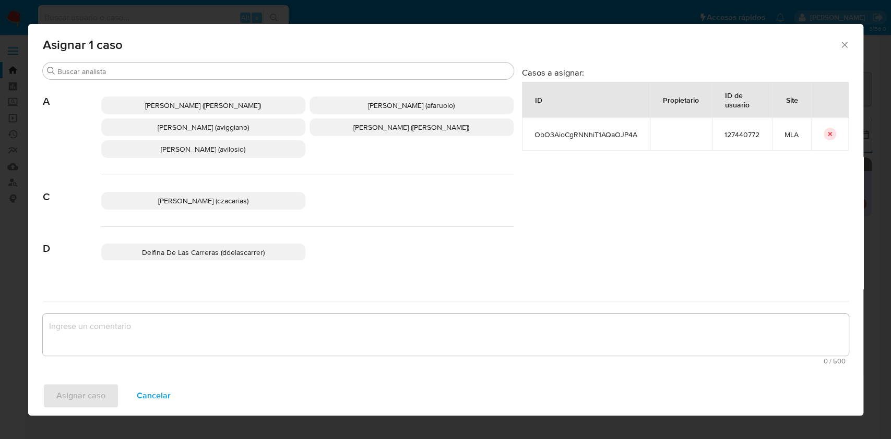
click at [180, 133] on p "Agustina Belen Viggiano (aviggiano)" at bounding box center [203, 127] width 204 height 18
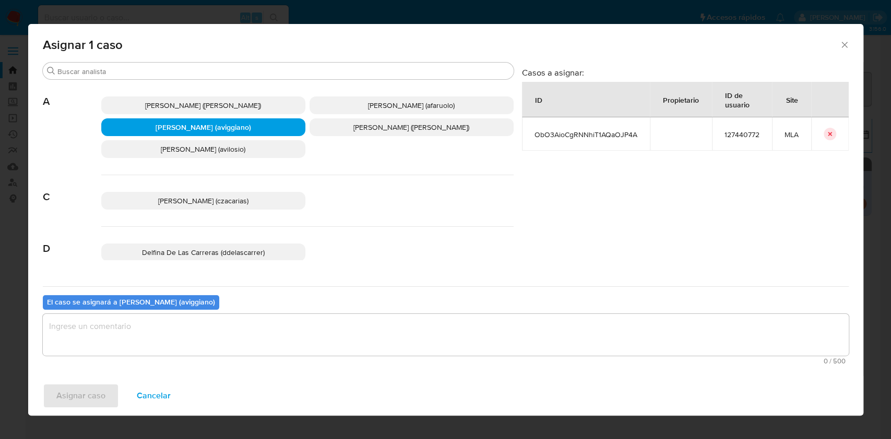
drag, startPoint x: 159, startPoint y: 322, endPoint x: 134, endPoint y: 345, distance: 34.0
click at [159, 323] on textarea "assign-modal" at bounding box center [446, 335] width 806 height 42
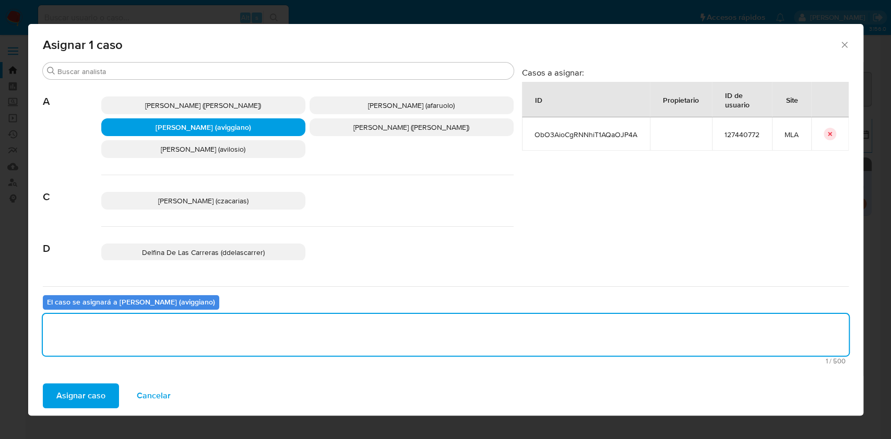
click at [100, 396] on span "Asignar caso" at bounding box center [80, 395] width 49 height 23
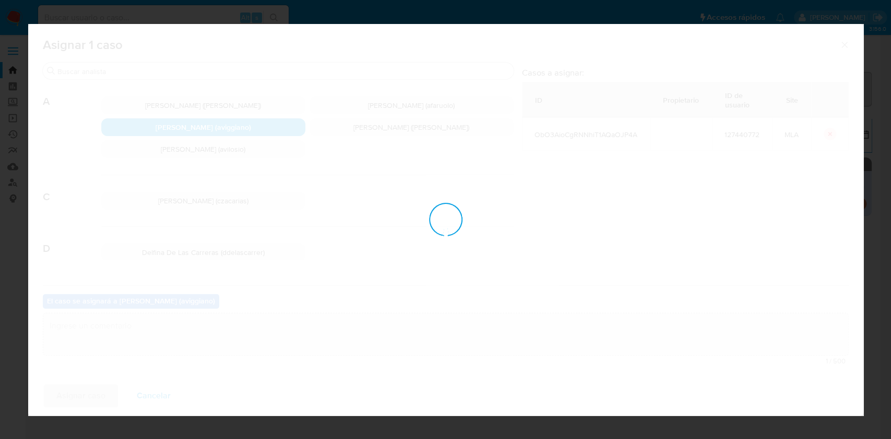
checkbox input "false"
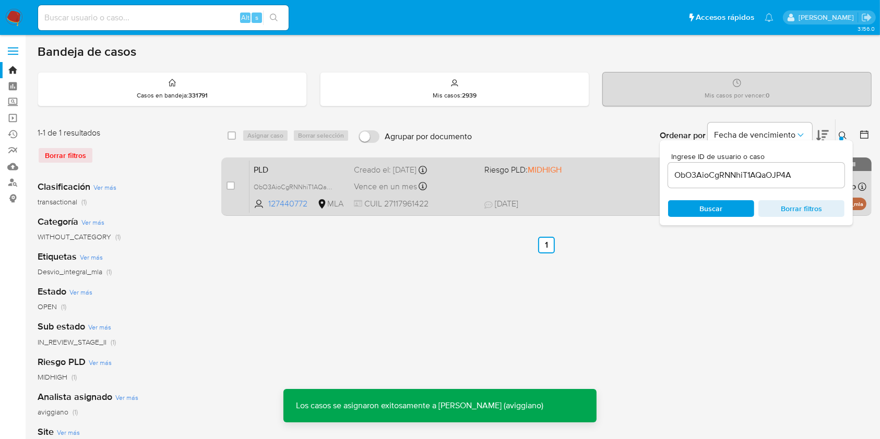
click at [456, 182] on div "Vence en un mes Vence el 10/10/2025 03:33:09" at bounding box center [415, 186] width 122 height 14
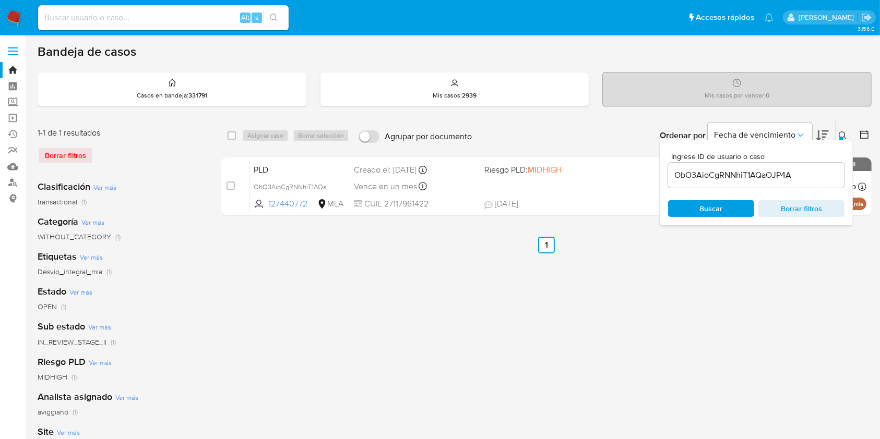
click at [780, 179] on input "ObO3AioCgRNNhiT1AQaOJP4A" at bounding box center [756, 176] width 176 height 14
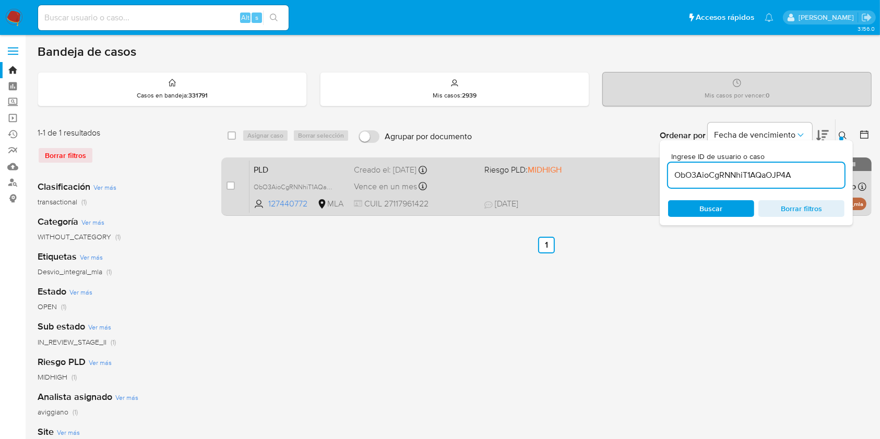
paste input "QncUvYLWrWuLwWDYLavJ8n7j"
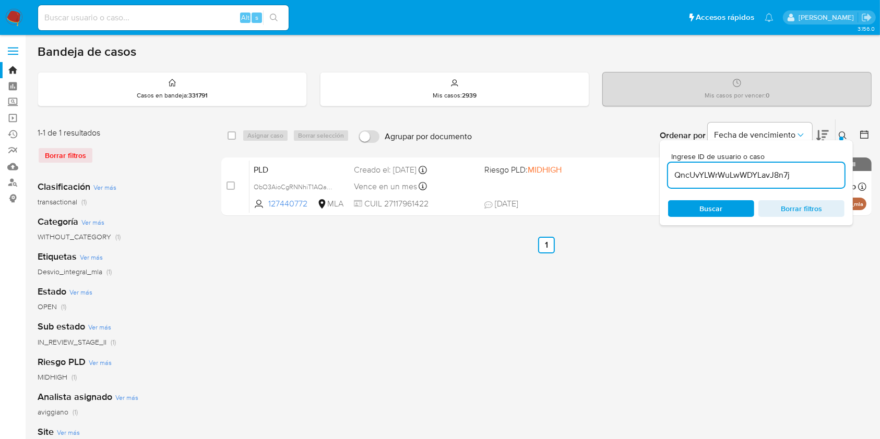
type input "QncUvYLWrWuLwWDYLavJ8n7j"
click at [230, 135] on input "checkbox" at bounding box center [231, 135] width 8 height 8
checkbox input "true"
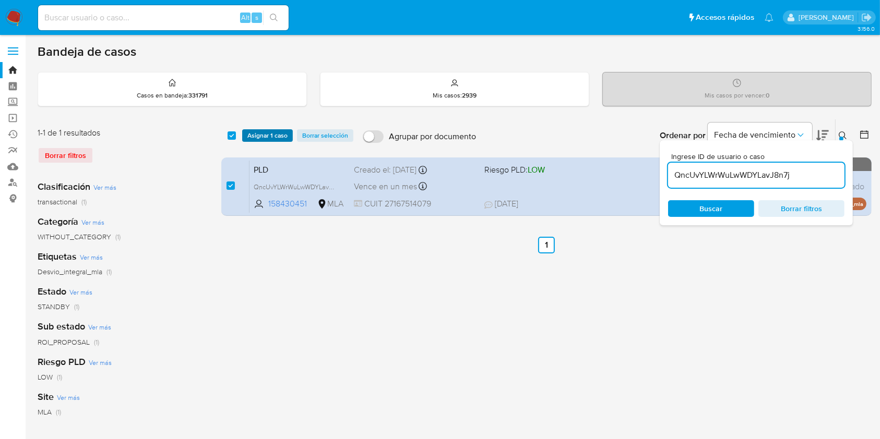
click at [247, 131] on span "Asignar 1 caso" at bounding box center [267, 135] width 40 height 10
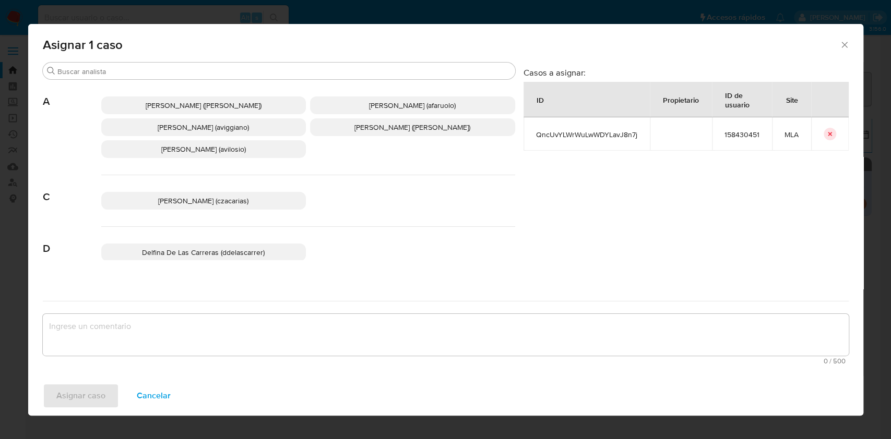
click at [213, 133] on p "Agustina Belen Viggiano (aviggiano)" at bounding box center [203, 127] width 205 height 18
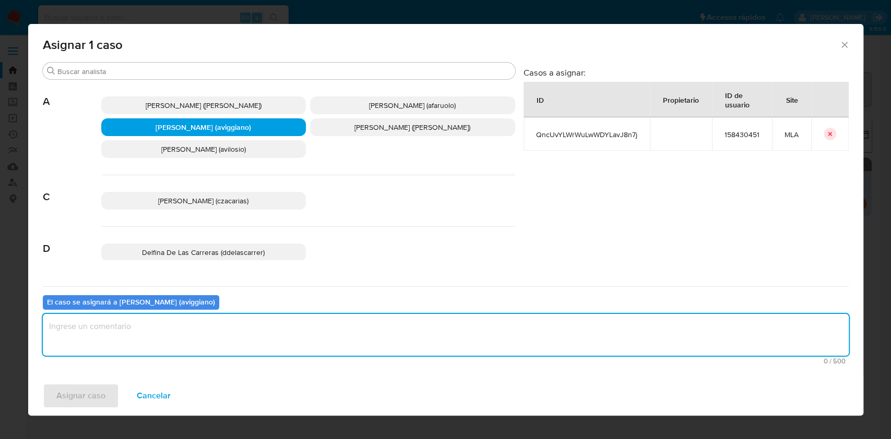
click at [197, 329] on textarea "assign-modal" at bounding box center [446, 335] width 806 height 42
click at [90, 392] on span "Asignar caso" at bounding box center [80, 395] width 49 height 23
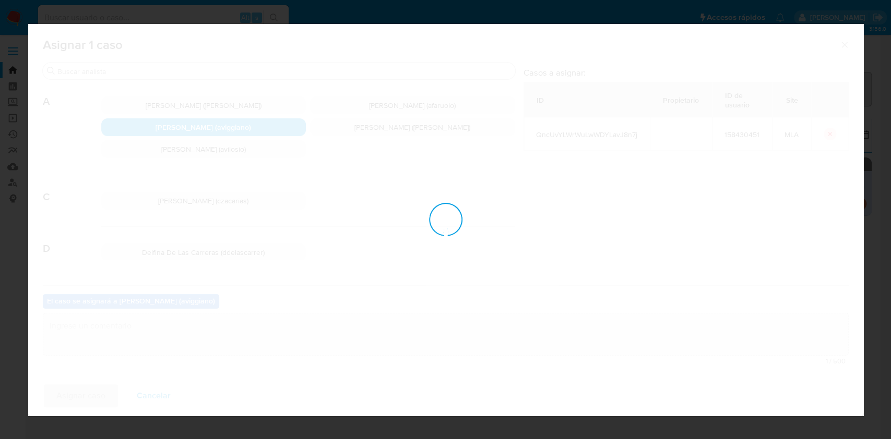
checkbox input "false"
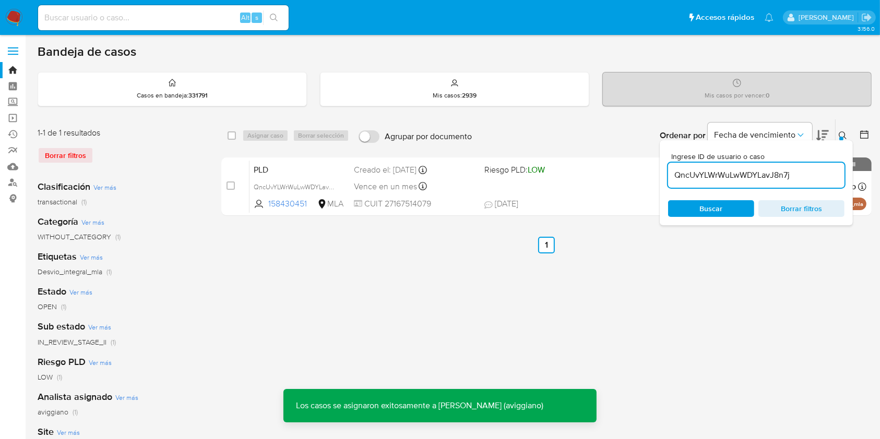
click at [845, 132] on icon at bounding box center [842, 135] width 8 height 8
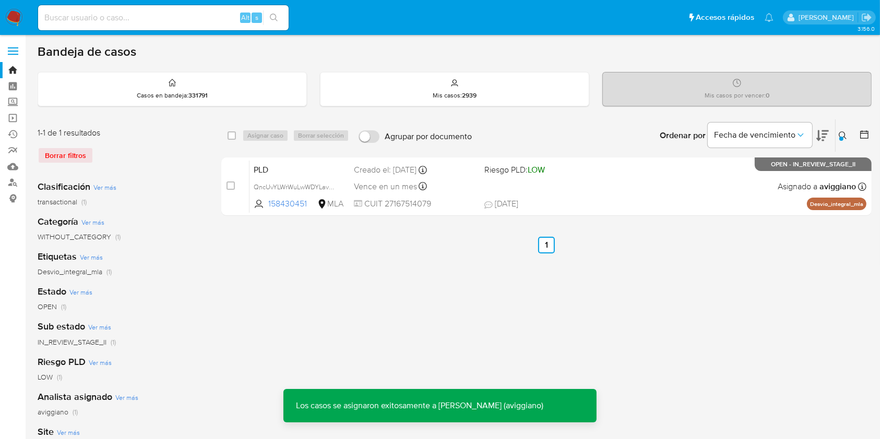
click at [848, 133] on button at bounding box center [843, 135] width 17 height 13
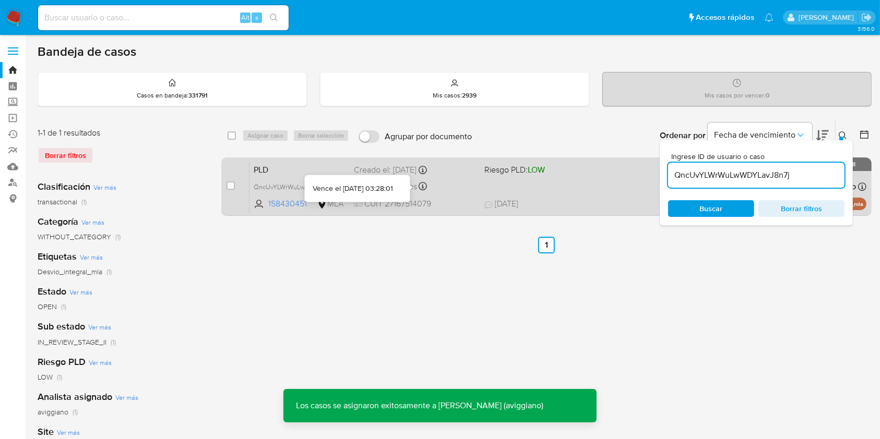
click at [572, 186] on div "PLD QncUvYLWrWuLwWDYLavJ8n7j 158430451 MLA Riesgo PLD: LOW Creado el: 12/07/202…" at bounding box center [557, 186] width 617 height 53
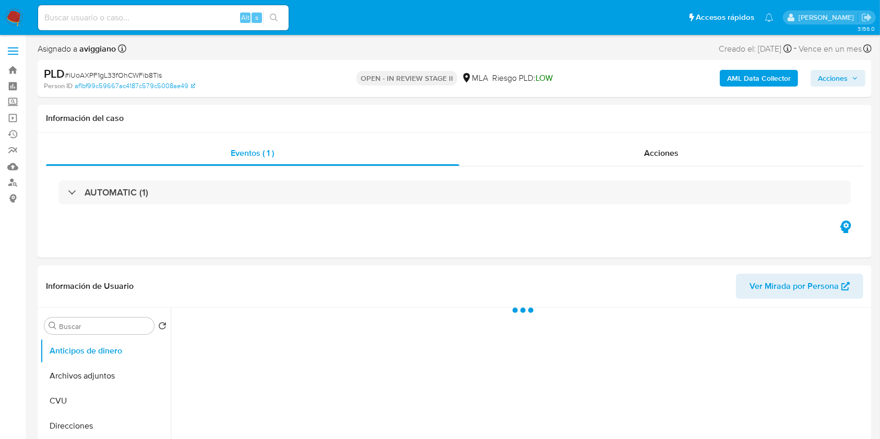
click at [839, 79] on span "Acciones" at bounding box center [833, 78] width 30 height 17
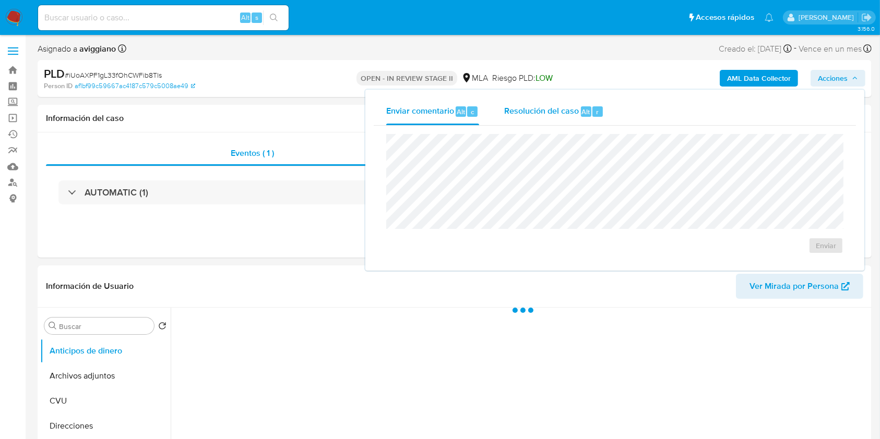
click at [560, 115] on span "Resolución del caso" at bounding box center [541, 111] width 75 height 12
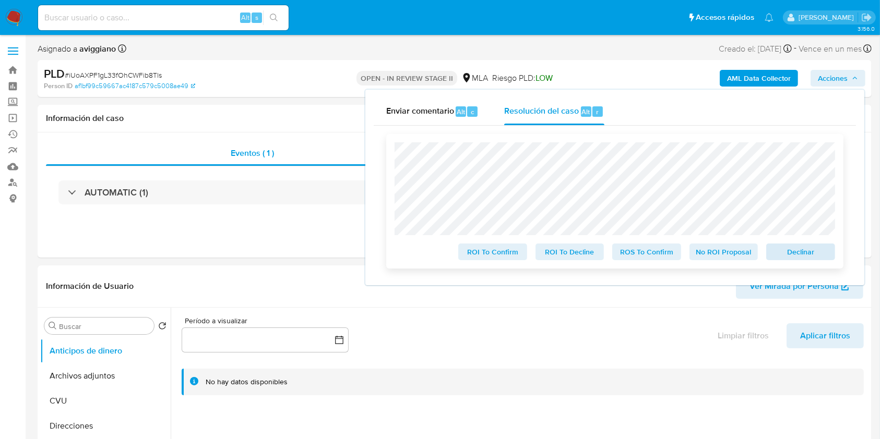
select select "10"
click at [815, 253] on span "Declinar" at bounding box center [800, 252] width 54 height 15
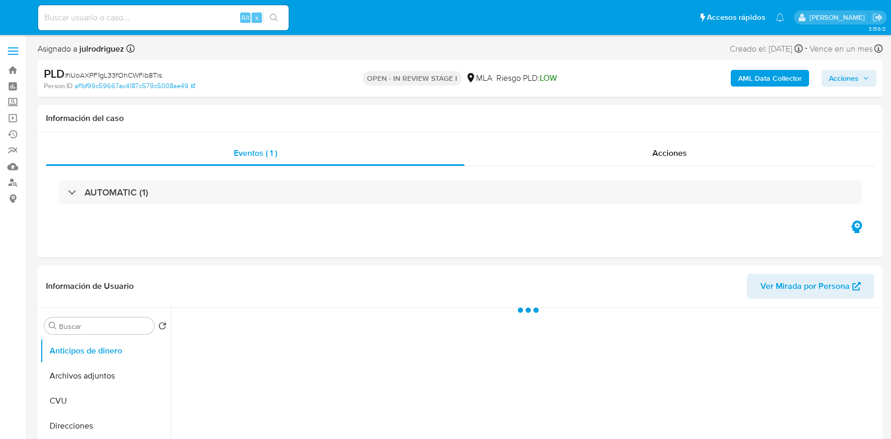
select select "10"
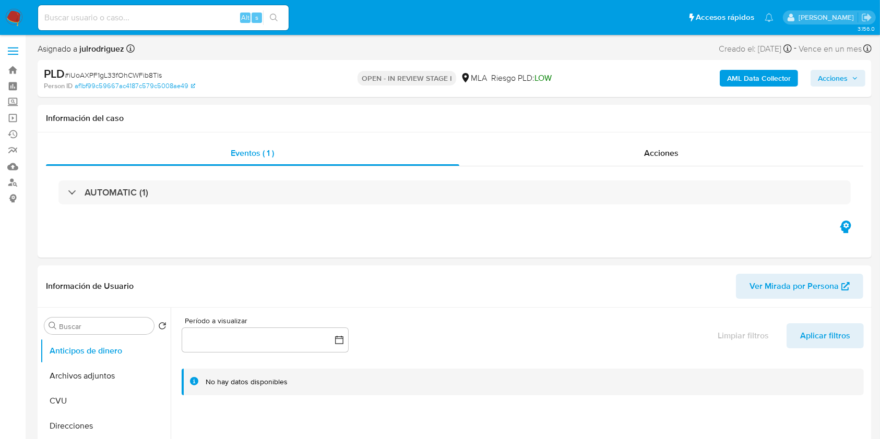
click at [824, 81] on span "Acciones" at bounding box center [833, 78] width 30 height 17
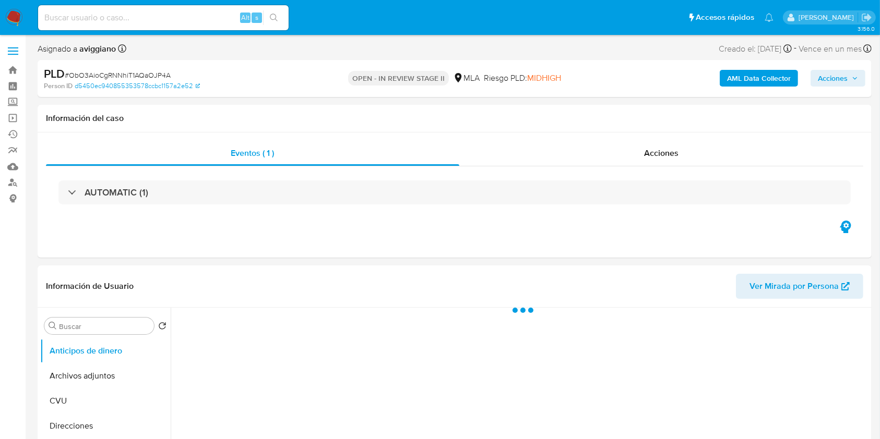
click at [856, 81] on icon "button" at bounding box center [854, 78] width 6 height 6
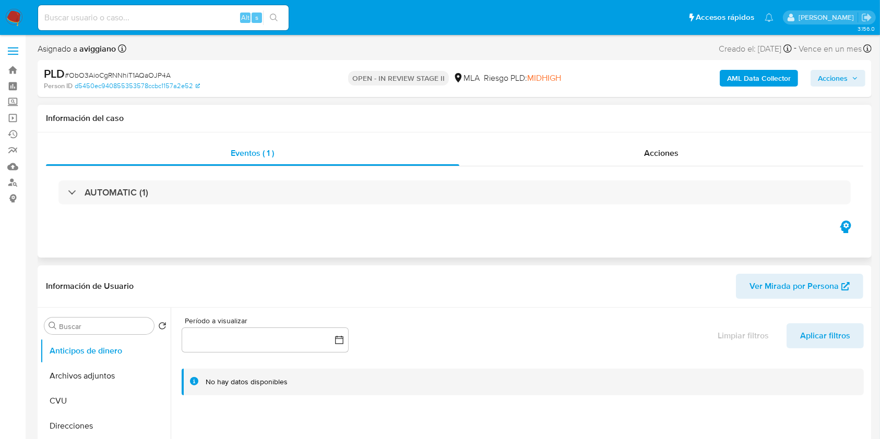
select select "10"
click at [816, 82] on button "Acciones" at bounding box center [837, 78] width 55 height 17
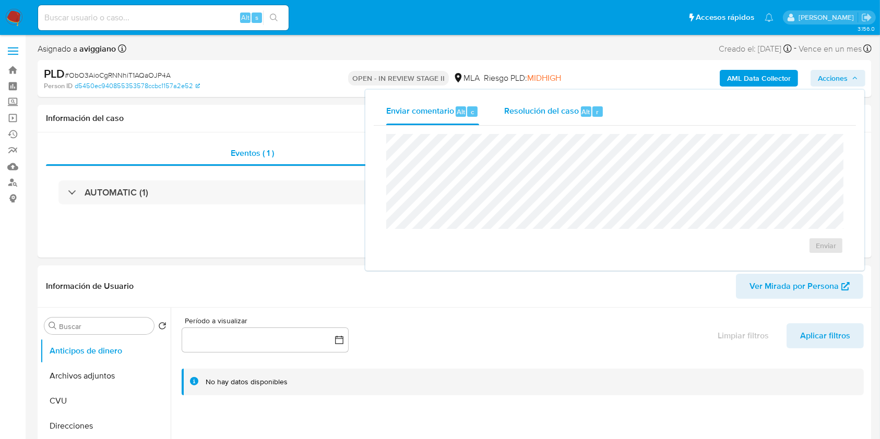
click at [525, 120] on div "Resolución del caso Alt r" at bounding box center [554, 111] width 100 height 27
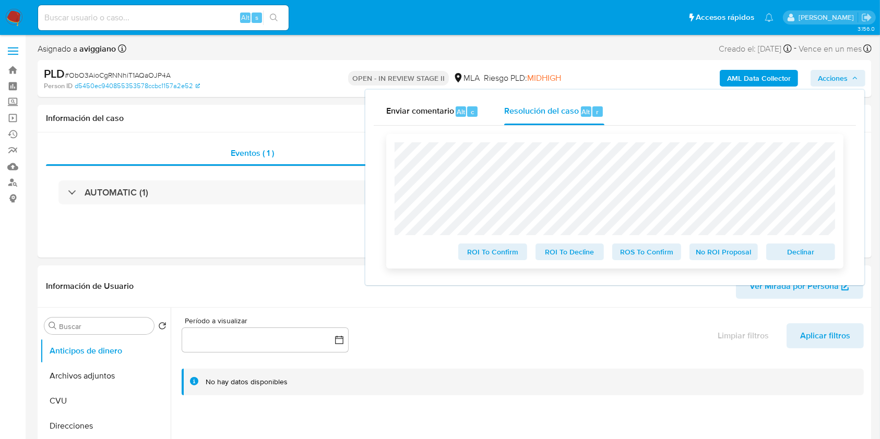
click at [802, 255] on span "Declinar" at bounding box center [800, 252] width 54 height 15
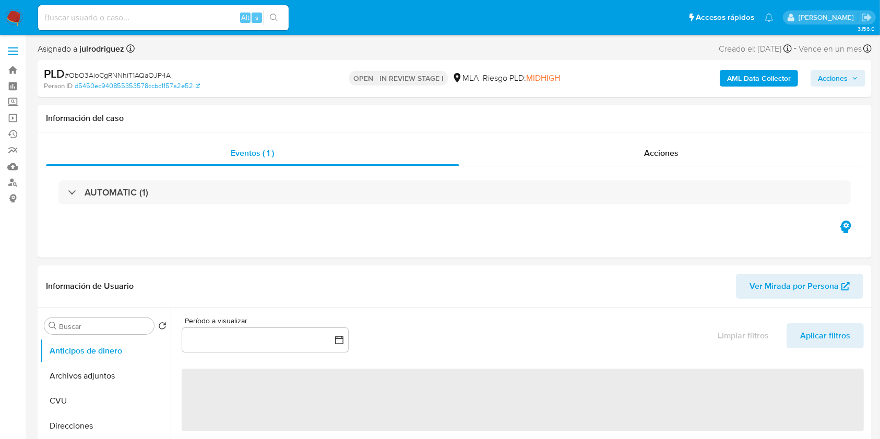
select select "10"
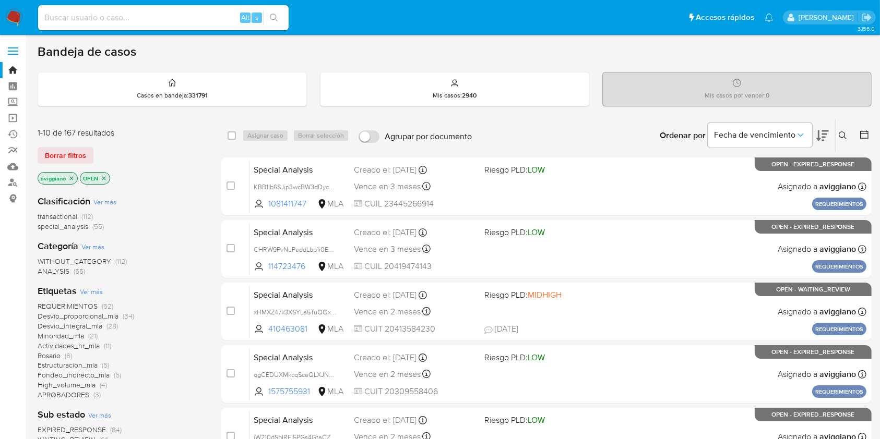
click at [842, 136] on icon at bounding box center [842, 135] width 8 height 8
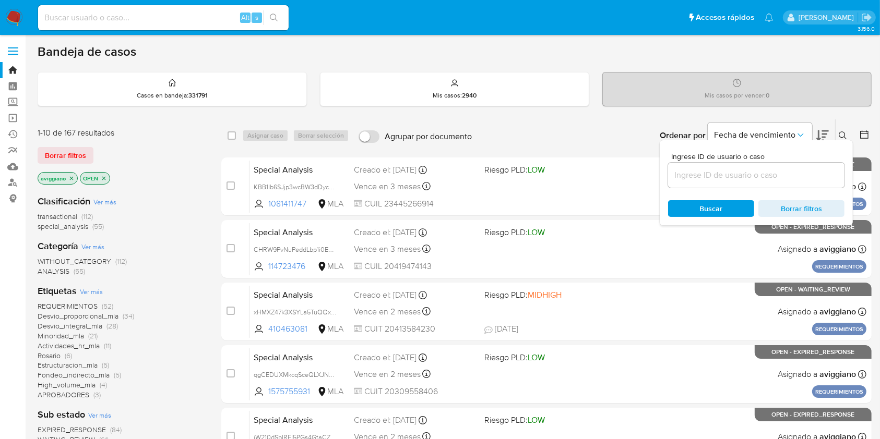
click at [714, 177] on input at bounding box center [756, 176] width 176 height 14
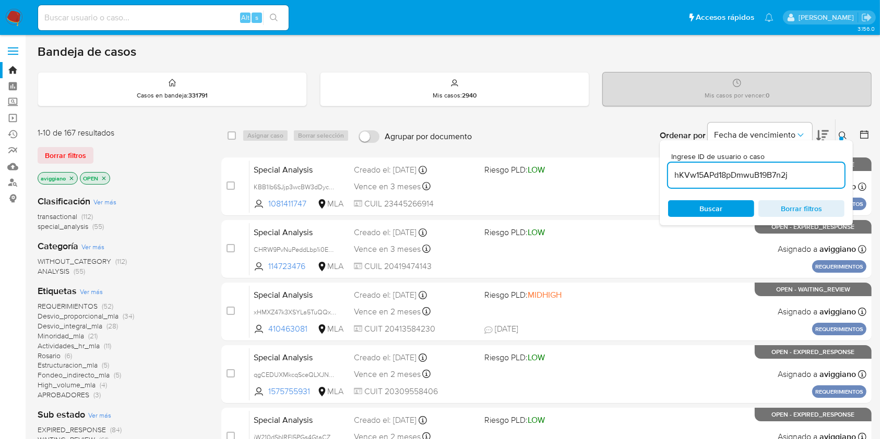
type input "hKVw15APd18pDmwuB19B7n2j"
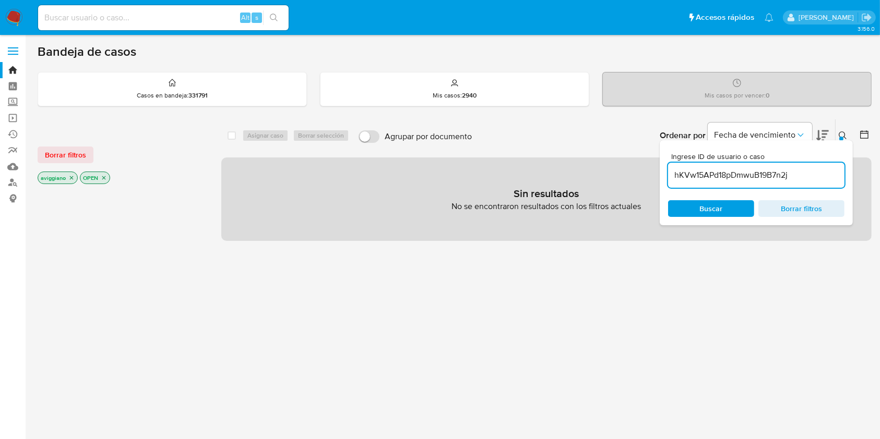
click at [71, 179] on icon "close-filter" at bounding box center [71, 178] width 6 height 6
click at [63, 178] on icon "close-filter" at bounding box center [62, 178] width 4 height 4
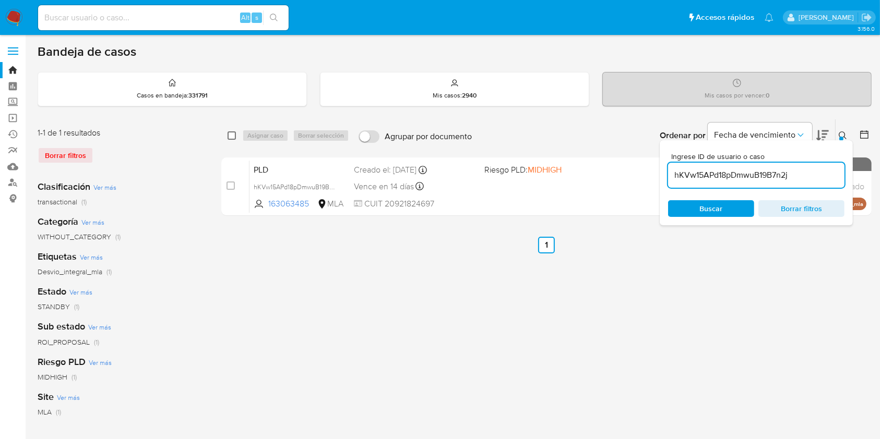
click at [231, 139] on input "checkbox" at bounding box center [231, 135] width 8 height 8
checkbox input "true"
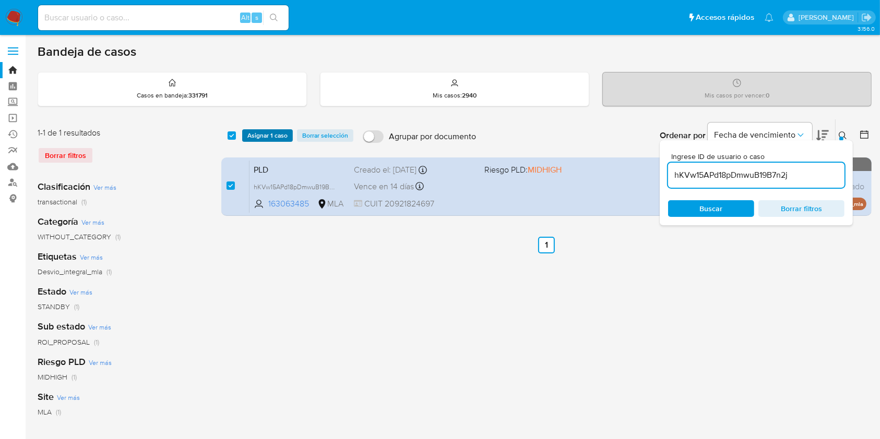
click at [248, 136] on span "Asignar 1 caso" at bounding box center [267, 135] width 40 height 10
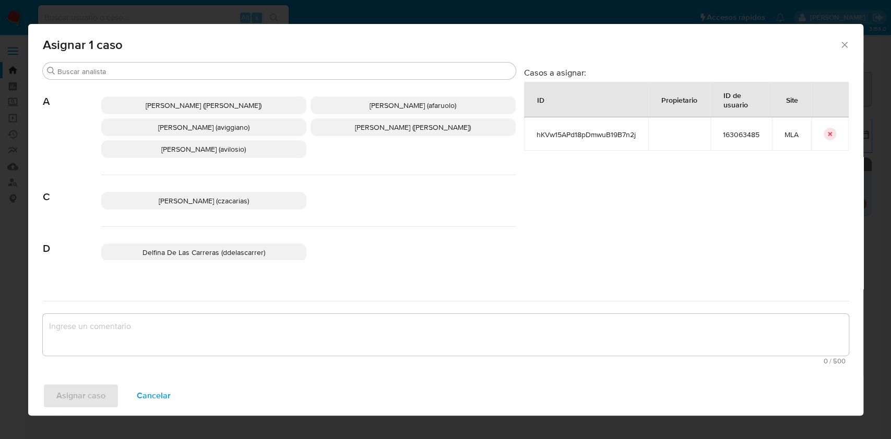
click at [232, 129] on span "Agustina Belen Viggiano (aviggiano)" at bounding box center [203, 127] width 91 height 10
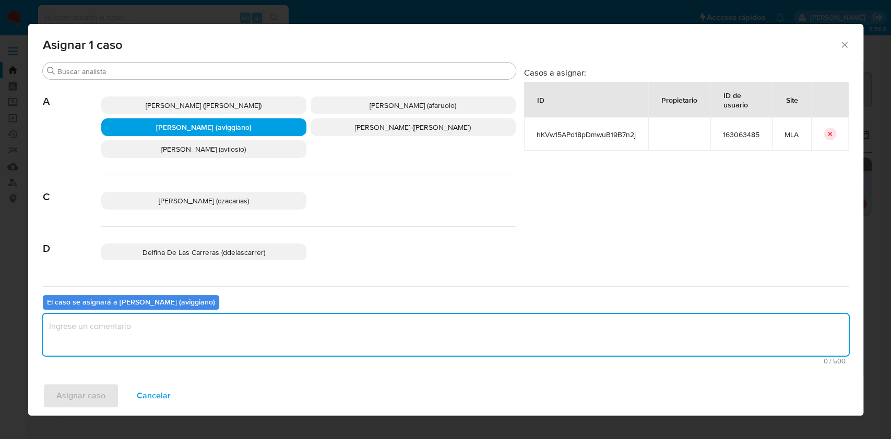
click at [164, 355] on textarea "assign-modal" at bounding box center [446, 335] width 806 height 42
click at [100, 384] on span "Asignar caso" at bounding box center [80, 395] width 49 height 23
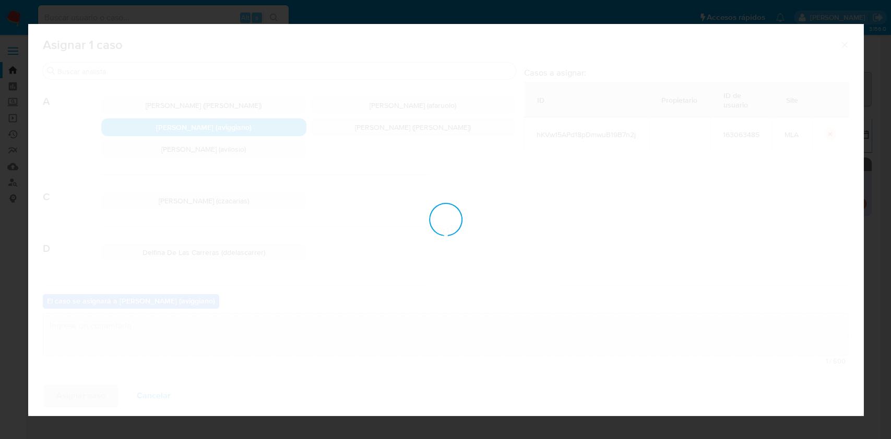
checkbox input "false"
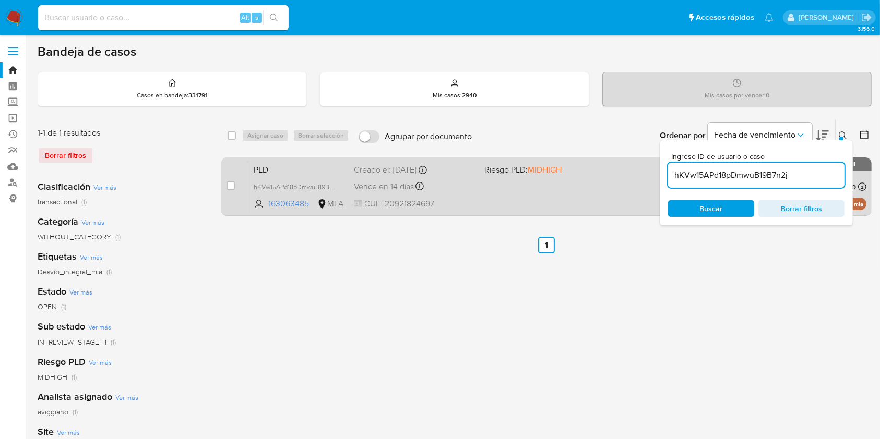
click at [543, 189] on div "PLD hKVw15APd18pDmwuB19B7n2j 163063485 MLA Riesgo PLD: MIDHIGH Creado el: 12/06…" at bounding box center [557, 186] width 617 height 53
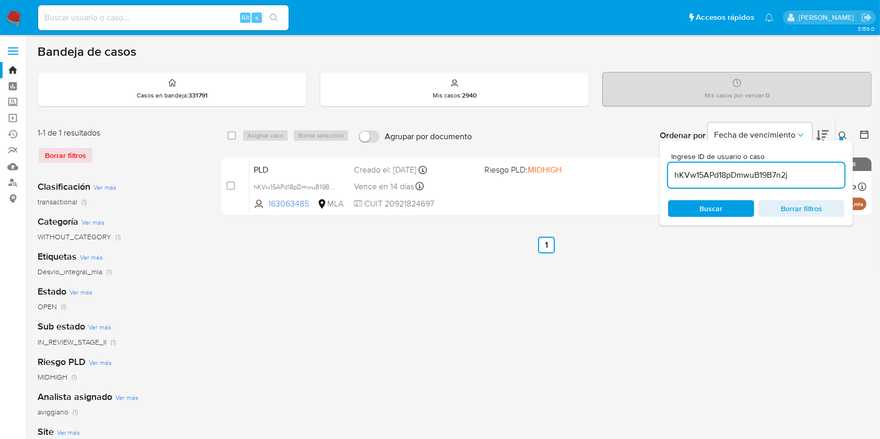
click at [719, 173] on input "hKVw15APd18pDmwuB19B7n2j" at bounding box center [756, 176] width 176 height 14
paste input "QncUvYLWrWuLwWDYLavJ8n7"
type input "QncUvYLWrWuLwWDYLavJ8n7j"
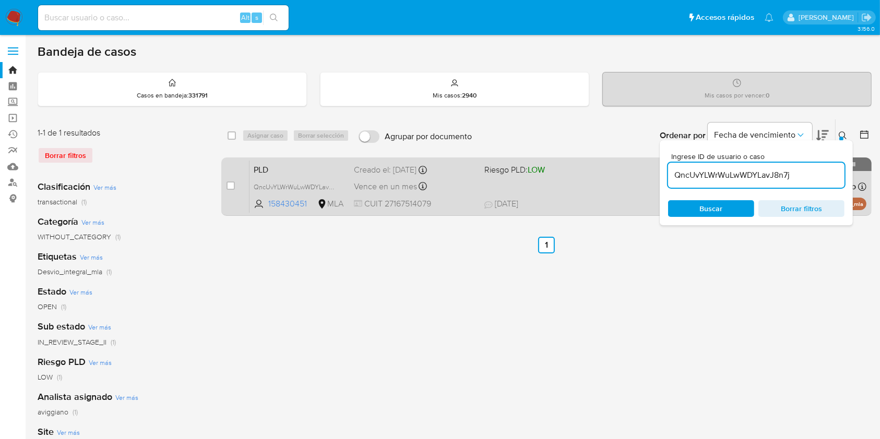
click at [367, 173] on div "Creado el: 12/07/2025 Creado el: 12/07/2025 03:28:01" at bounding box center [415, 169] width 122 height 11
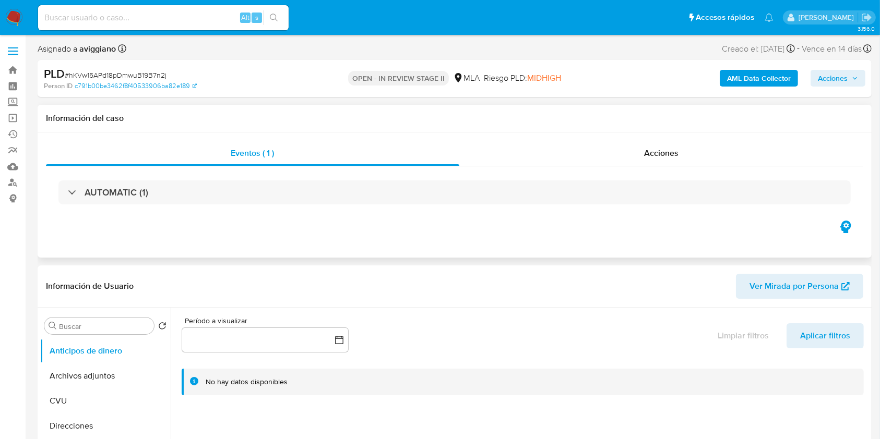
select select "10"
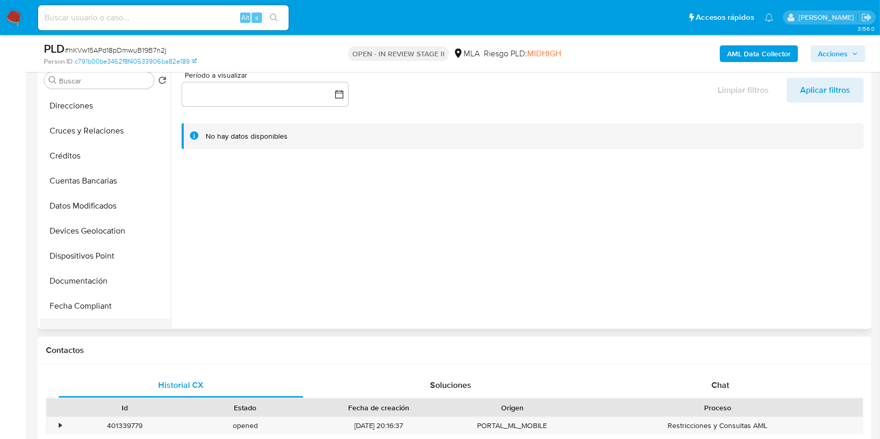
scroll to position [139, 0]
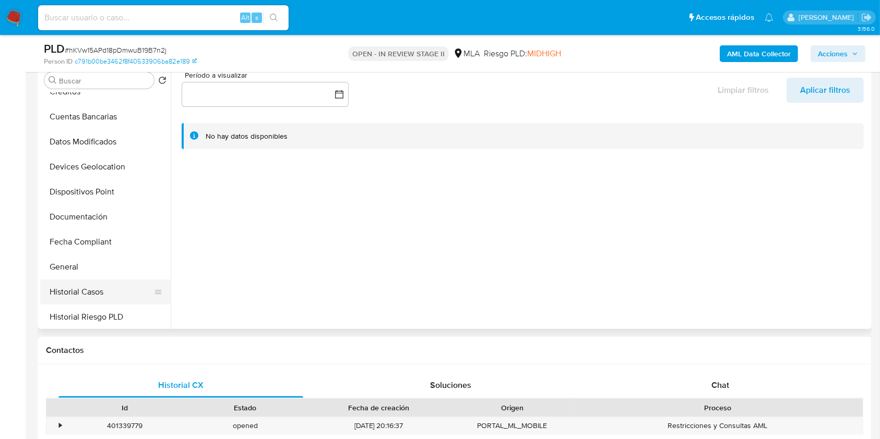
click at [97, 286] on button "Historial Casos" at bounding box center [101, 292] width 122 height 25
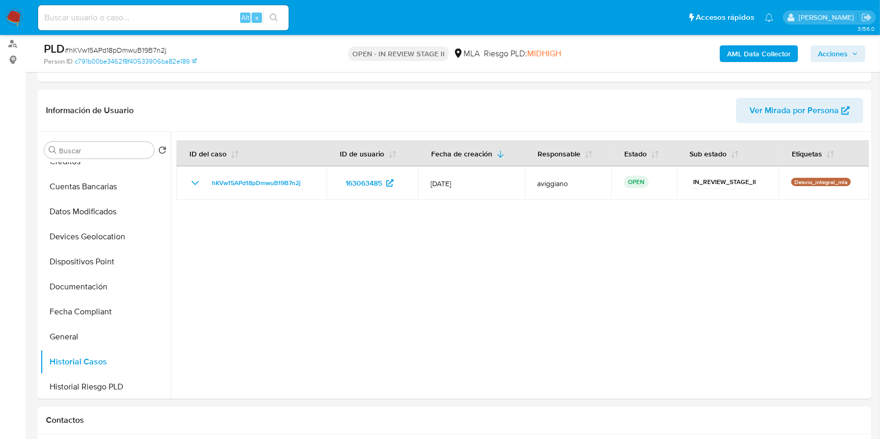
click at [835, 50] on span "Acciones" at bounding box center [833, 53] width 30 height 17
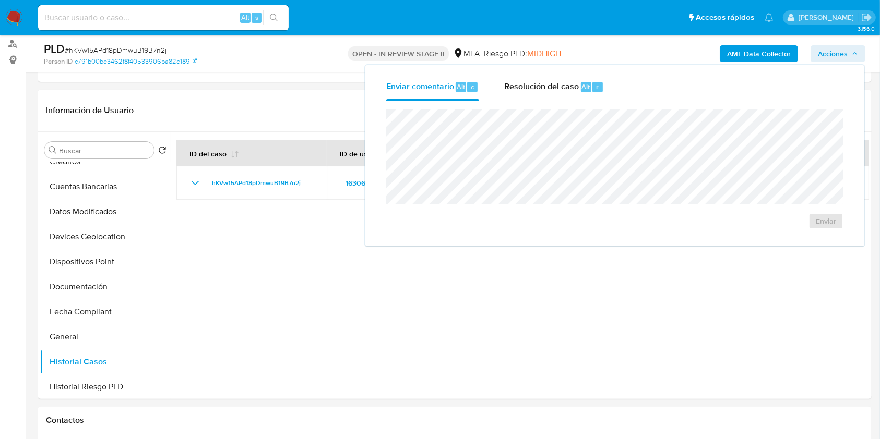
drag, startPoint x: 567, startPoint y: 88, endPoint x: 557, endPoint y: 108, distance: 22.4
click at [566, 88] on span "Resolución del caso" at bounding box center [541, 86] width 75 height 12
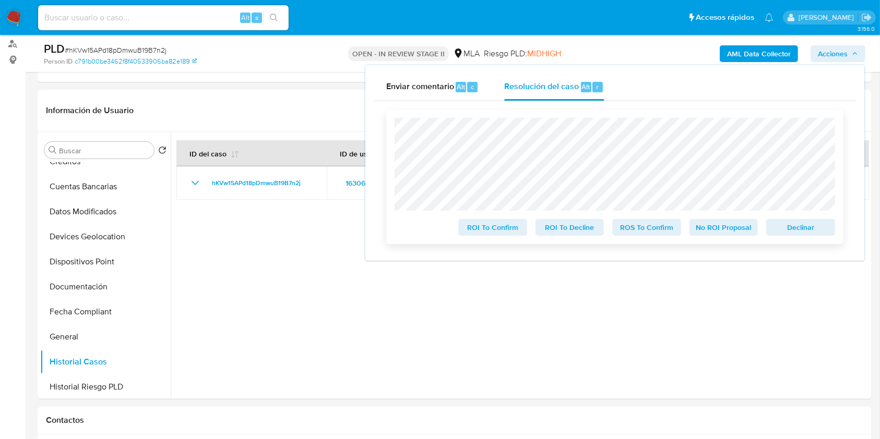
click at [801, 224] on span "Declinar" at bounding box center [800, 227] width 54 height 15
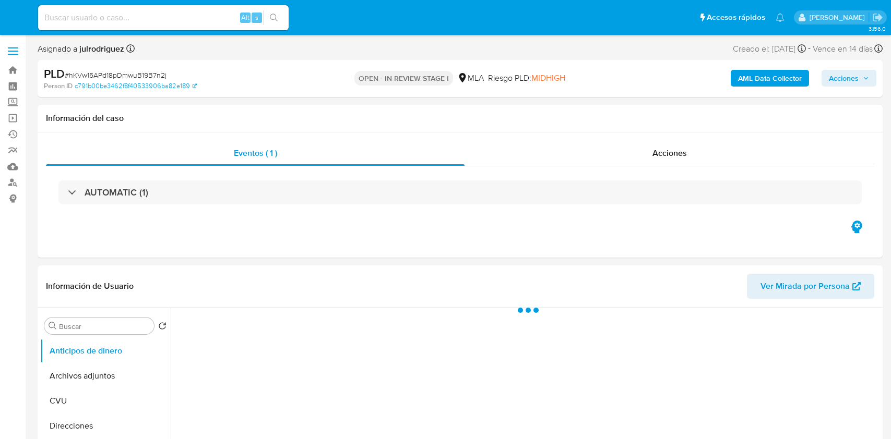
select select "10"
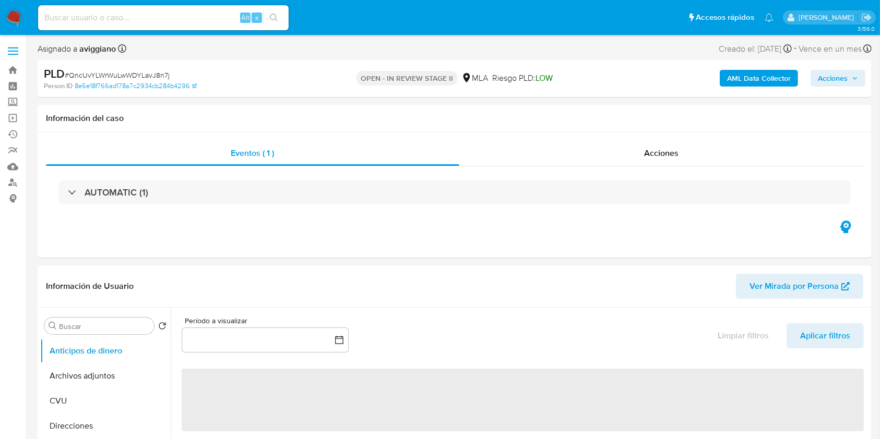
click at [821, 75] on span "Acciones" at bounding box center [833, 78] width 30 height 17
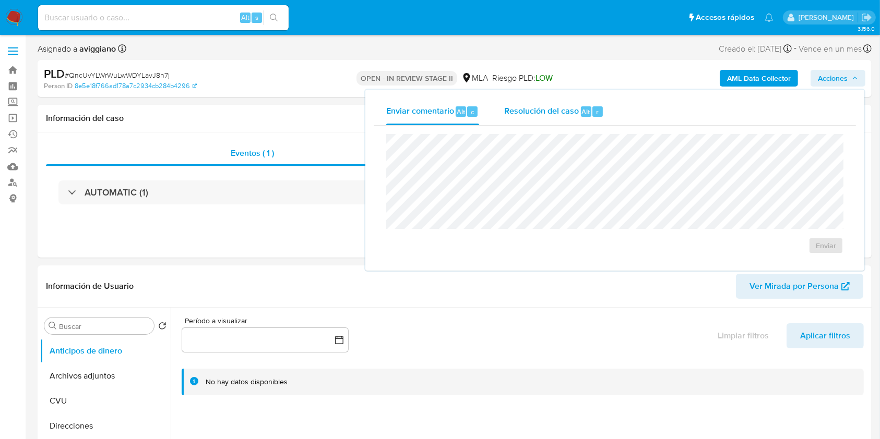
select select "10"
click at [574, 119] on div "Resolución del caso Alt r" at bounding box center [554, 111] width 100 height 27
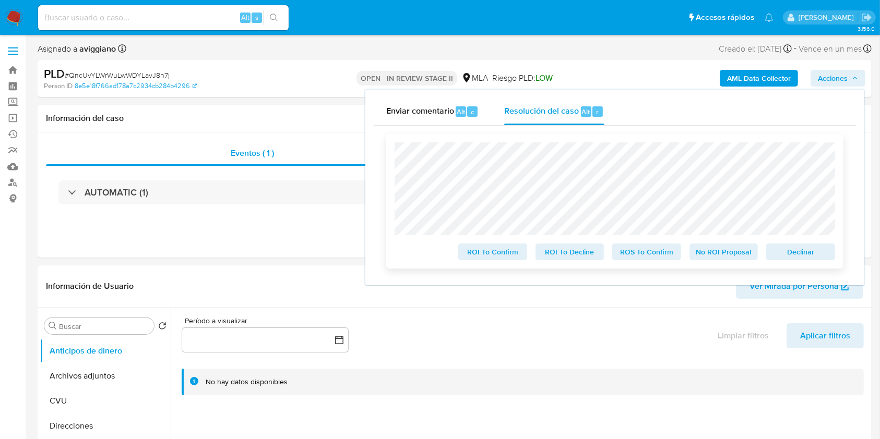
click at [791, 255] on span "Declinar" at bounding box center [800, 252] width 54 height 15
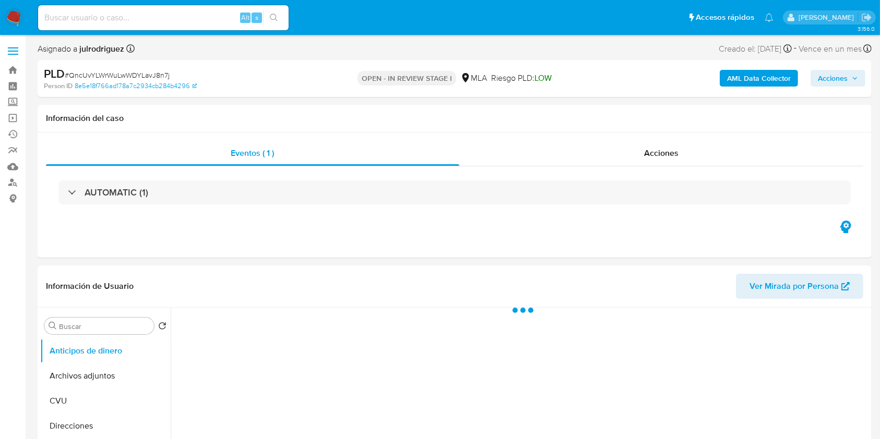
select select "10"
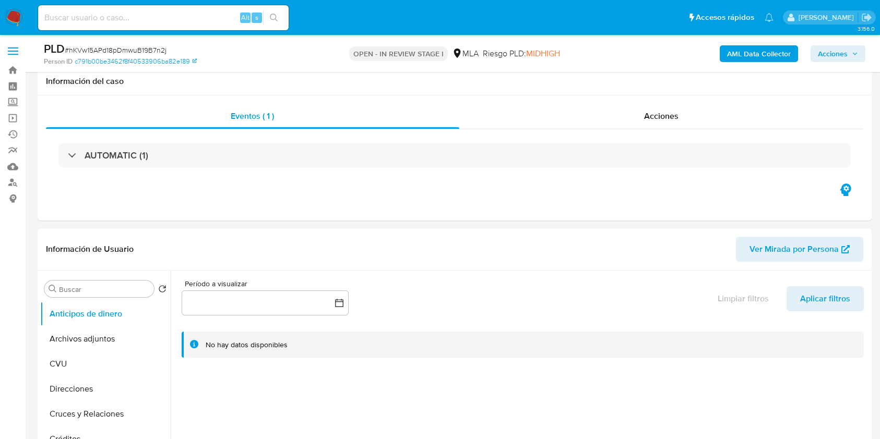
select select "10"
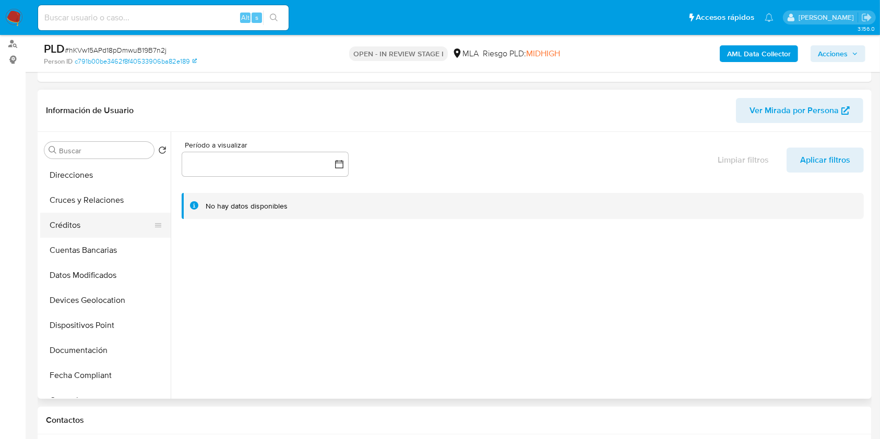
scroll to position [139, 0]
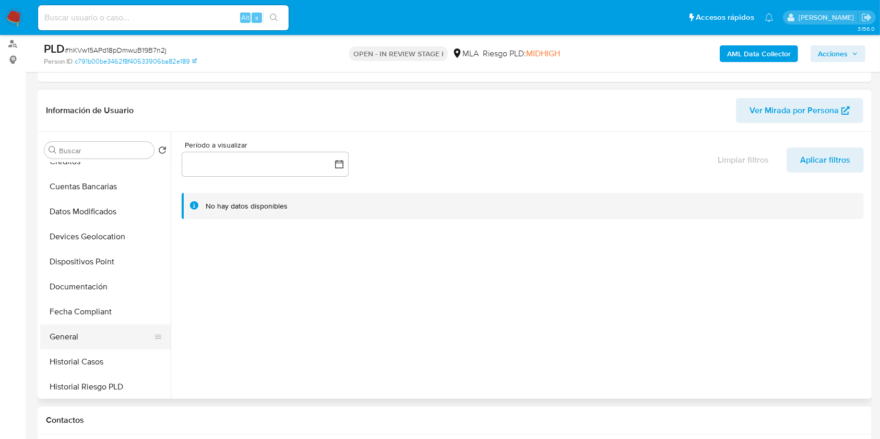
click at [76, 333] on button "General" at bounding box center [101, 336] width 122 height 25
